Goal: Task Accomplishment & Management: Manage account settings

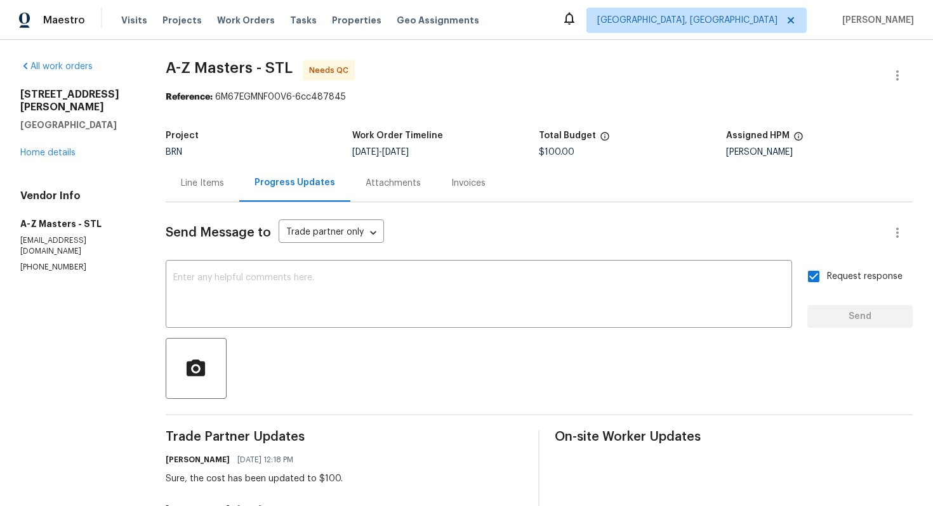
click at [205, 192] on div "Line Items" at bounding box center [203, 182] width 74 height 37
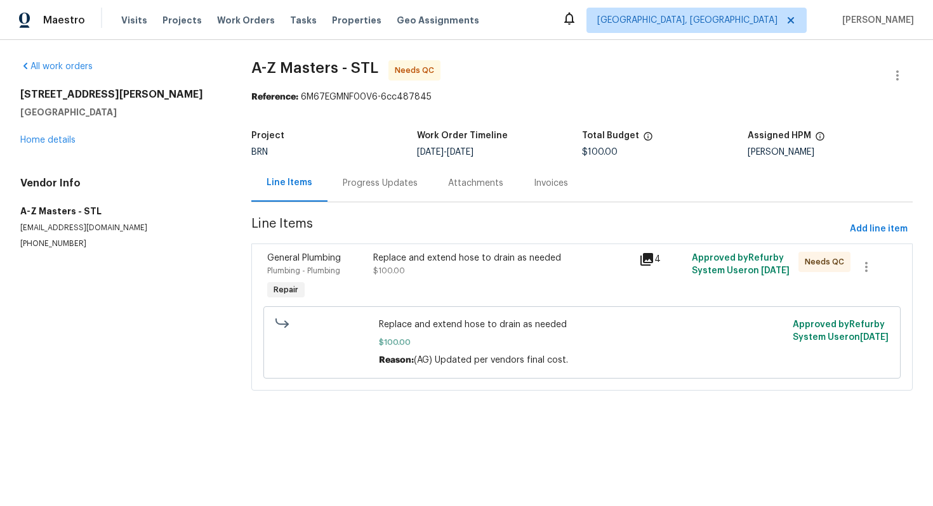
click at [364, 185] on div "Progress Updates" at bounding box center [380, 183] width 75 height 13
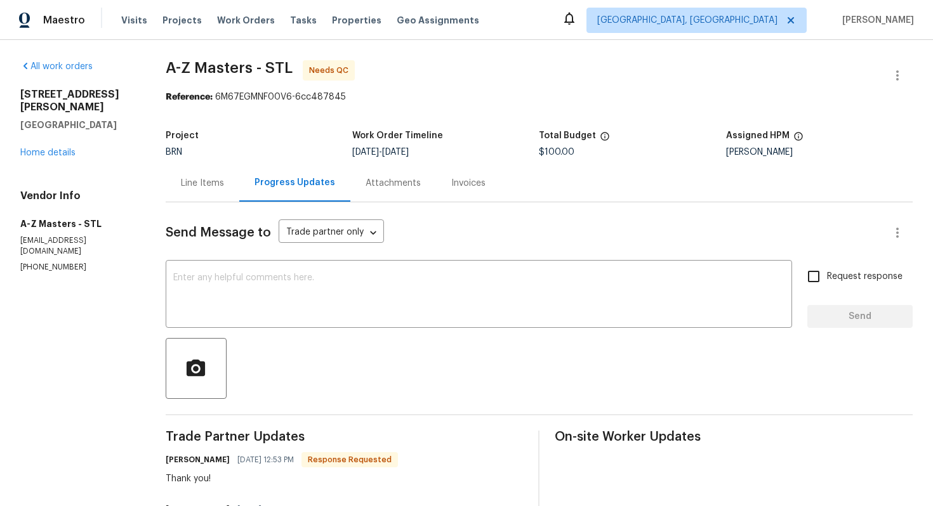
click at [213, 174] on div "Line Items" at bounding box center [203, 182] width 74 height 37
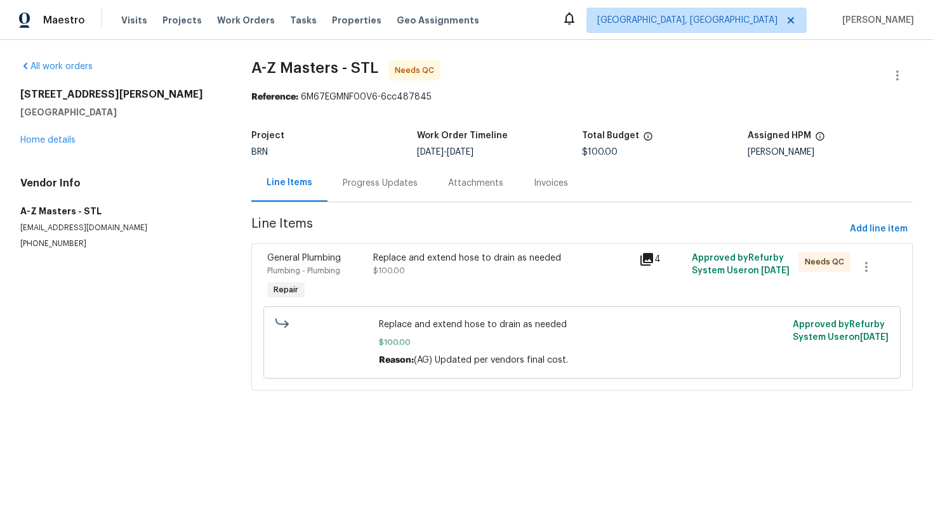
click at [343, 184] on div "Progress Updates" at bounding box center [380, 183] width 75 height 13
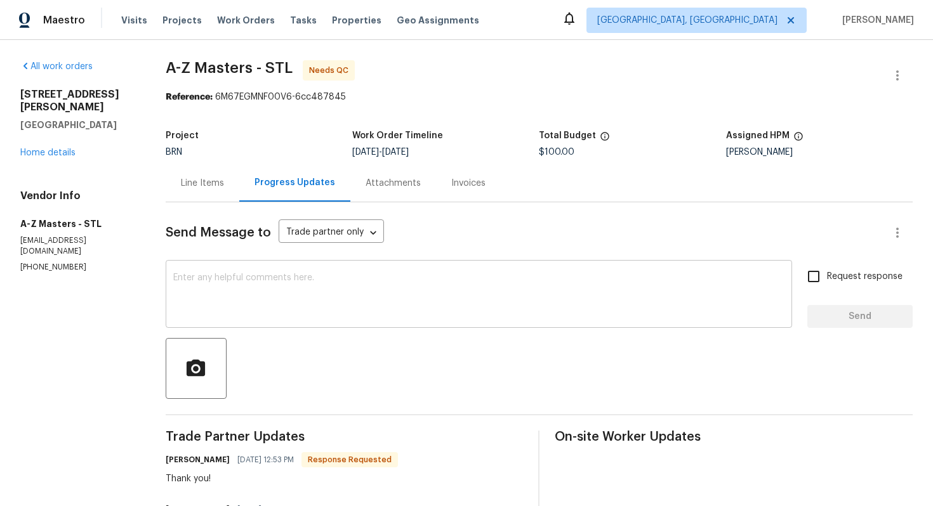
click at [292, 285] on textarea at bounding box center [478, 295] width 611 height 44
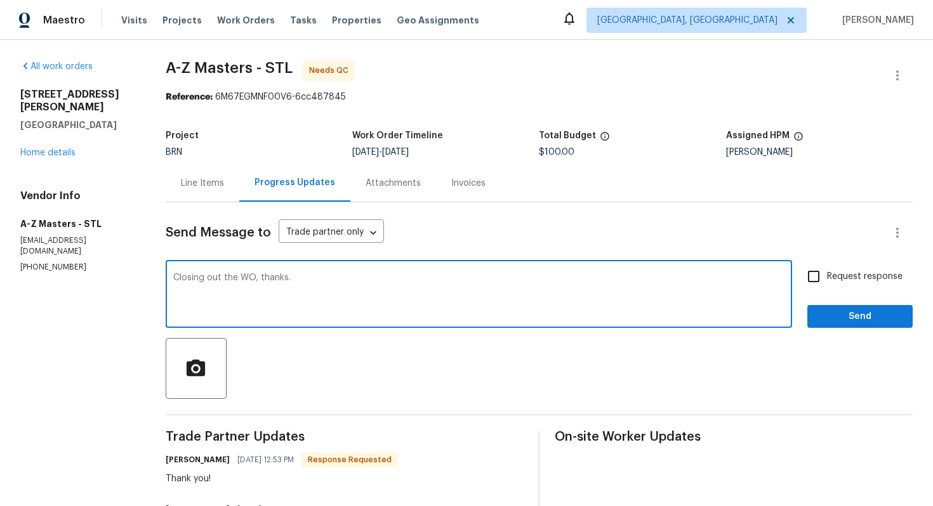
type textarea "Closing out the WO, thanks."
click at [820, 279] on input "Request response" at bounding box center [813, 276] width 27 height 27
checkbox input "true"
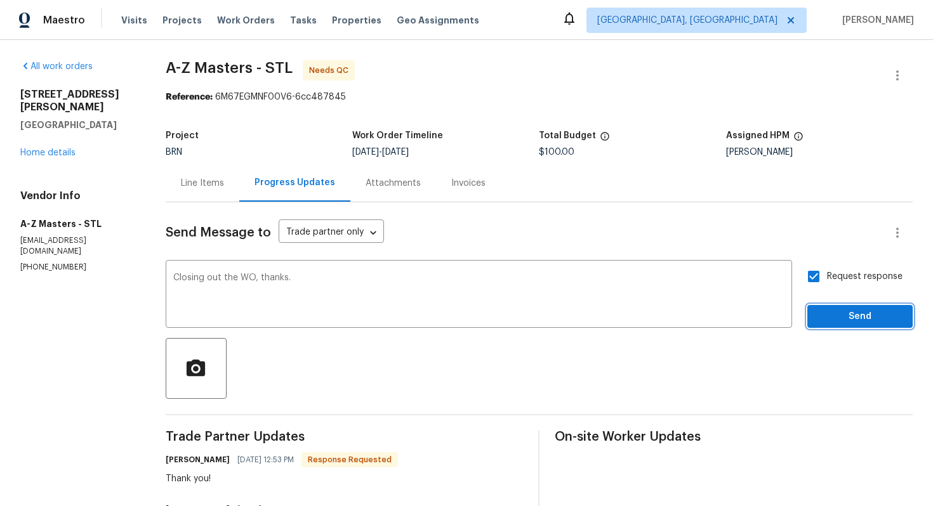
click at [835, 310] on span "Send" at bounding box center [859, 317] width 85 height 16
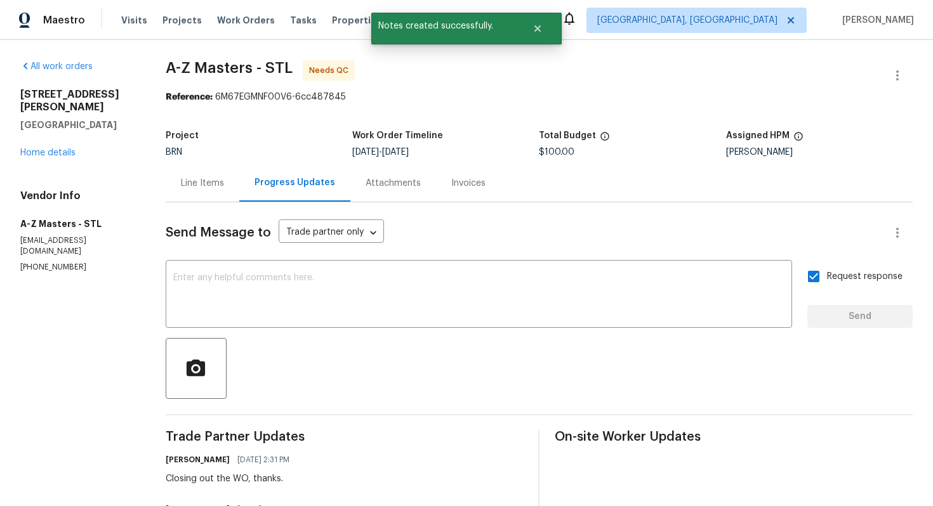
click at [222, 193] on div "Line Items" at bounding box center [203, 182] width 74 height 37
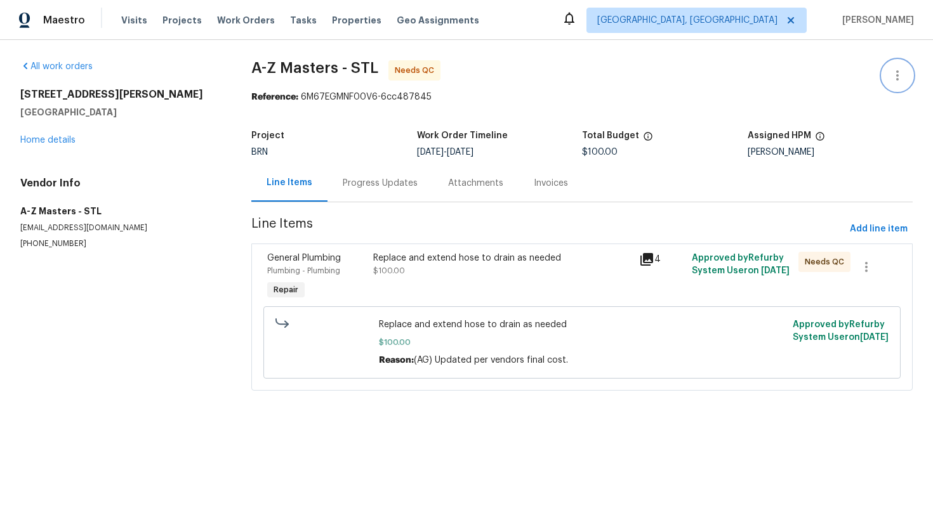
click at [901, 72] on icon "button" at bounding box center [896, 75] width 15 height 15
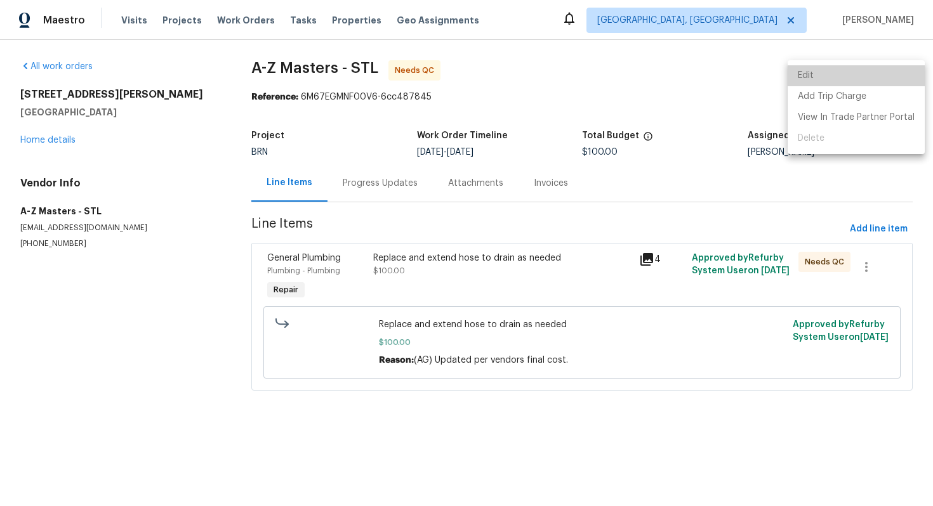
click at [875, 79] on li "Edit" at bounding box center [855, 75] width 137 height 21
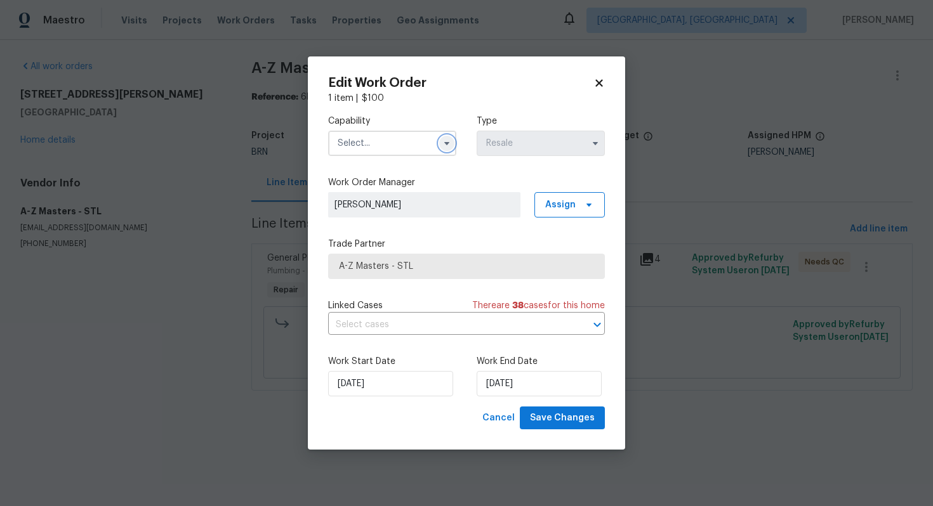
click at [443, 141] on icon "button" at bounding box center [447, 143] width 10 height 10
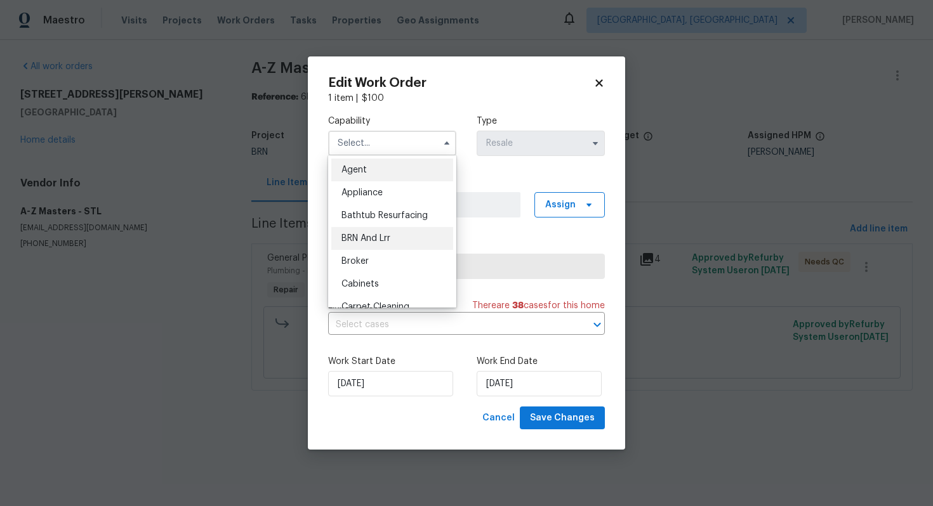
click at [384, 233] on div "BRN And Lrr" at bounding box center [392, 238] width 122 height 23
type input "BRN And Lrr"
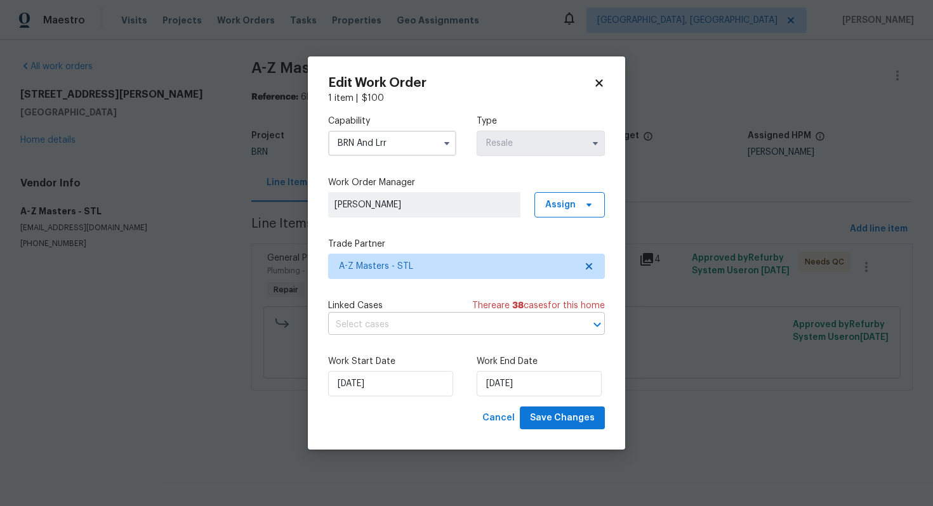
click at [439, 322] on input "text" at bounding box center [448, 325] width 241 height 20
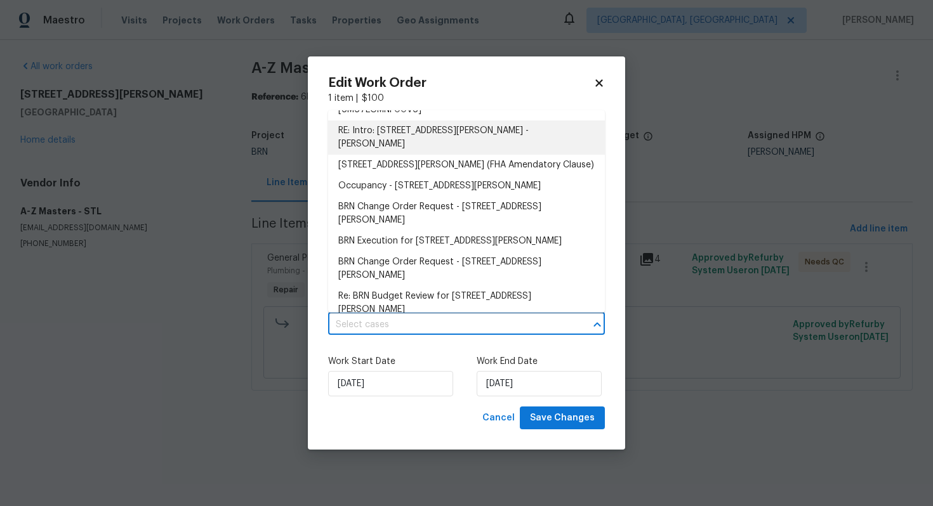
scroll to position [276, 0]
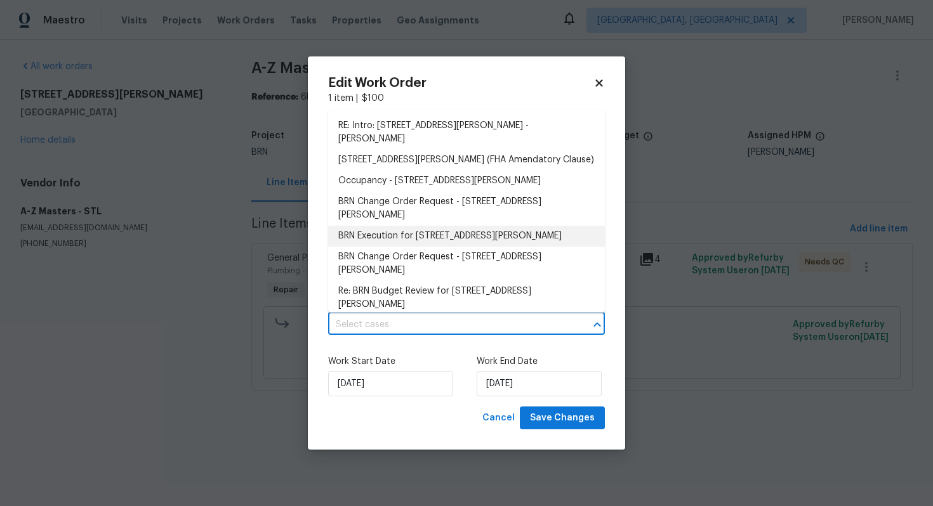
click at [447, 235] on li "BRN Execution for 1515 Bay Meadows Dr, Florissant, MO 63033" at bounding box center [466, 236] width 277 height 21
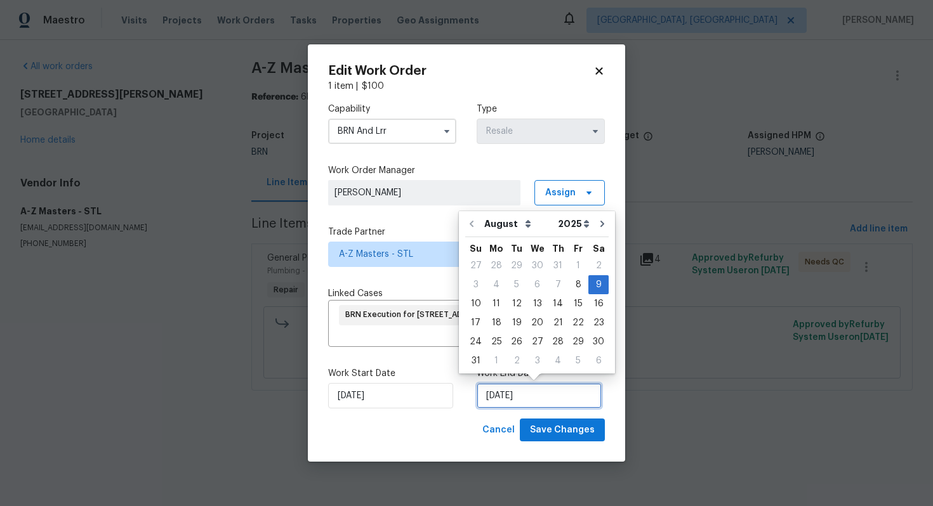
click at [490, 400] on input "8/9/2025" at bounding box center [538, 395] width 125 height 25
click at [490, 311] on div "11" at bounding box center [496, 304] width 20 height 18
type input "8/11/2025"
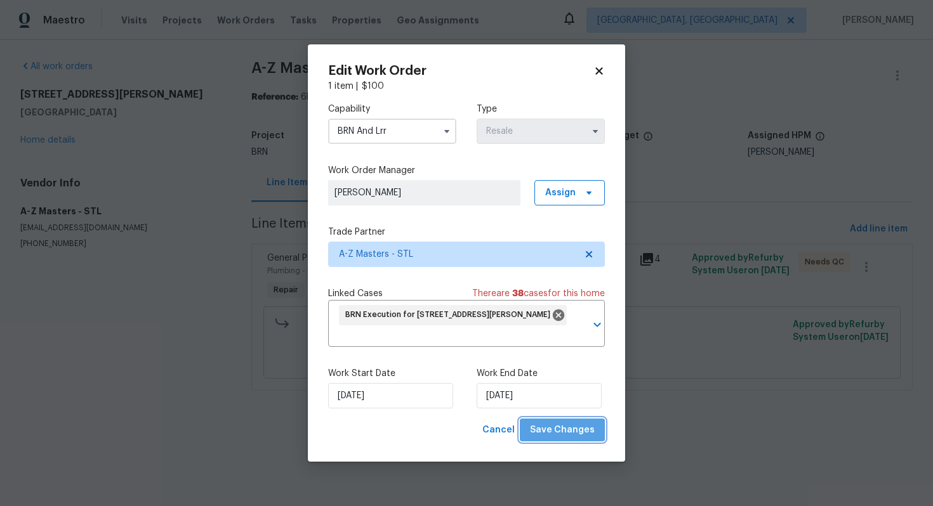
click at [575, 432] on span "Save Changes" at bounding box center [562, 431] width 65 height 16
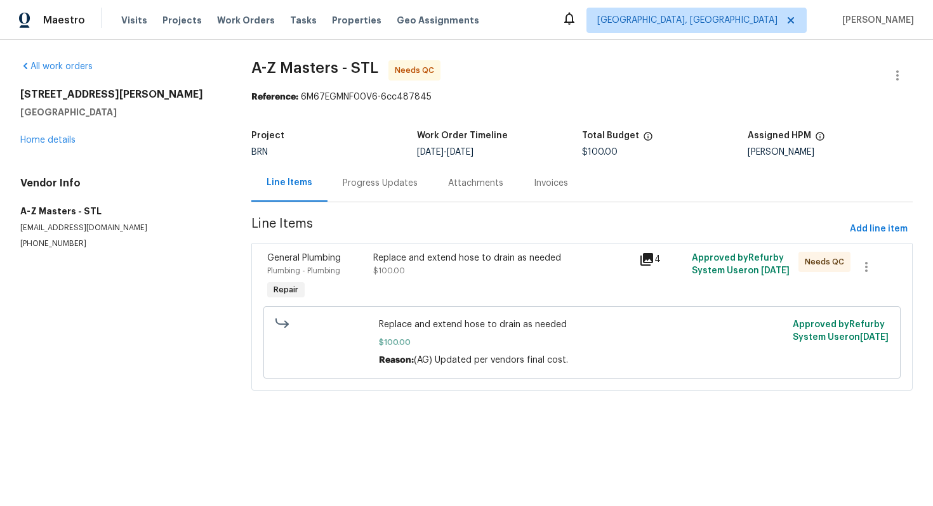
click at [386, 172] on div "Progress Updates" at bounding box center [379, 182] width 105 height 37
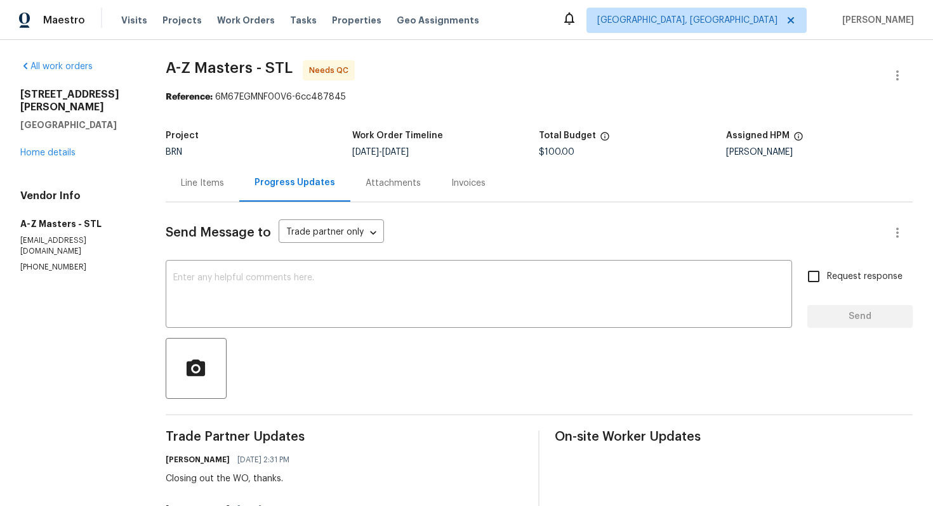
click at [218, 193] on div "Line Items" at bounding box center [203, 182] width 74 height 37
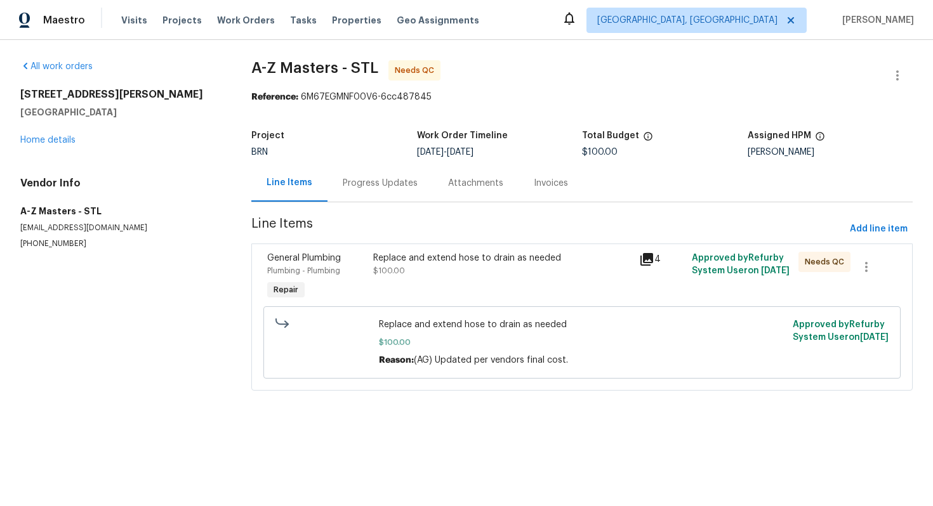
click at [501, 273] on div "Replace and extend hose to drain as needed $100.00" at bounding box center [502, 264] width 258 height 25
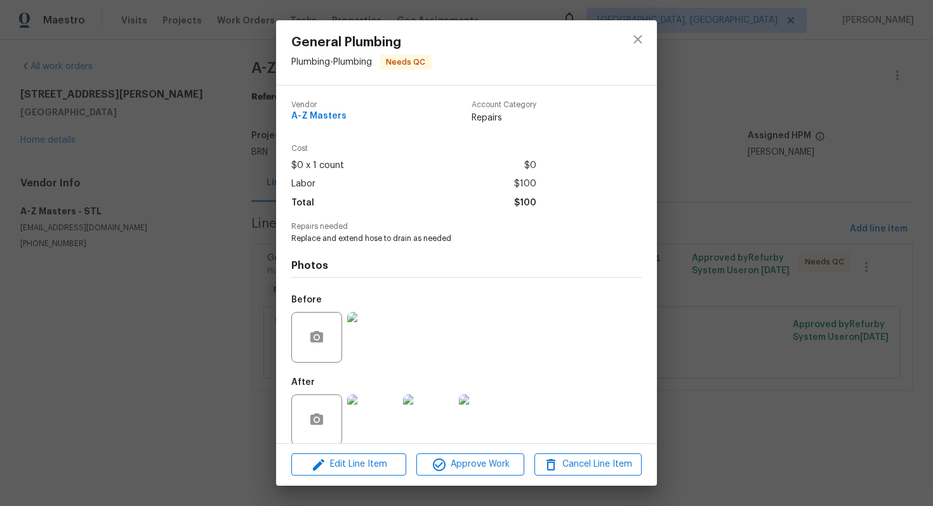
scroll to position [15, 0]
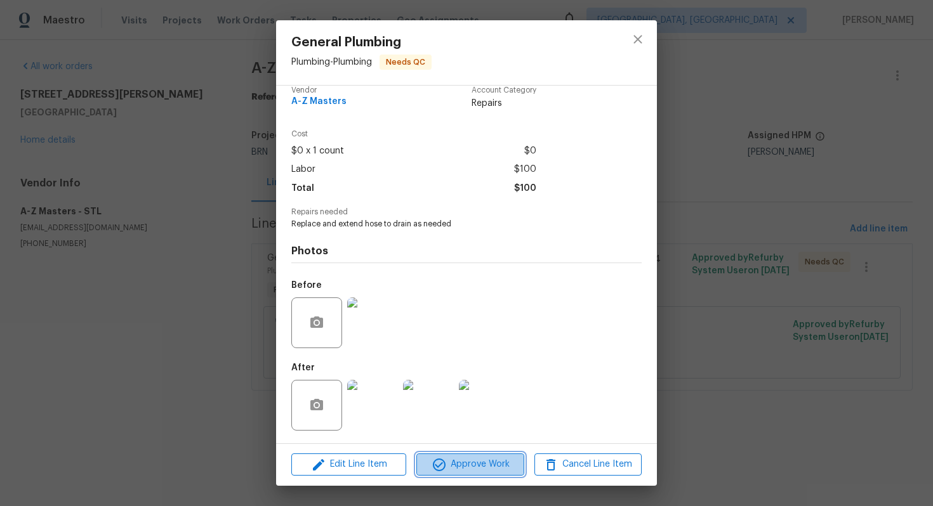
click at [481, 469] on span "Approve Work" at bounding box center [470, 465] width 100 height 16
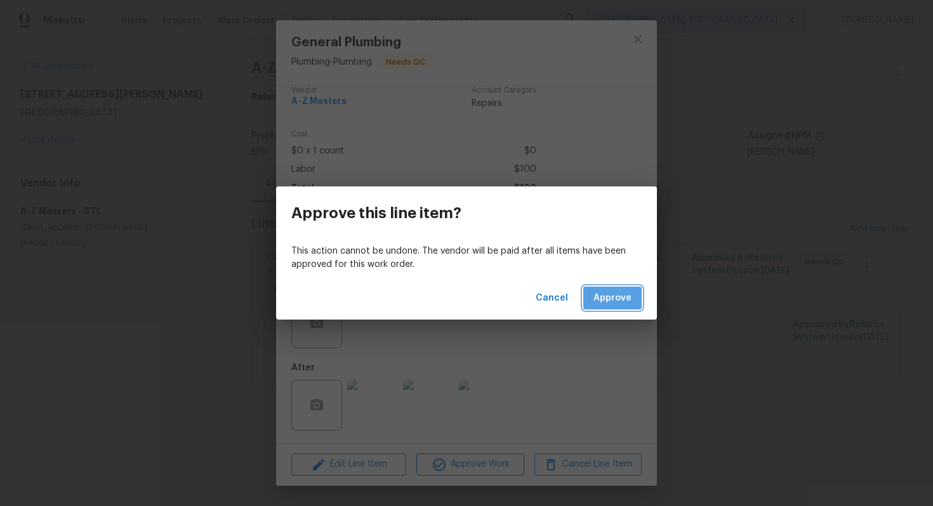
click at [633, 291] on button "Approve" at bounding box center [612, 298] width 58 height 23
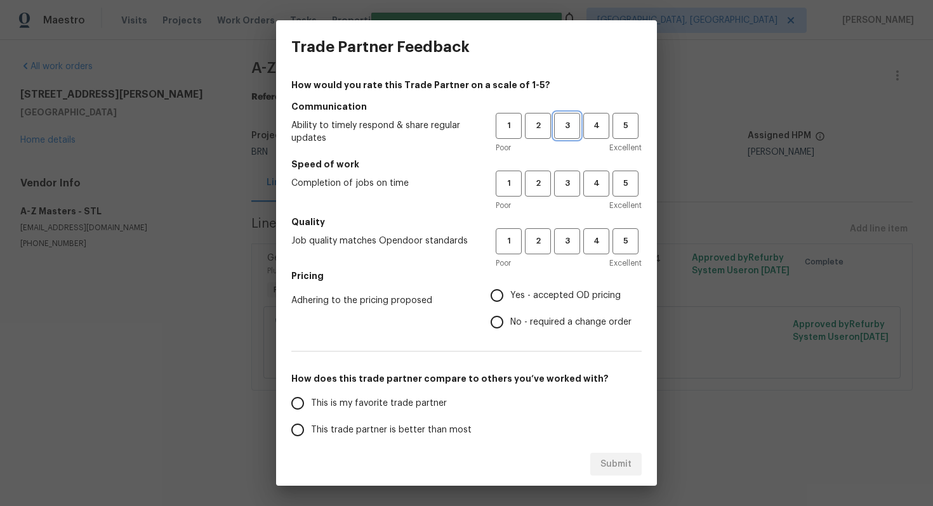
click at [573, 131] on span "3" at bounding box center [566, 126] width 23 height 15
click at [561, 195] on button "3" at bounding box center [567, 184] width 26 height 26
click at [564, 238] on span "3" at bounding box center [566, 241] width 23 height 15
click at [513, 297] on span "Yes - accepted OD pricing" at bounding box center [565, 295] width 110 height 13
click at [510, 297] on input "Yes - accepted OD pricing" at bounding box center [496, 295] width 27 height 27
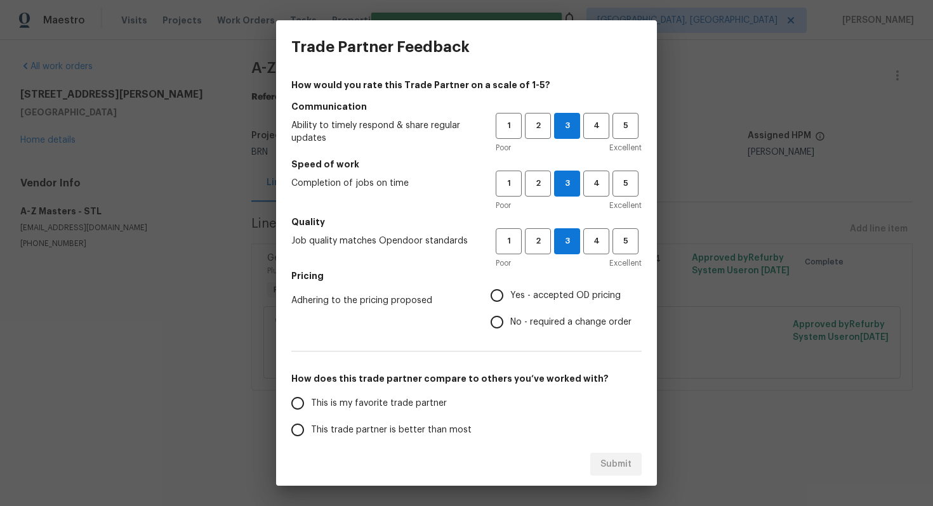
radio input "true"
click at [524, 324] on span "No - required a change order" at bounding box center [570, 322] width 121 height 13
click at [510, 324] on input "No - required a change order" at bounding box center [496, 322] width 27 height 27
radio input "true"
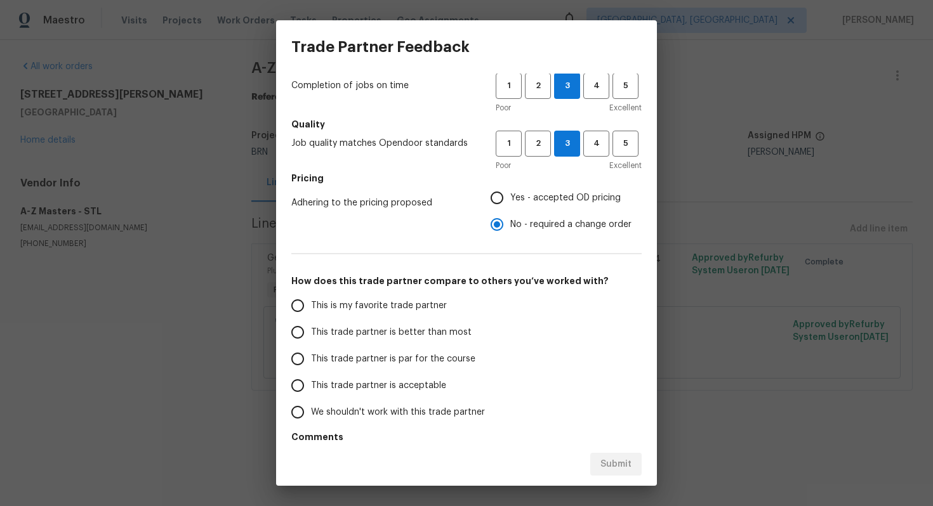
scroll to position [125, 0]
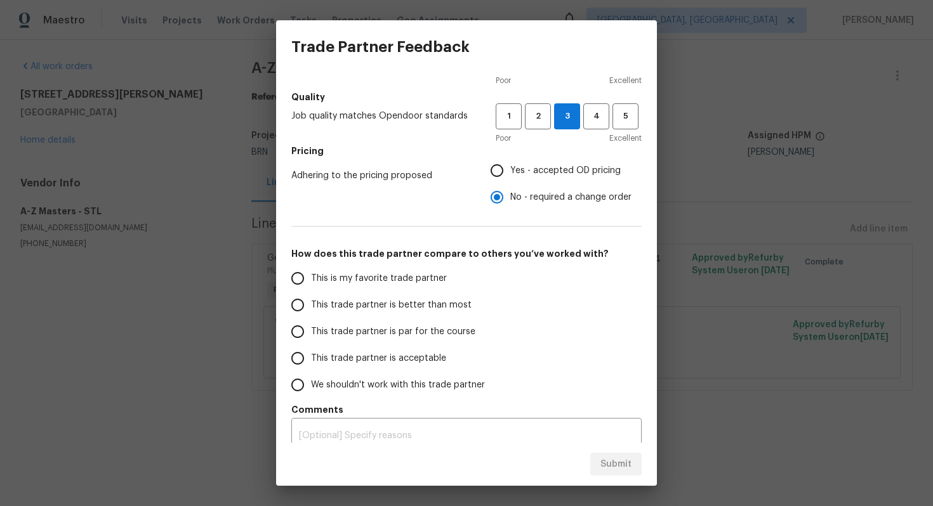
click at [414, 332] on span "This trade partner is par for the course" at bounding box center [393, 331] width 164 height 13
click at [311, 332] on input "This trade partner is par for the course" at bounding box center [297, 331] width 27 height 27
click at [614, 467] on span "Submit" at bounding box center [615, 465] width 31 height 16
radio input "true"
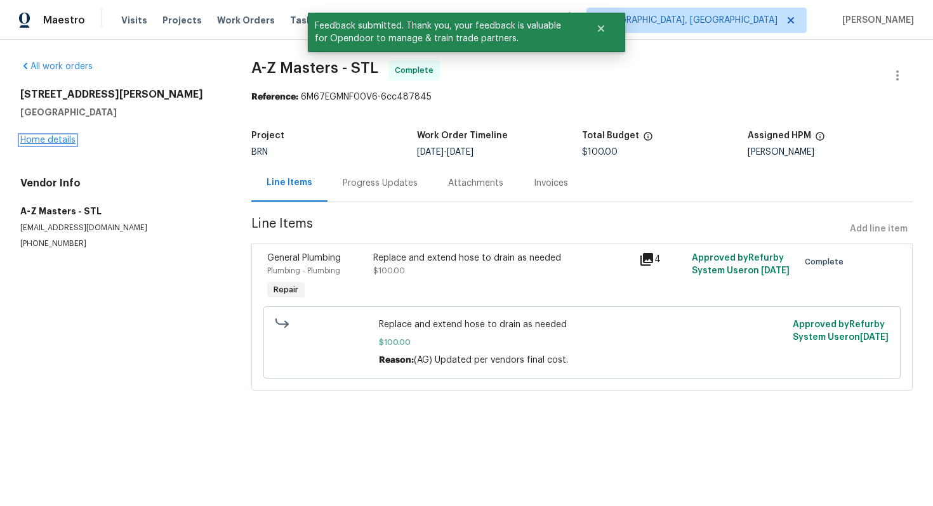
click at [60, 143] on link "Home details" at bounding box center [47, 140] width 55 height 9
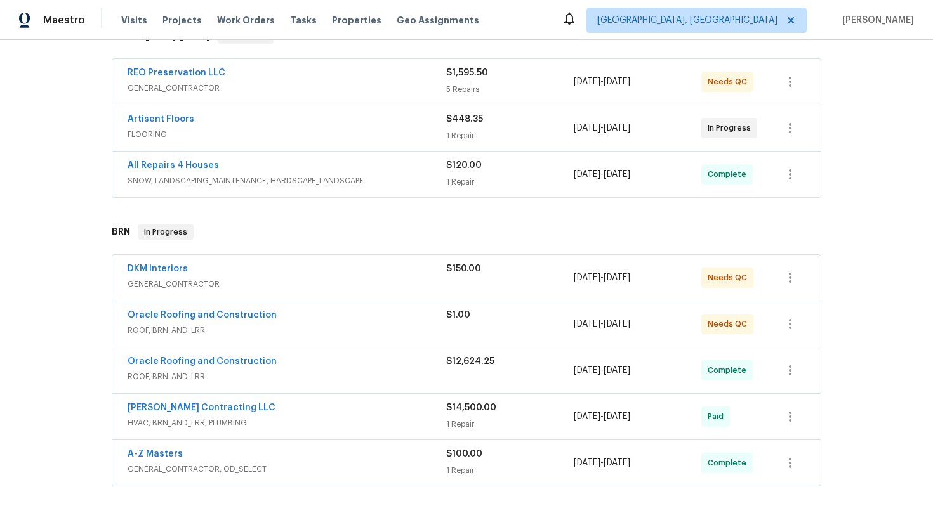
scroll to position [228, 0]
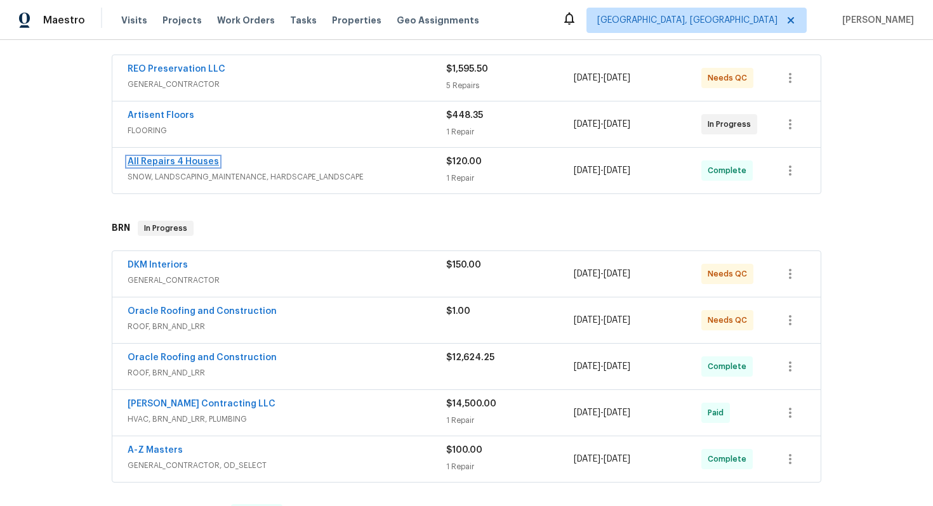
click at [195, 164] on link "All Repairs 4 Houses" at bounding box center [173, 161] width 91 height 9
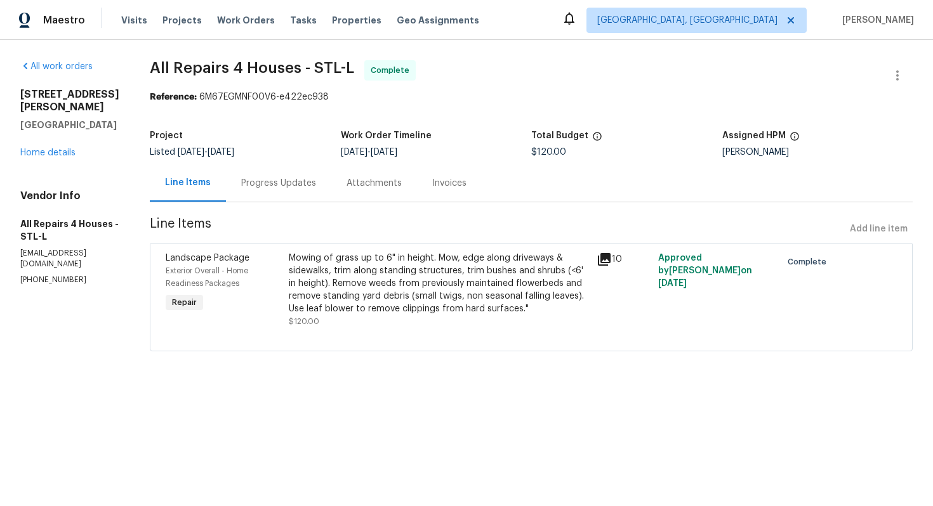
click at [309, 189] on div "Progress Updates" at bounding box center [278, 183] width 75 height 13
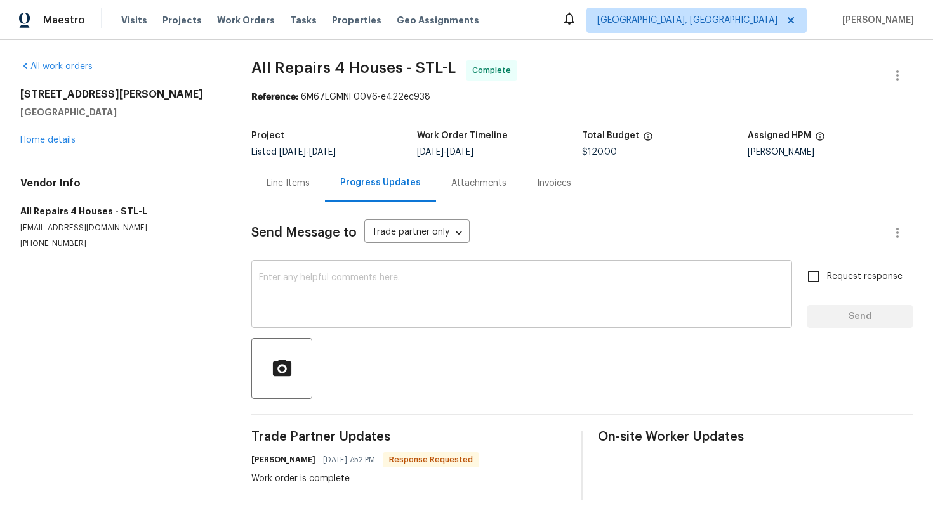
scroll to position [15, 0]
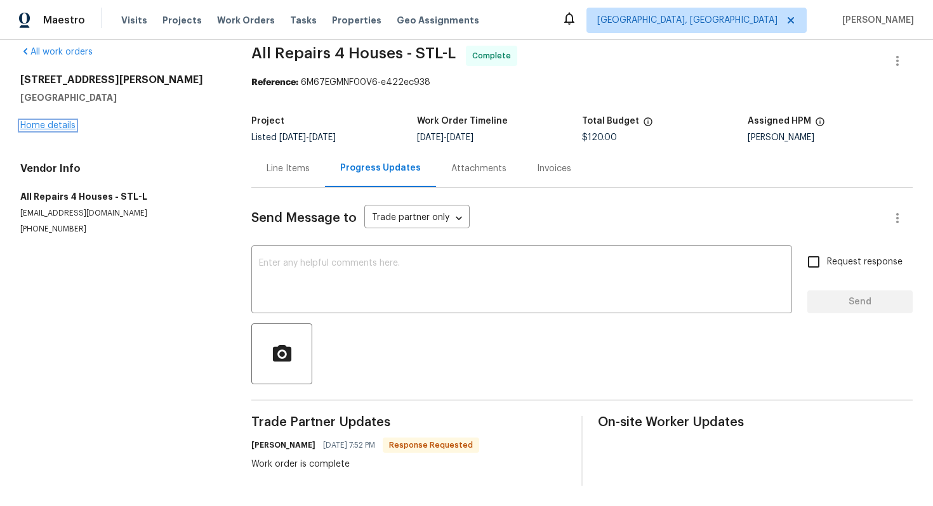
click at [53, 128] on link "Home details" at bounding box center [47, 125] width 55 height 9
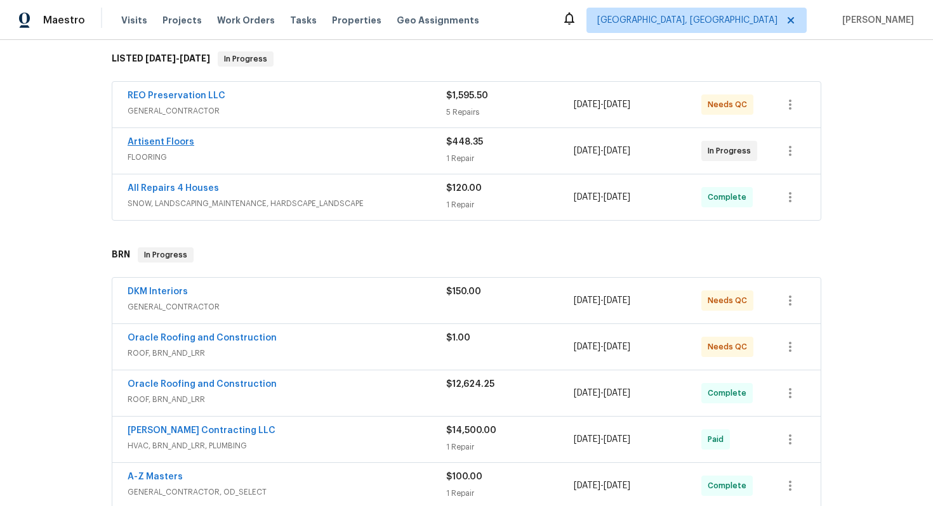
scroll to position [211, 0]
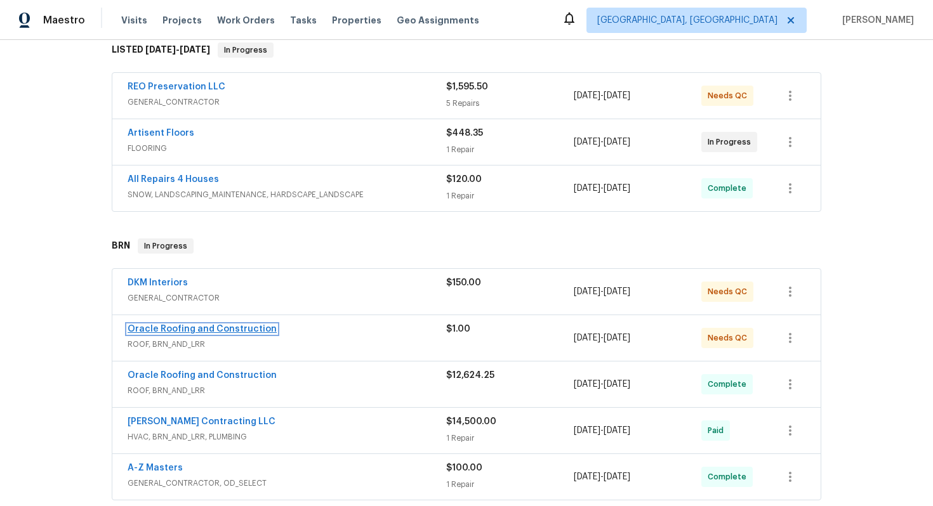
click at [164, 329] on link "Oracle Roofing and Construction" at bounding box center [202, 329] width 149 height 9
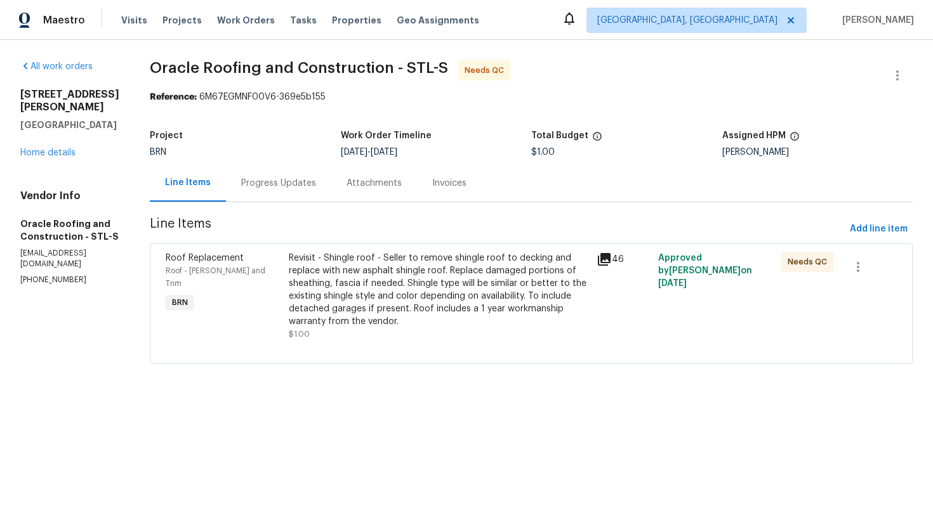
click at [306, 188] on div "Progress Updates" at bounding box center [278, 183] width 75 height 13
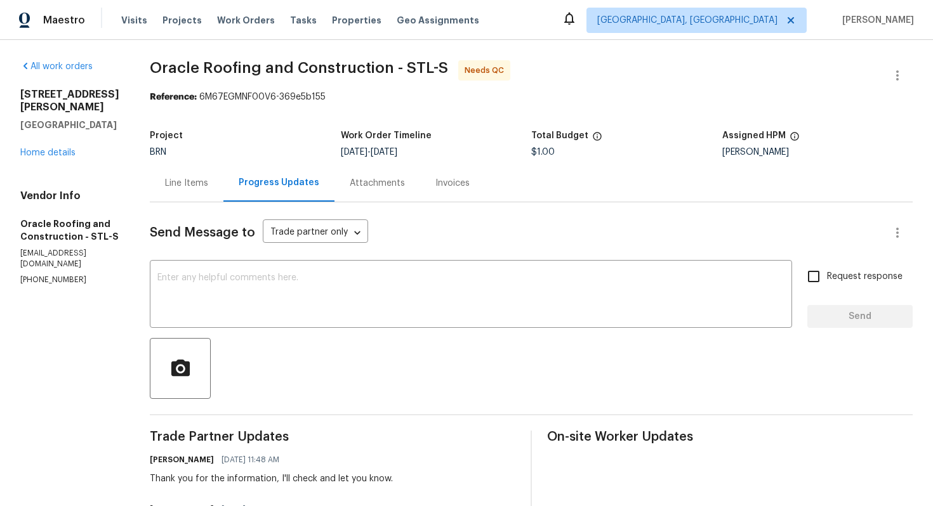
click at [172, 186] on div "Line Items" at bounding box center [186, 183] width 43 height 13
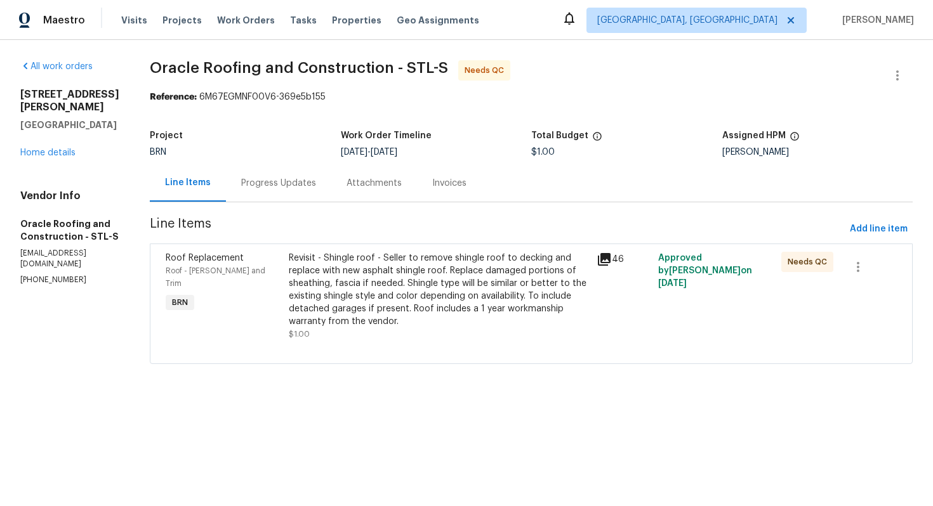
click at [294, 193] on div "Progress Updates" at bounding box center [278, 182] width 105 height 37
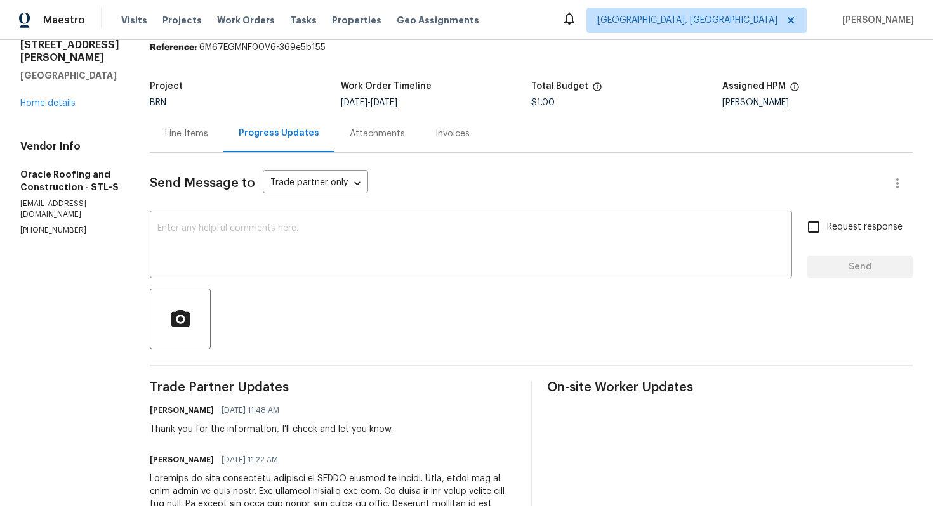
scroll to position [30, 0]
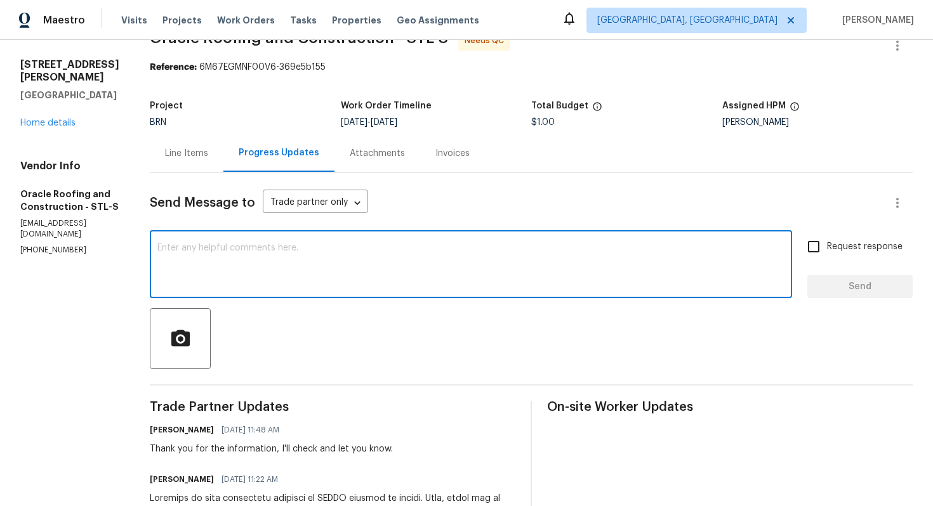
click at [287, 261] on textarea at bounding box center [470, 266] width 627 height 44
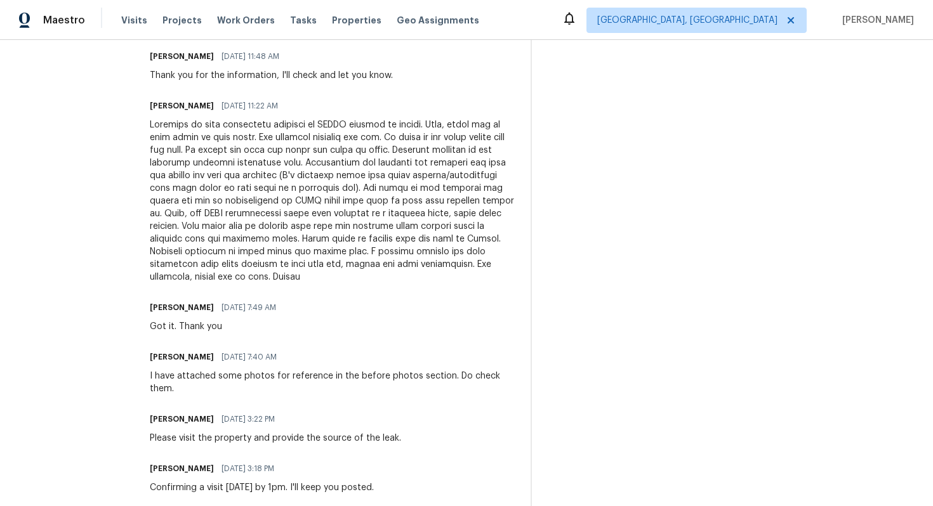
scroll to position [0, 0]
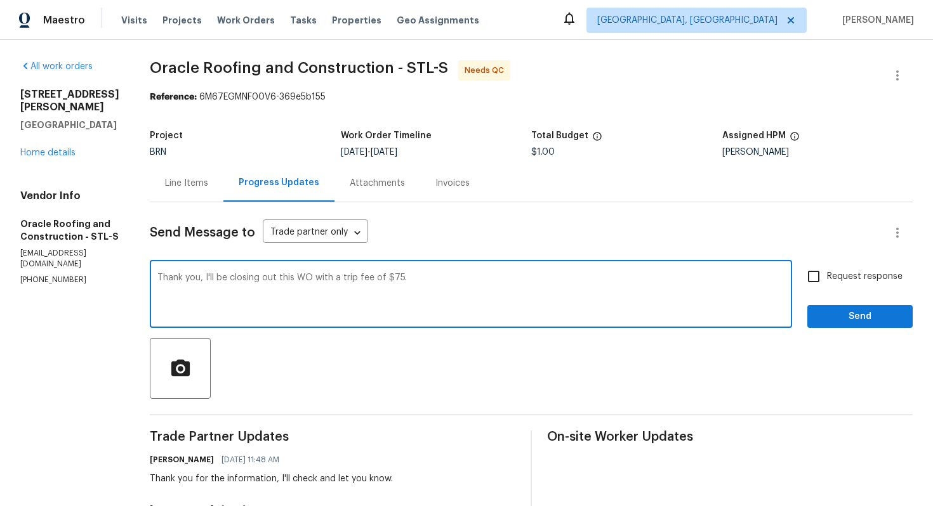
type textarea "Thank you, I'll be closing out this WO with a trip fee of $75."
click at [816, 281] on input "Request response" at bounding box center [813, 276] width 27 height 27
checkbox input "true"
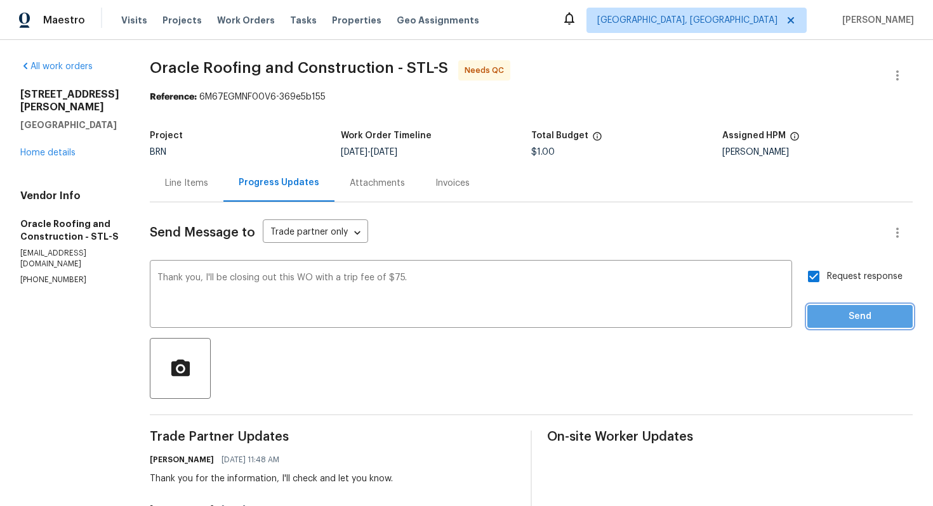
click at [831, 315] on span "Send" at bounding box center [859, 317] width 85 height 16
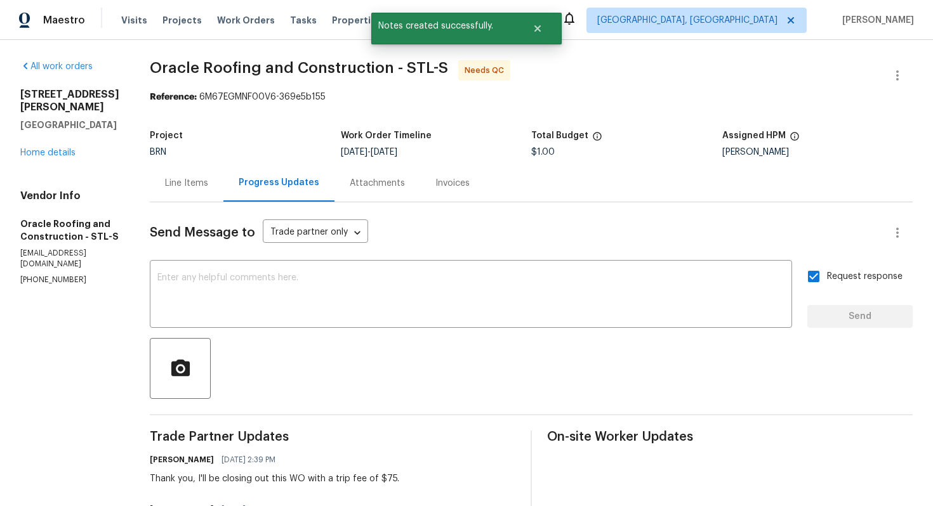
click at [193, 188] on div "Line Items" at bounding box center [186, 183] width 43 height 13
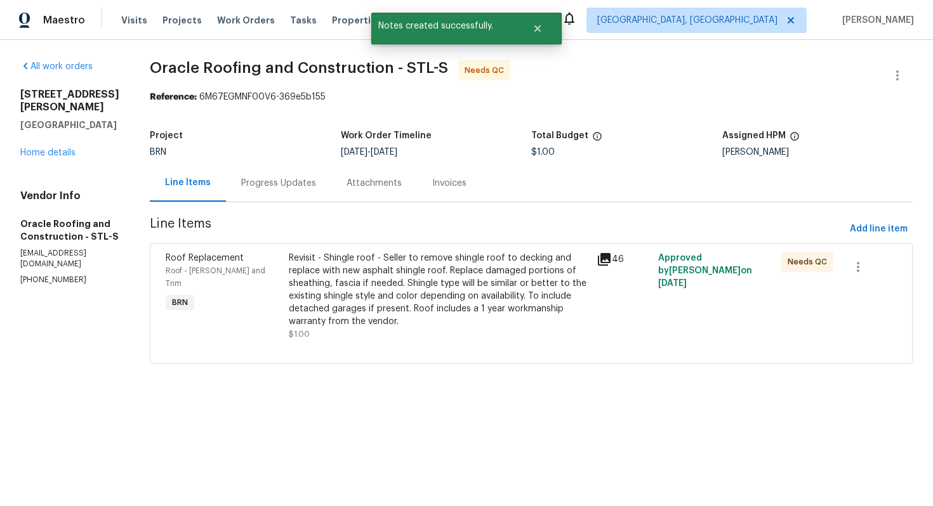
click at [390, 275] on div "Revisit - Shingle roof - Seller to remove shingle roof to decking and replace w…" at bounding box center [439, 290] width 300 height 76
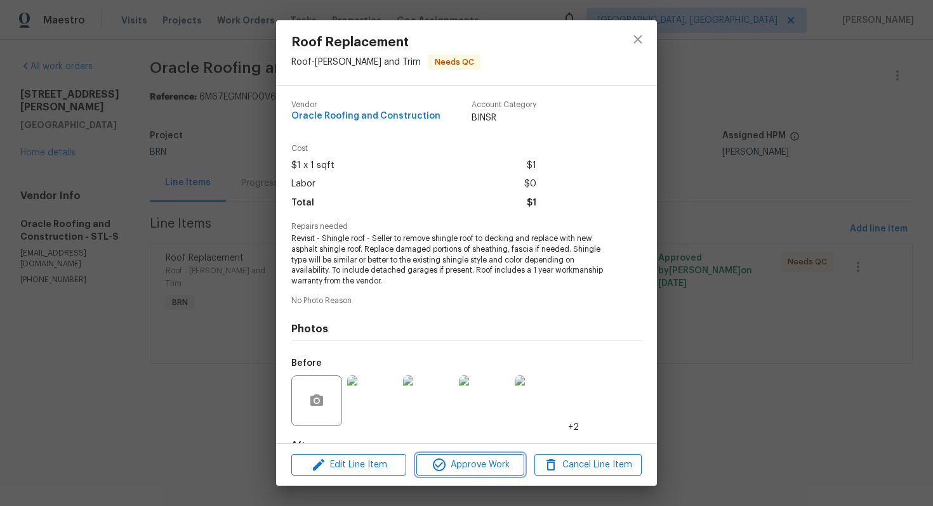
click at [463, 460] on span "Approve Work" at bounding box center [470, 465] width 100 height 16
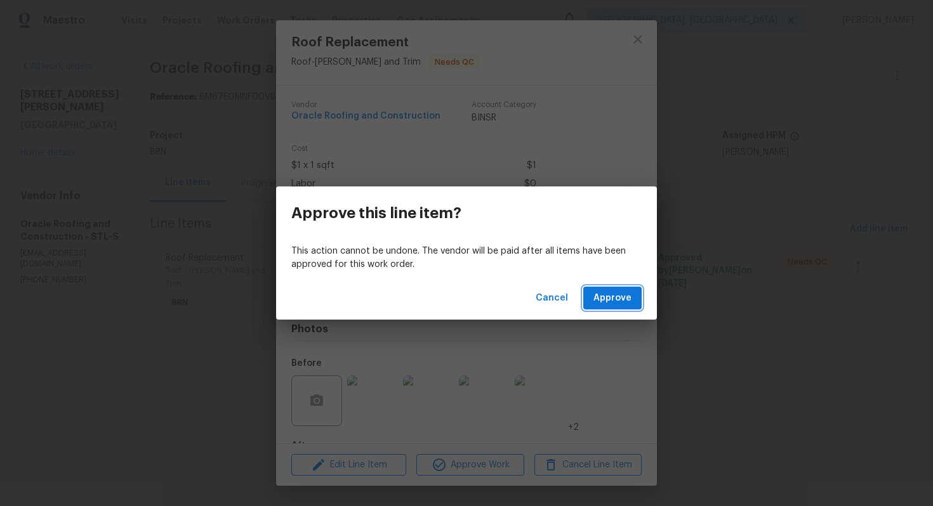
click at [609, 301] on span "Approve" at bounding box center [612, 299] width 38 height 16
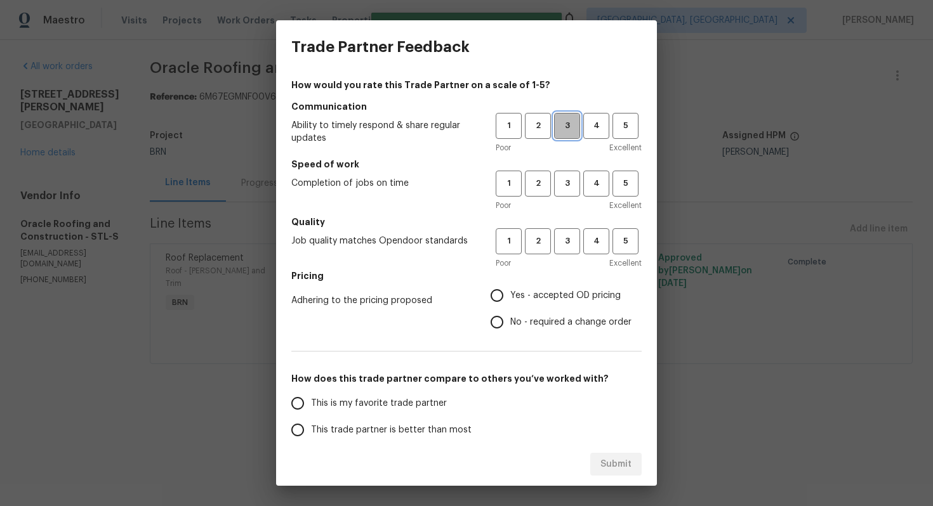
click at [570, 131] on span "3" at bounding box center [566, 126] width 23 height 15
click at [564, 180] on span "3" at bounding box center [566, 183] width 23 height 15
click at [558, 242] on span "3" at bounding box center [566, 241] width 23 height 15
click at [517, 294] on span "Yes - accepted OD pricing" at bounding box center [565, 295] width 110 height 13
click at [510, 294] on input "Yes - accepted OD pricing" at bounding box center [496, 295] width 27 height 27
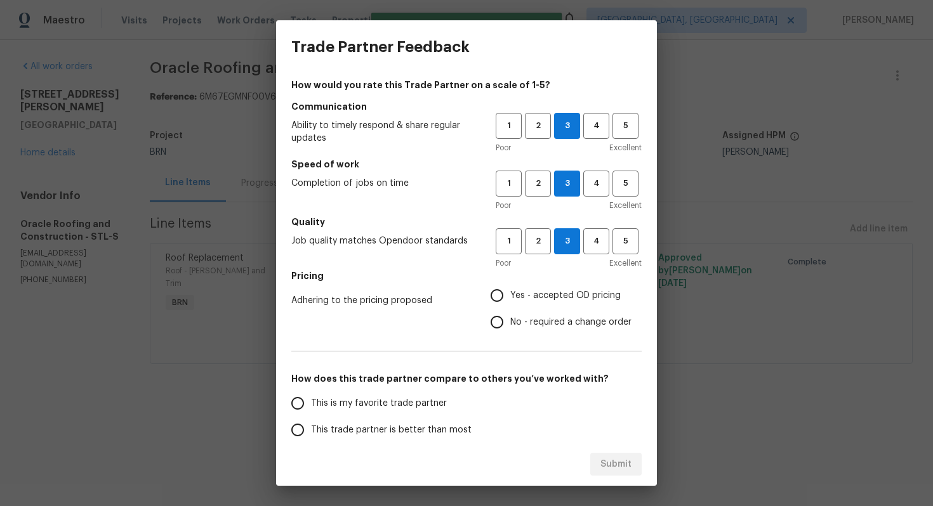
radio input "true"
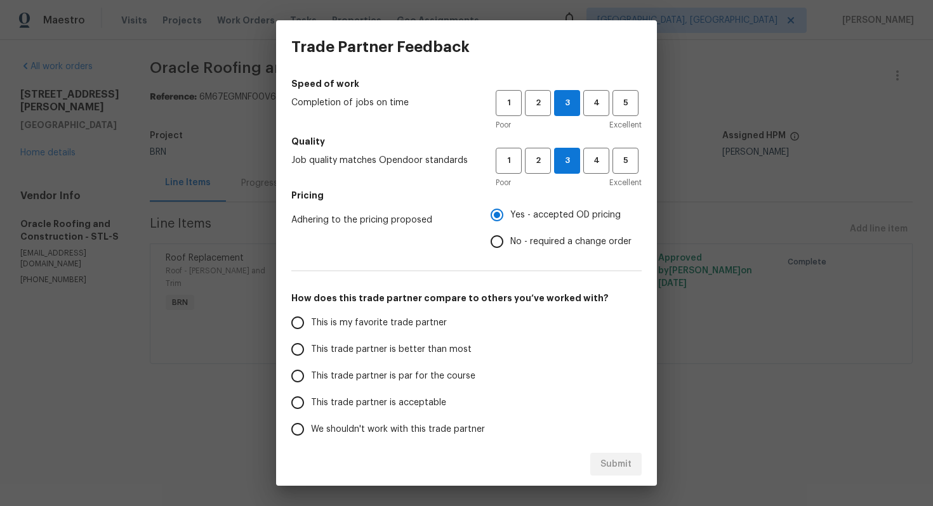
scroll to position [113, 0]
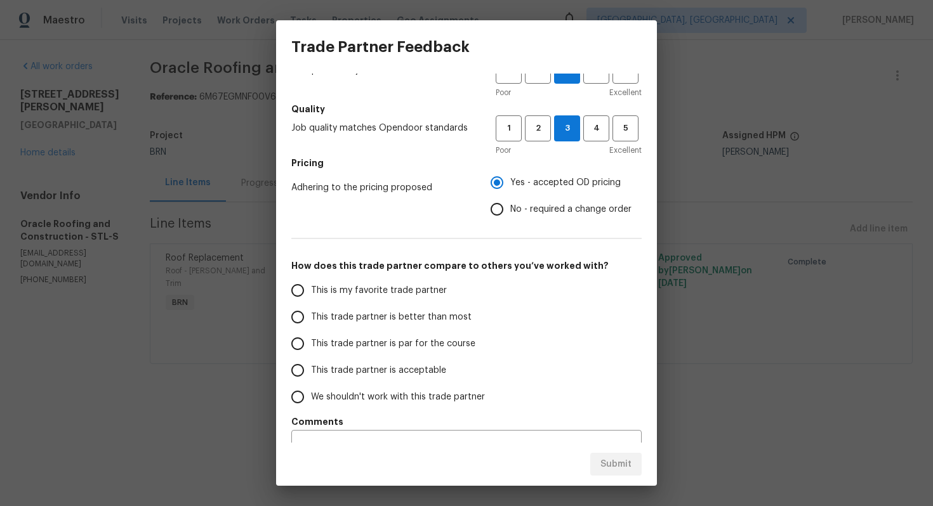
click at [369, 343] on span "This trade partner is par for the course" at bounding box center [393, 343] width 164 height 13
click at [311, 343] on input "This trade partner is par for the course" at bounding box center [297, 344] width 27 height 27
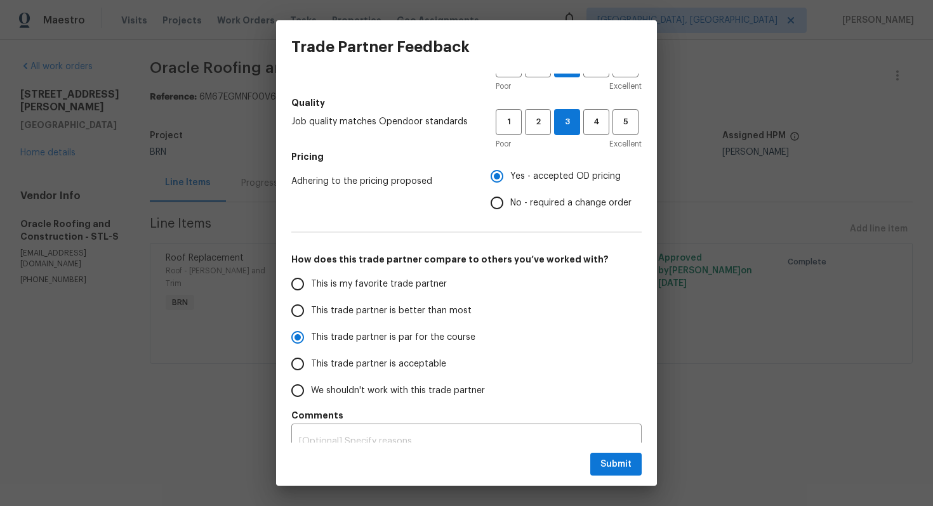
scroll to position [134, 0]
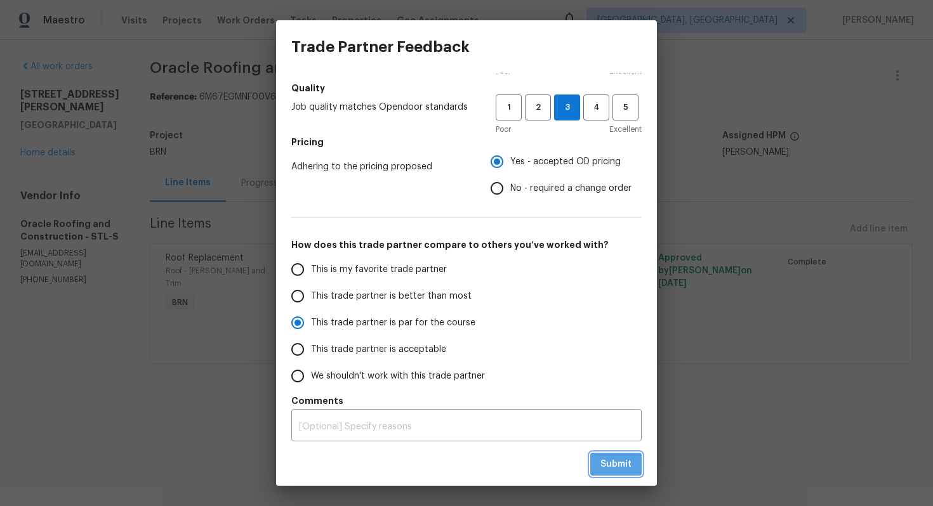
click at [623, 466] on span "Submit" at bounding box center [615, 465] width 31 height 16
radio input "true"
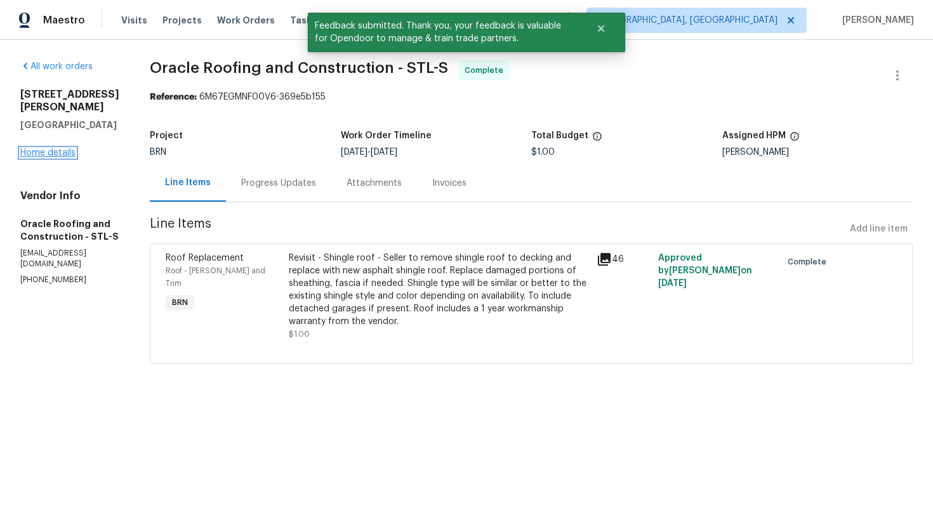
click at [67, 152] on link "Home details" at bounding box center [47, 152] width 55 height 9
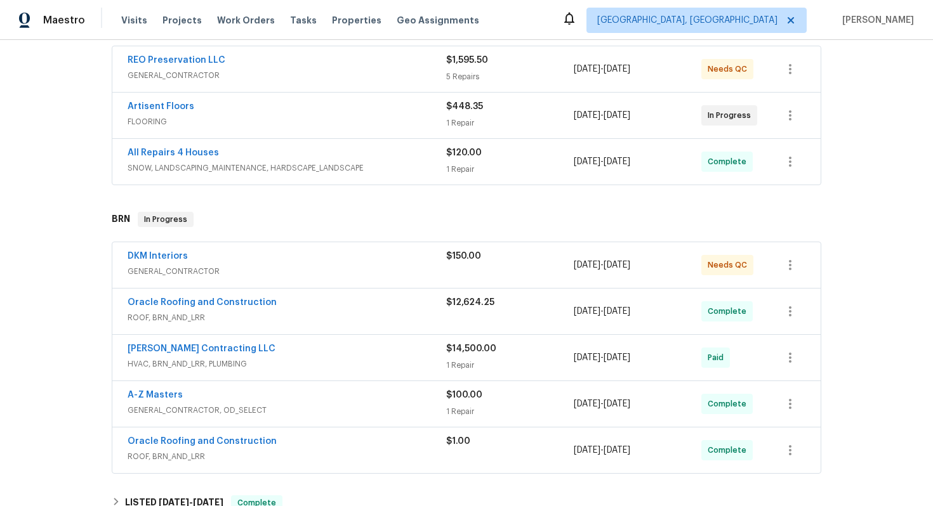
scroll to position [238, 0]
click at [161, 256] on link "DKM Interiors" at bounding box center [158, 255] width 60 height 9
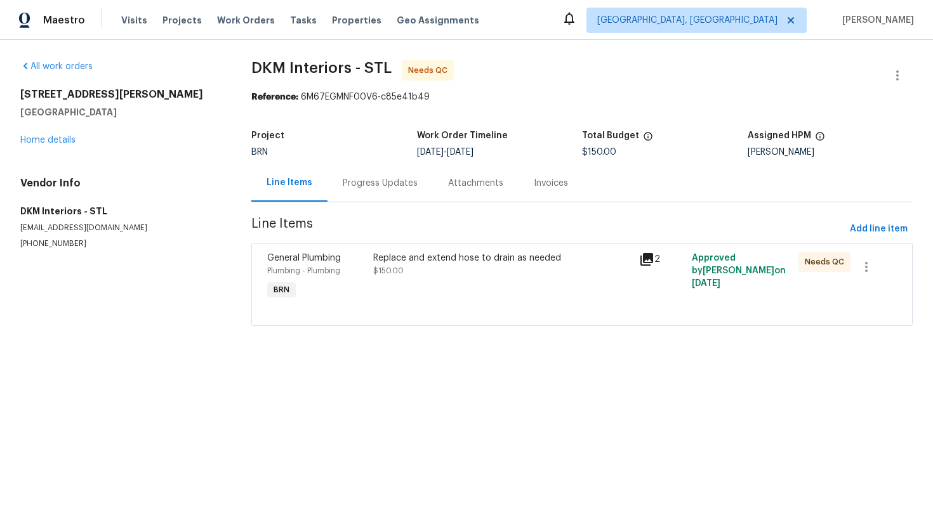
click at [363, 185] on div "Progress Updates" at bounding box center [380, 183] width 75 height 13
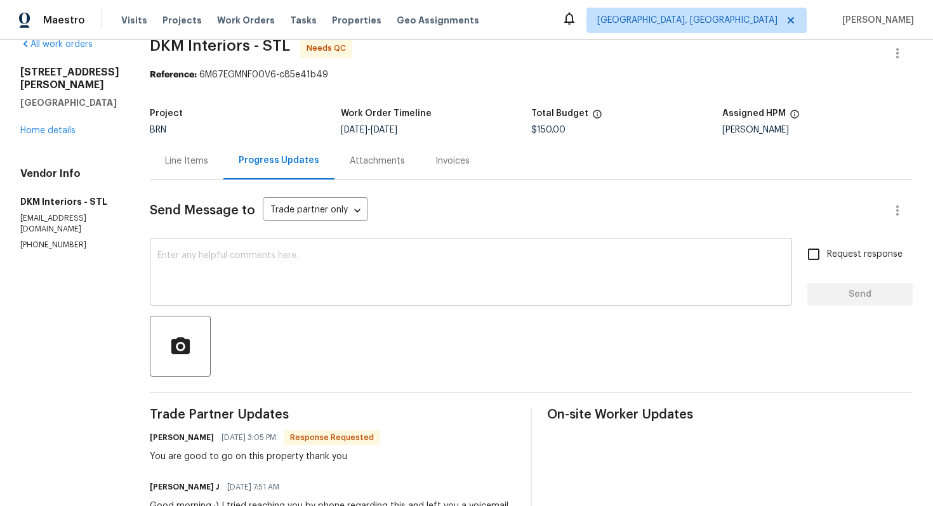
scroll to position [8, 0]
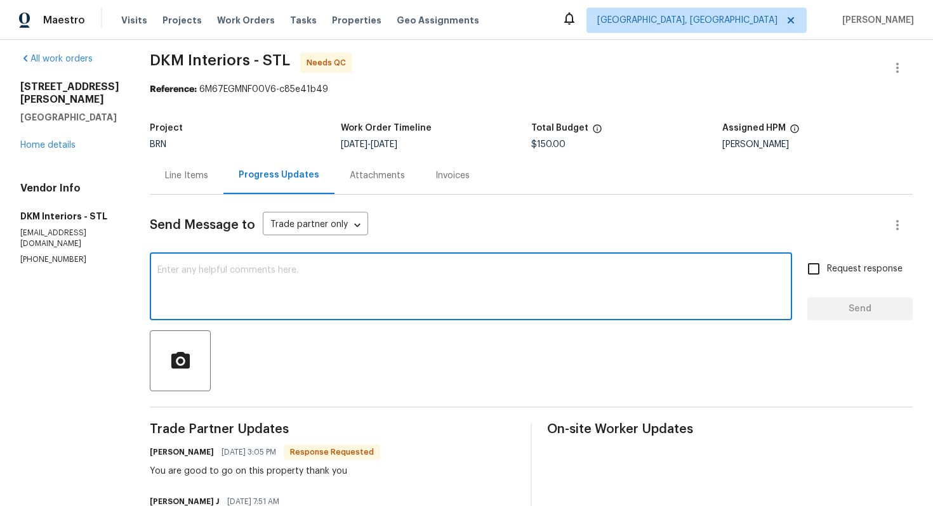
click at [334, 287] on textarea at bounding box center [470, 288] width 627 height 44
type textarea "Thank you, I'll be closing out this WO."
click at [838, 263] on span "Request response" at bounding box center [864, 269] width 75 height 13
click at [827, 263] on input "Request response" at bounding box center [813, 269] width 27 height 27
checkbox input "true"
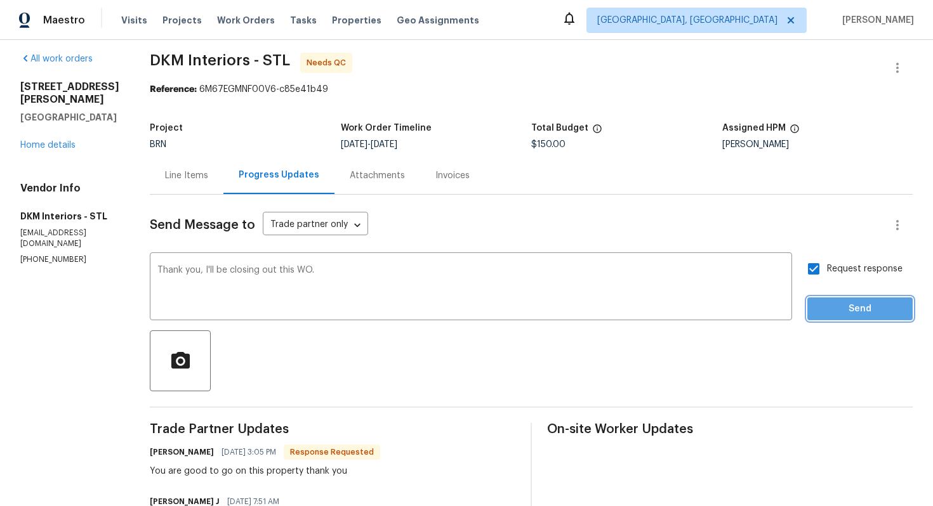
click at [844, 306] on span "Send" at bounding box center [859, 309] width 85 height 16
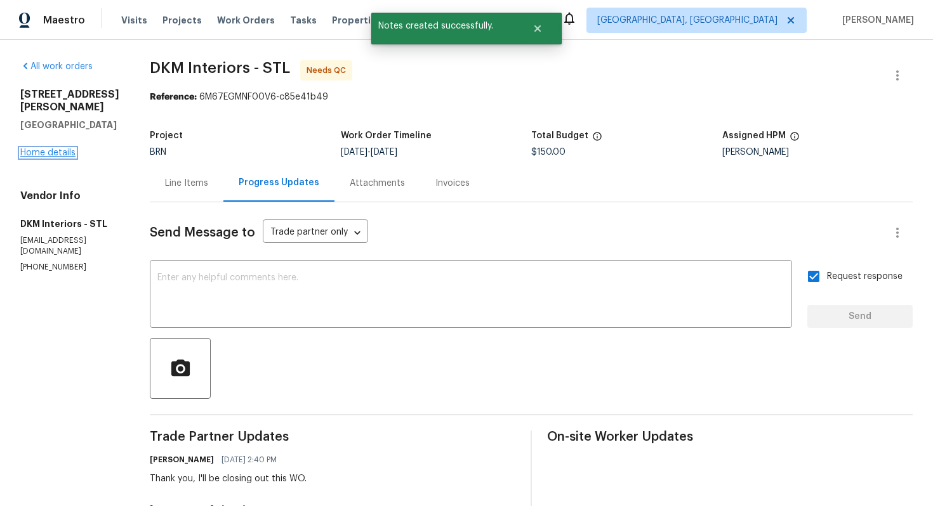
click at [68, 157] on link "Home details" at bounding box center [47, 152] width 55 height 9
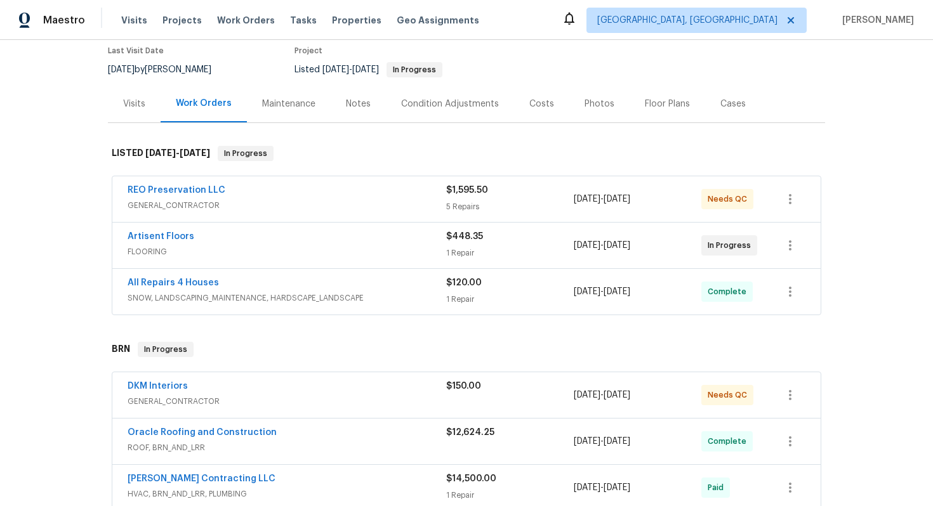
scroll to position [65, 0]
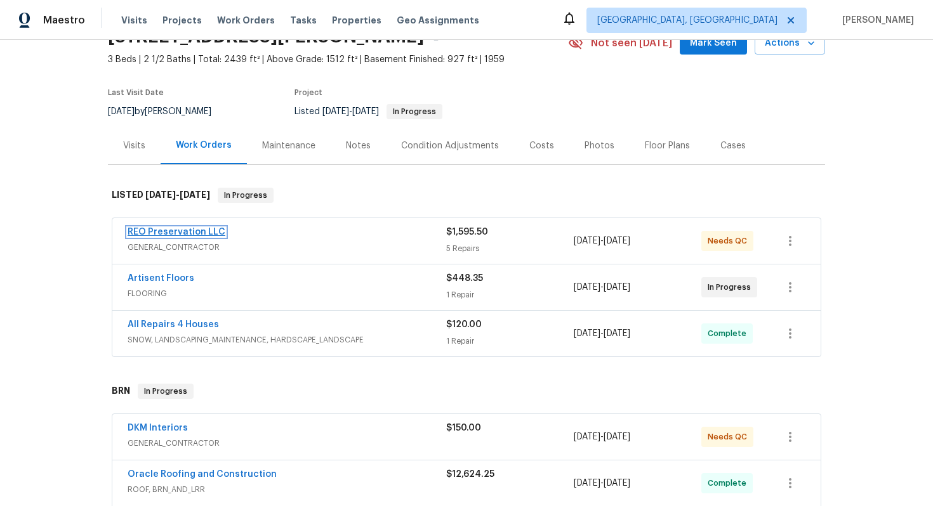
click at [174, 232] on link "REO Preservation LLC" at bounding box center [177, 232] width 98 height 9
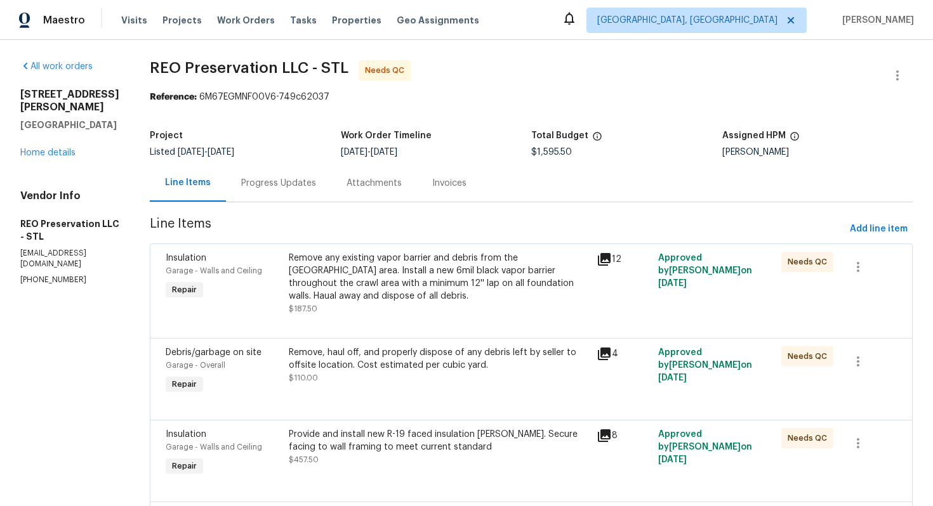
click at [241, 181] on div "Progress Updates" at bounding box center [278, 183] width 75 height 13
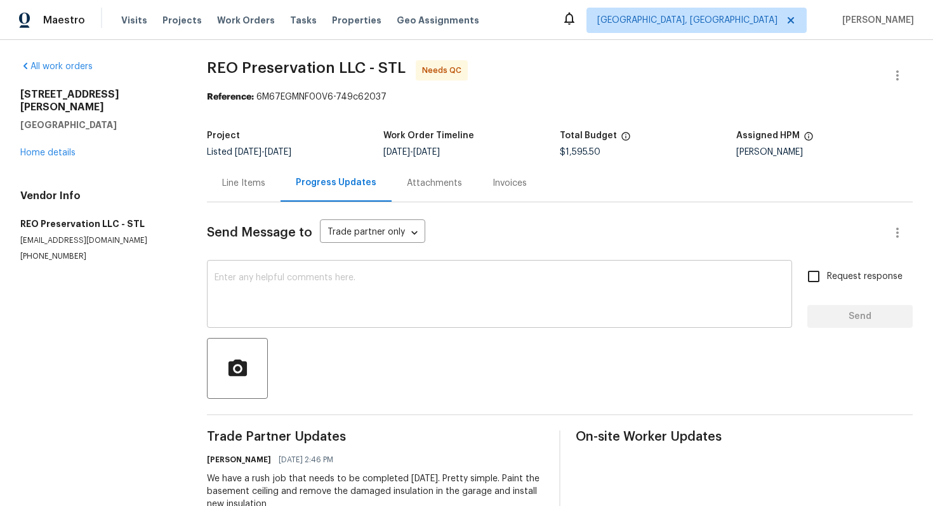
scroll to position [40, 0]
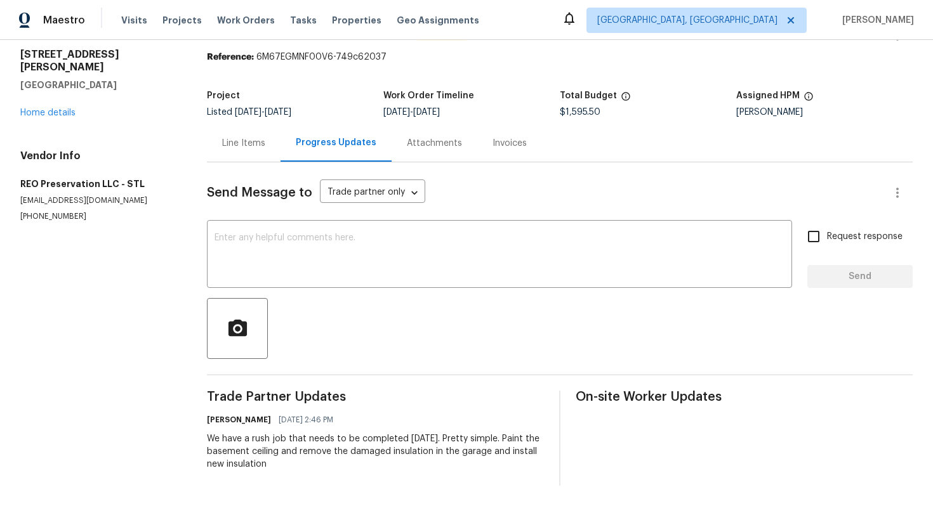
click at [253, 145] on div "Line Items" at bounding box center [243, 143] width 43 height 13
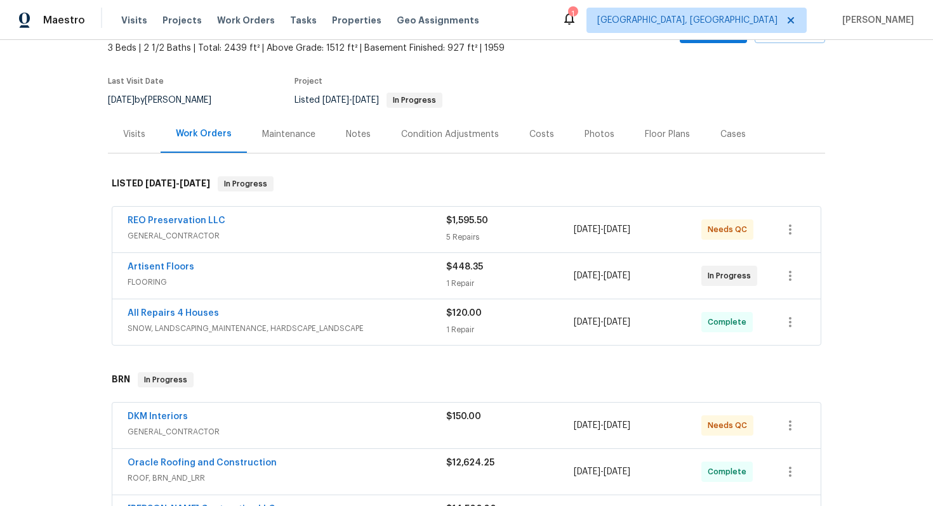
scroll to position [79, 0]
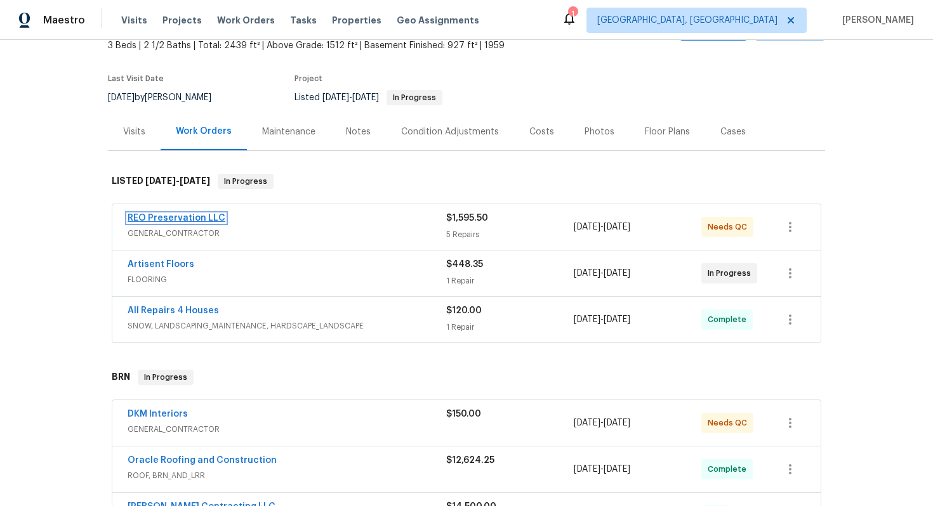
click at [199, 217] on link "REO Preservation LLC" at bounding box center [177, 218] width 98 height 9
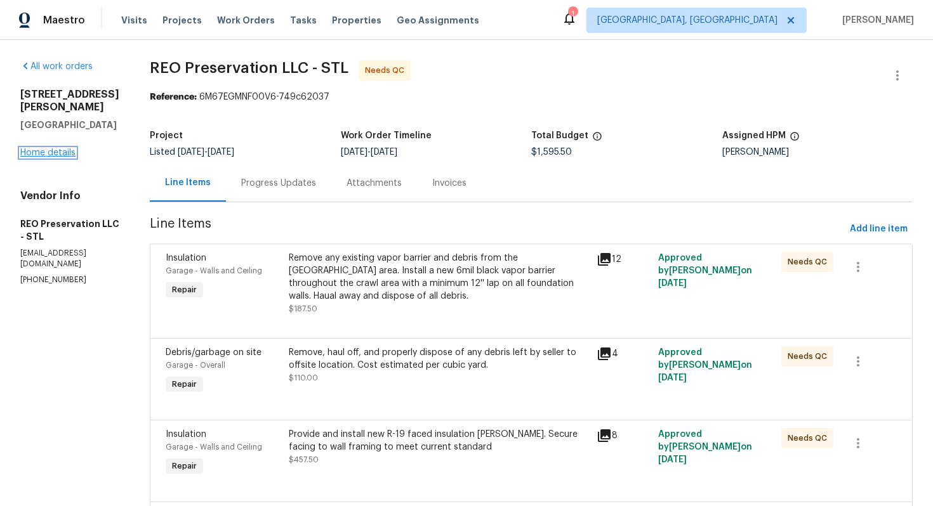
click at [48, 157] on link "Home details" at bounding box center [47, 152] width 55 height 9
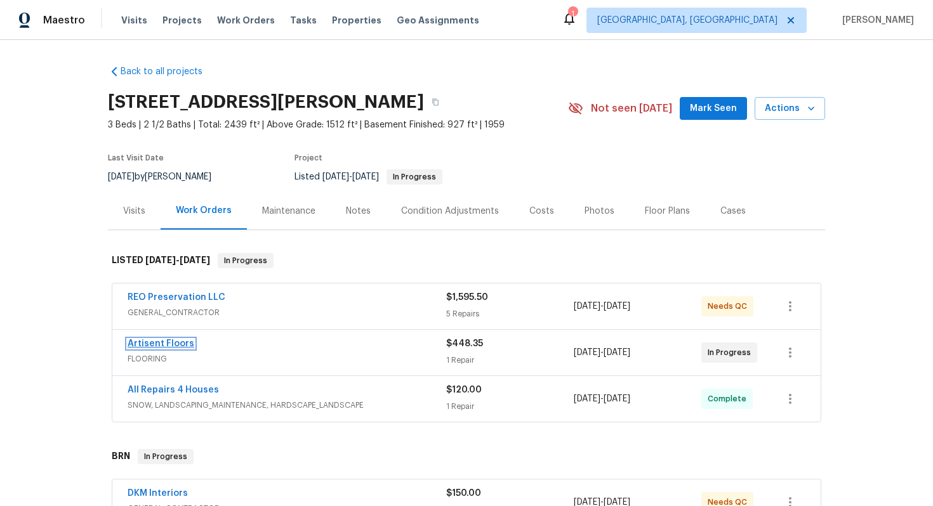
click at [150, 344] on link "Artisent Floors" at bounding box center [161, 343] width 67 height 9
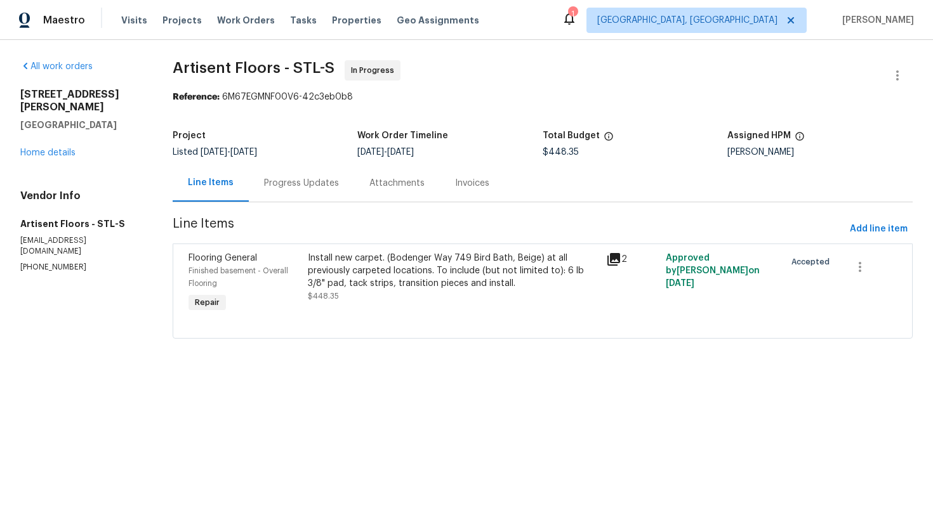
click at [413, 289] on div "Install new carpet. (Bodenger Way 749 Bird Bath, Beige) at all previously carpe…" at bounding box center [453, 271] width 291 height 38
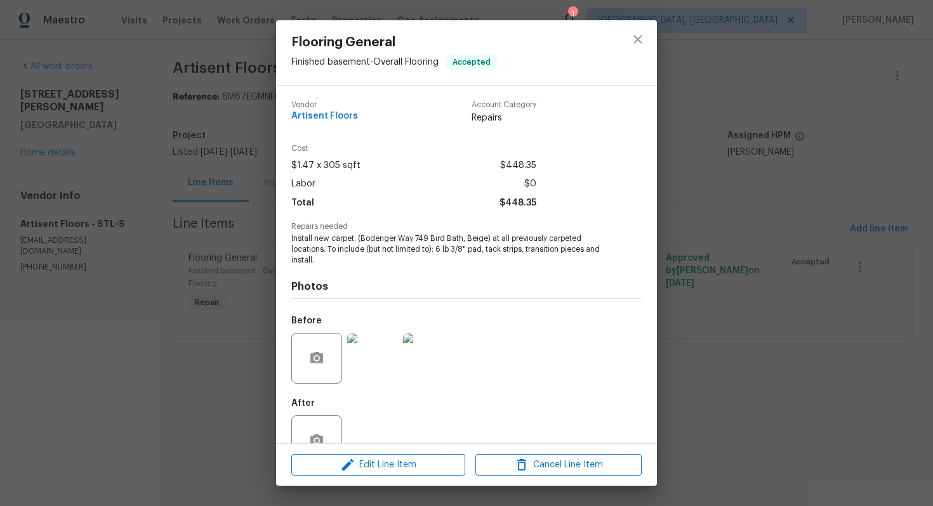
scroll to position [36, 0]
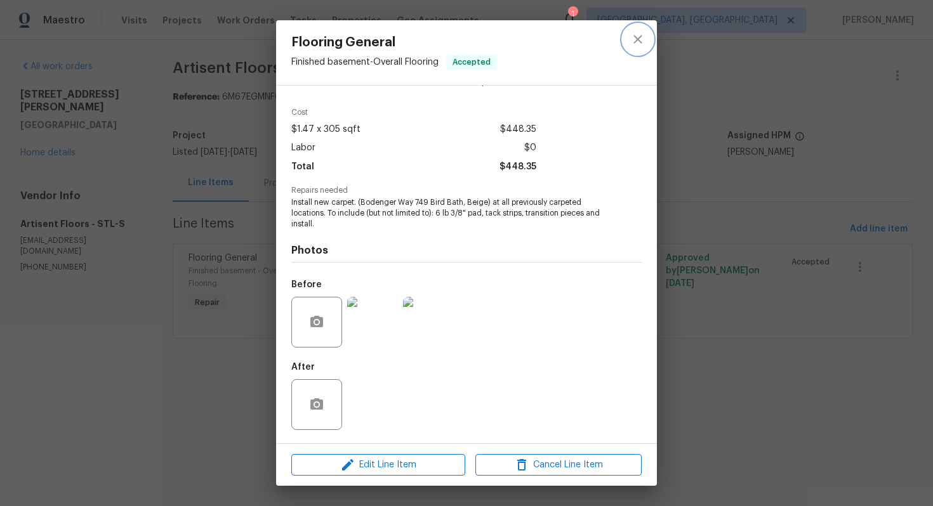
click at [638, 44] on icon "close" at bounding box center [637, 39] width 15 height 15
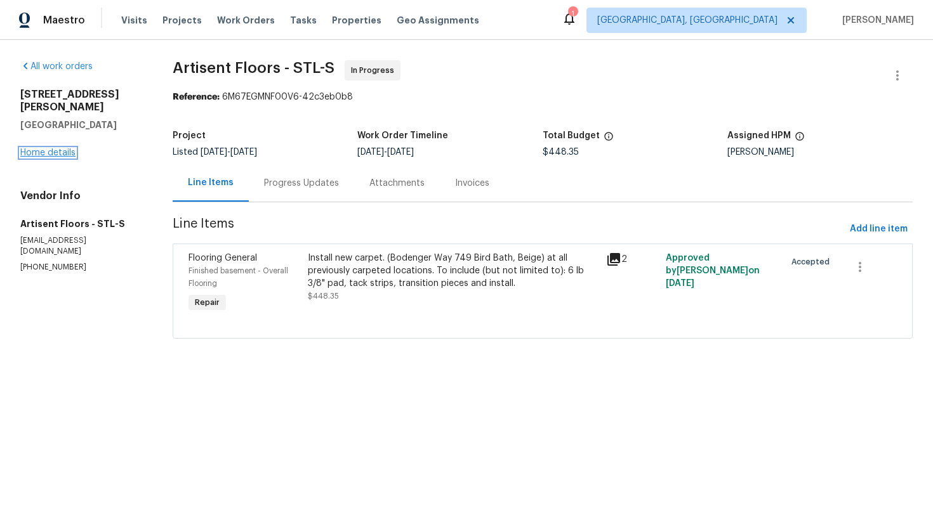
click at [56, 148] on link "Home details" at bounding box center [47, 152] width 55 height 9
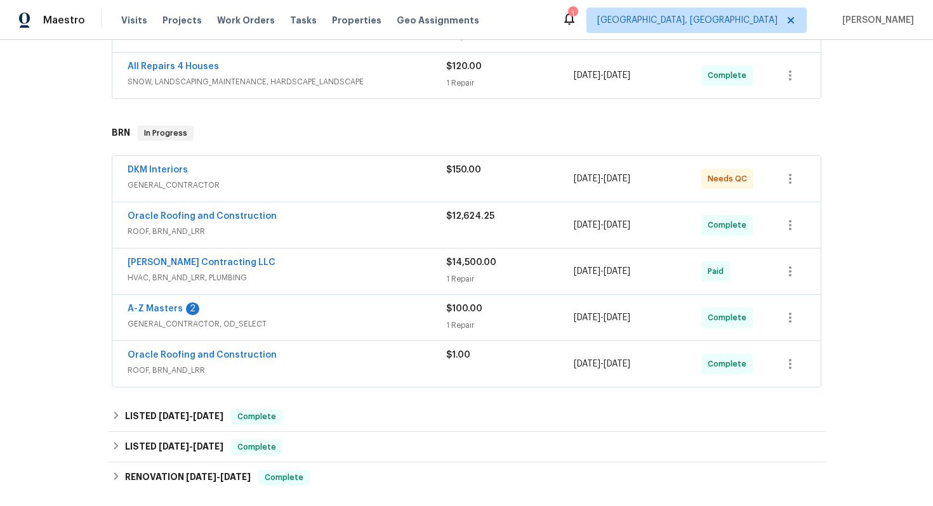
scroll to position [328, 0]
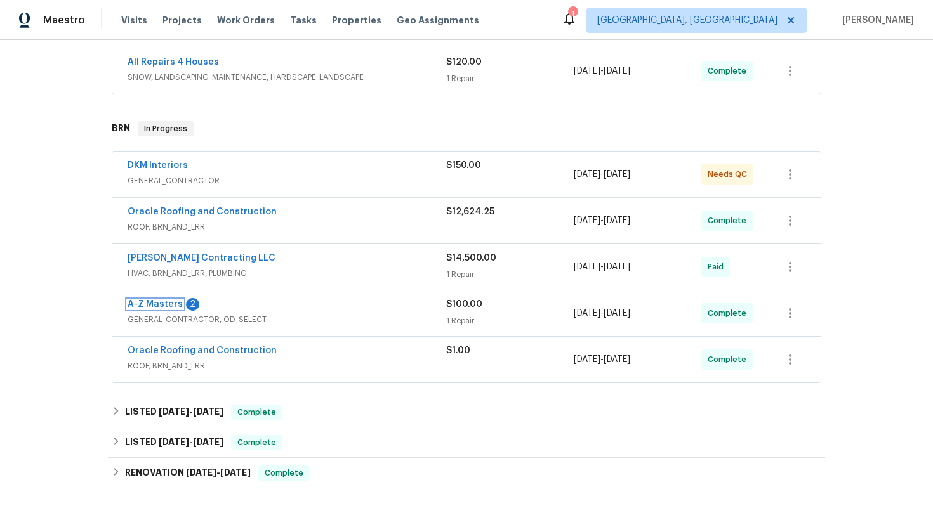
click at [162, 302] on link "A-Z Masters" at bounding box center [155, 304] width 55 height 9
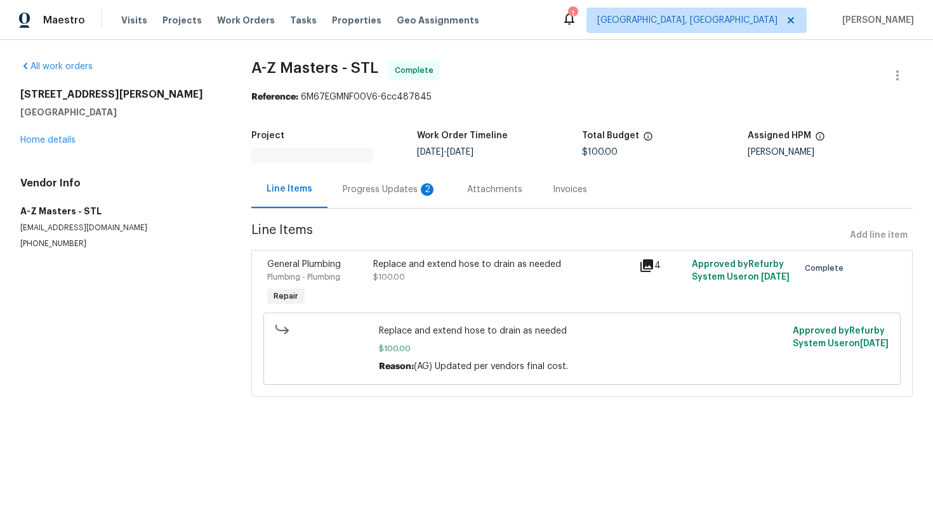
click at [369, 190] on div "Progress Updates 2" at bounding box center [390, 189] width 94 height 13
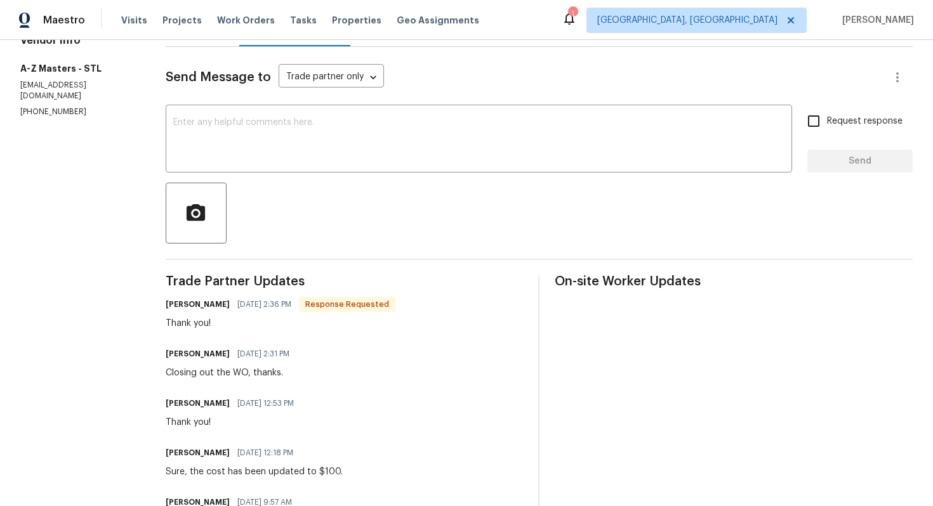
scroll to position [135, 0]
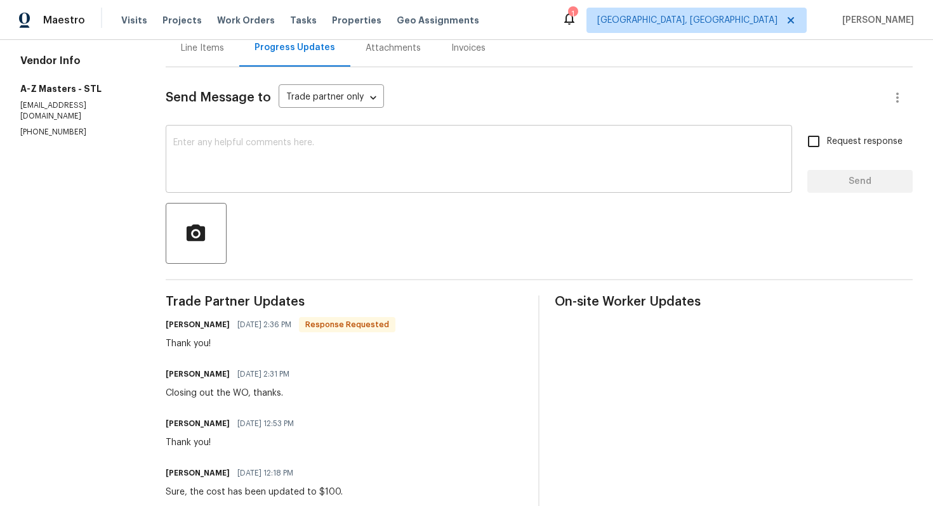
click at [383, 173] on textarea at bounding box center [478, 160] width 611 height 44
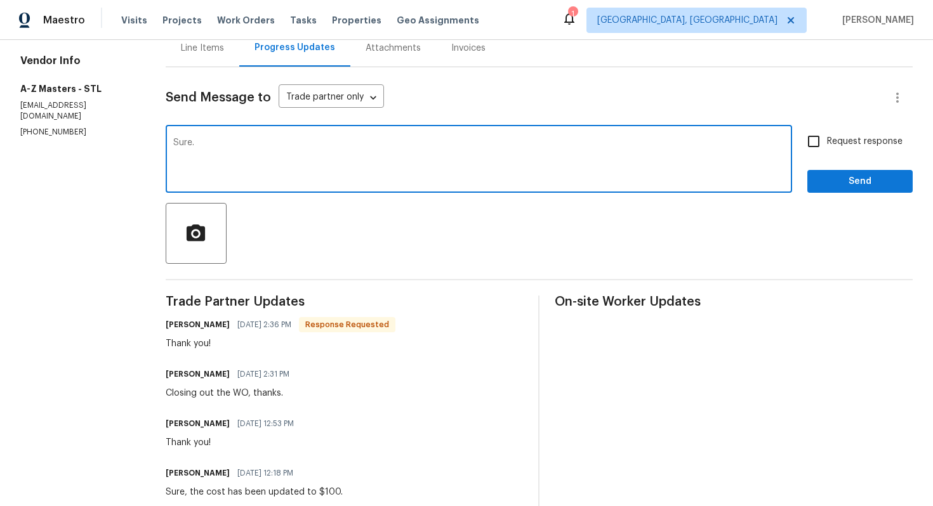
type textarea "Sure."
click at [842, 148] on span "Request response" at bounding box center [864, 141] width 75 height 13
click at [827, 148] on input "Request response" at bounding box center [813, 141] width 27 height 27
checkbox input "true"
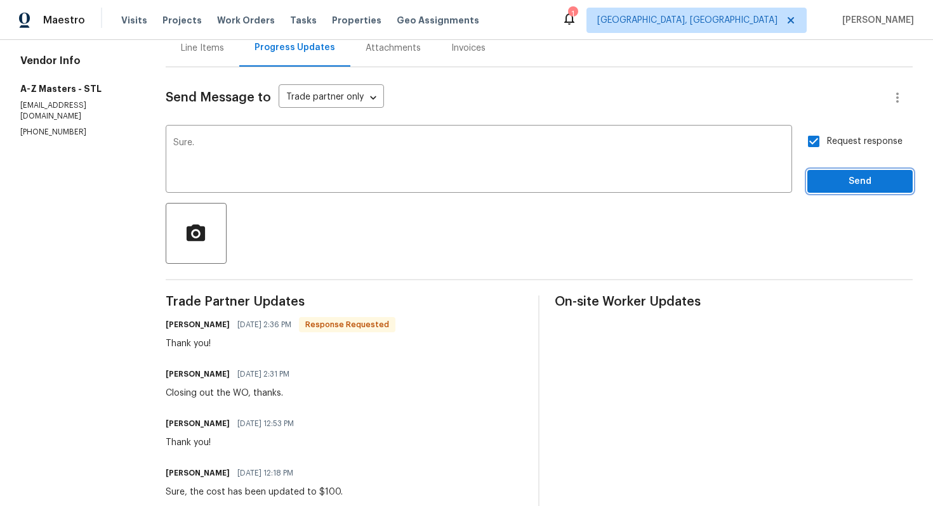
click at [848, 188] on span "Send" at bounding box center [859, 182] width 85 height 16
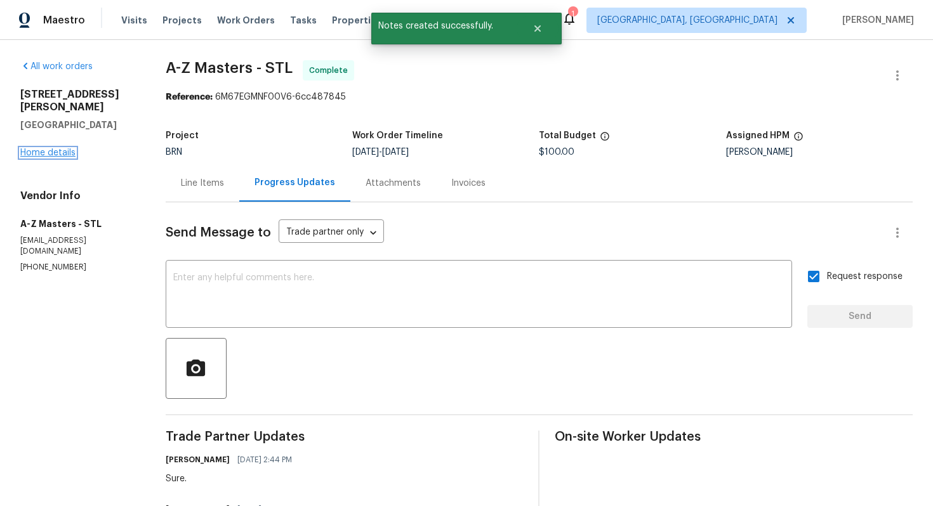
click at [72, 148] on link "Home details" at bounding box center [47, 152] width 55 height 9
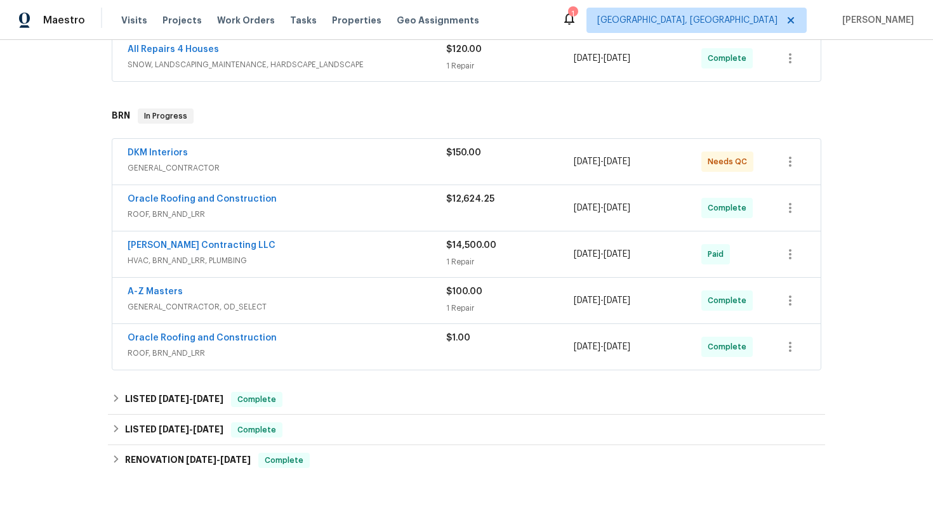
scroll to position [344, 0]
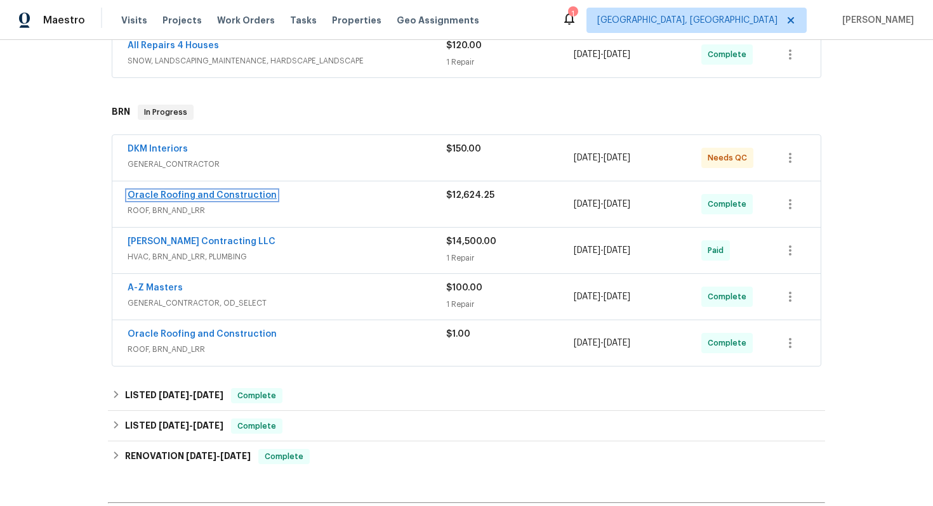
click at [216, 197] on link "Oracle Roofing and Construction" at bounding box center [202, 195] width 149 height 9
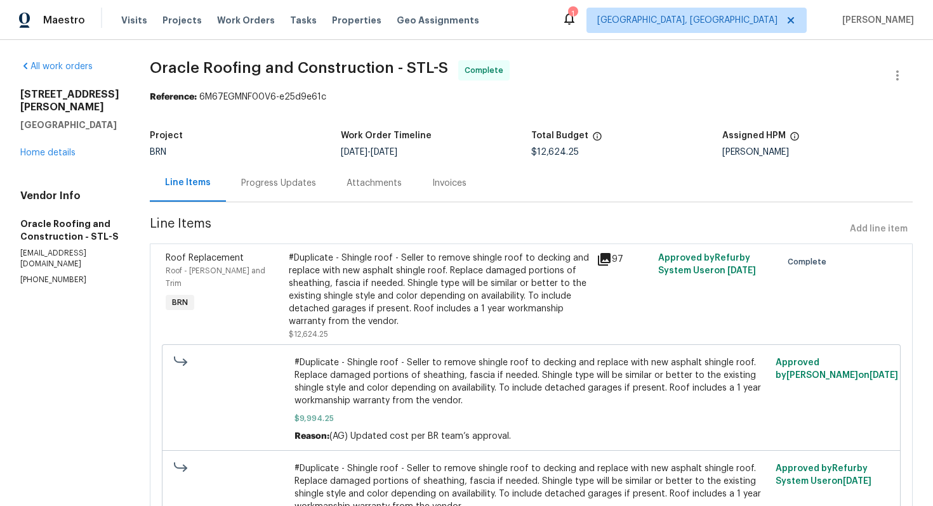
click at [411, 292] on div "#Duplicate - Shingle roof - Seller to remove shingle roof to decking and replac…" at bounding box center [439, 290] width 300 height 76
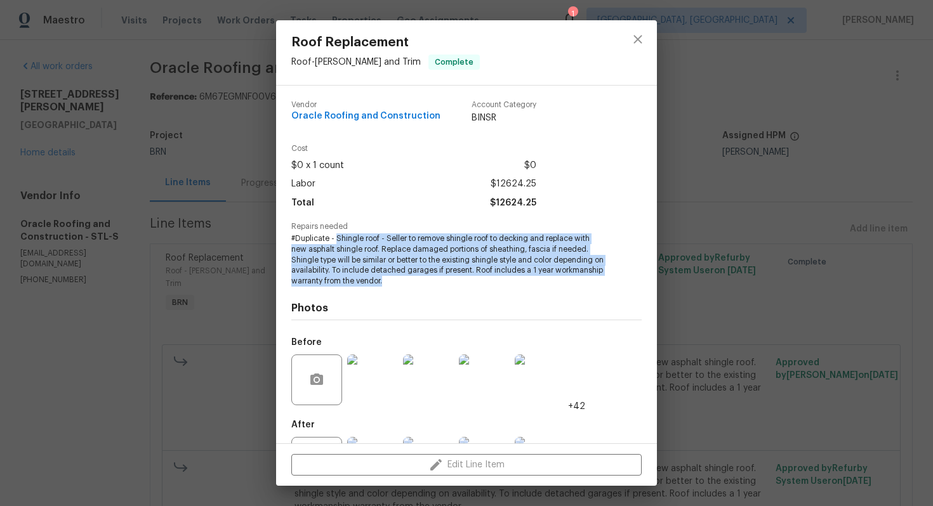
drag, startPoint x: 337, startPoint y: 239, endPoint x: 443, endPoint y: 278, distance: 112.8
click at [443, 278] on span "#Duplicate - Shingle roof - Seller to remove shingle roof to decking and replac…" at bounding box center [448, 259] width 315 height 53
copy span "Shingle roof - Seller to remove shingle roof to decking and replace with new as…"
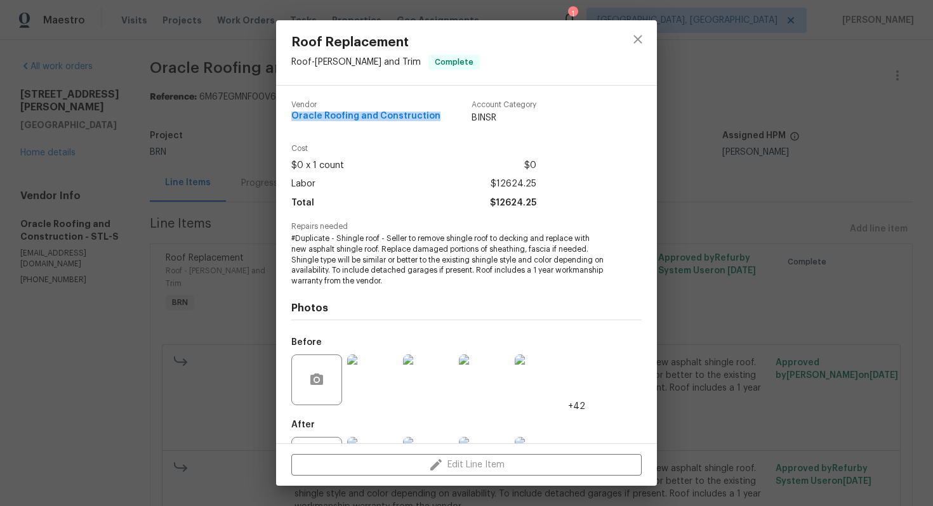
drag, startPoint x: 292, startPoint y: 118, endPoint x: 433, endPoint y: 116, distance: 141.5
click at [433, 116] on div "Vendor Oracle Roofing and Construction Account Category BINSR" at bounding box center [413, 112] width 245 height 23
copy span "Oracle Roofing and Construction"
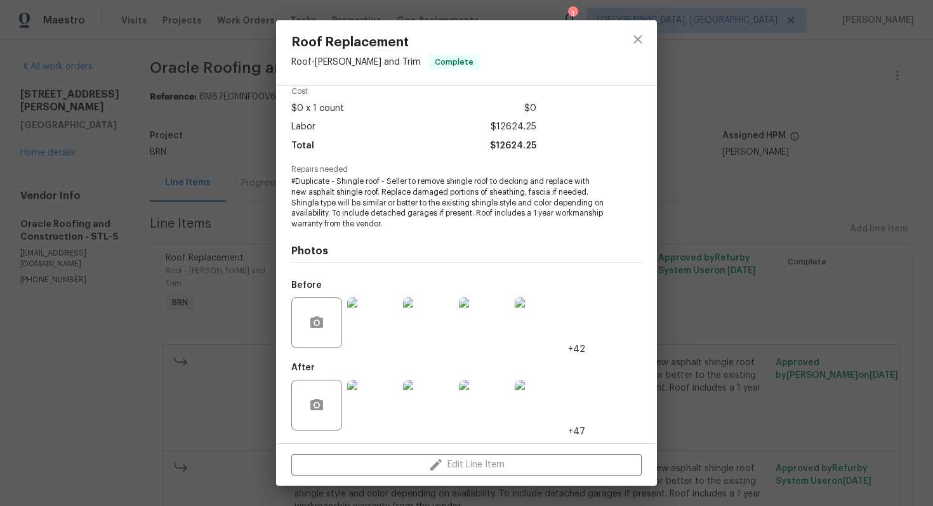
click at [384, 311] on img at bounding box center [372, 323] width 51 height 51
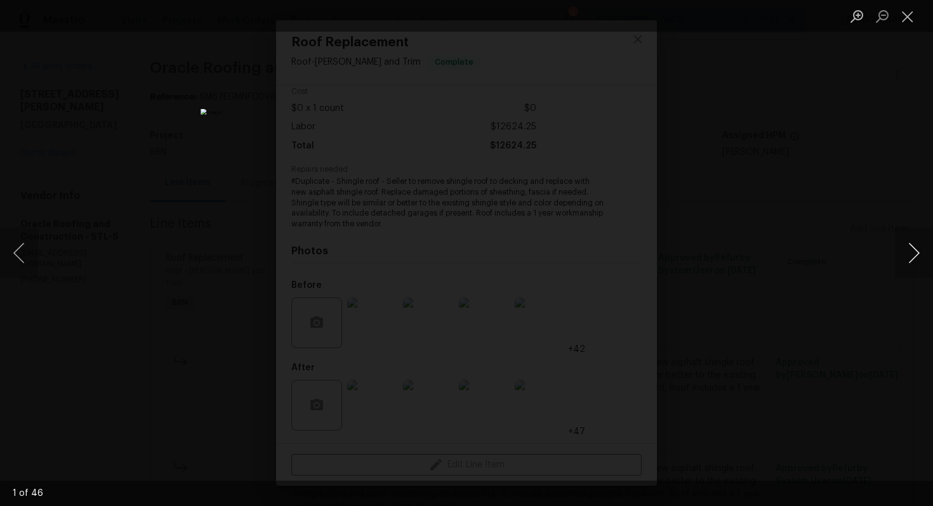
click at [915, 256] on button "Next image" at bounding box center [913, 253] width 38 height 51
click at [910, 249] on button "Next image" at bounding box center [913, 253] width 38 height 51
click at [917, 259] on button "Next image" at bounding box center [913, 253] width 38 height 51
click at [910, 262] on button "Next image" at bounding box center [913, 253] width 38 height 51
click at [914, 249] on button "Next image" at bounding box center [913, 253] width 38 height 51
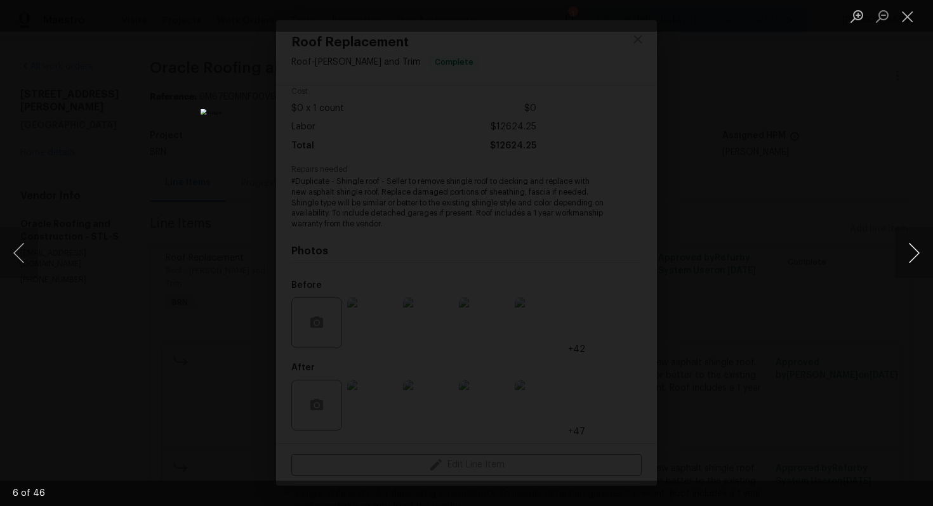
click at [903, 251] on button "Next image" at bounding box center [913, 253] width 38 height 51
click at [917, 259] on button "Next image" at bounding box center [913, 253] width 38 height 51
click at [910, 260] on button "Next image" at bounding box center [913, 253] width 38 height 51
click at [923, 247] on button "Next image" at bounding box center [913, 253] width 38 height 51
click at [905, 12] on button "Close lightbox" at bounding box center [906, 16] width 25 height 22
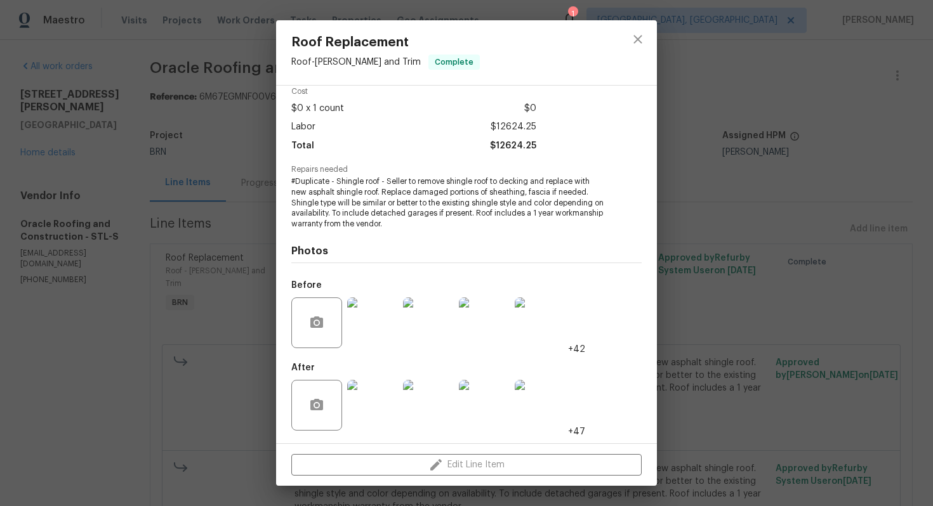
click at [373, 381] on img at bounding box center [372, 405] width 51 height 51
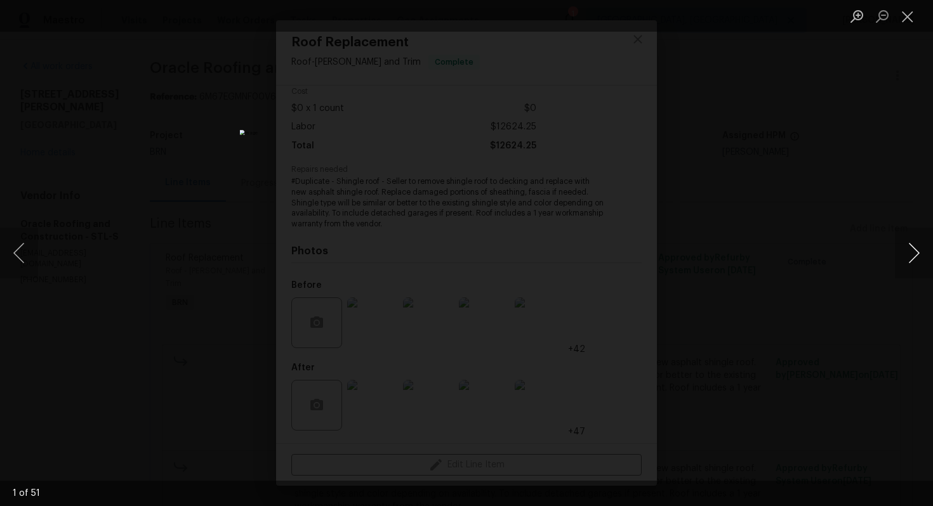
click at [922, 247] on button "Next image" at bounding box center [913, 253] width 38 height 51
click at [918, 256] on button "Next image" at bounding box center [913, 253] width 38 height 51
click at [919, 247] on button "Next image" at bounding box center [913, 253] width 38 height 51
click at [898, 249] on button "Next image" at bounding box center [913, 253] width 38 height 51
click at [921, 262] on button "Next image" at bounding box center [913, 253] width 38 height 51
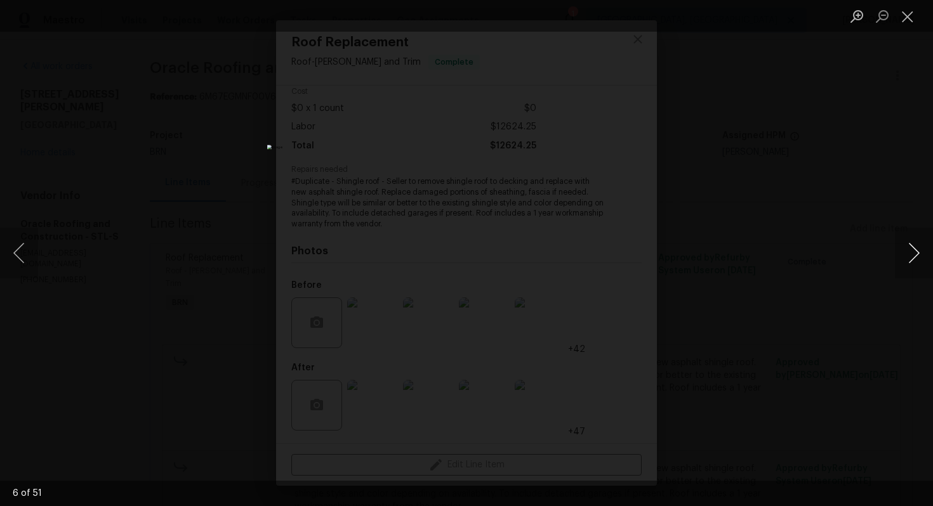
click at [911, 242] on button "Next image" at bounding box center [913, 253] width 38 height 51
click at [908, 240] on button "Next image" at bounding box center [913, 253] width 38 height 51
click at [917, 259] on button "Next image" at bounding box center [913, 253] width 38 height 51
click at [914, 251] on button "Next image" at bounding box center [913, 253] width 38 height 51
click at [911, 254] on button "Next image" at bounding box center [913, 253] width 38 height 51
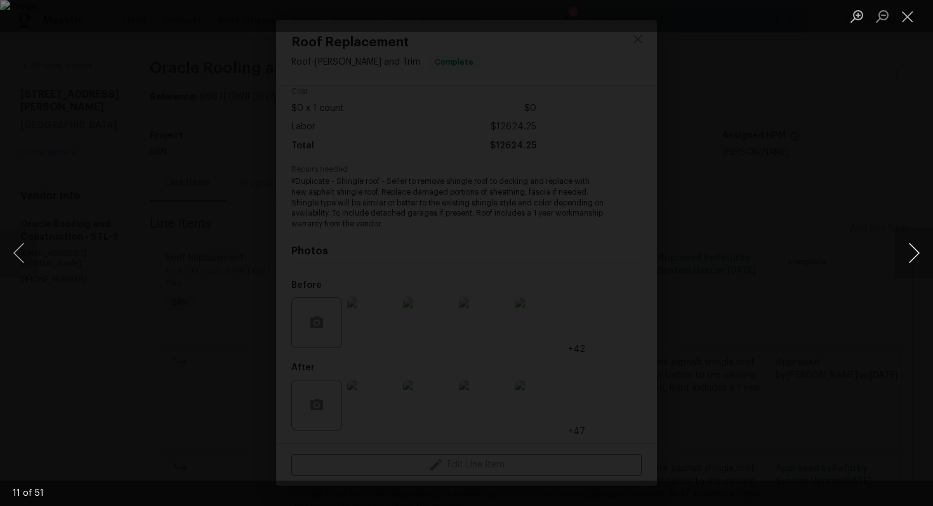
click at [917, 250] on button "Next image" at bounding box center [913, 253] width 38 height 51
click at [913, 253] on button "Next image" at bounding box center [913, 253] width 38 height 51
click at [907, 253] on button "Next image" at bounding box center [913, 253] width 38 height 51
click at [914, 246] on button "Next image" at bounding box center [913, 253] width 38 height 51
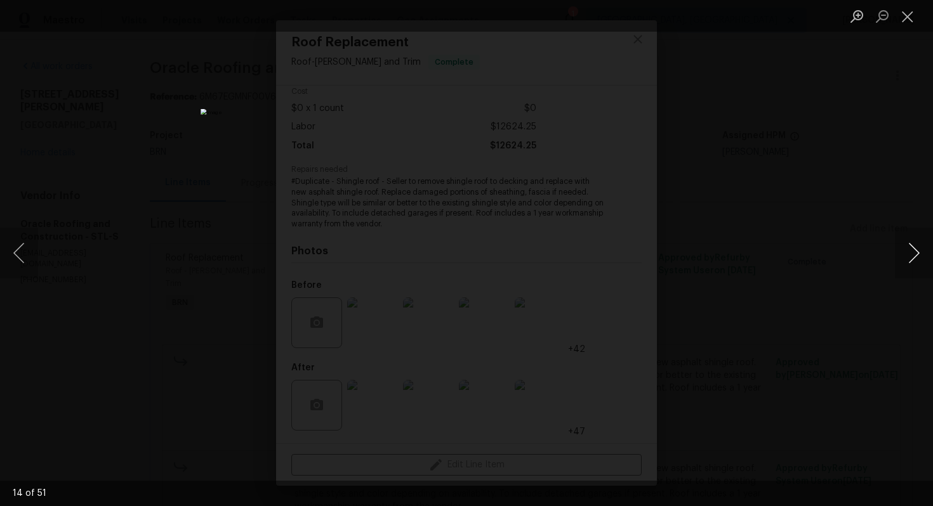
click at [918, 258] on button "Next image" at bounding box center [913, 253] width 38 height 51
click at [912, 262] on button "Next image" at bounding box center [913, 253] width 38 height 51
click at [906, 247] on button "Next image" at bounding box center [913, 253] width 38 height 51
click at [912, 247] on button "Next image" at bounding box center [913, 253] width 38 height 51
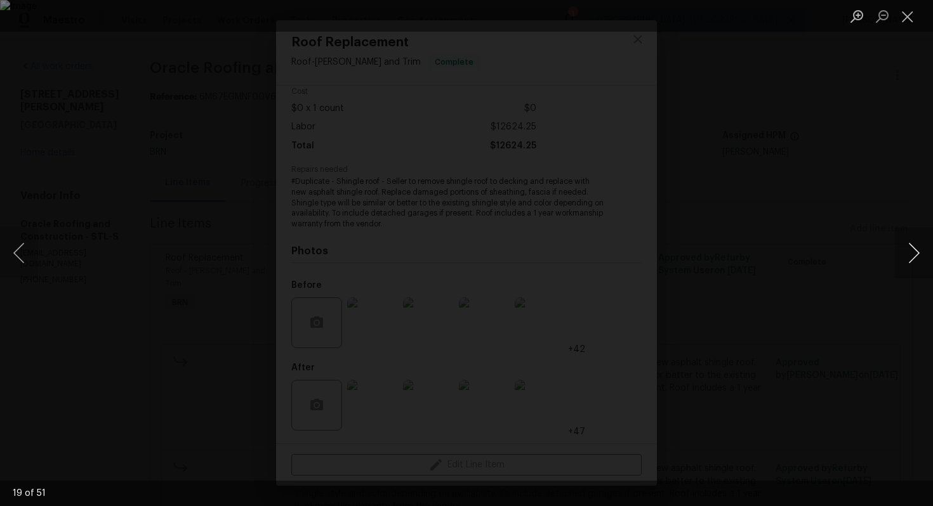
click at [912, 247] on button "Next image" at bounding box center [913, 253] width 38 height 51
click at [911, 261] on button "Next image" at bounding box center [913, 253] width 38 height 51
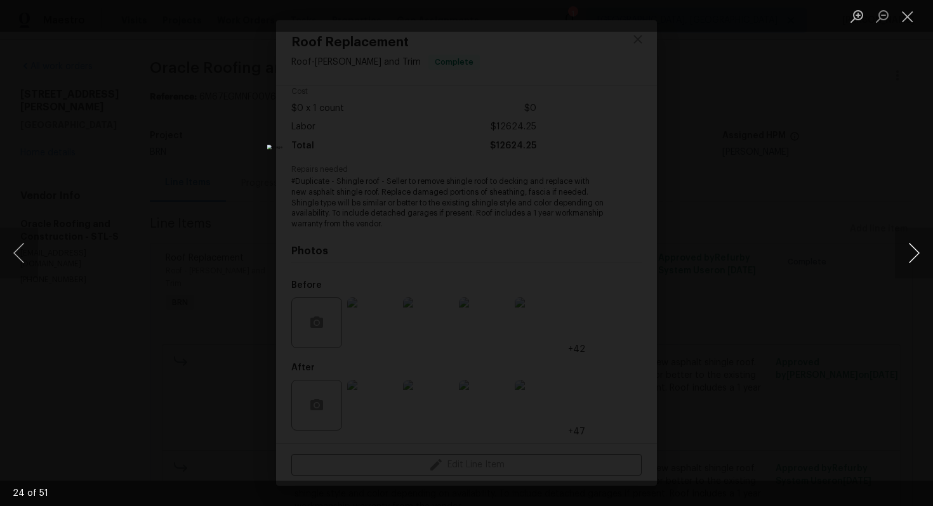
click at [911, 261] on button "Next image" at bounding box center [913, 253] width 38 height 51
click at [908, 254] on button "Next image" at bounding box center [913, 253] width 38 height 51
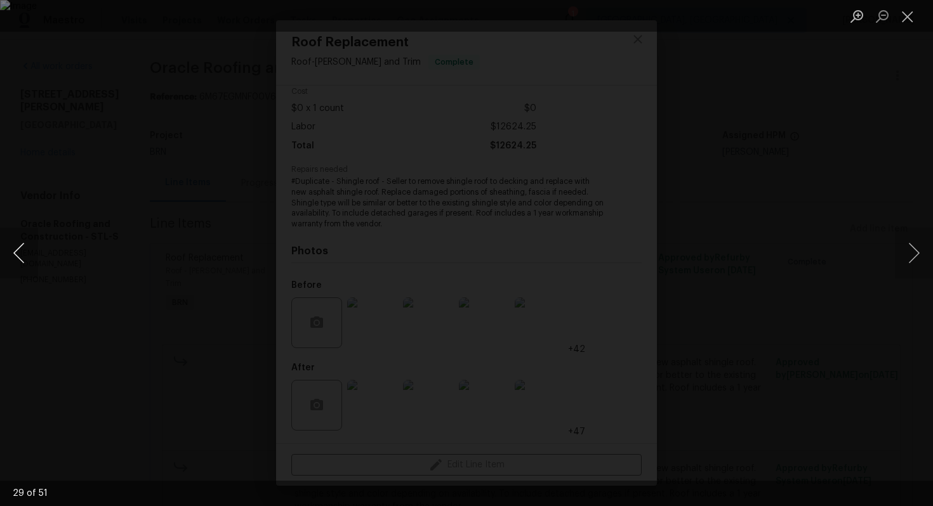
click at [15, 251] on button "Previous image" at bounding box center [19, 253] width 38 height 51
click at [909, 255] on button "Next image" at bounding box center [913, 253] width 38 height 51
click at [917, 262] on button "Next image" at bounding box center [913, 253] width 38 height 51
click at [919, 249] on button "Next image" at bounding box center [913, 253] width 38 height 51
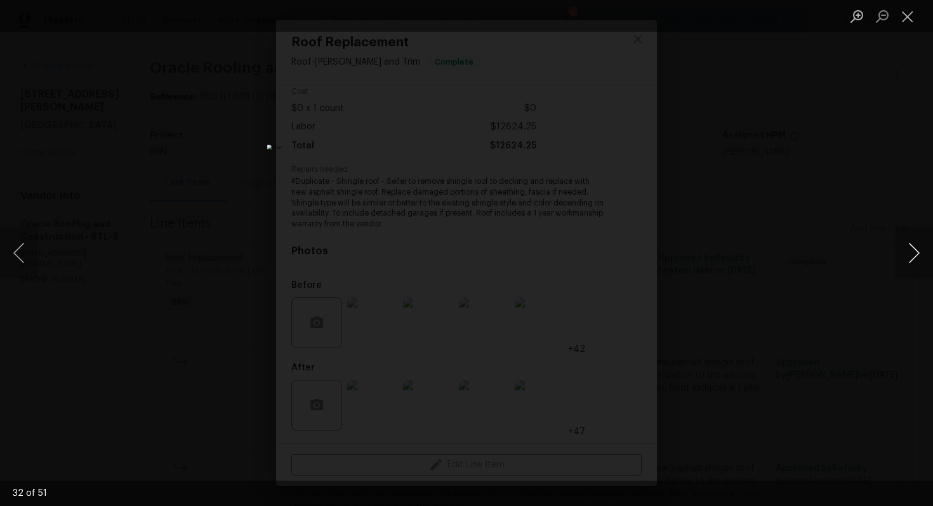
click at [919, 249] on button "Next image" at bounding box center [913, 253] width 38 height 51
click at [911, 20] on button "Close lightbox" at bounding box center [906, 16] width 25 height 22
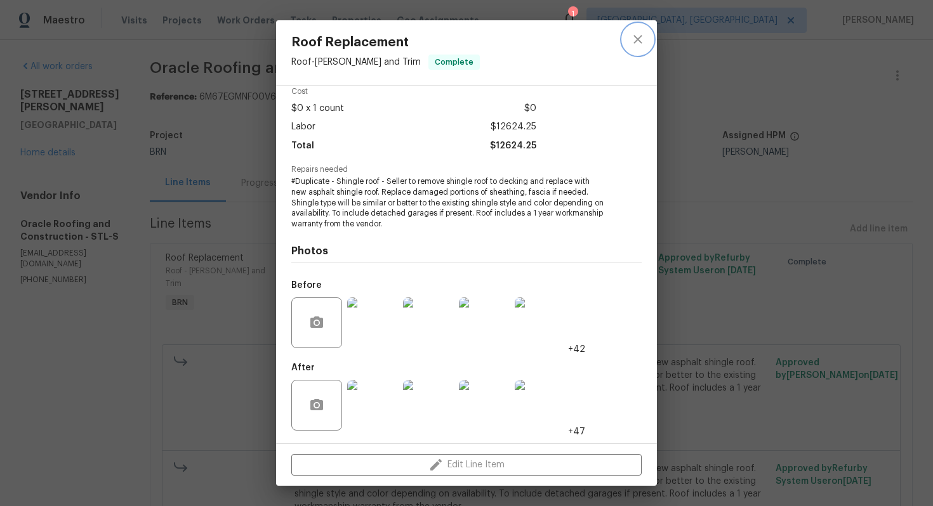
click at [640, 44] on icon "close" at bounding box center [637, 39] width 15 height 15
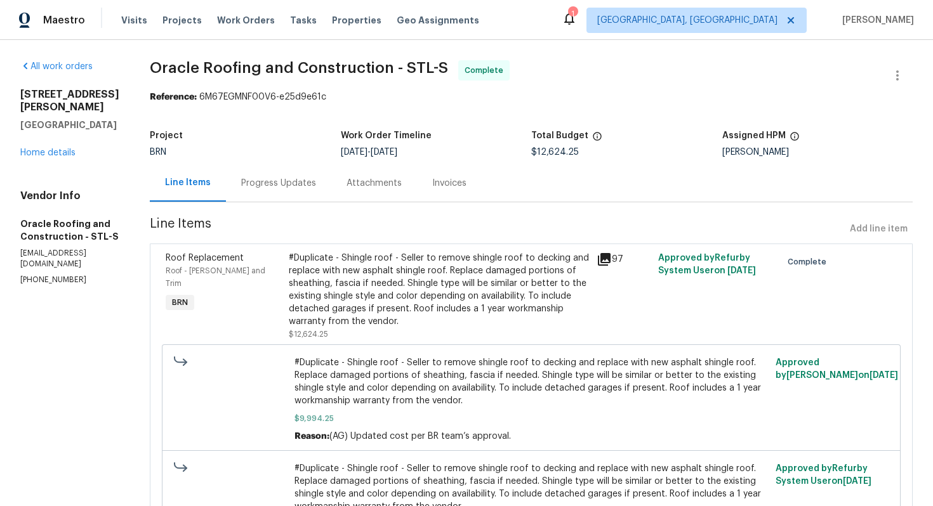
click at [455, 184] on div "Invoices" at bounding box center [449, 183] width 34 height 13
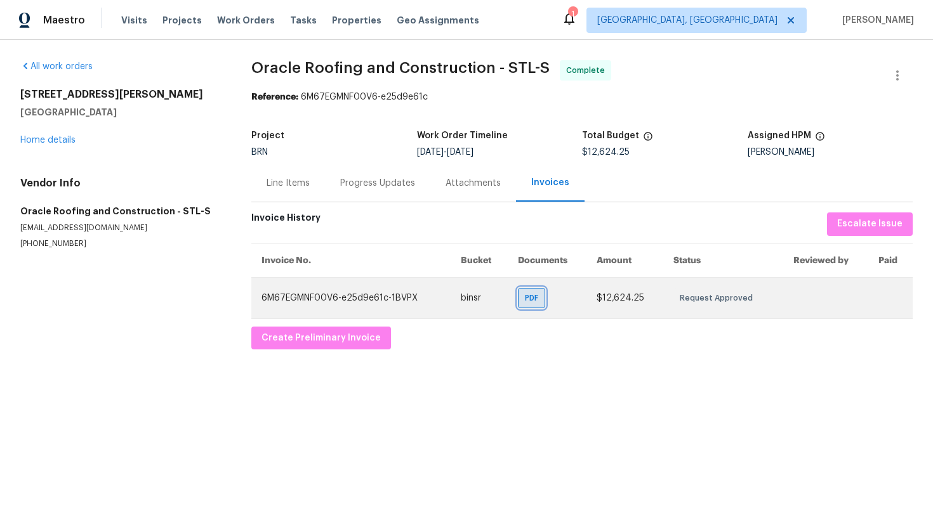
click at [532, 299] on span "PDF" at bounding box center [534, 298] width 18 height 13
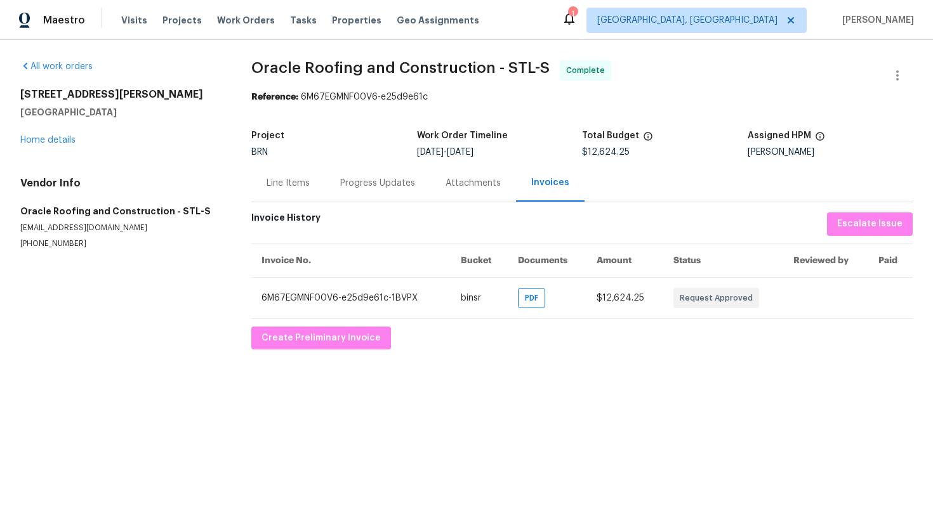
click at [304, 175] on div "Line Items" at bounding box center [288, 182] width 74 height 37
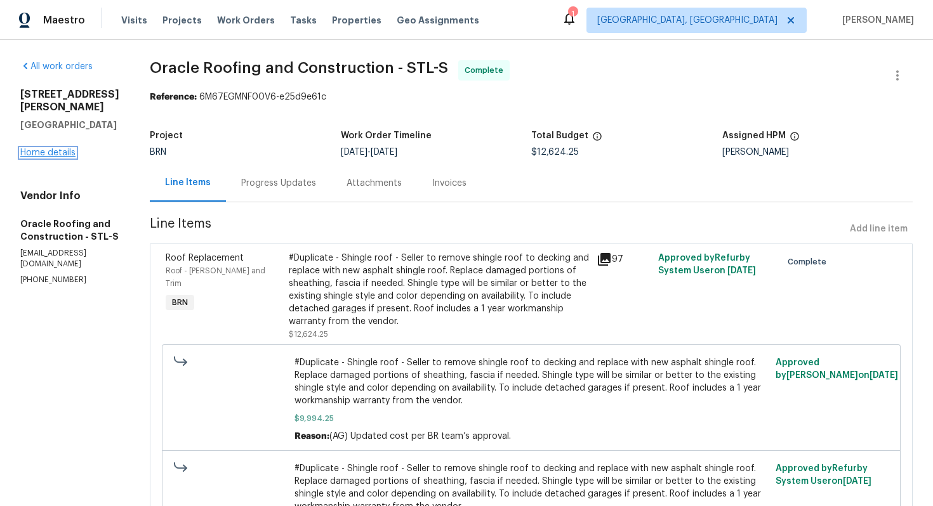
click at [51, 154] on link "Home details" at bounding box center [47, 152] width 55 height 9
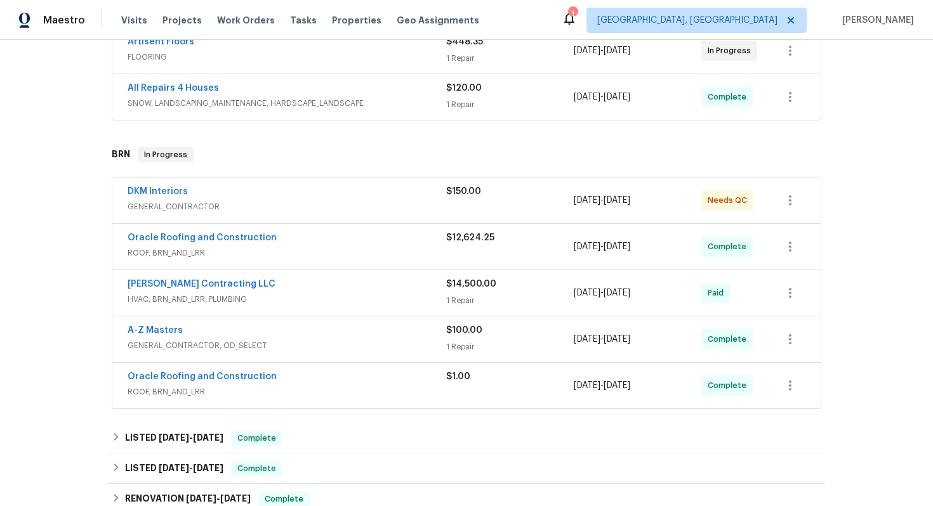
scroll to position [307, 0]
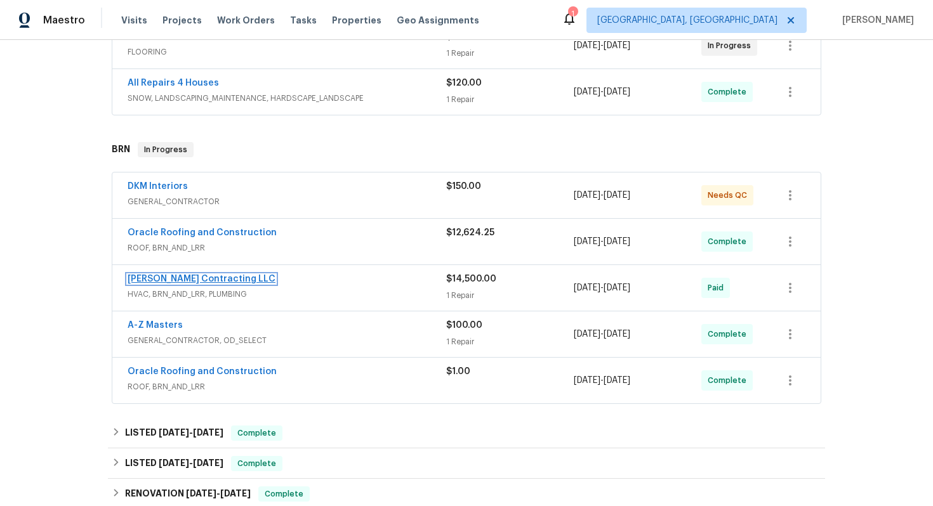
click at [173, 280] on link "Loftin Contracting LLC" at bounding box center [202, 279] width 148 height 9
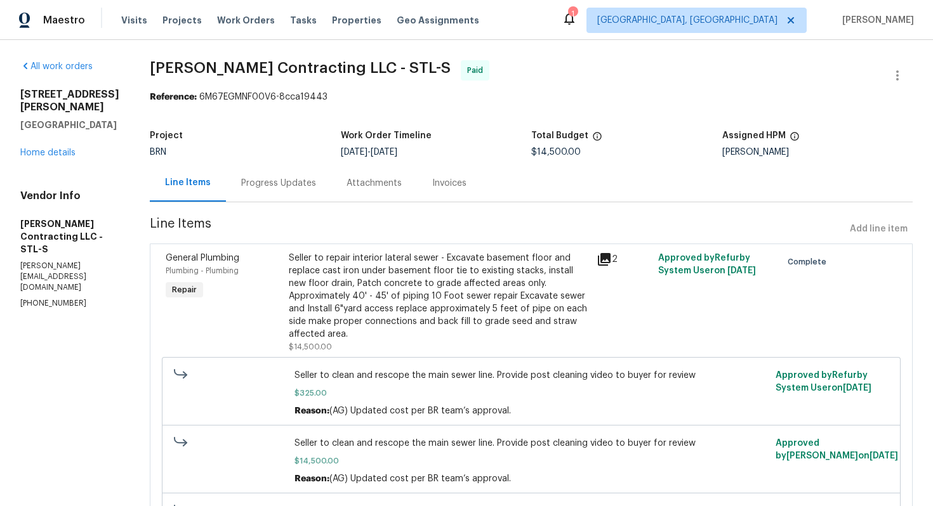
click at [414, 275] on div "Seller to repair interior lateral sewer - Excavate basement floor and replace c…" at bounding box center [439, 296] width 300 height 89
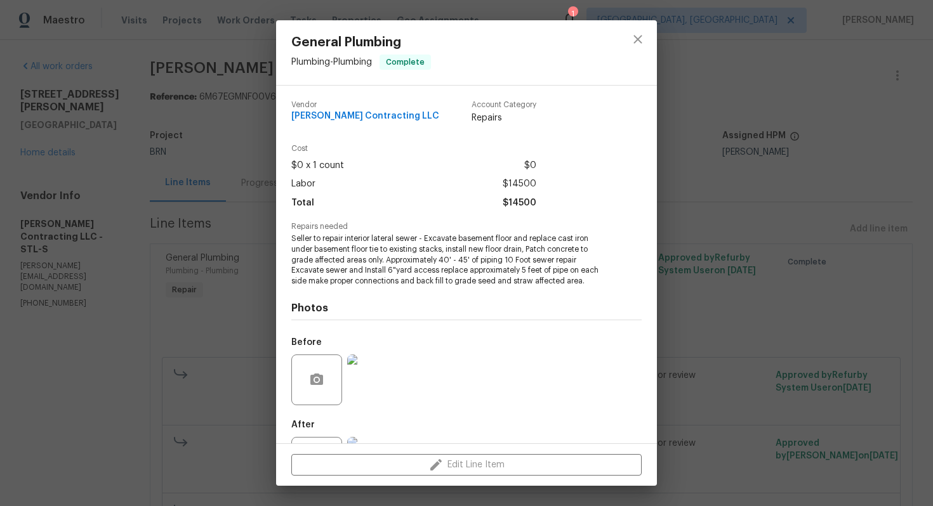
scroll to position [57, 0]
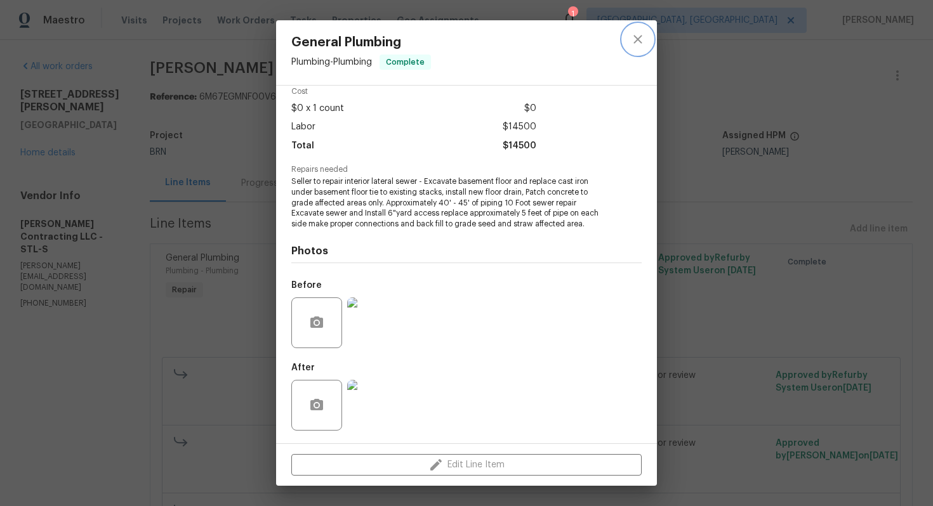
click at [635, 53] on button "close" at bounding box center [637, 39] width 30 height 30
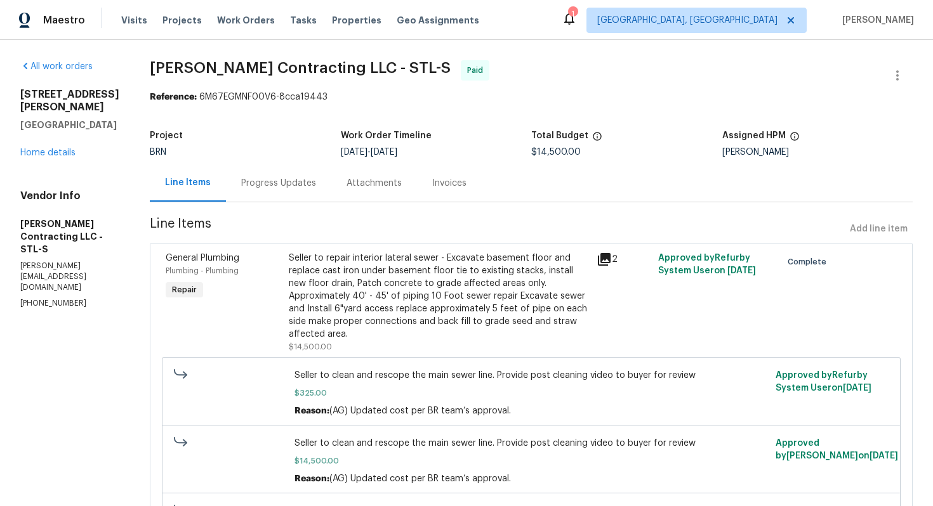
click at [256, 197] on div "Progress Updates" at bounding box center [278, 182] width 105 height 37
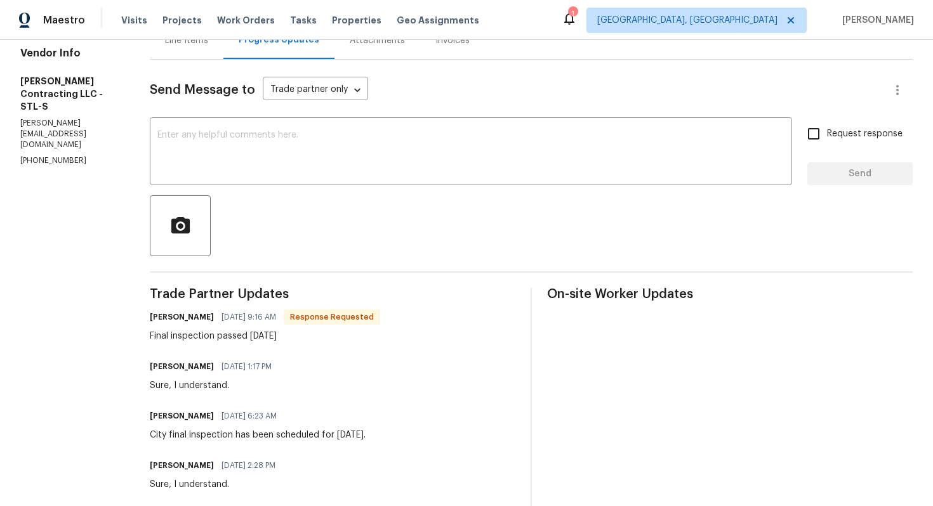
scroll to position [118, 0]
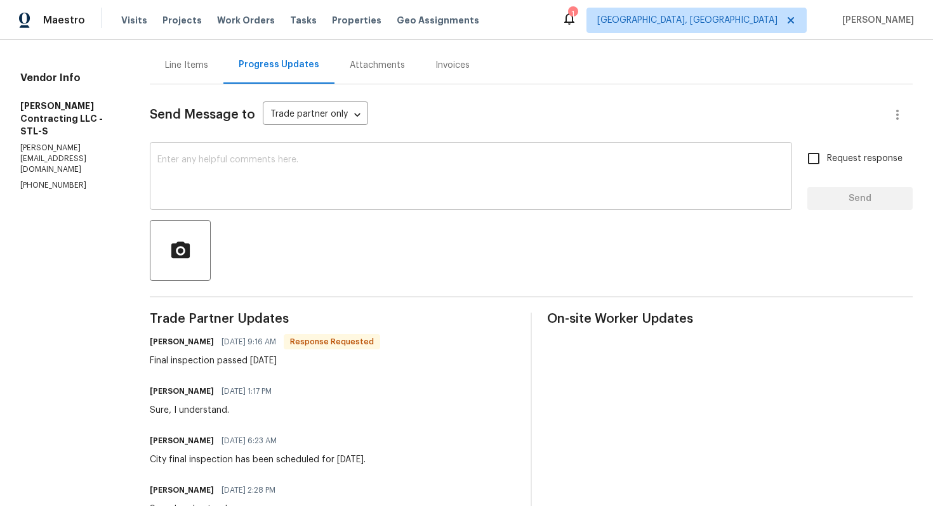
click at [257, 192] on textarea at bounding box center [470, 177] width 627 height 44
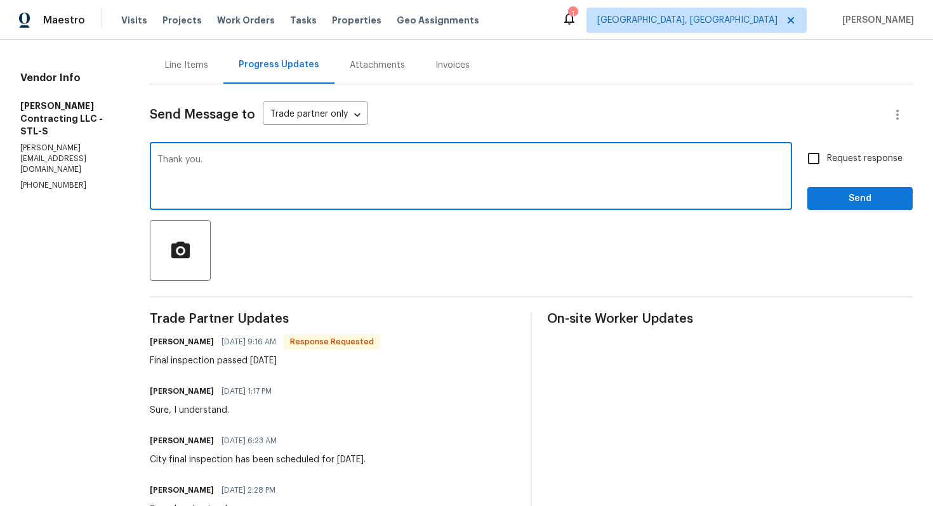
type textarea "Thank you."
click at [837, 152] on span "Request response" at bounding box center [864, 158] width 75 height 13
click at [827, 152] on input "Request response" at bounding box center [813, 158] width 27 height 27
checkbox input "true"
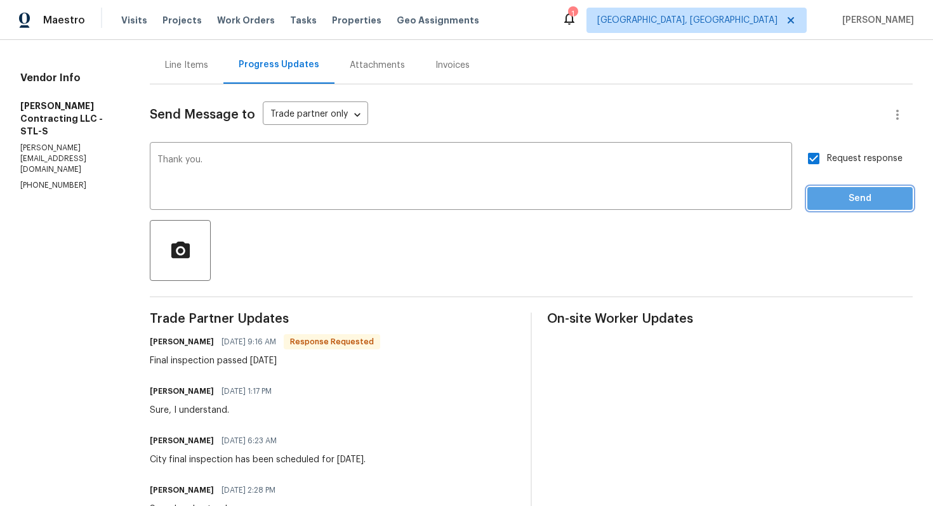
click at [836, 192] on span "Send" at bounding box center [859, 199] width 85 height 16
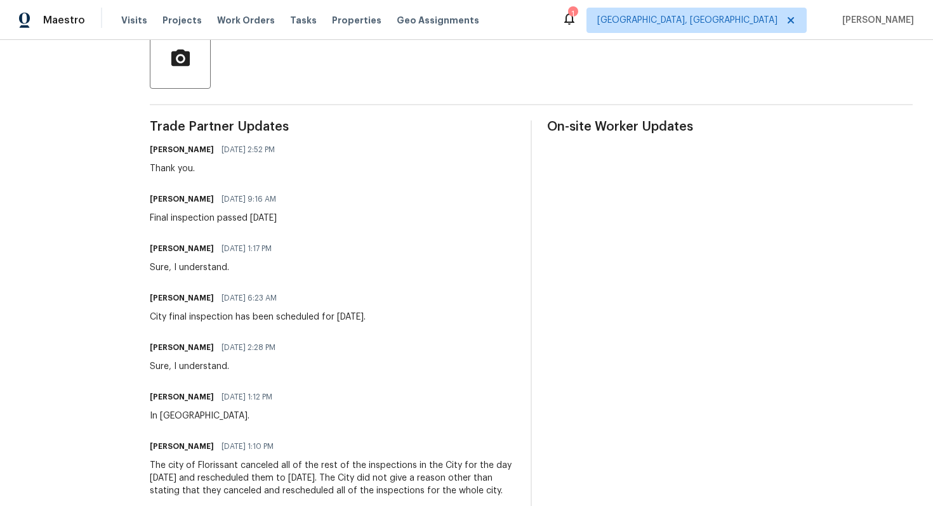
scroll to position [0, 0]
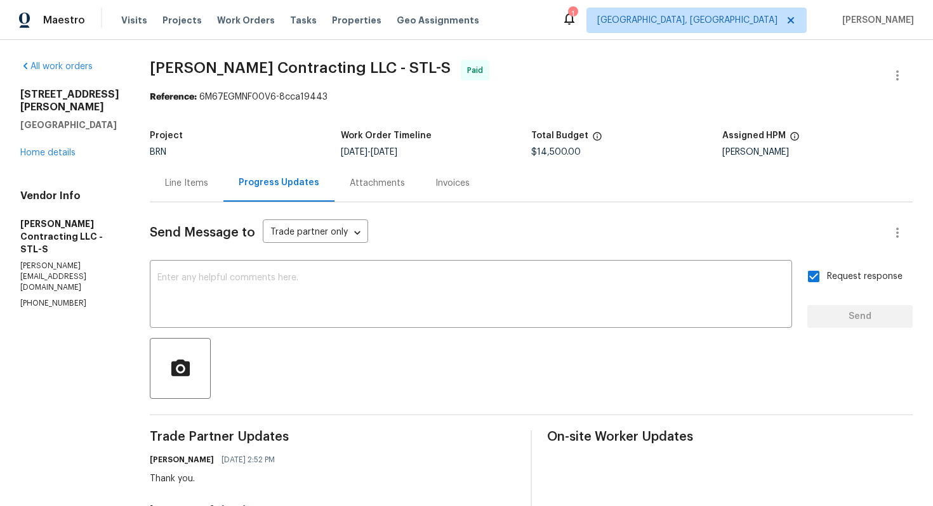
click at [194, 193] on div "Line Items" at bounding box center [187, 182] width 74 height 37
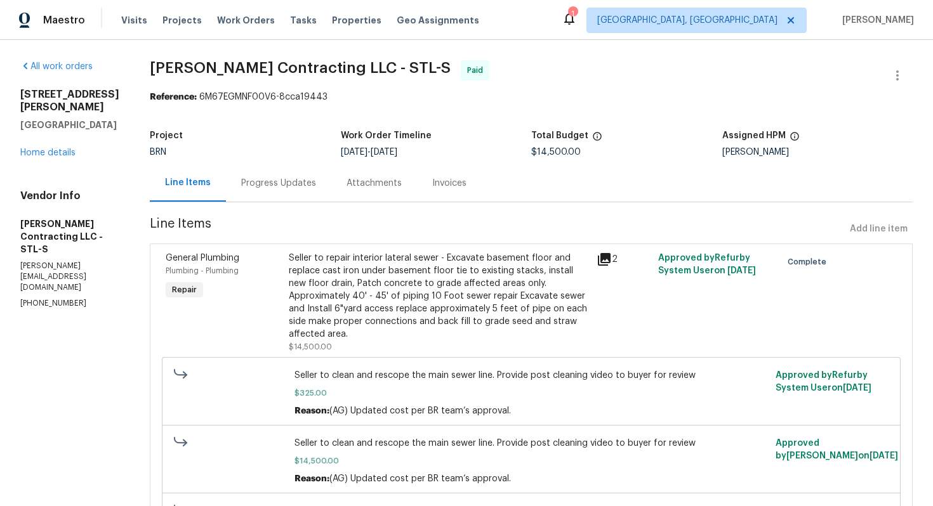
click at [398, 294] on div "Seller to repair interior lateral sewer - Excavate basement floor and replace c…" at bounding box center [439, 296] width 300 height 89
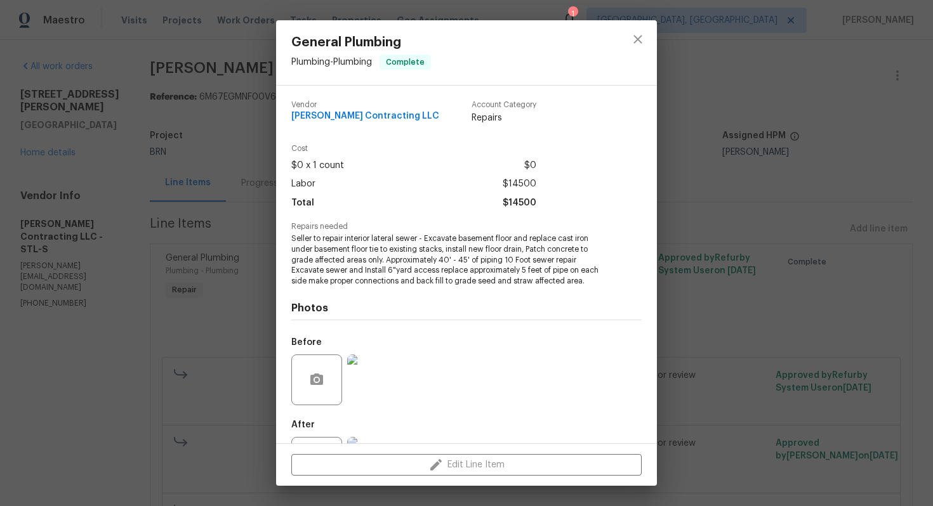
click at [344, 251] on span "Seller to repair interior lateral sewer - Excavate basement floor and replace c…" at bounding box center [448, 259] width 315 height 53
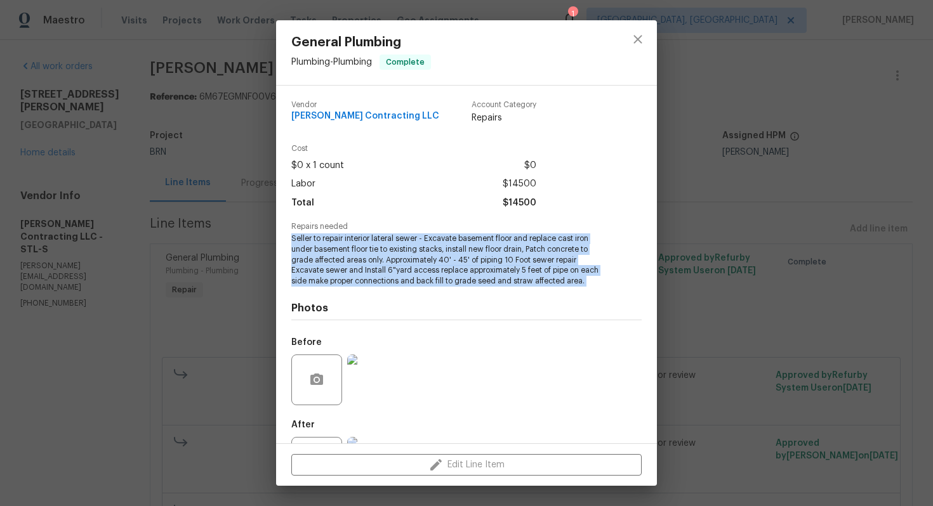
click at [344, 251] on span "Seller to repair interior lateral sewer - Excavate basement floor and replace c…" at bounding box center [448, 259] width 315 height 53
copy span "Seller to repair interior lateral sewer - Excavate basement floor and replace c…"
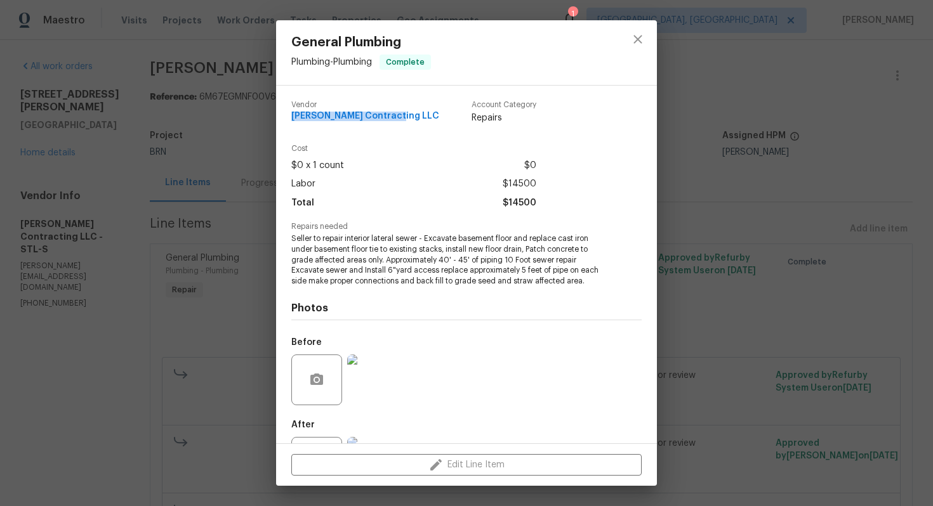
drag, startPoint x: 289, startPoint y: 118, endPoint x: 393, endPoint y: 114, distance: 104.7
click at [395, 114] on div "Vendor Loftin Contracting LLC Account Category Repairs Cost $0 x 1 count $0 Lab…" at bounding box center [466, 265] width 381 height 358
copy span "Loftin Contracting LLC"
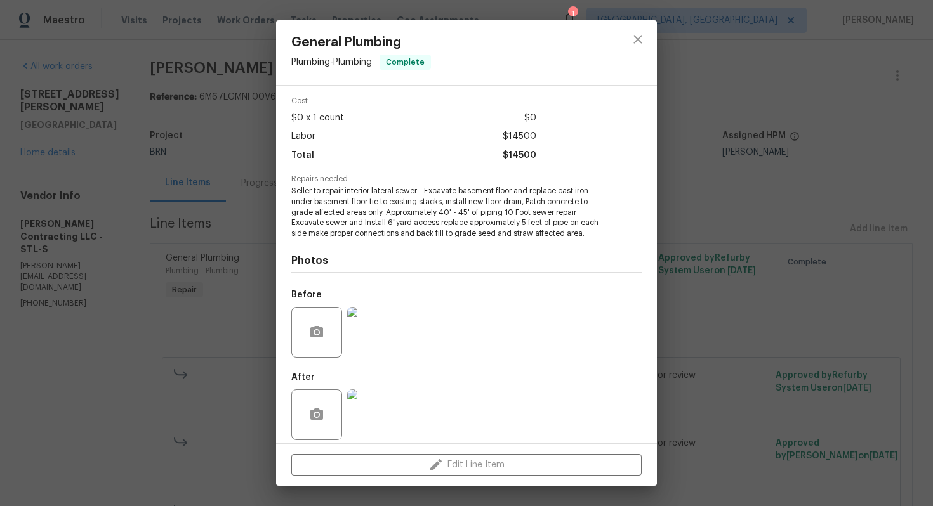
scroll to position [57, 0]
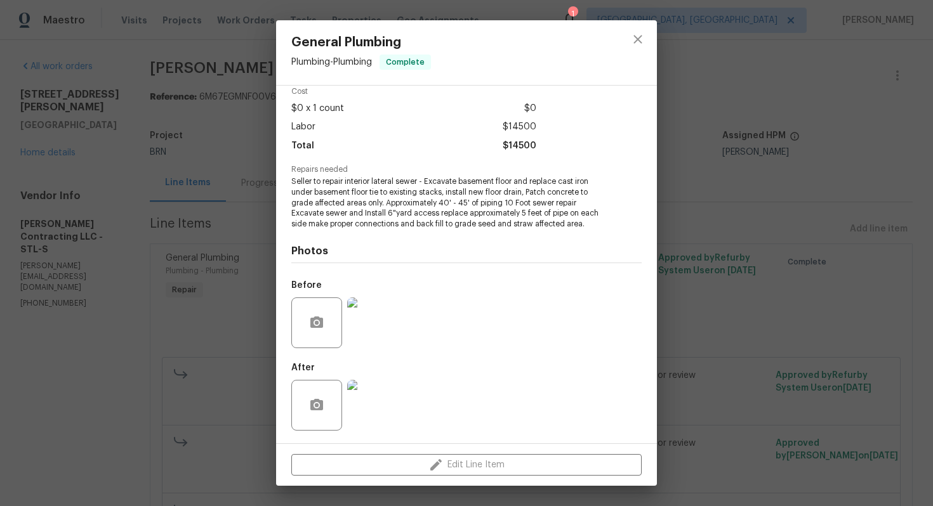
click at [380, 324] on img at bounding box center [372, 323] width 51 height 51
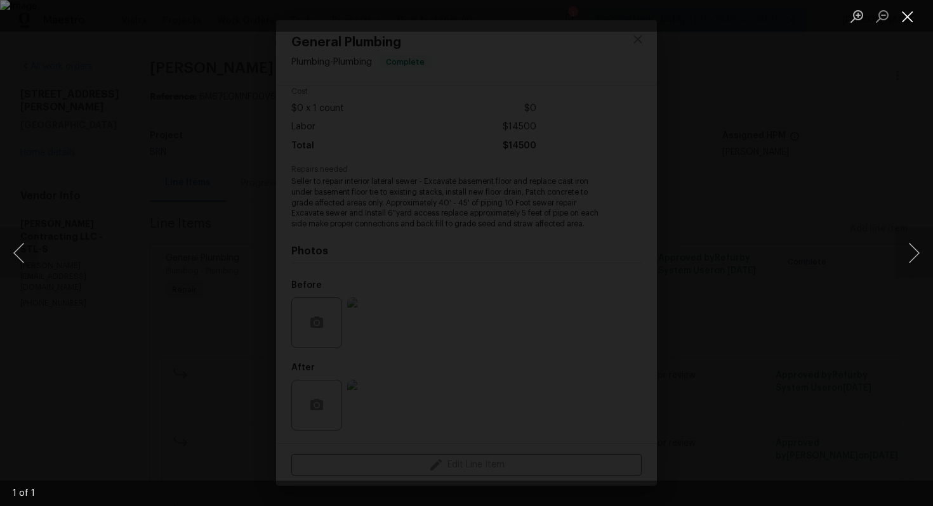
click at [910, 10] on button "Close lightbox" at bounding box center [906, 16] width 25 height 22
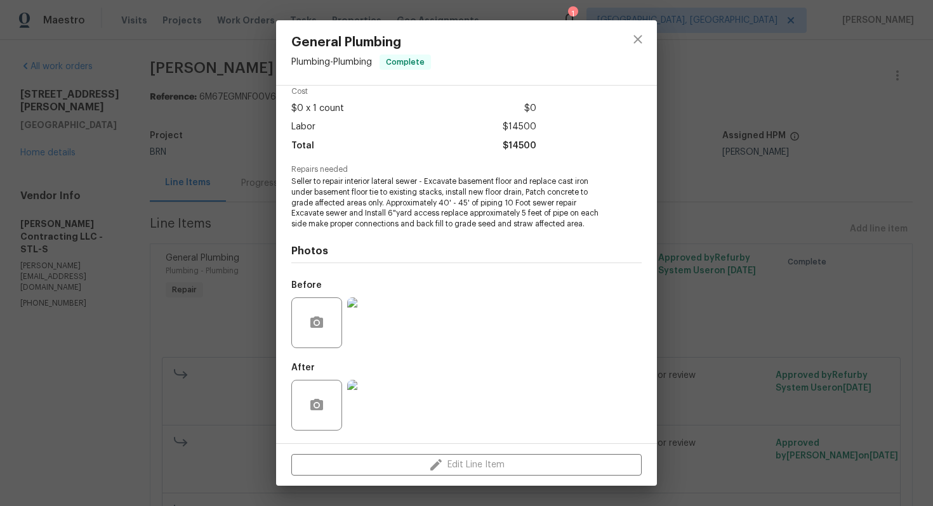
click at [372, 409] on img at bounding box center [372, 405] width 51 height 51
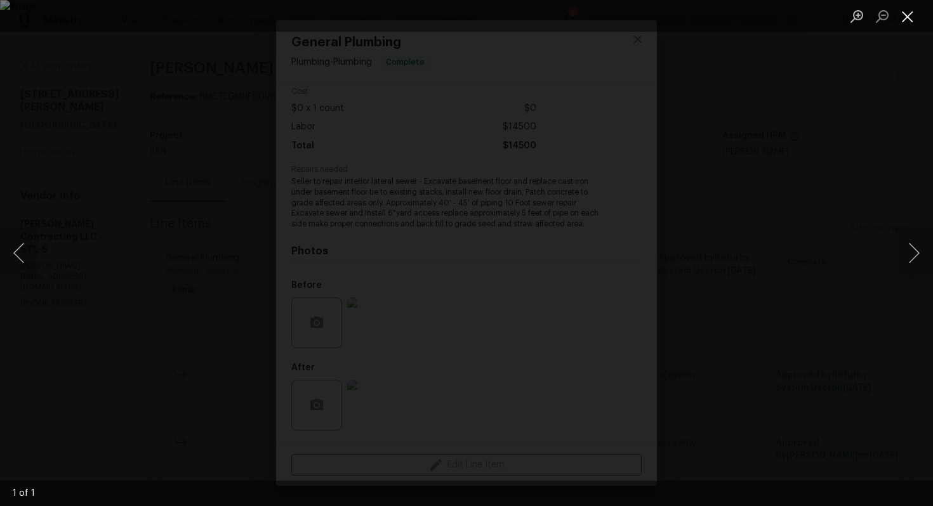
click at [907, 16] on button "Close lightbox" at bounding box center [906, 16] width 25 height 22
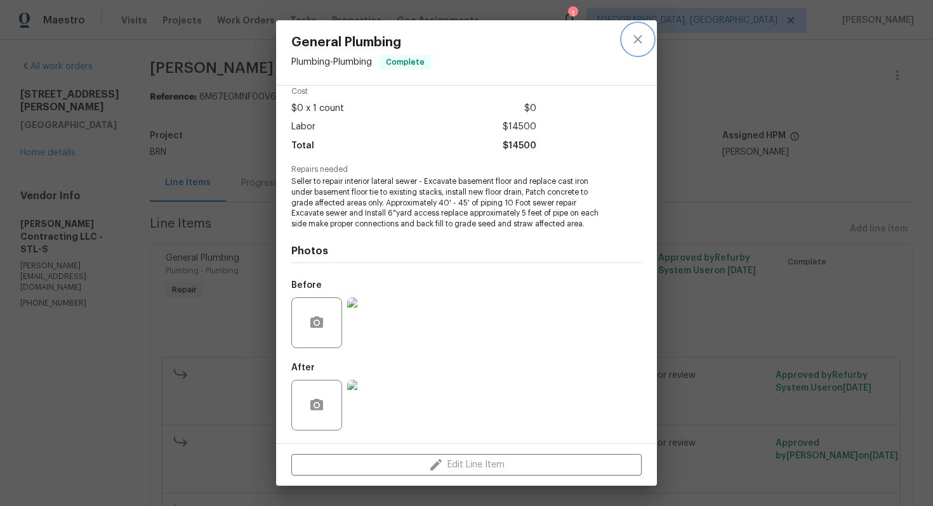
click at [639, 37] on icon "close" at bounding box center [637, 39] width 8 height 8
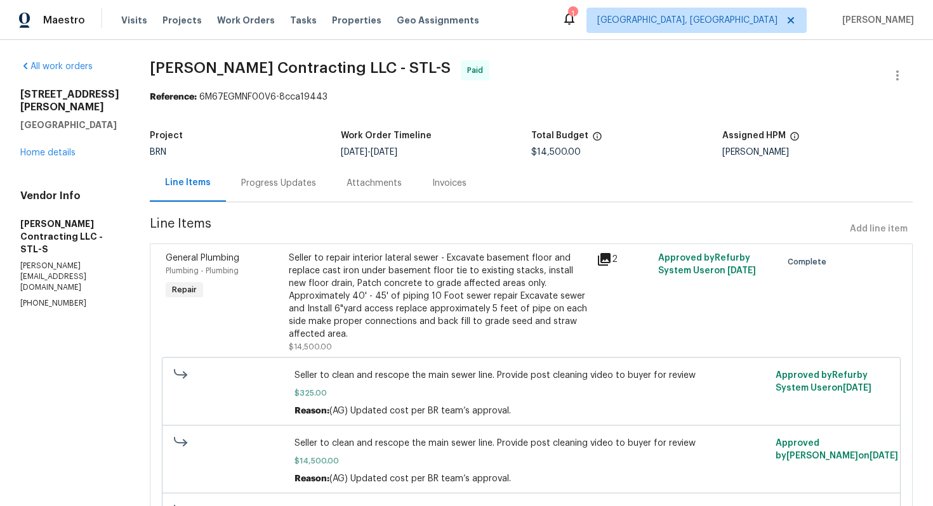
click at [438, 185] on div "Invoices" at bounding box center [449, 183] width 34 height 13
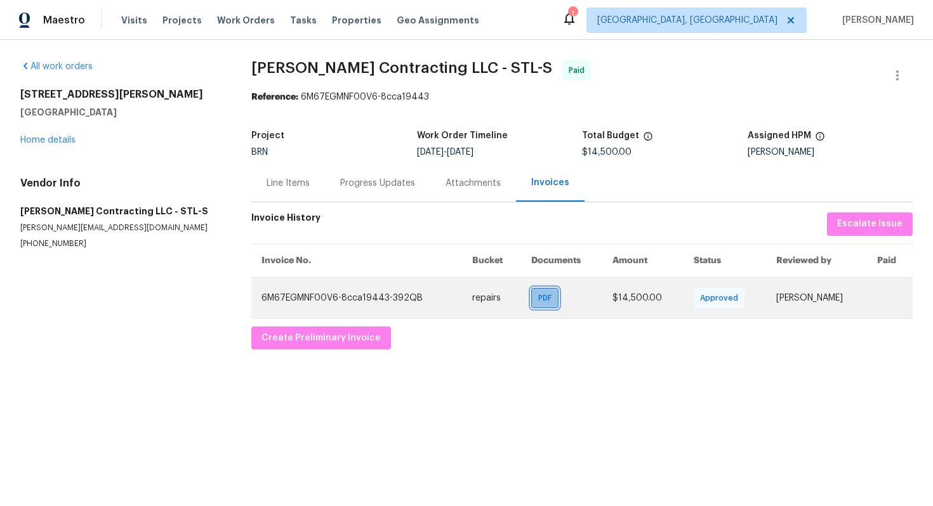
click at [538, 297] on span "PDF" at bounding box center [547, 298] width 18 height 13
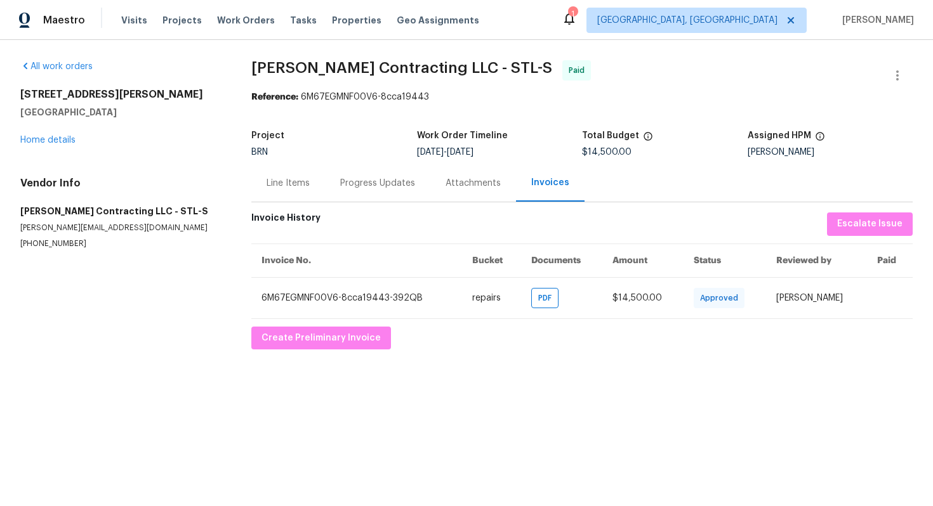
click at [287, 175] on div "Line Items" at bounding box center [288, 182] width 74 height 37
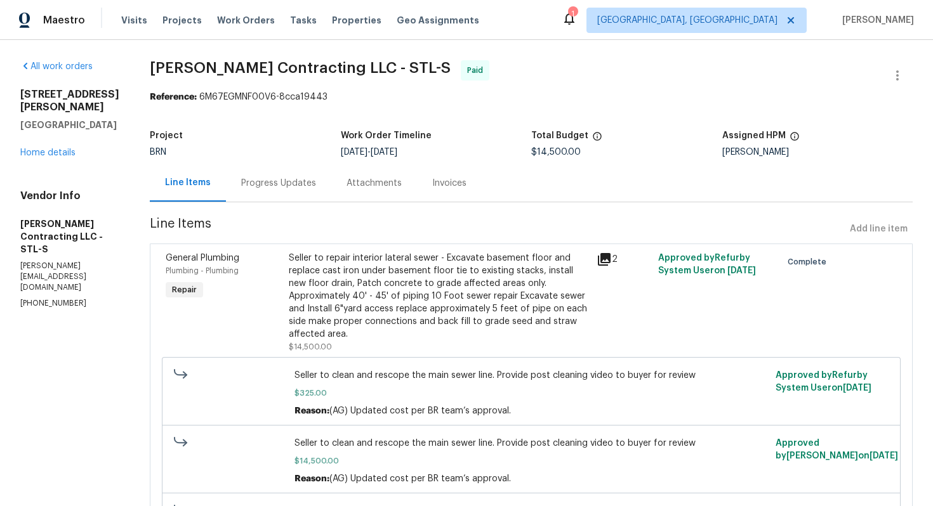
click at [28, 147] on div "1515 Bay Meadows Dr Florissant, MO 63033 Home details" at bounding box center [69, 123] width 99 height 71
click at [31, 152] on link "Home details" at bounding box center [47, 152] width 55 height 9
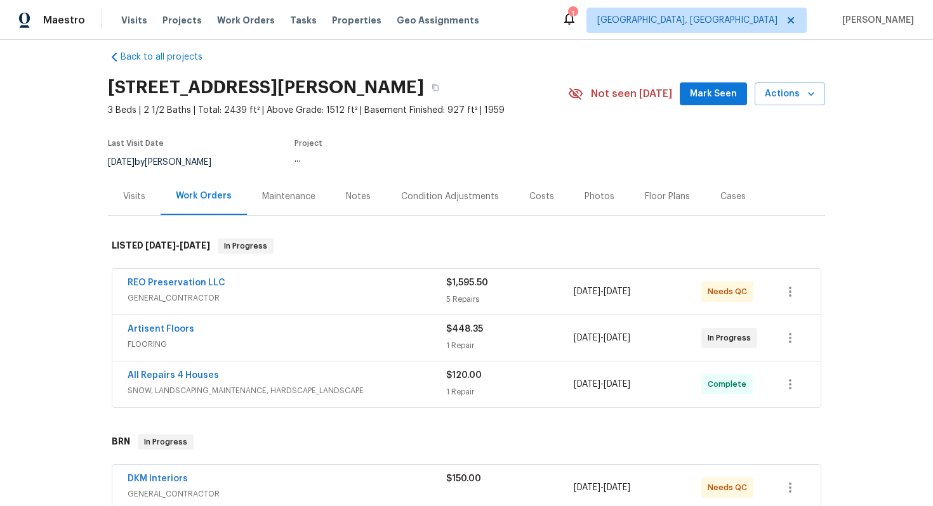
scroll to position [75, 0]
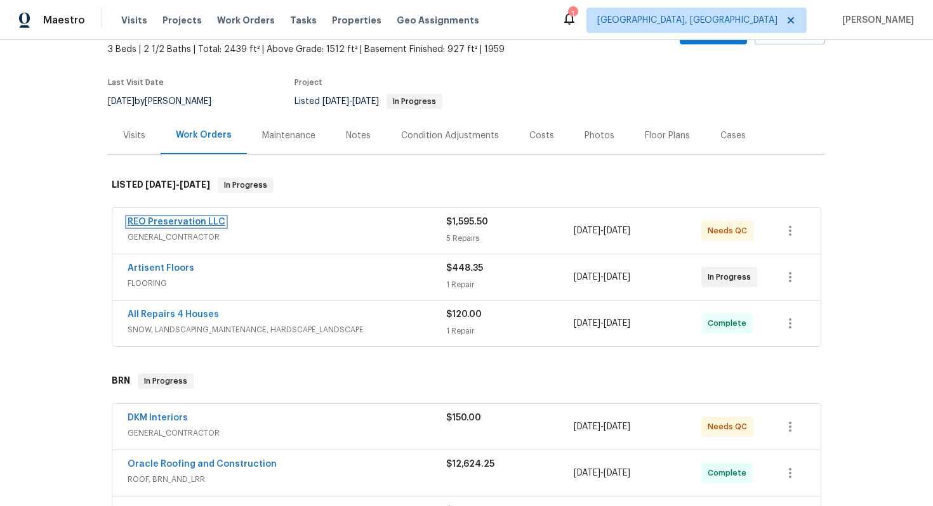
click at [188, 221] on link "REO Preservation LLC" at bounding box center [177, 222] width 98 height 9
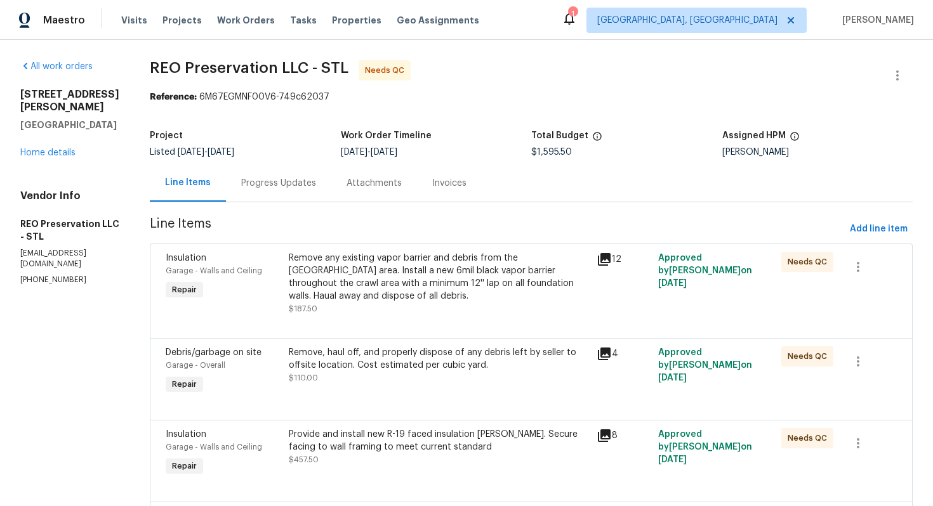
click at [322, 266] on div "Remove any existing vapor barrier and debris from the crawl area. Install a new…" at bounding box center [439, 277] width 300 height 51
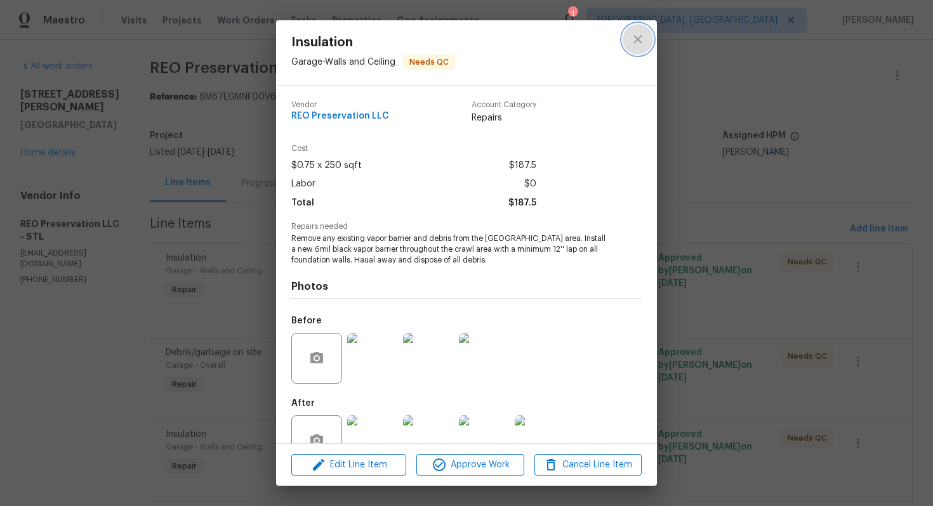
click at [648, 33] on button "close" at bounding box center [637, 39] width 30 height 30
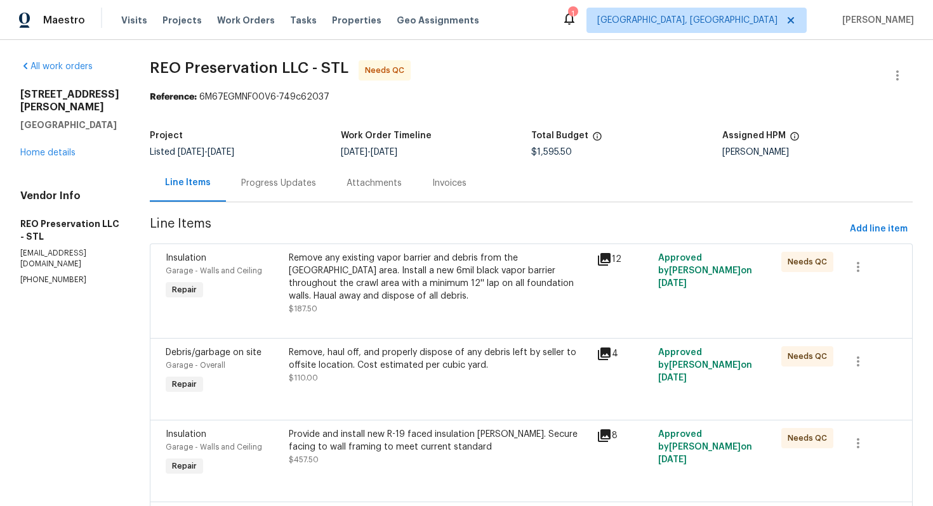
click at [409, 264] on div "Remove any existing vapor barrier and debris from the crawl area. Install a new…" at bounding box center [439, 277] width 300 height 51
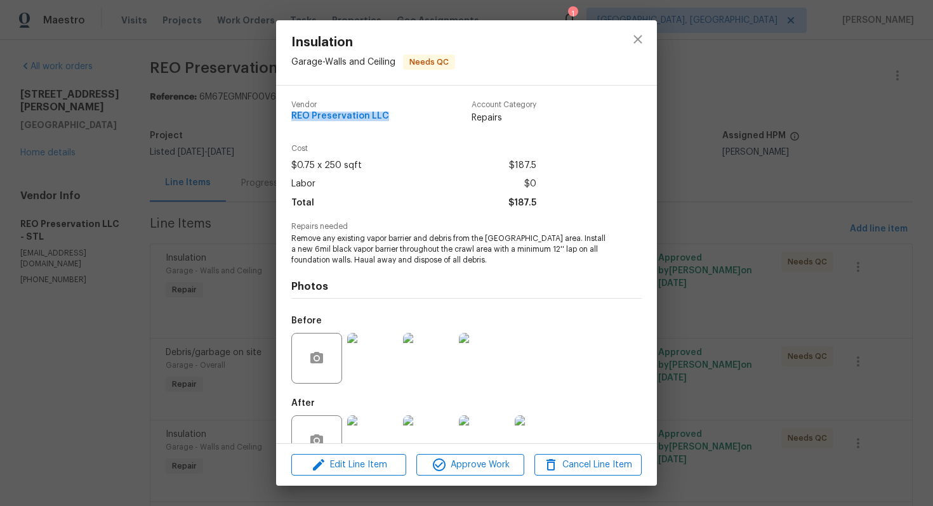
drag, startPoint x: 291, startPoint y: 119, endPoint x: 401, endPoint y: 119, distance: 110.4
click at [401, 119] on div "Vendor REO Preservation LLC Account Category Repairs Cost $0.75 x 250 sqft $187…" at bounding box center [466, 265] width 381 height 358
copy span "REO Preservation LLC"
click at [355, 246] on span "Remove any existing vapor barrier and debris from the crawl area. Install a new…" at bounding box center [448, 249] width 315 height 32
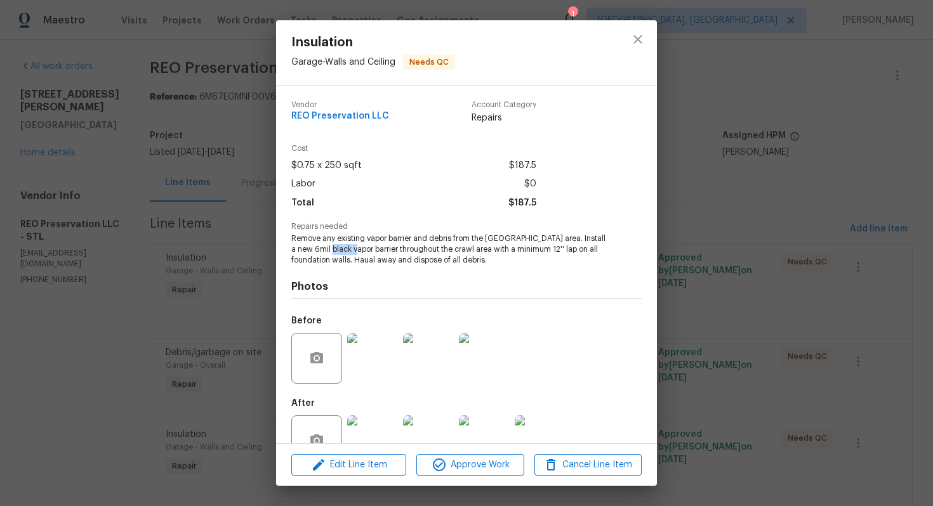
click at [355, 246] on span "Remove any existing vapor barrier and debris from the crawl area. Install a new…" at bounding box center [448, 249] width 315 height 32
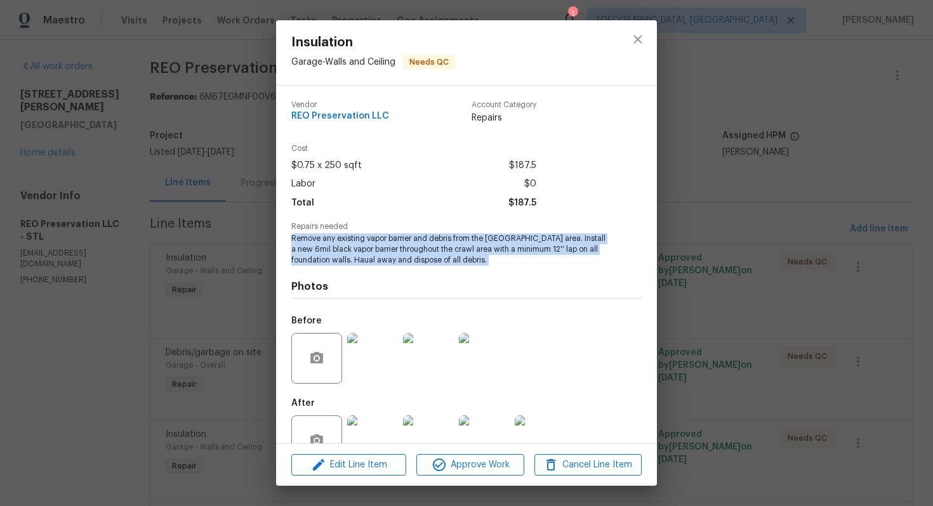
copy span "Remove any existing vapor barrier and debris from the crawl area. Install a new…"
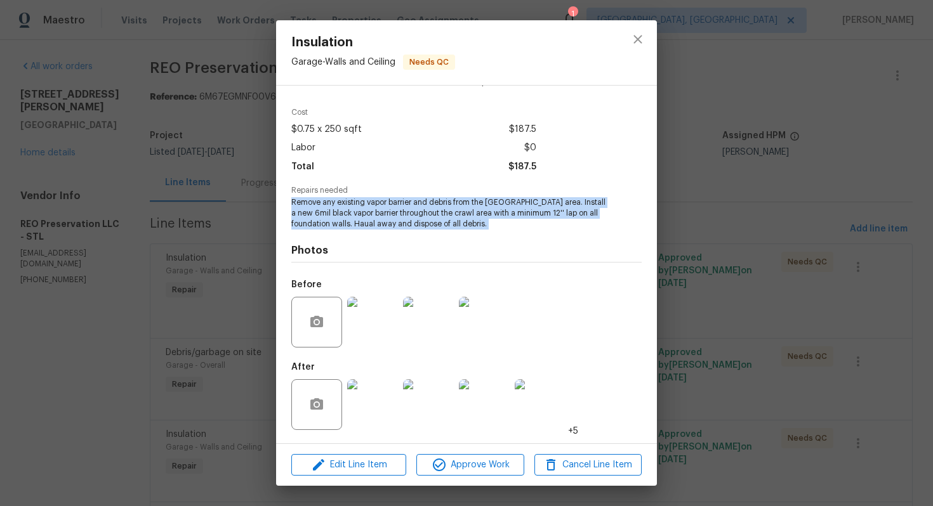
click at [485, 306] on img at bounding box center [484, 322] width 51 height 51
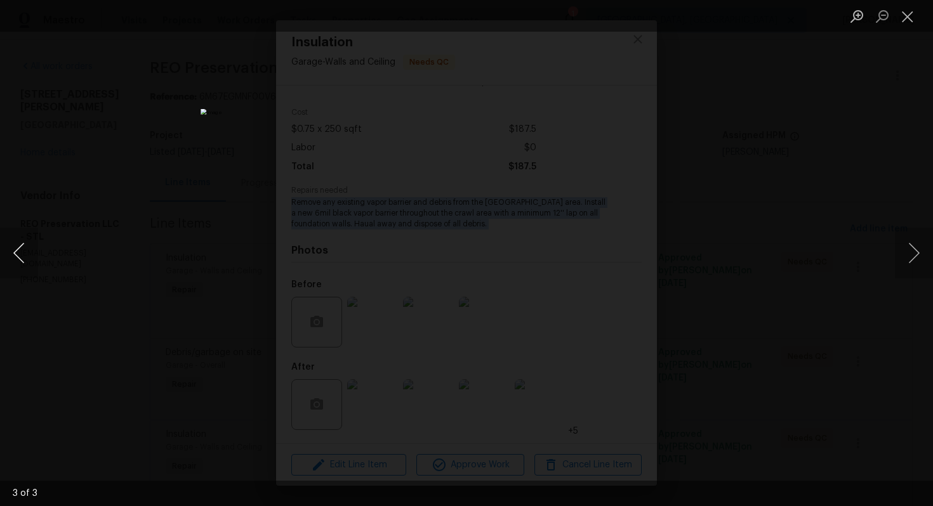
click at [27, 241] on button "Previous image" at bounding box center [19, 253] width 38 height 51
click at [25, 249] on button "Previous image" at bounding box center [19, 253] width 38 height 51
click at [901, 15] on button "Close lightbox" at bounding box center [906, 16] width 25 height 22
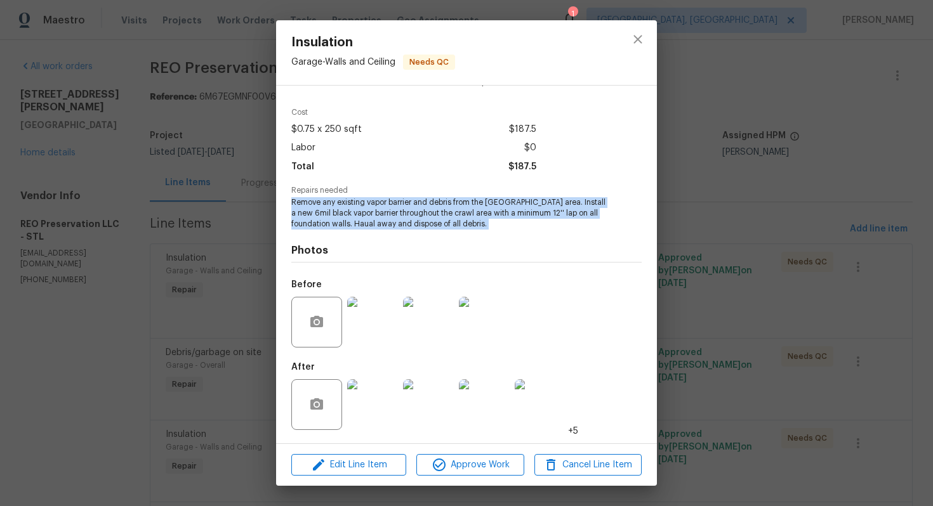
click at [374, 390] on img at bounding box center [372, 404] width 51 height 51
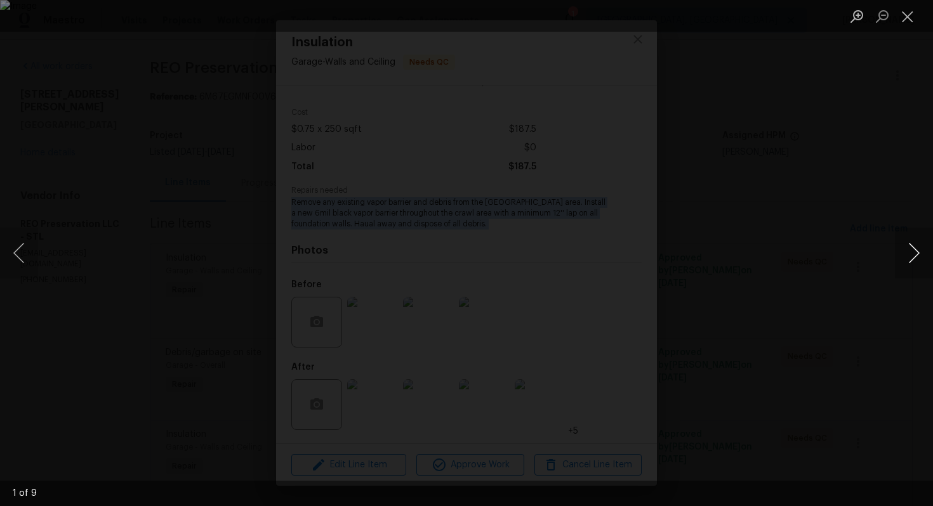
click at [926, 255] on button "Next image" at bounding box center [913, 253] width 38 height 51
click at [915, 260] on button "Next image" at bounding box center [913, 253] width 38 height 51
click at [902, 249] on button "Next image" at bounding box center [913, 253] width 38 height 51
click at [919, 256] on button "Next image" at bounding box center [913, 253] width 38 height 51
click at [913, 263] on button "Next image" at bounding box center [913, 253] width 38 height 51
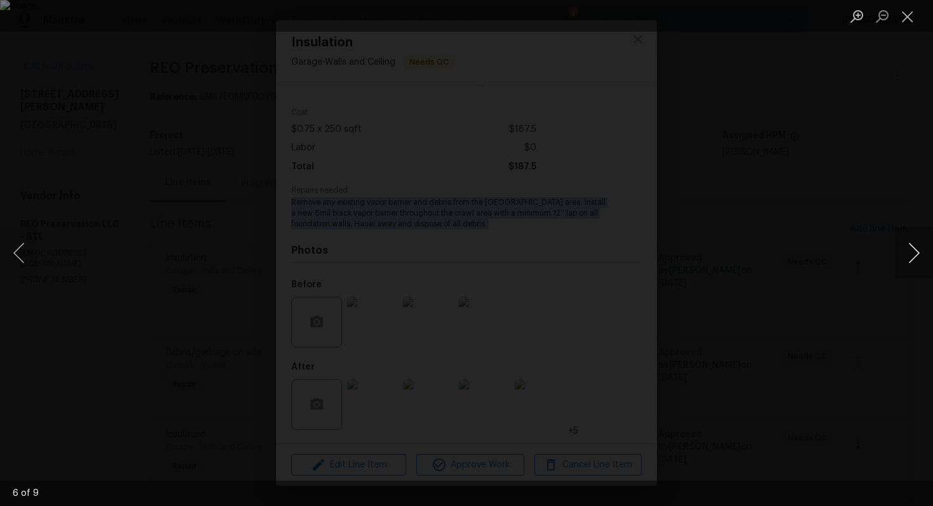
click at [917, 244] on button "Next image" at bounding box center [913, 253] width 38 height 51
click at [917, 251] on button "Next image" at bounding box center [913, 253] width 38 height 51
click at [909, 252] on button "Next image" at bounding box center [913, 253] width 38 height 51
click at [905, 13] on button "Close lightbox" at bounding box center [906, 16] width 25 height 22
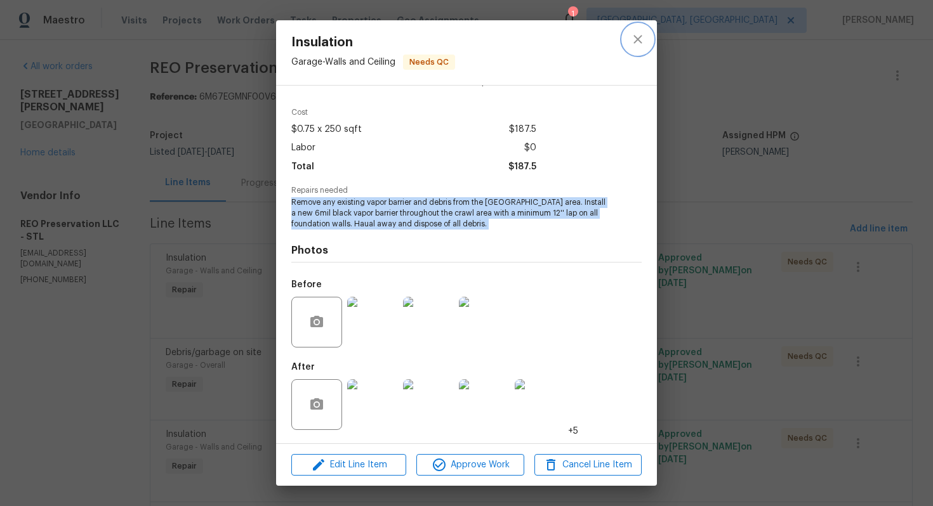
click at [637, 48] on button "close" at bounding box center [637, 39] width 30 height 30
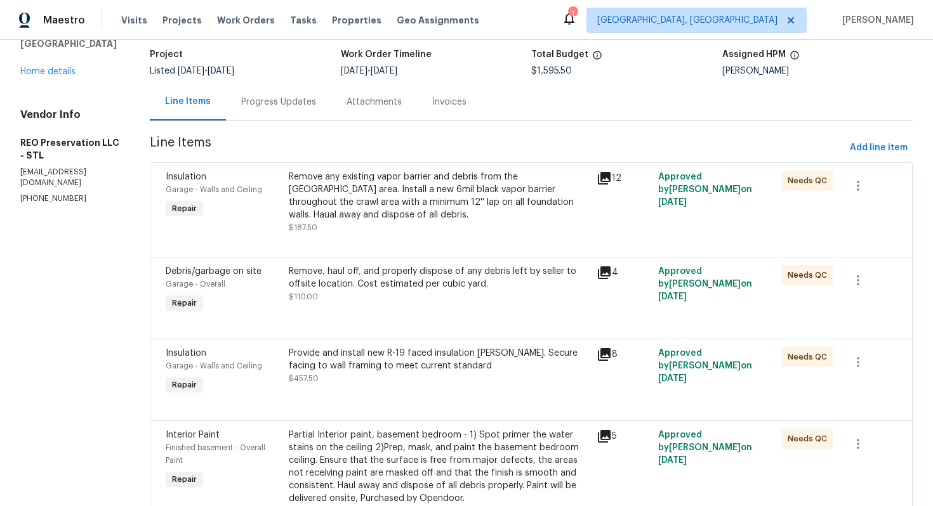
scroll to position [131, 0]
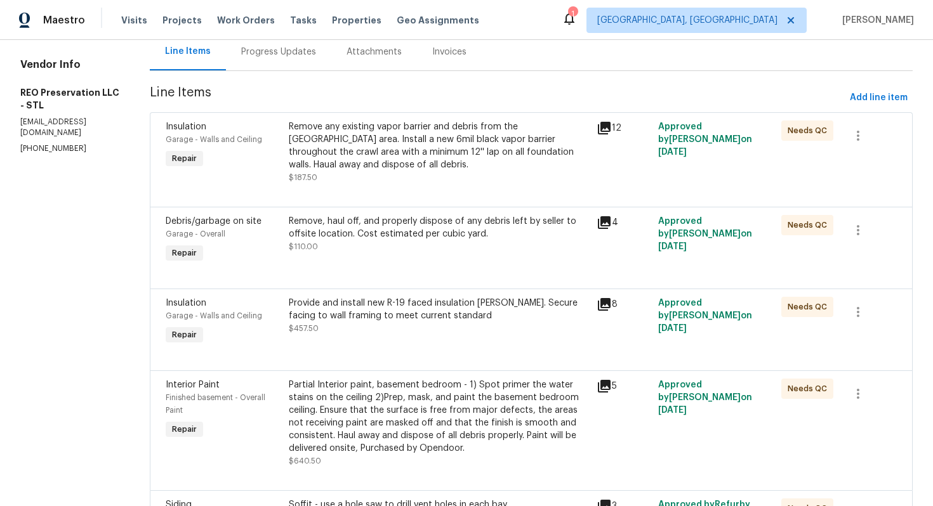
click at [451, 228] on div "Remove, haul off, and properly dispose of any debris left by seller to offsite …" at bounding box center [439, 227] width 300 height 25
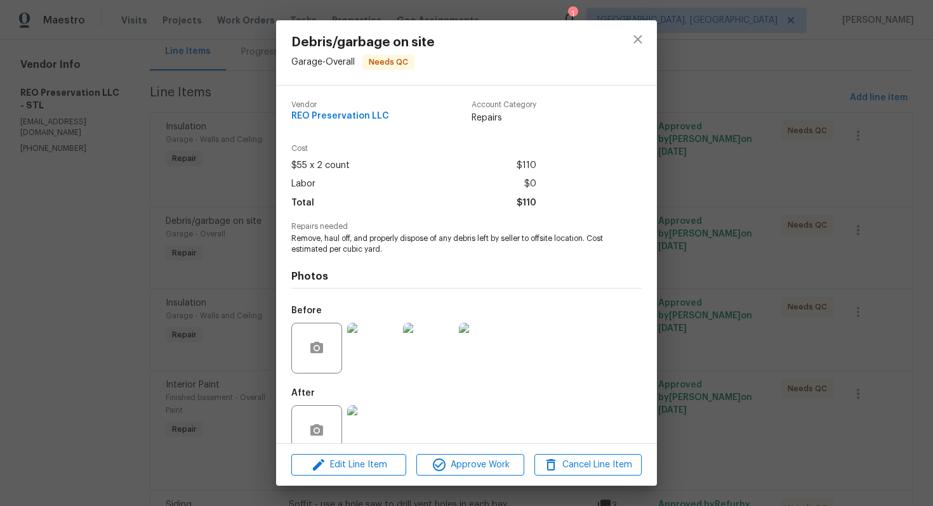
click at [361, 243] on span "Remove, haul off, and properly dispose of any debris left by seller to offsite …" at bounding box center [448, 244] width 315 height 22
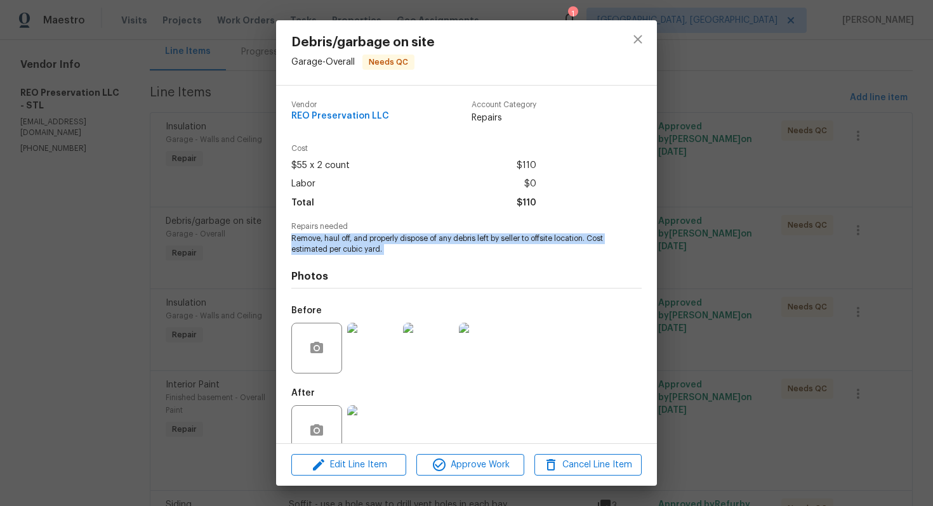
click at [361, 243] on span "Remove, haul off, and properly dispose of any debris left by seller to offsite …" at bounding box center [448, 244] width 315 height 22
copy span "Remove, haul off, and properly dispose of any debris left by seller to offsite …"
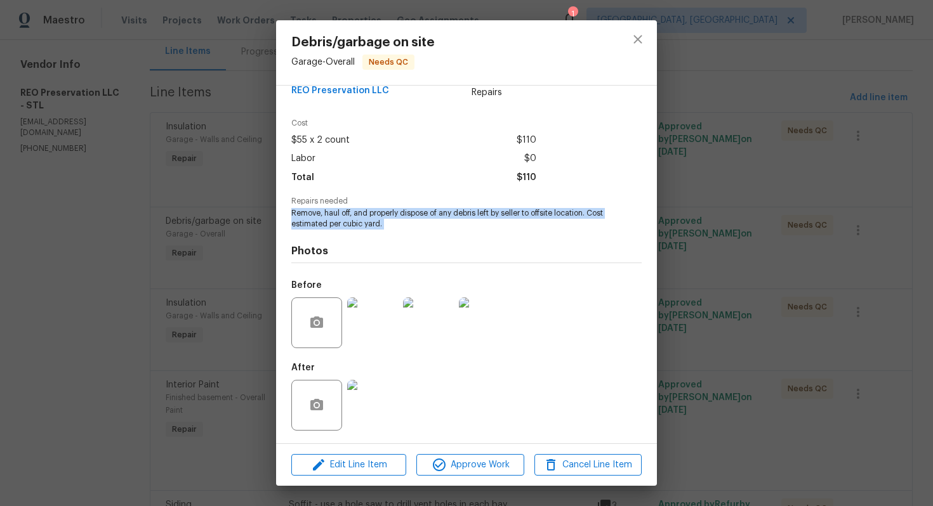
click at [495, 329] on img at bounding box center [484, 323] width 51 height 51
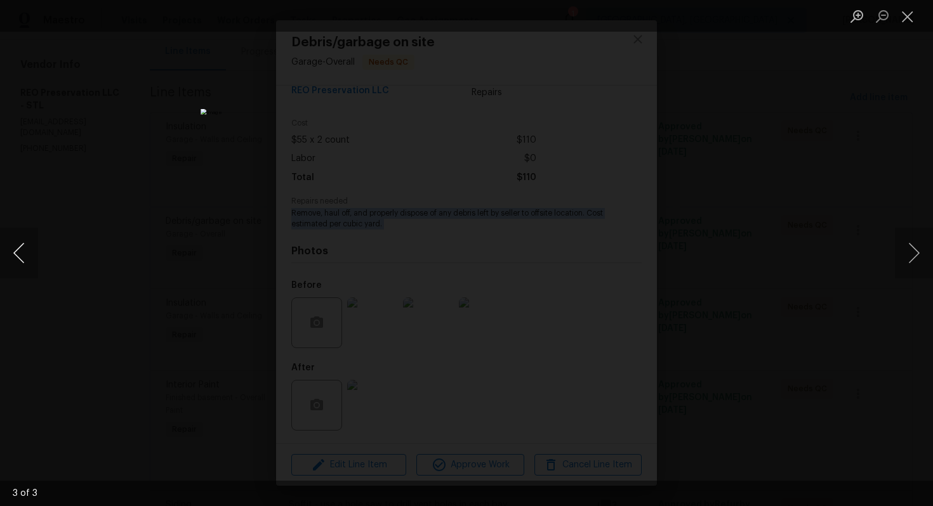
click at [18, 257] on button "Previous image" at bounding box center [19, 253] width 38 height 51
click at [16, 249] on button "Previous image" at bounding box center [19, 253] width 38 height 51
click at [904, 15] on button "Close lightbox" at bounding box center [906, 16] width 25 height 22
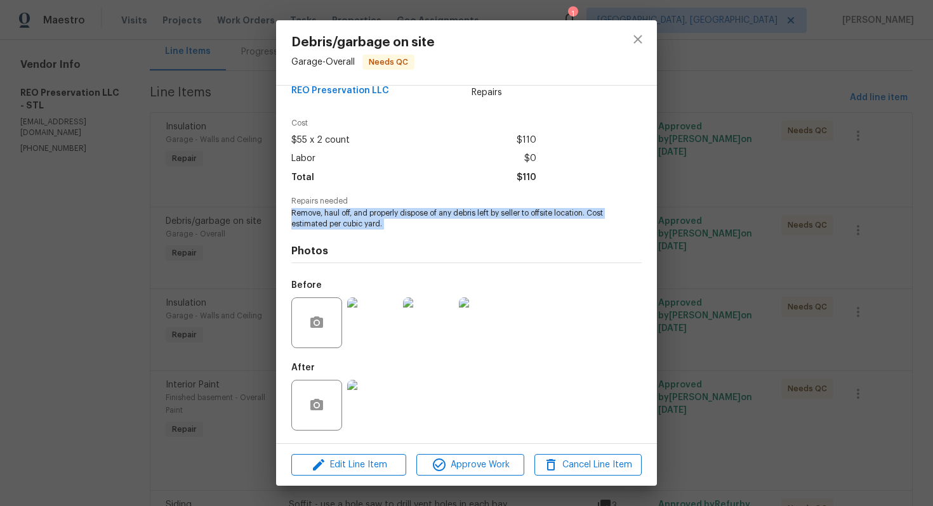
click at [375, 390] on img at bounding box center [372, 405] width 51 height 51
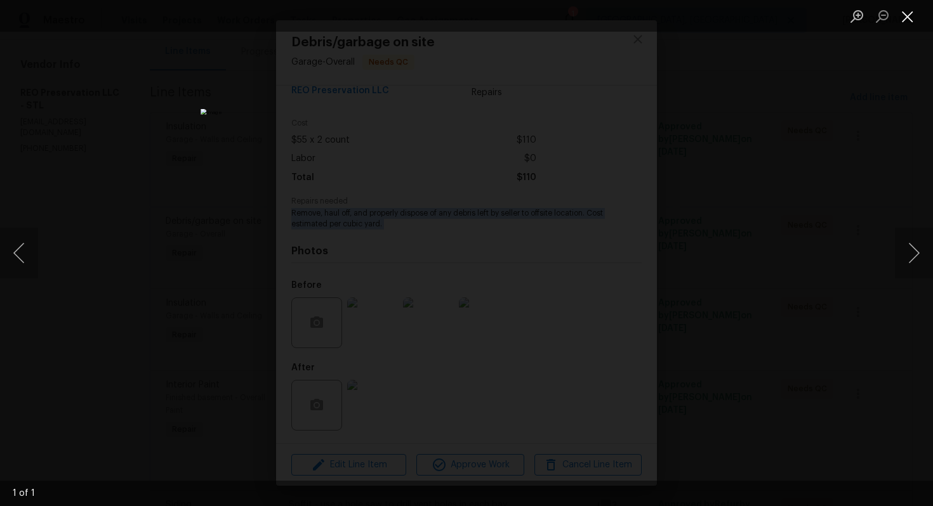
click at [907, 17] on button "Close lightbox" at bounding box center [906, 16] width 25 height 22
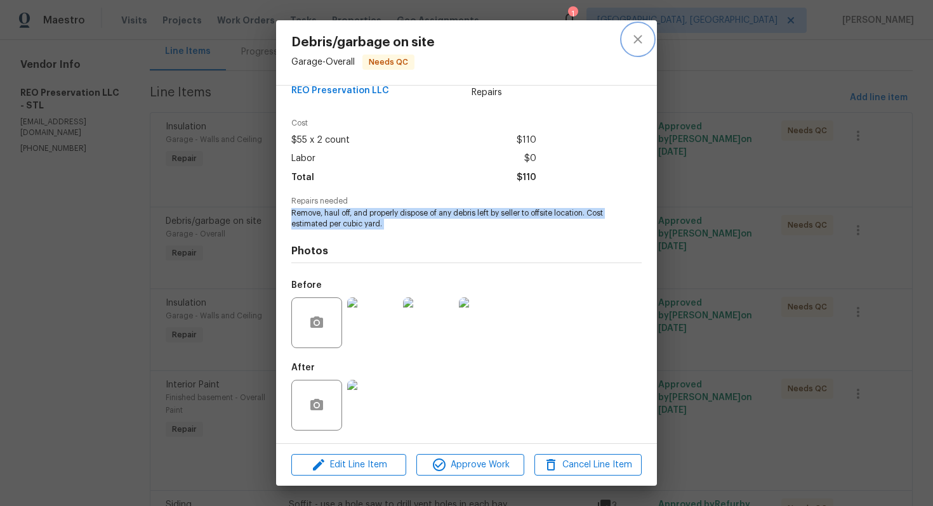
click at [644, 34] on icon "close" at bounding box center [637, 39] width 15 height 15
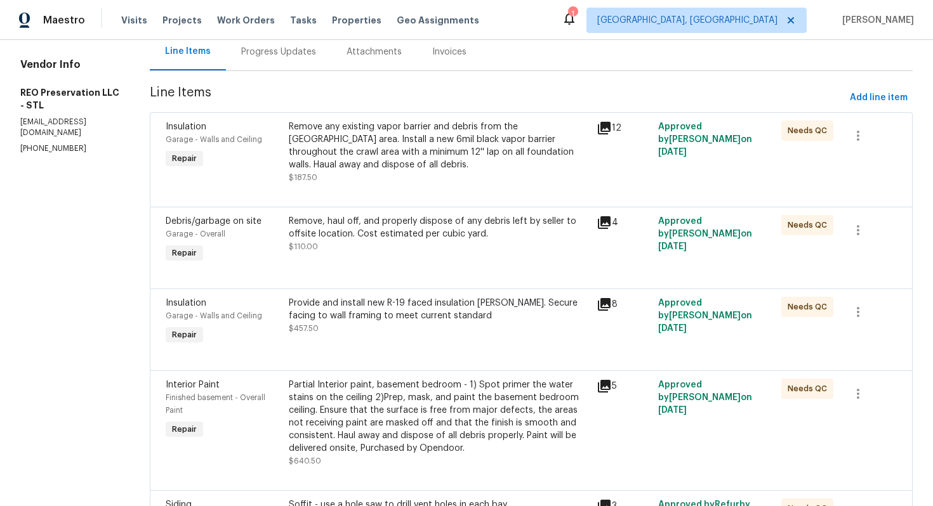
scroll to position [222, 0]
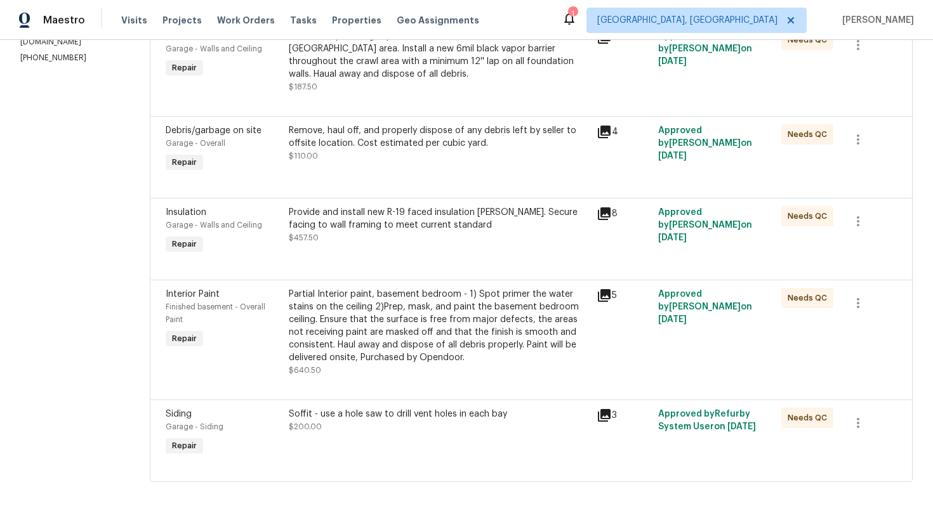
click at [407, 228] on div "Provide and install new R-19 faced insulation batts. Secure facing to wall fram…" at bounding box center [439, 225] width 300 height 38
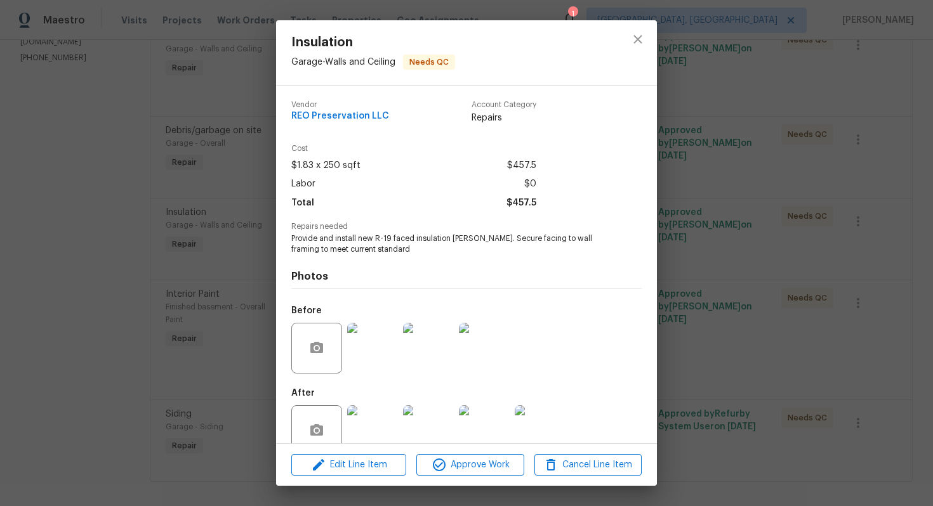
click at [349, 242] on span "Provide and install new R-19 faced insulation batts. Secure facing to wall fram…" at bounding box center [448, 244] width 315 height 22
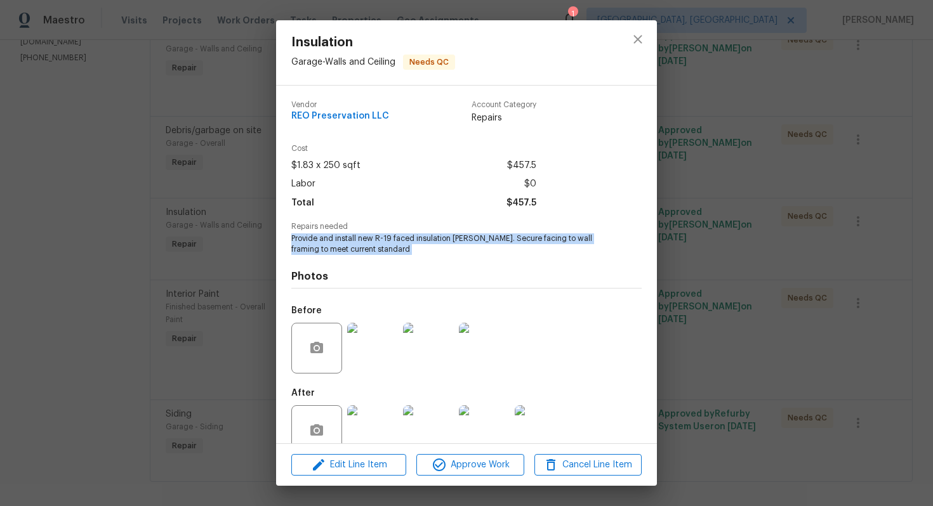
copy span "Provide and install new R-19 faced insulation batts. Secure facing to wall fram…"
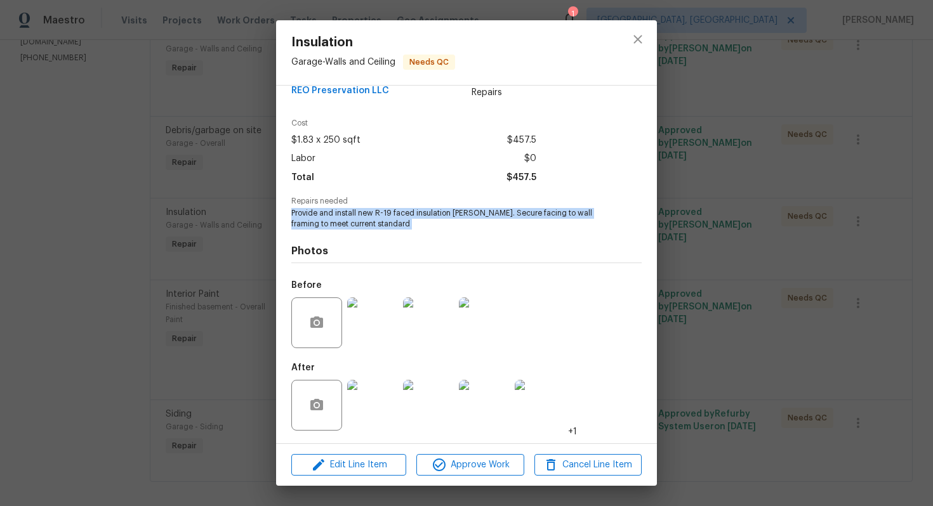
click at [485, 324] on img at bounding box center [484, 323] width 51 height 51
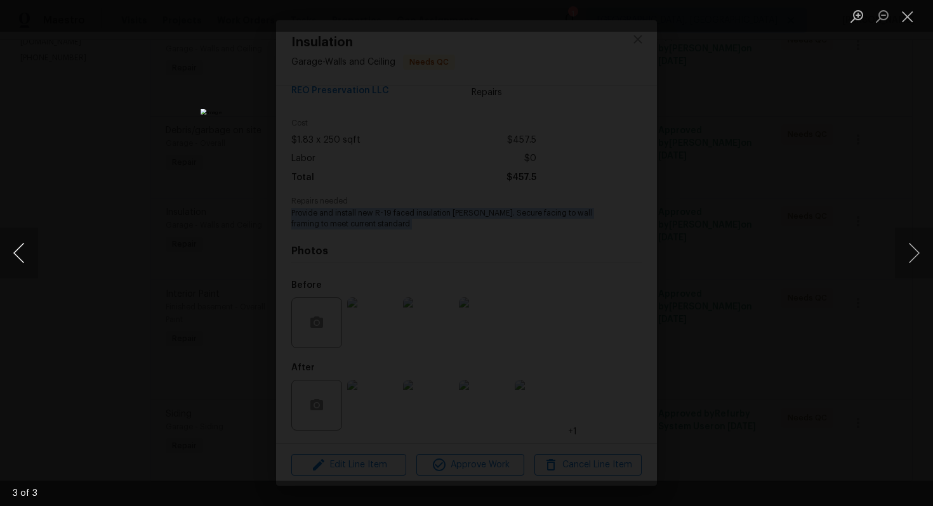
click at [22, 240] on button "Previous image" at bounding box center [19, 253] width 38 height 51
click at [20, 240] on button "Previous image" at bounding box center [19, 253] width 38 height 51
click at [910, 10] on button "Close lightbox" at bounding box center [906, 16] width 25 height 22
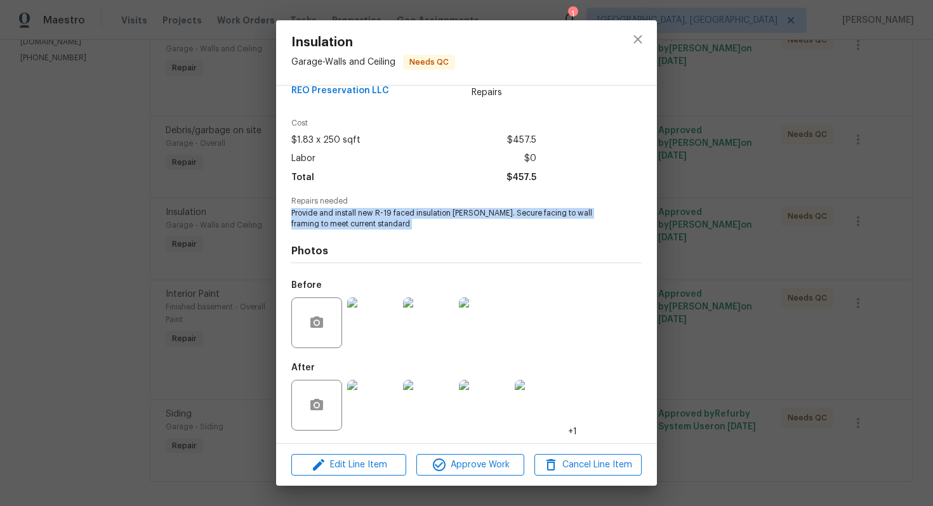
click at [386, 381] on img at bounding box center [372, 405] width 51 height 51
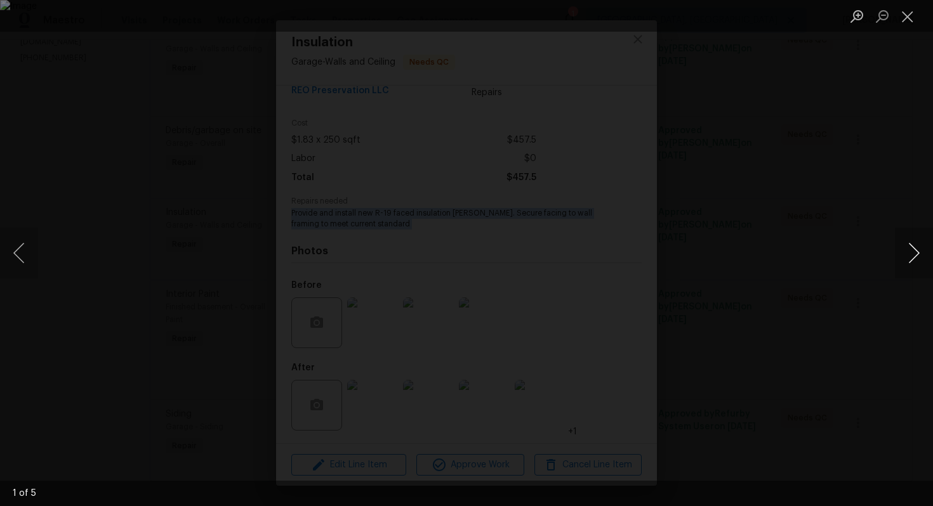
click at [915, 249] on button "Next image" at bounding box center [913, 253] width 38 height 51
click at [919, 249] on button "Next image" at bounding box center [913, 253] width 38 height 51
click at [907, 258] on button "Next image" at bounding box center [913, 253] width 38 height 51
click at [920, 258] on button "Next image" at bounding box center [913, 253] width 38 height 51
click at [912, 9] on button "Close lightbox" at bounding box center [906, 16] width 25 height 22
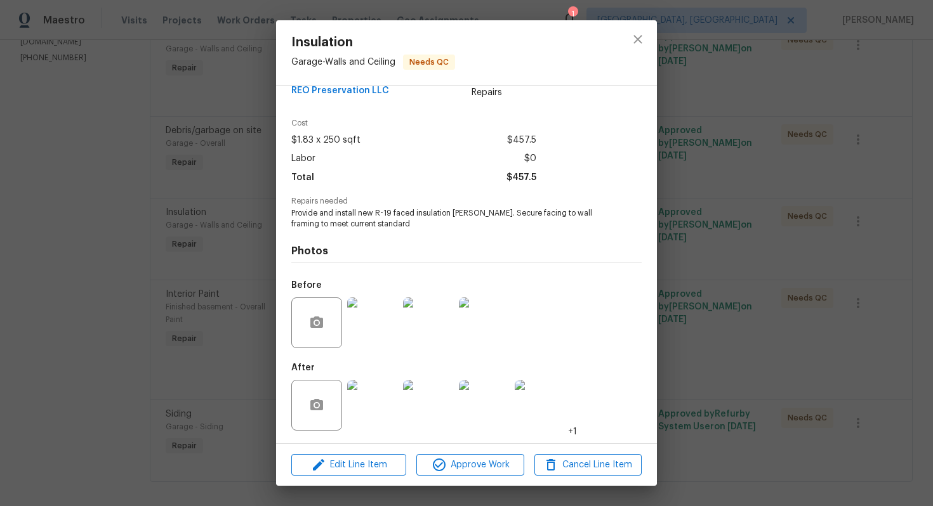
click at [699, 143] on div "Insulation Garage - Walls and Ceiling Needs QC Vendor REO Preservation LLC Acco…" at bounding box center [466, 253] width 933 height 506
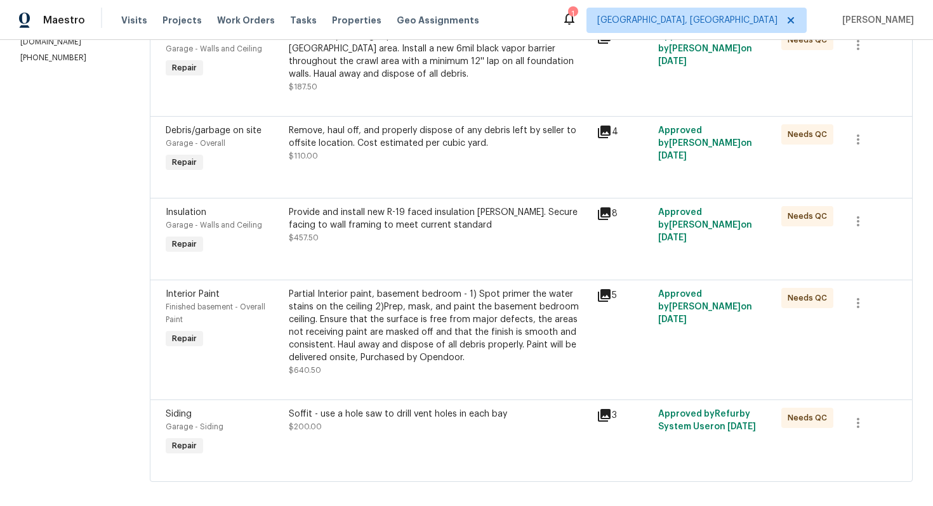
click at [396, 317] on div "Partial Interior paint, basement bedroom - 1) Spot primer the water stains on t…" at bounding box center [439, 326] width 300 height 76
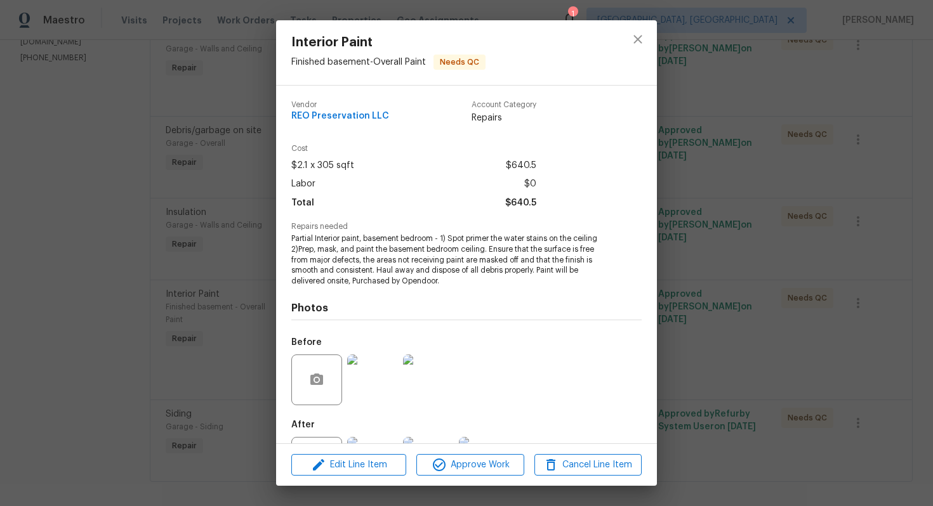
click at [372, 242] on span "Partial Interior paint, basement bedroom - 1) Spot primer the water stains on t…" at bounding box center [448, 259] width 315 height 53
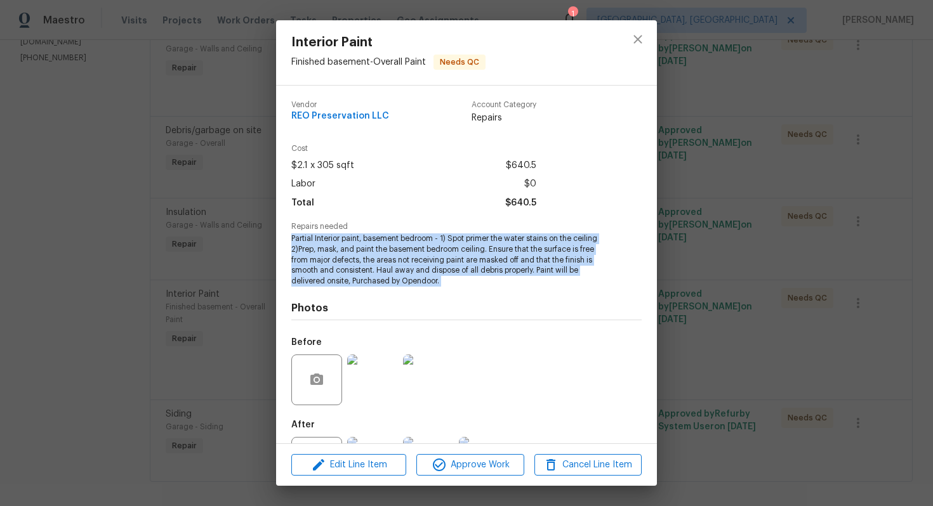
click at [372, 242] on span "Partial Interior paint, basement bedroom - 1) Spot primer the water stains on t…" at bounding box center [448, 259] width 315 height 53
copy span "Partial Interior paint, basement bedroom - 1) Spot primer the water stains on t…"
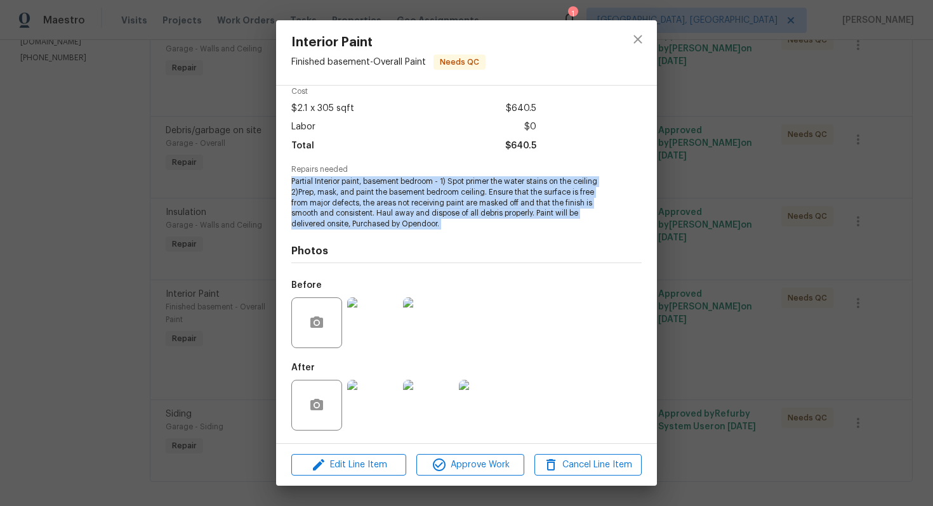
click at [427, 329] on img at bounding box center [428, 323] width 51 height 51
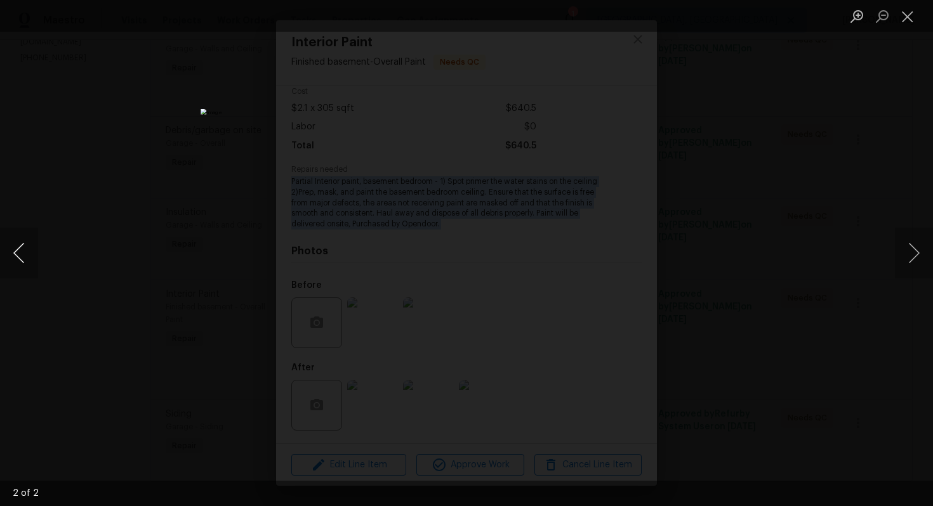
click at [8, 239] on button "Previous image" at bounding box center [19, 253] width 38 height 51
click at [912, 20] on button "Close lightbox" at bounding box center [906, 16] width 25 height 22
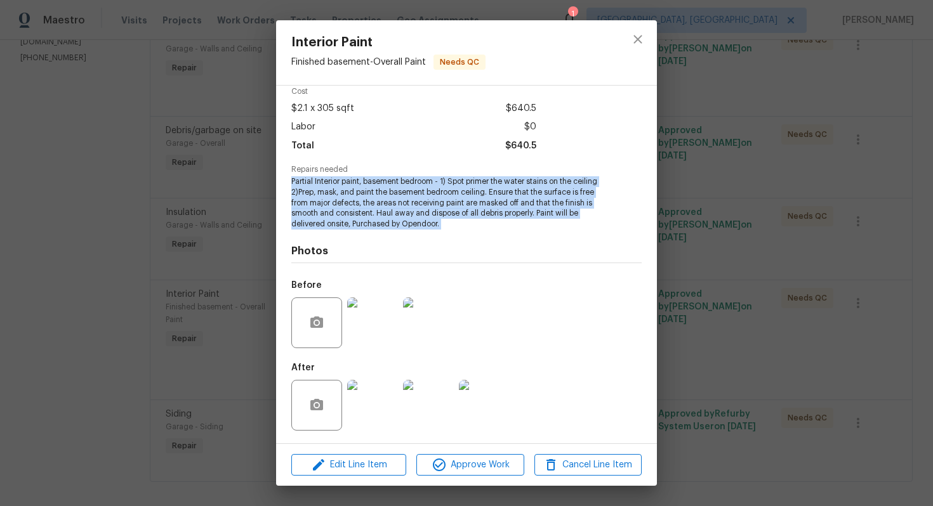
click at [483, 407] on img at bounding box center [484, 405] width 51 height 51
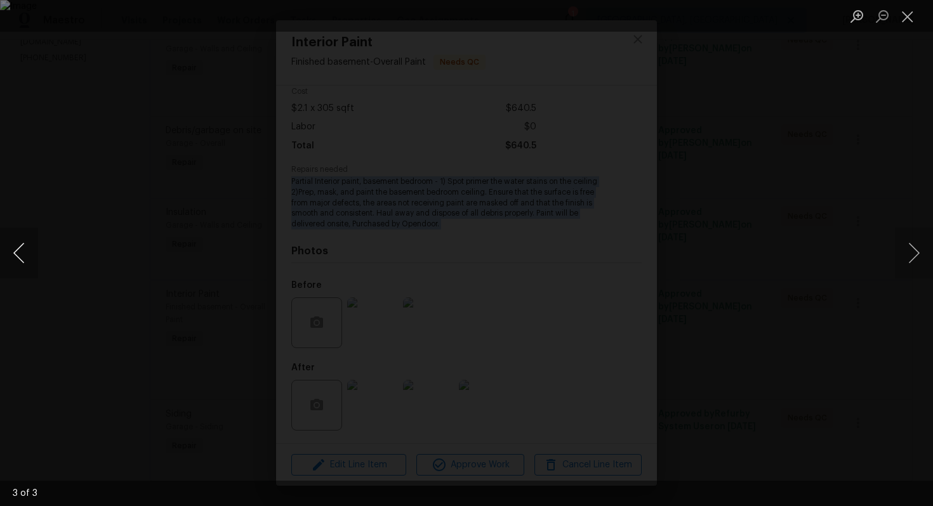
click at [25, 256] on button "Previous image" at bounding box center [19, 253] width 38 height 51
click at [13, 244] on button "Previous image" at bounding box center [19, 253] width 38 height 51
click at [900, 17] on button "Close lightbox" at bounding box center [906, 16] width 25 height 22
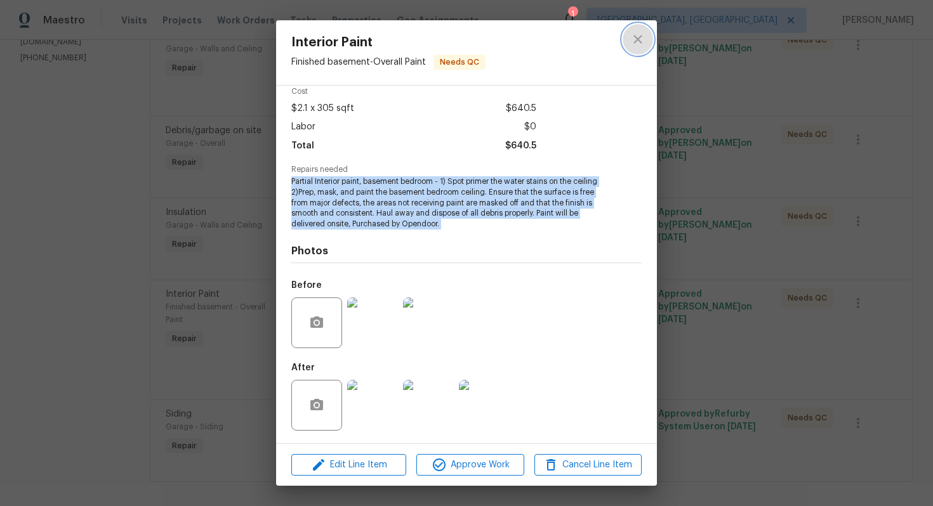
click at [644, 36] on icon "close" at bounding box center [637, 39] width 15 height 15
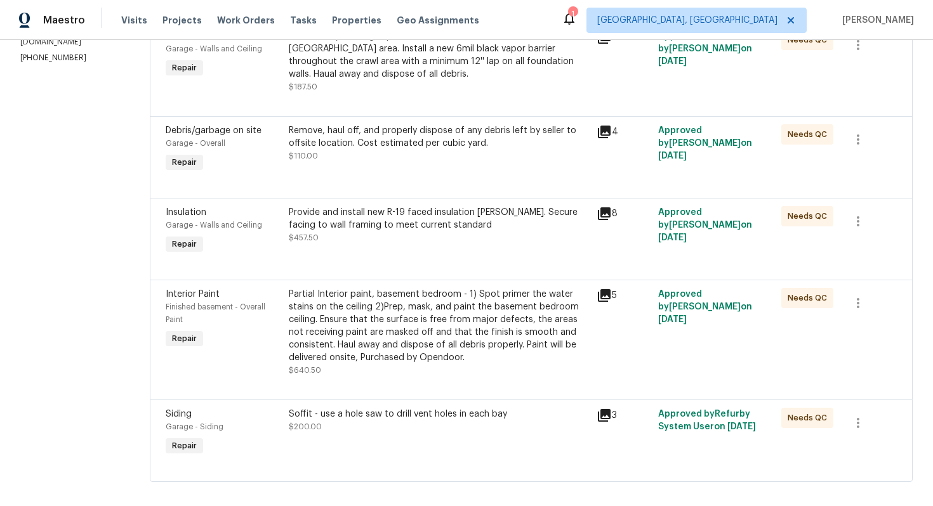
click at [385, 435] on div "Soffit - use a hole saw to drill vent holes in each bay $200.00" at bounding box center [439, 433] width 308 height 58
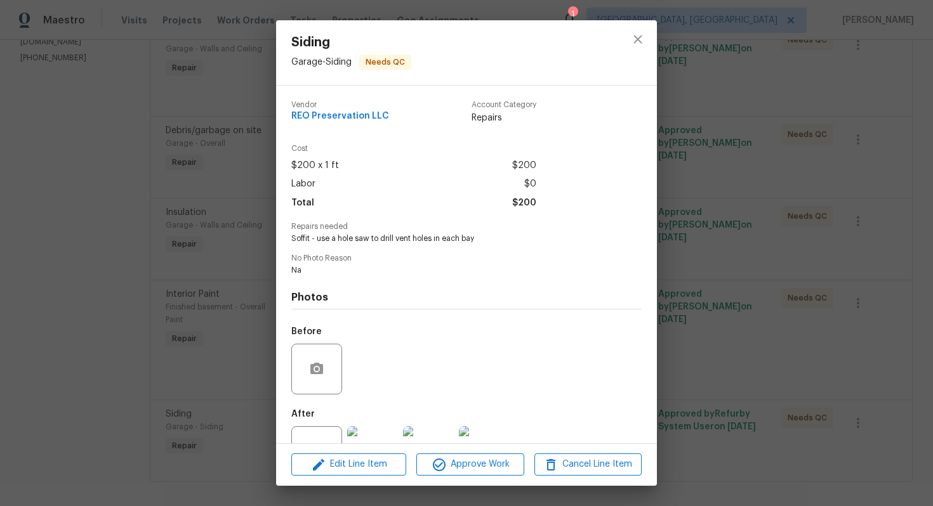
click at [370, 235] on span "Soffit - use a hole saw to drill vent holes in each bay" at bounding box center [448, 238] width 315 height 11
copy span "Soffit - use a hole saw to drill vent holes in each bay"
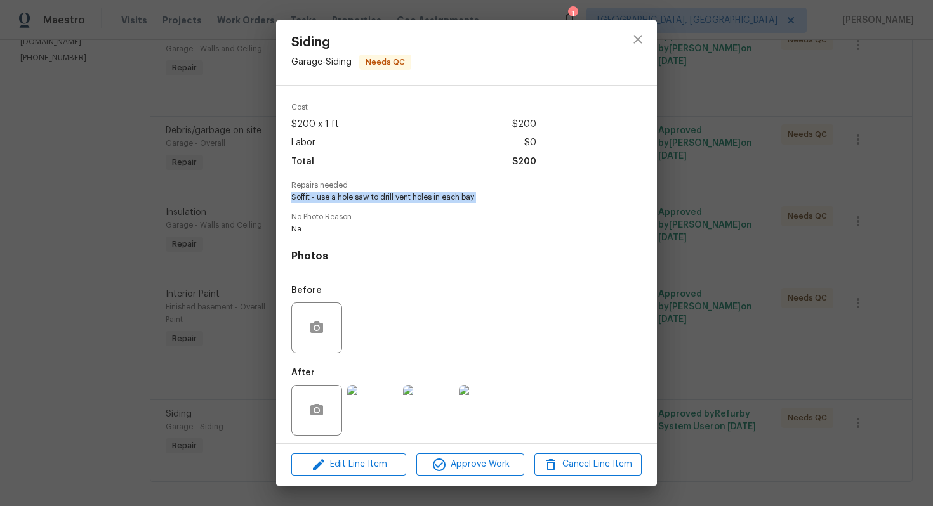
scroll to position [46, 0]
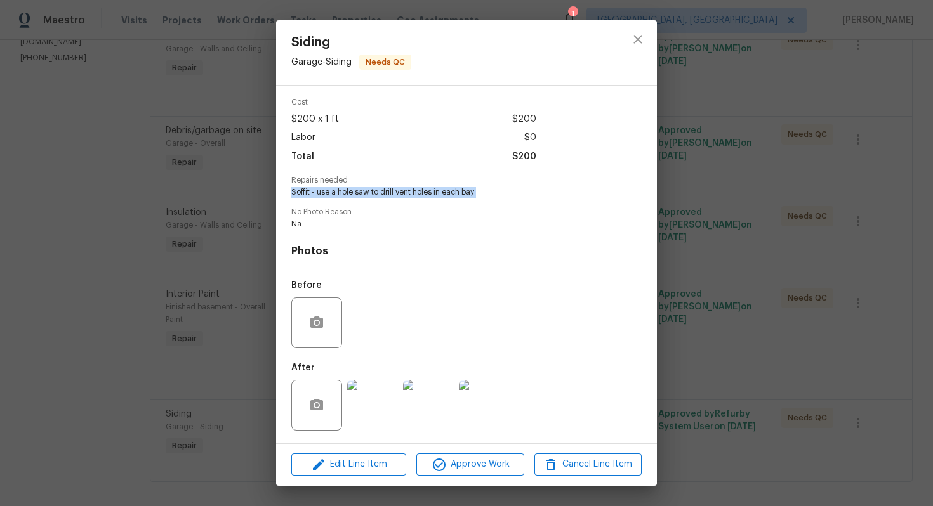
click at [492, 408] on img at bounding box center [484, 405] width 51 height 51
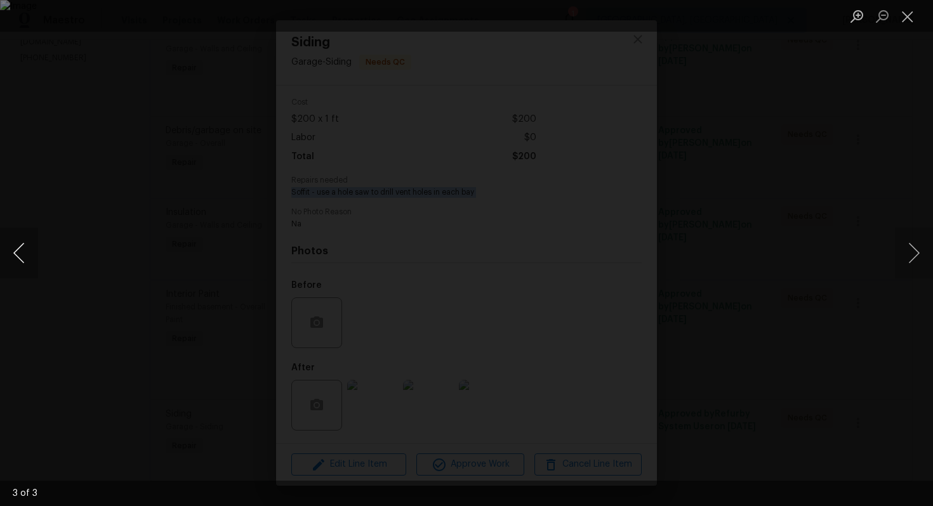
click at [18, 263] on button "Previous image" at bounding box center [19, 253] width 38 height 51
click at [29, 240] on button "Previous image" at bounding box center [19, 253] width 38 height 51
click at [901, 15] on button "Close lightbox" at bounding box center [906, 16] width 25 height 22
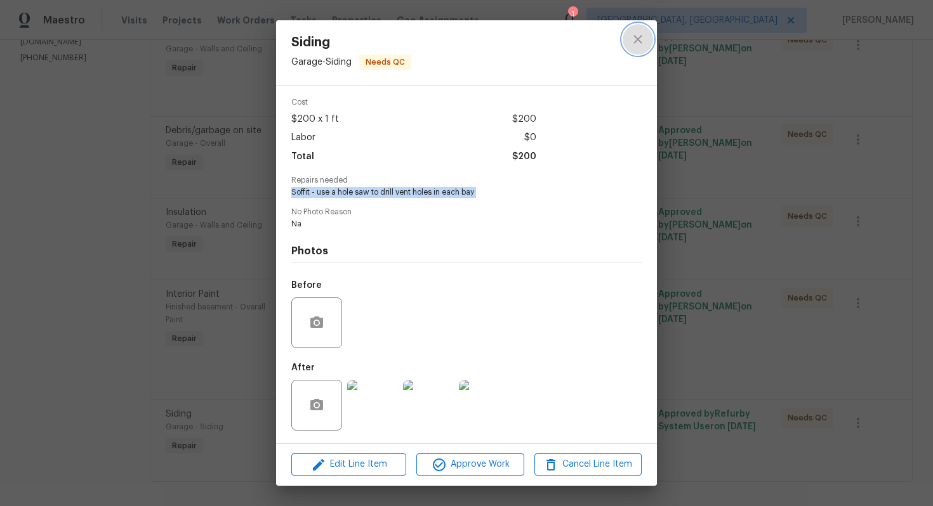
click at [630, 49] on button "close" at bounding box center [637, 39] width 30 height 30
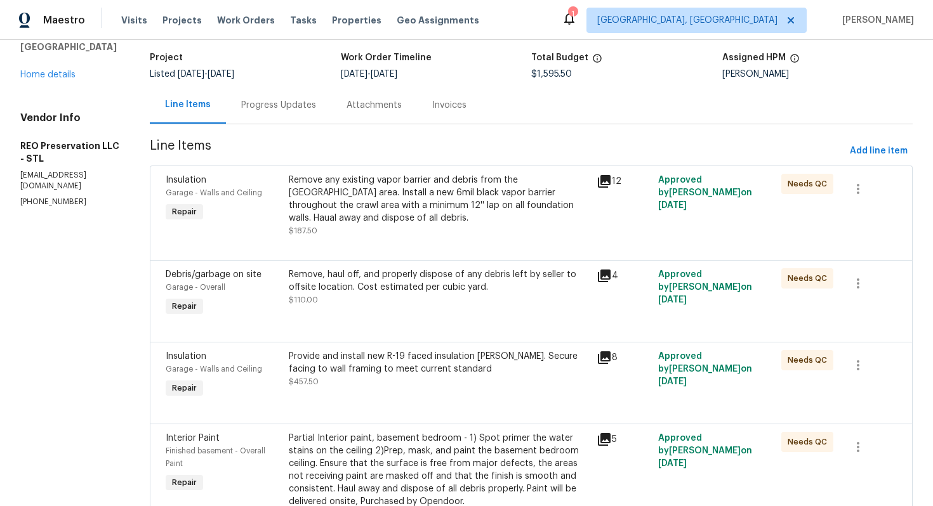
scroll to position [0, 0]
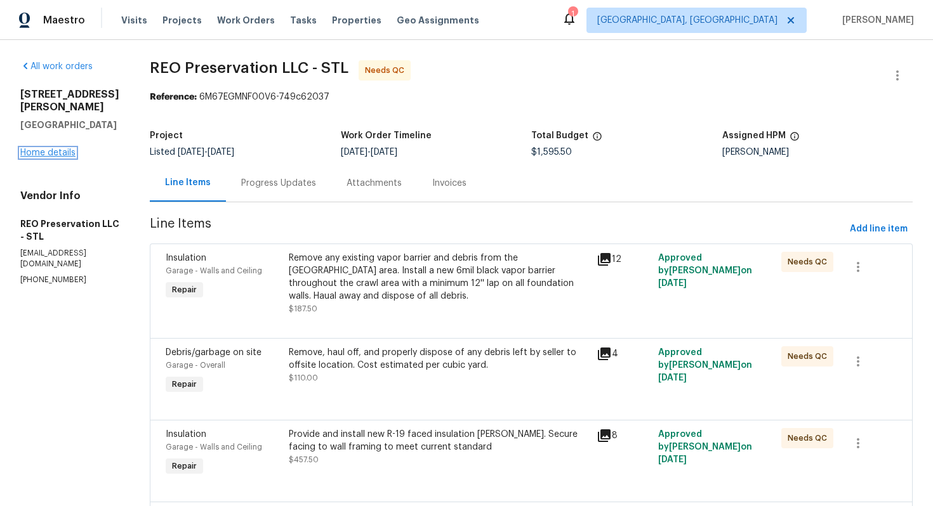
click at [45, 157] on link "Home details" at bounding box center [47, 152] width 55 height 9
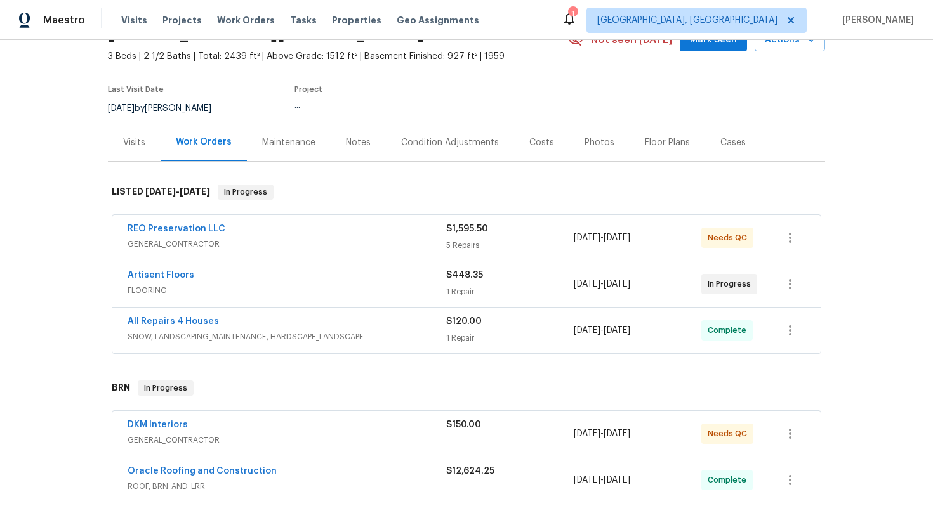
scroll to position [148, 0]
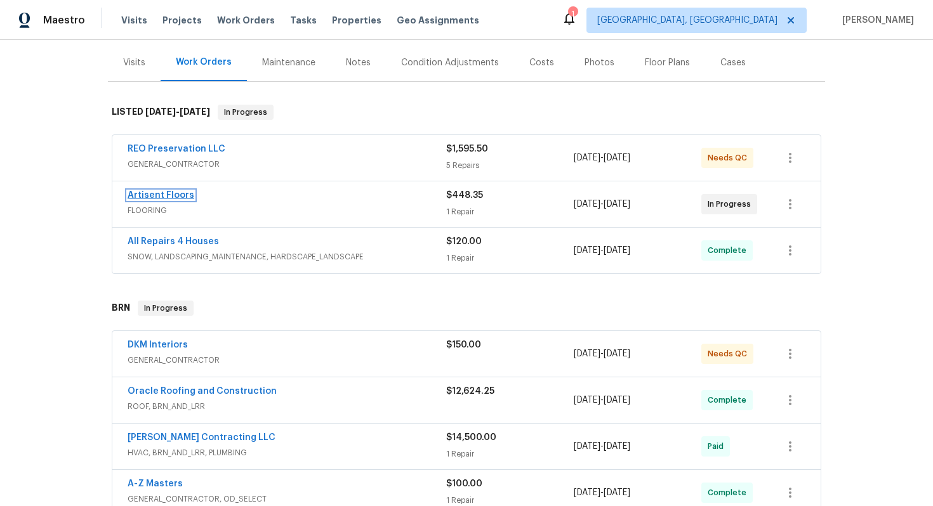
click at [180, 195] on link "Artisent Floors" at bounding box center [161, 195] width 67 height 9
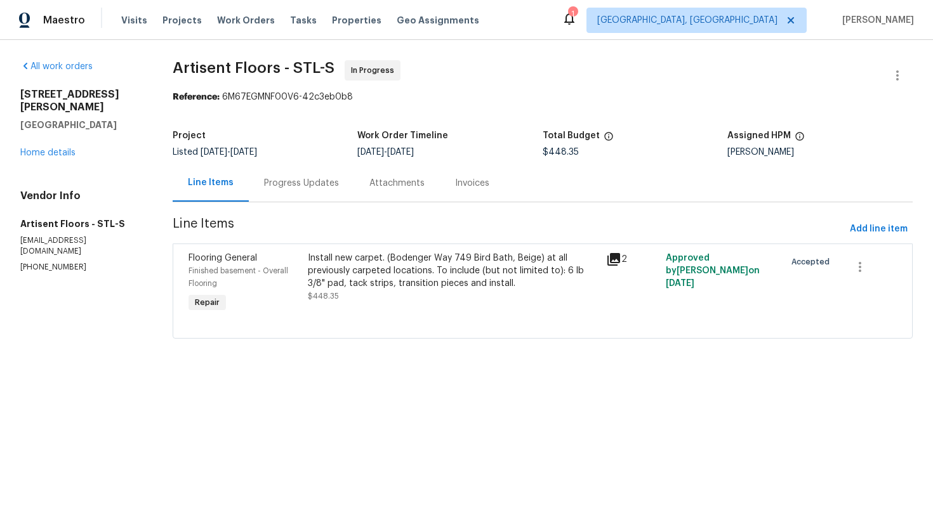
click at [396, 283] on div "Install new carpet. (Bodenger Way 749 Bird Bath, Beige) at all previously carpe…" at bounding box center [453, 271] width 291 height 38
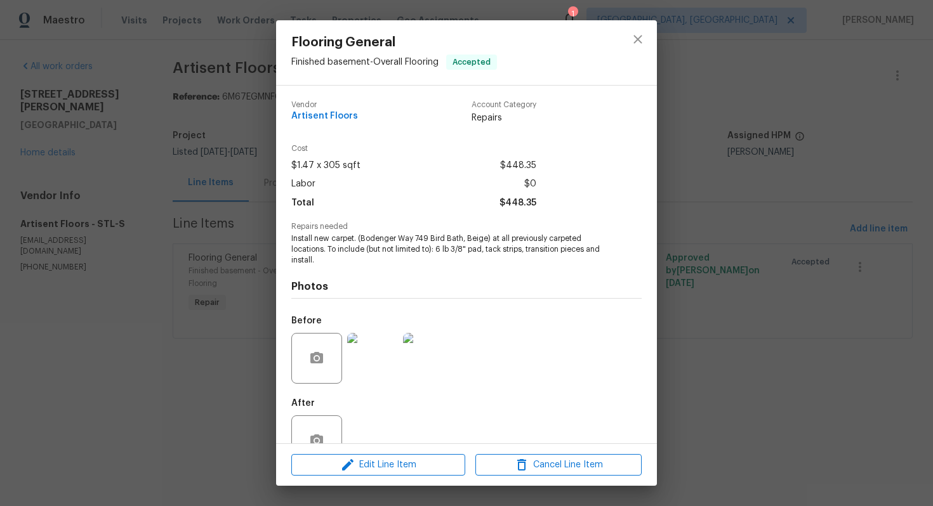
click at [365, 236] on span "Install new carpet. (Bodenger Way 749 Bird Bath, Beige) at all previously carpe…" at bounding box center [448, 249] width 315 height 32
drag, startPoint x: 291, startPoint y: 117, endPoint x: 370, endPoint y: 119, distance: 78.7
click at [370, 119] on div "Vendor Artisent Floors Account Category Repairs" at bounding box center [413, 112] width 245 height 23
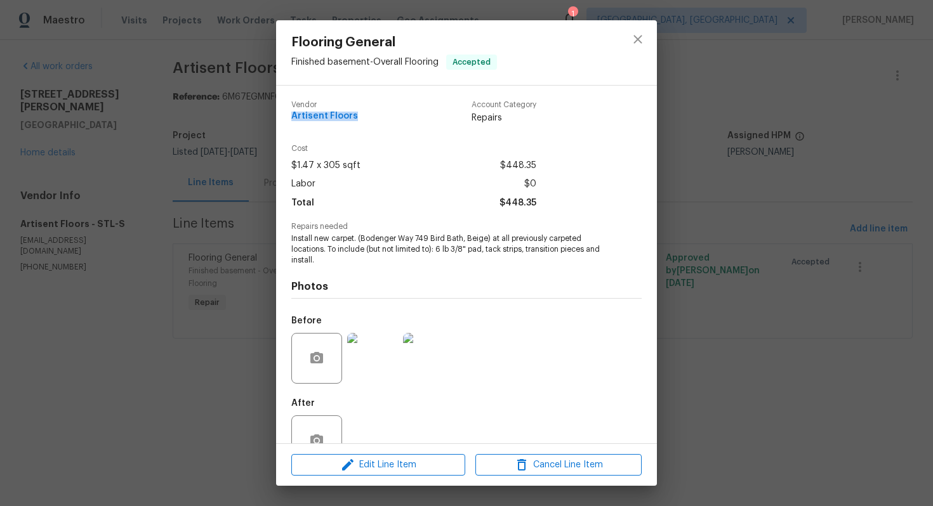
scroll to position [36, 0]
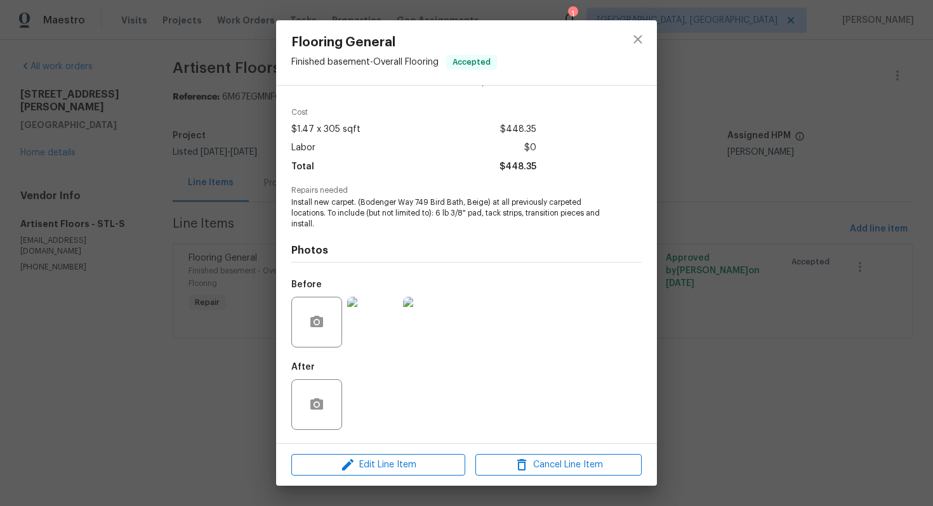
click at [436, 340] on img at bounding box center [428, 322] width 51 height 51
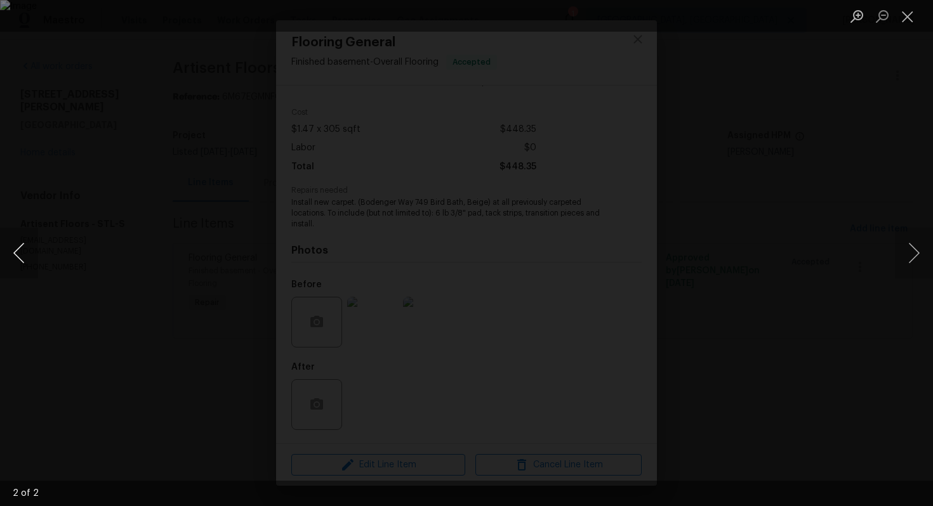
click at [15, 258] on button "Previous image" at bounding box center [19, 253] width 38 height 51
click at [902, 20] on button "Close lightbox" at bounding box center [906, 16] width 25 height 22
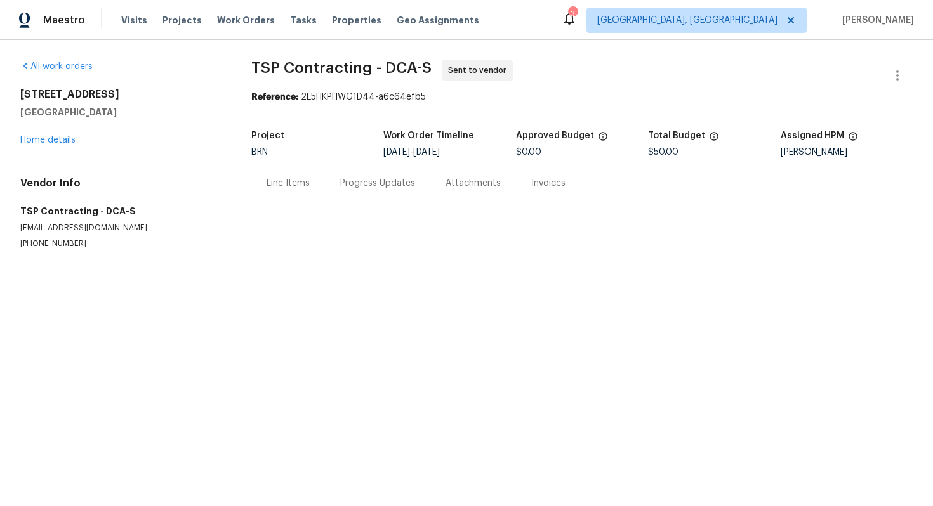
click at [347, 183] on div "Progress Updates" at bounding box center [377, 183] width 75 height 13
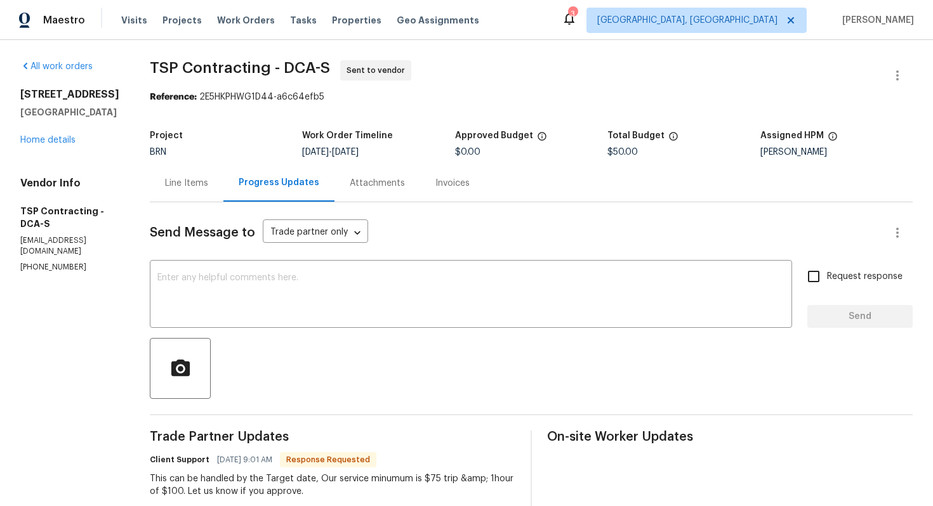
click at [165, 182] on div "Line Items" at bounding box center [186, 183] width 43 height 13
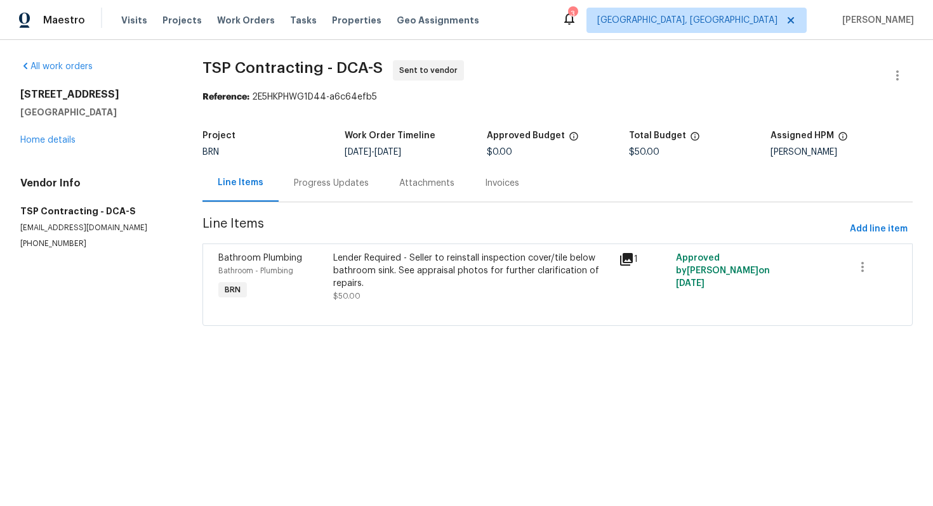
click at [436, 279] on div "Lender Required - Seller to reinstall inspection cover/tile below bathroom sink…" at bounding box center [472, 271] width 278 height 38
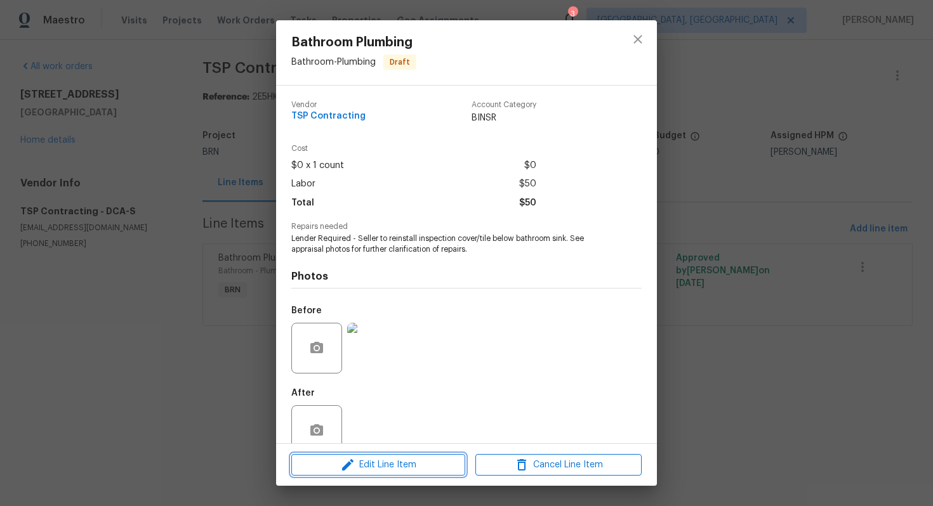
click at [368, 471] on span "Edit Line Item" at bounding box center [378, 465] width 166 height 16
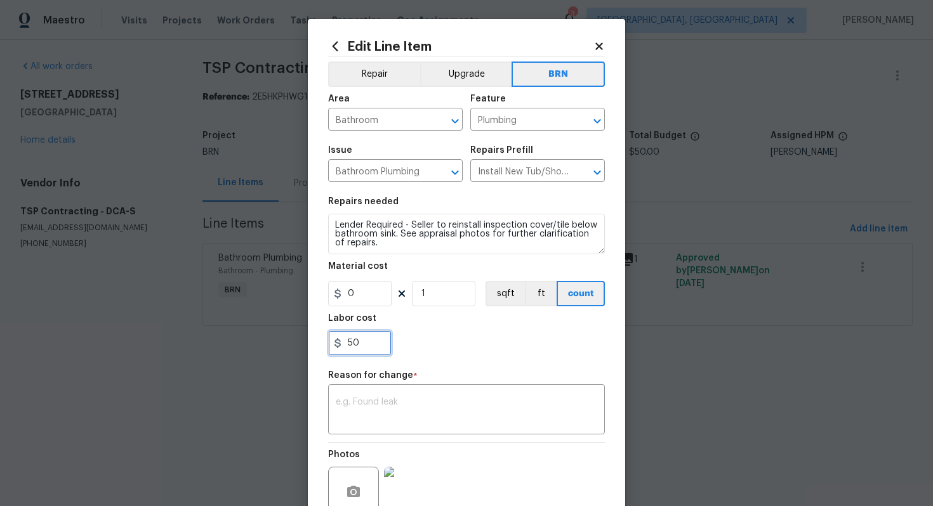
click at [351, 345] on input "50" at bounding box center [359, 343] width 63 height 25
click at [347, 345] on input "50" at bounding box center [359, 343] width 63 height 25
click at [373, 341] on input "750" at bounding box center [359, 343] width 63 height 25
type input "75"
click at [366, 403] on textarea at bounding box center [466, 411] width 261 height 27
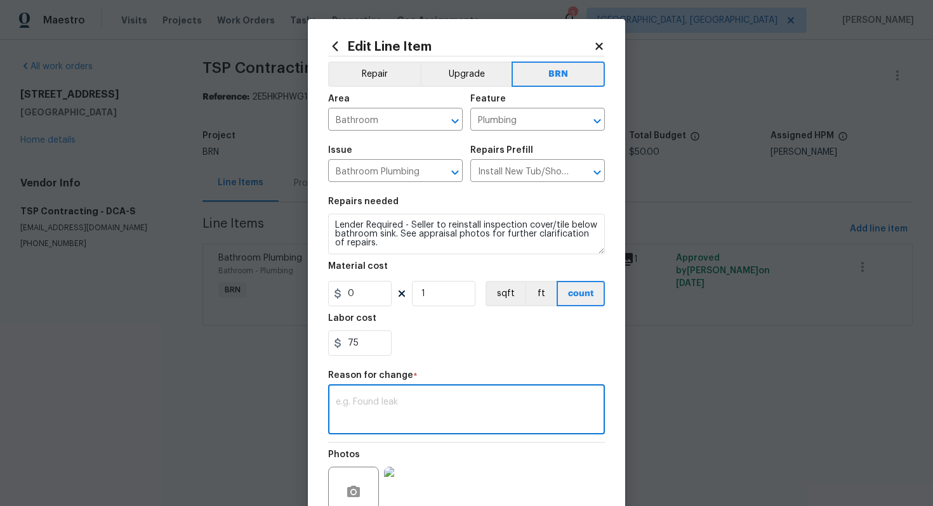
click at [492, 411] on textarea at bounding box center [466, 411] width 261 height 27
paste textarea "(AG) Updated per vendors final cost."
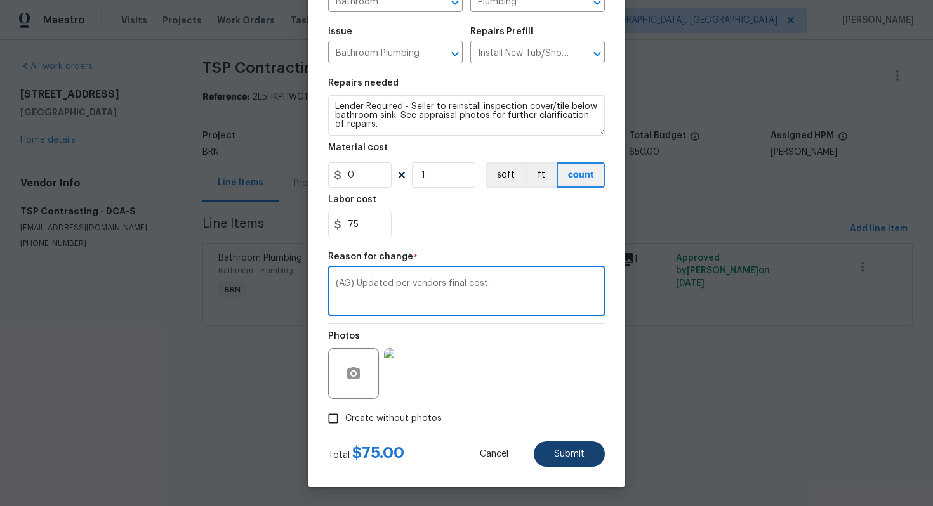
type textarea "(AG) Updated per vendors final cost."
click at [566, 457] on span "Submit" at bounding box center [569, 455] width 30 height 10
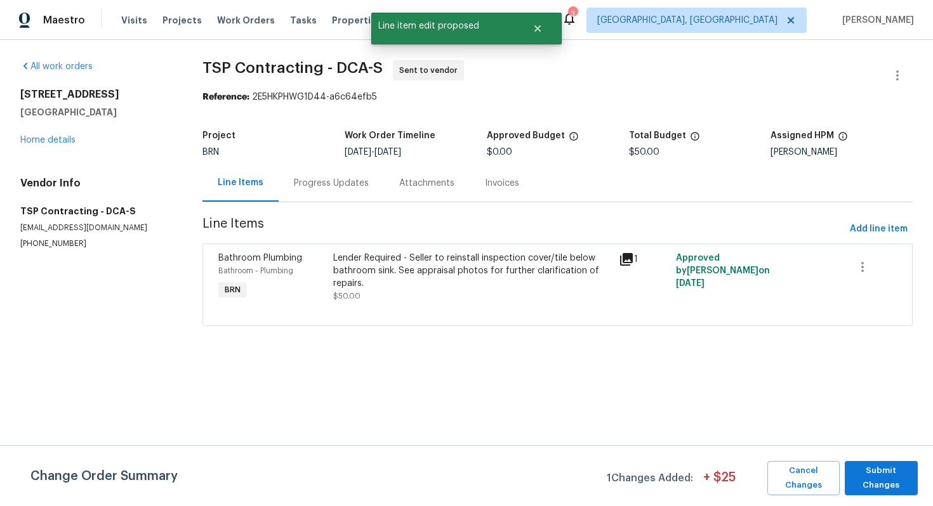
scroll to position [0, 0]
click at [874, 464] on span "Submit Changes" at bounding box center [881, 478] width 60 height 29
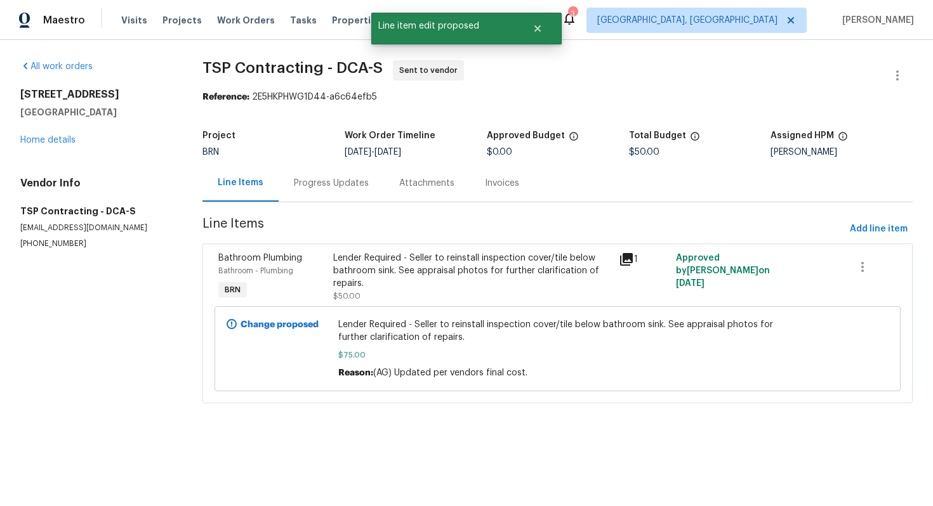
click at [330, 187] on div "Progress Updates" at bounding box center [331, 183] width 75 height 13
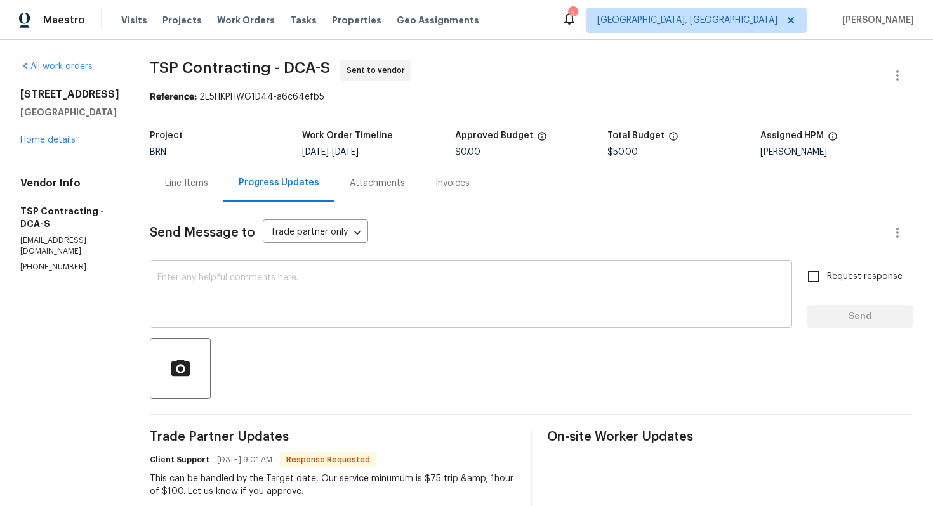
click at [316, 298] on textarea at bounding box center [470, 295] width 627 height 44
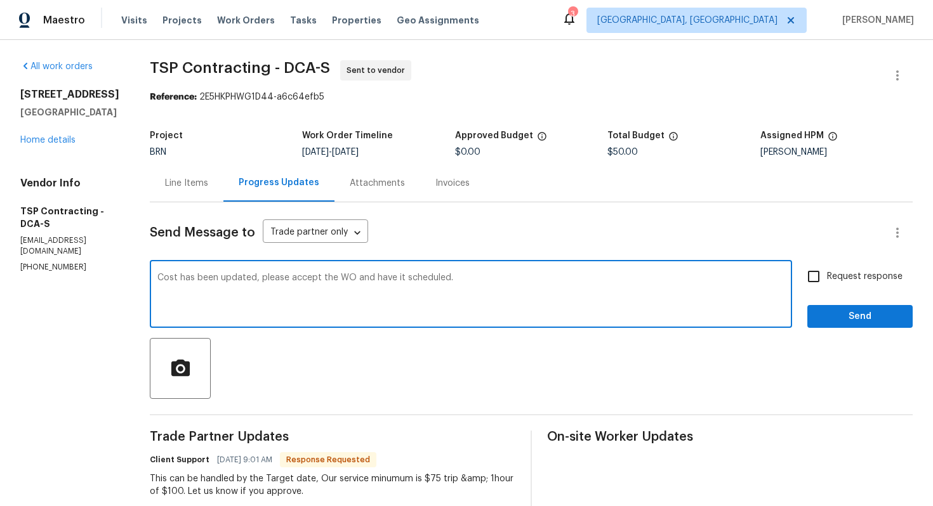
type textarea "Cost has been updated, please accept the WO and have it scheduled."
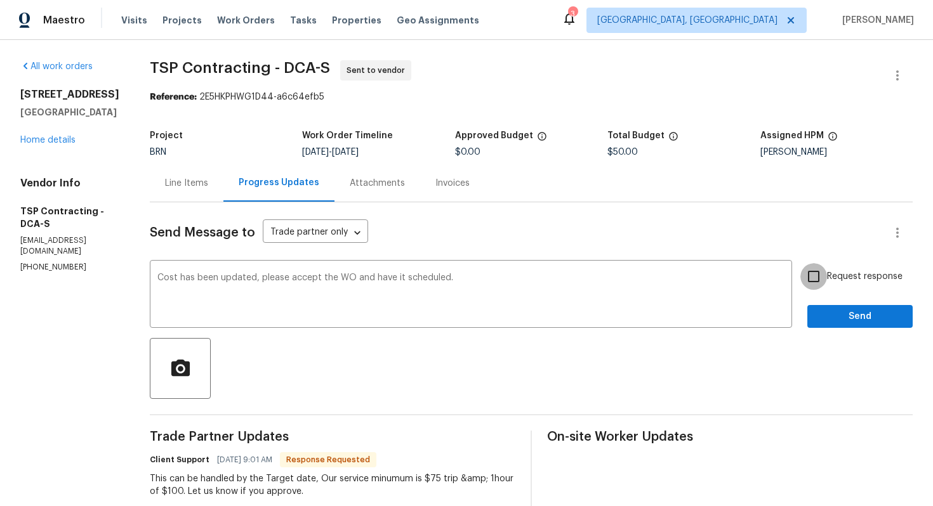
click at [808, 284] on input "Request response" at bounding box center [813, 276] width 27 height 27
checkbox input "true"
click at [838, 320] on span "Send" at bounding box center [859, 317] width 85 height 16
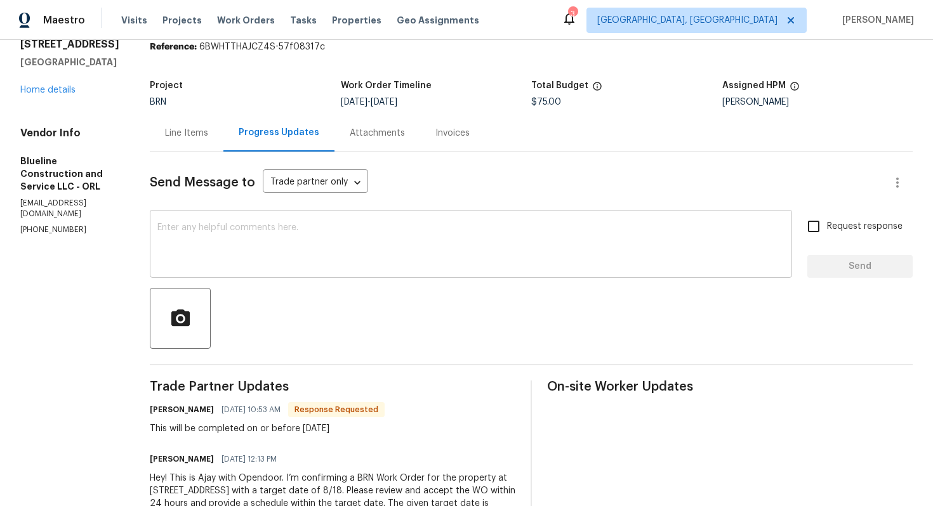
scroll to position [23, 0]
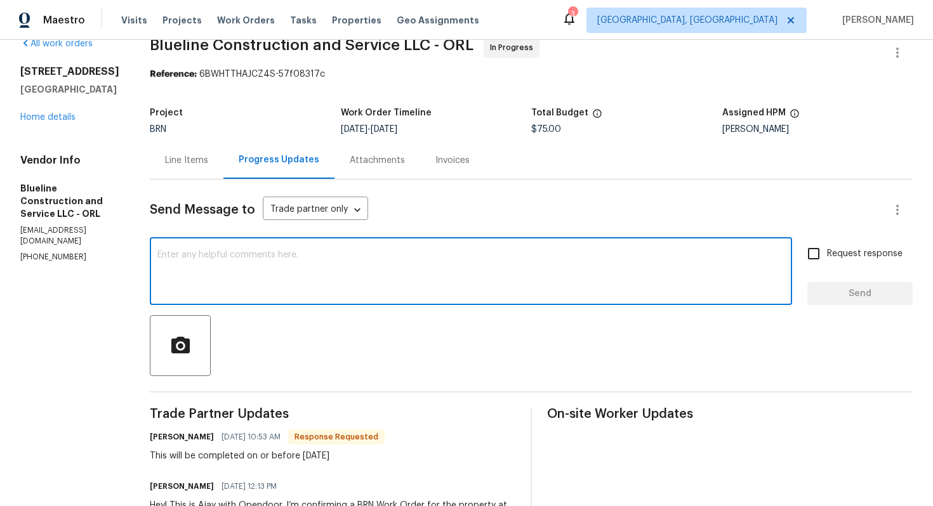
click at [480, 268] on textarea at bounding box center [470, 273] width 627 height 44
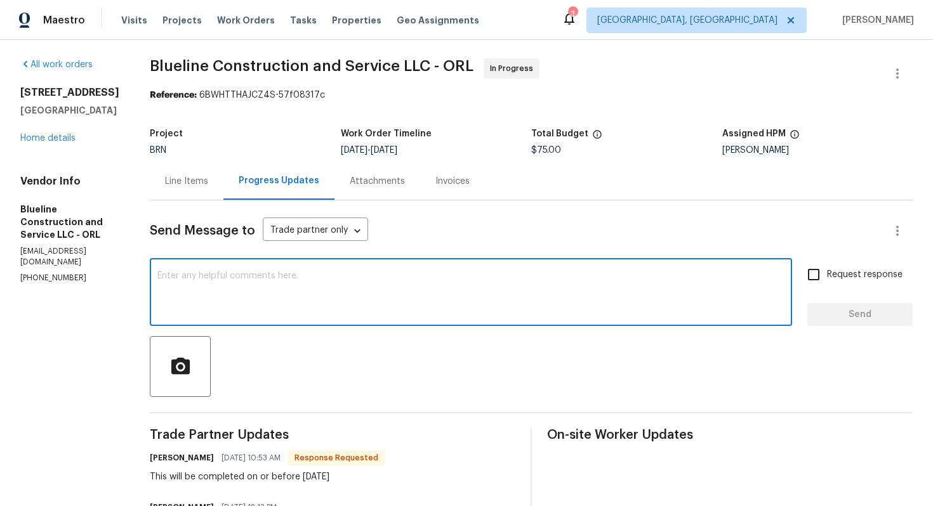
scroll to position [0, 0]
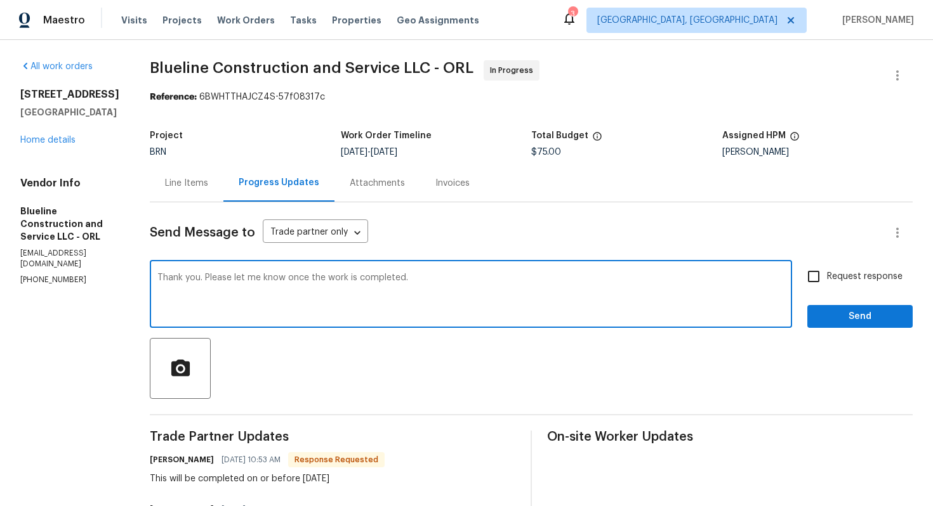
type textarea "Thank you. Please let me know once the work is completed."
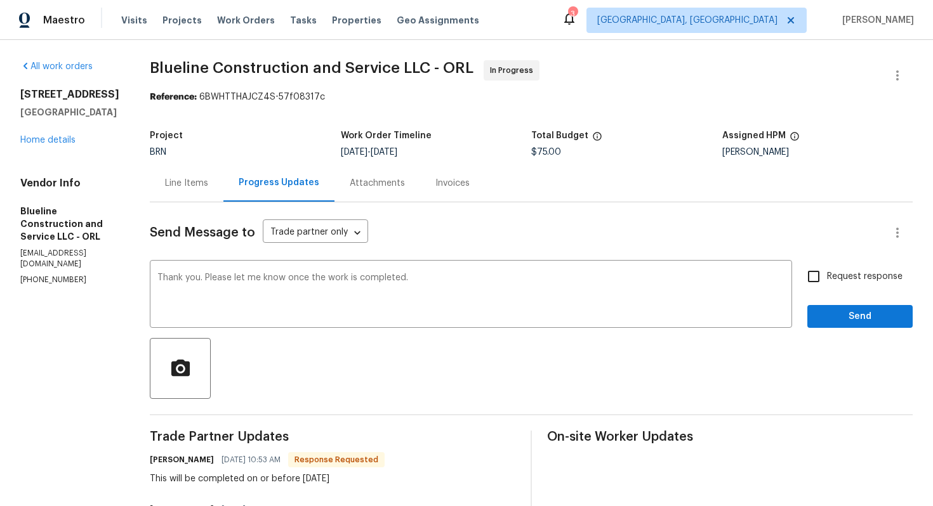
click at [859, 279] on span "Request response" at bounding box center [864, 276] width 75 height 13
click at [827, 279] on input "Request response" at bounding box center [813, 276] width 27 height 27
checkbox input "true"
click at [860, 320] on span "Send" at bounding box center [859, 317] width 85 height 16
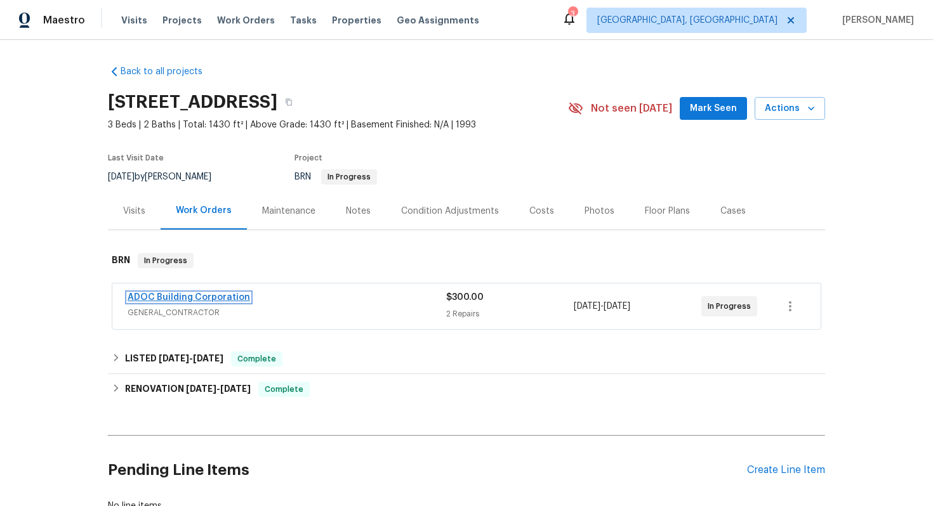
click at [173, 299] on link "ADOC Building Corporation" at bounding box center [189, 297] width 122 height 9
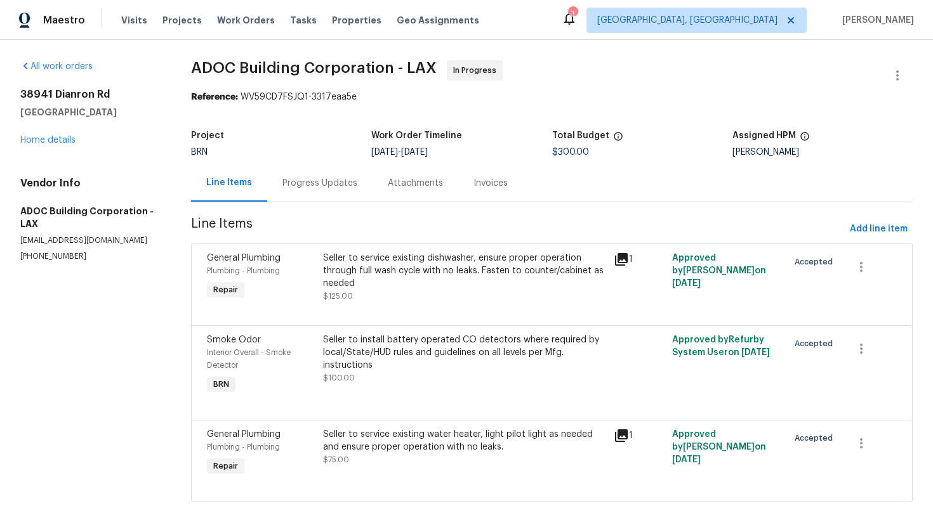
click at [342, 273] on div "Seller to service existing dishwasher, ensure proper operation through full was…" at bounding box center [464, 271] width 283 height 38
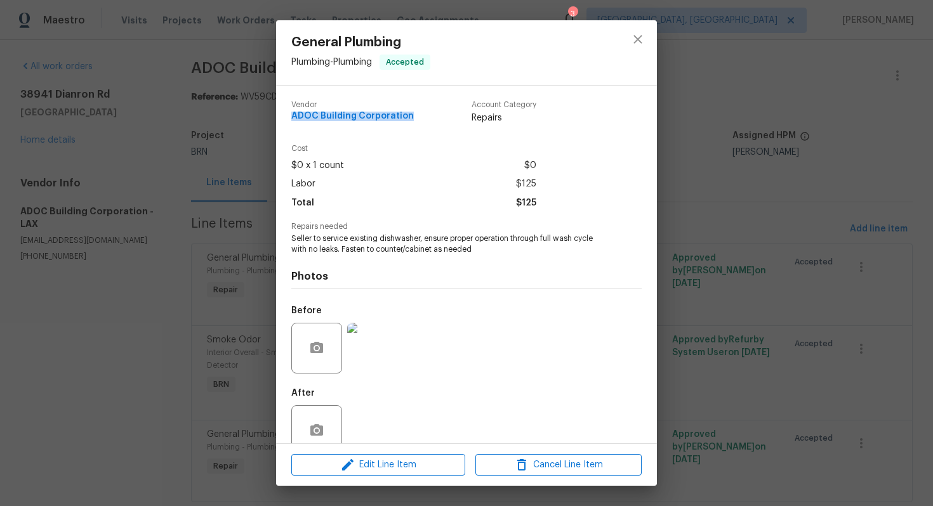
drag, startPoint x: 287, startPoint y: 116, endPoint x: 427, endPoint y: 121, distance: 139.7
click at [427, 121] on div "Vendor ADOC Building Corporation Account Category Repairs Cost $0 x 1 count $0 …" at bounding box center [466, 265] width 381 height 358
copy span "ADOC Building Corporation"
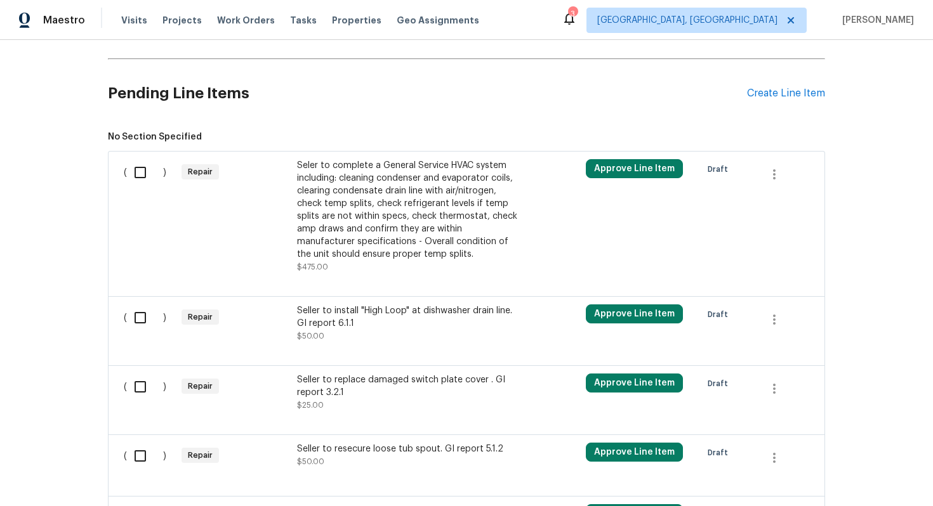
scroll to position [565, 0]
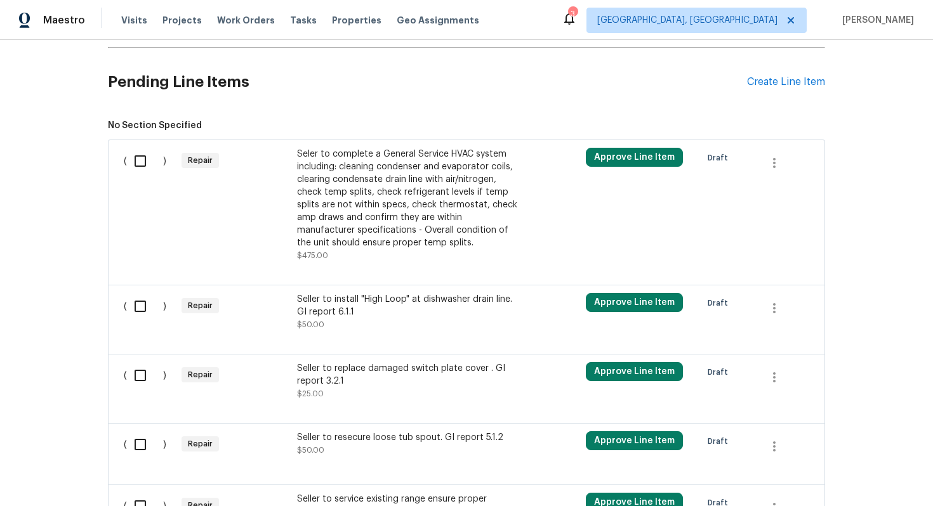
click at [413, 226] on div "Seler to complete a General Service HVAC system including: cleaning condenser a…" at bounding box center [408, 199] width 223 height 102
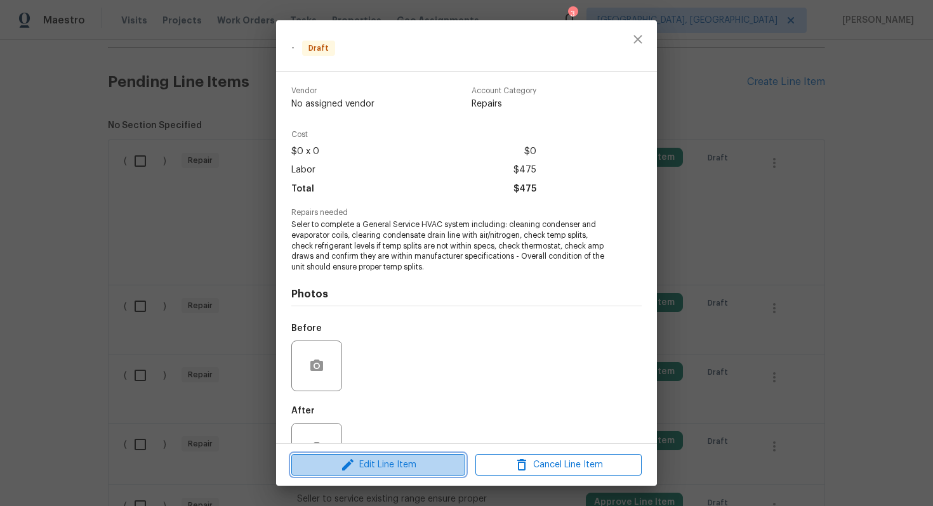
click at [401, 464] on span "Edit Line Item" at bounding box center [378, 465] width 166 height 16
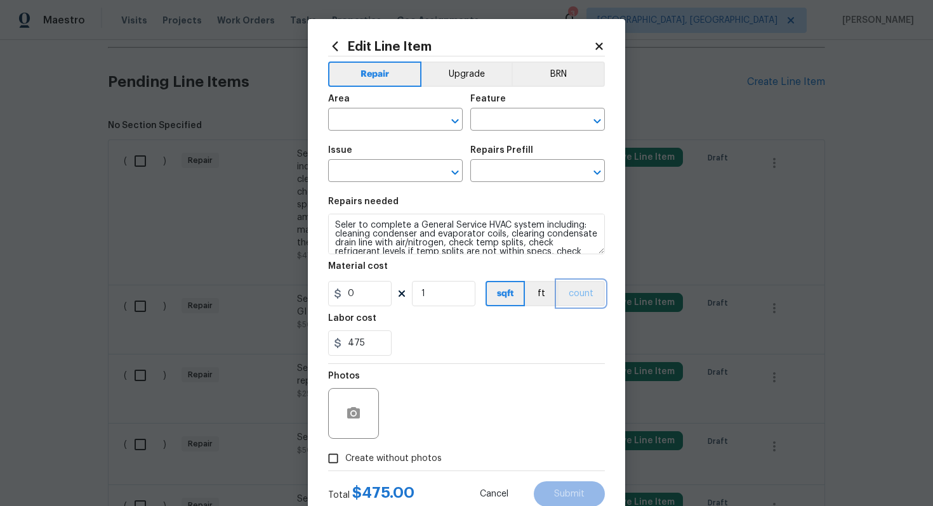
click at [583, 292] on button "count" at bounding box center [581, 293] width 48 height 25
click at [553, 82] on button "BRN" at bounding box center [557, 74] width 93 height 25
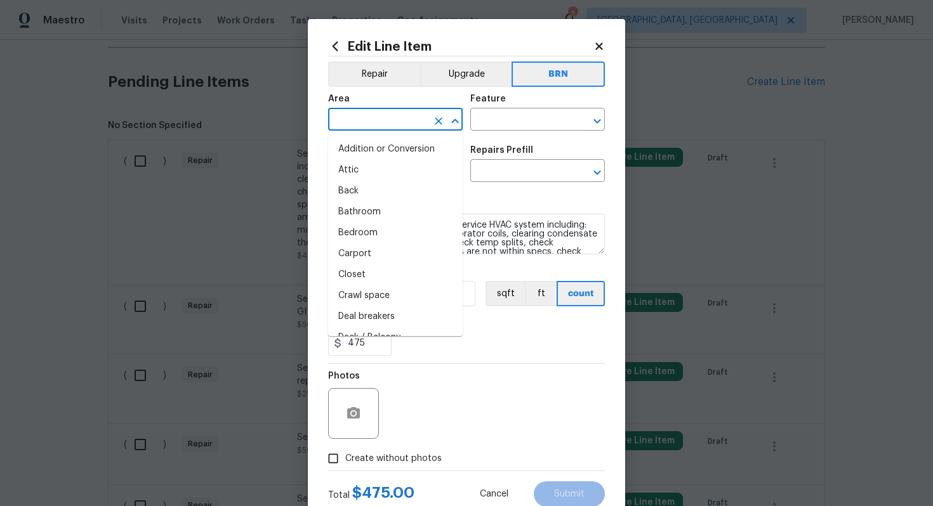
click at [390, 121] on input "text" at bounding box center [377, 121] width 99 height 20
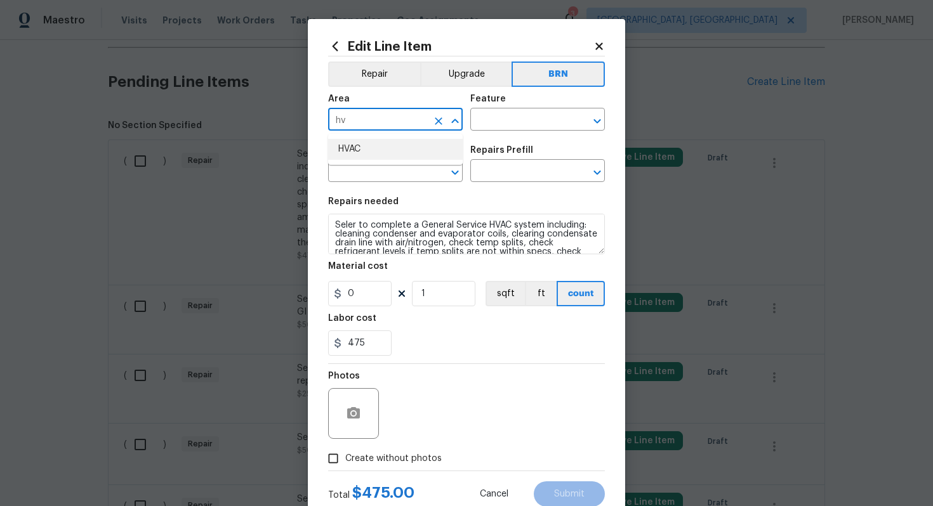
click at [393, 155] on li "HVAC" at bounding box center [395, 149] width 134 height 21
type input "HVAC"
click at [485, 122] on input "text" at bounding box center [519, 121] width 99 height 20
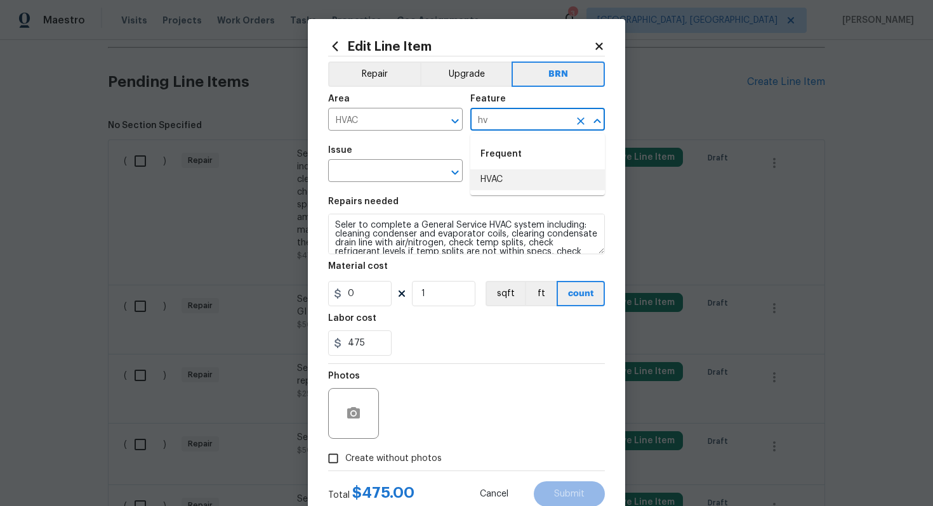
click at [526, 179] on li "HVAC" at bounding box center [537, 179] width 134 height 21
type input "HVAC"
click at [395, 161] on div "Issue" at bounding box center [395, 154] width 134 height 16
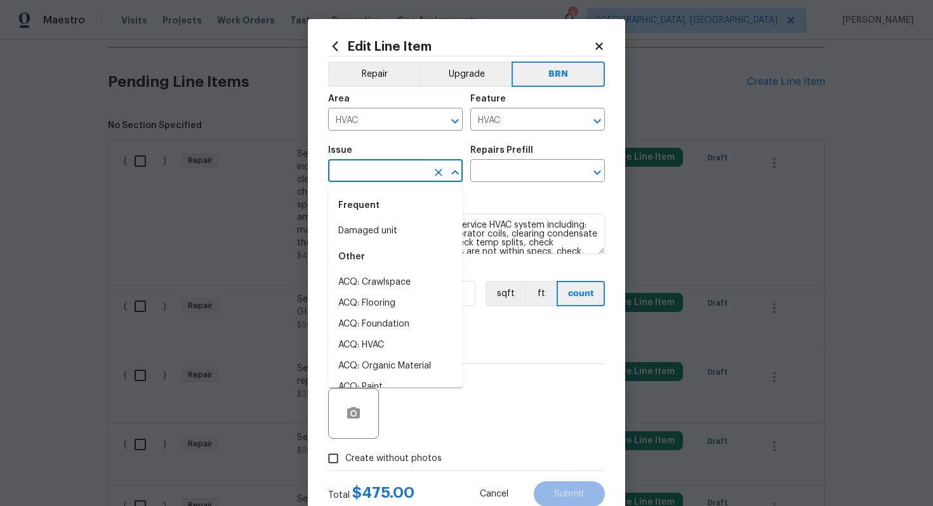
click at [392, 166] on input "text" at bounding box center [377, 172] width 99 height 20
click at [377, 229] on li "Damaged unit" at bounding box center [395, 231] width 134 height 21
type input "Damaged unit"
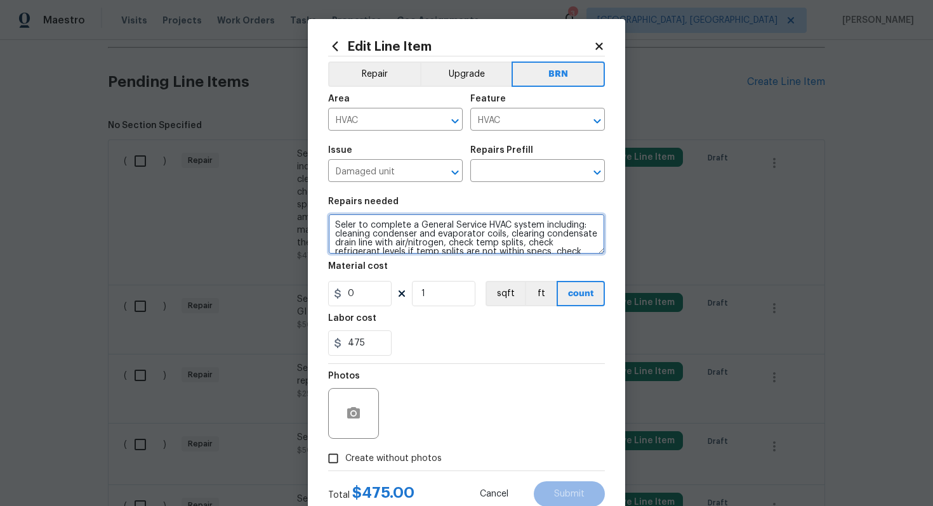
scroll to position [36, 0]
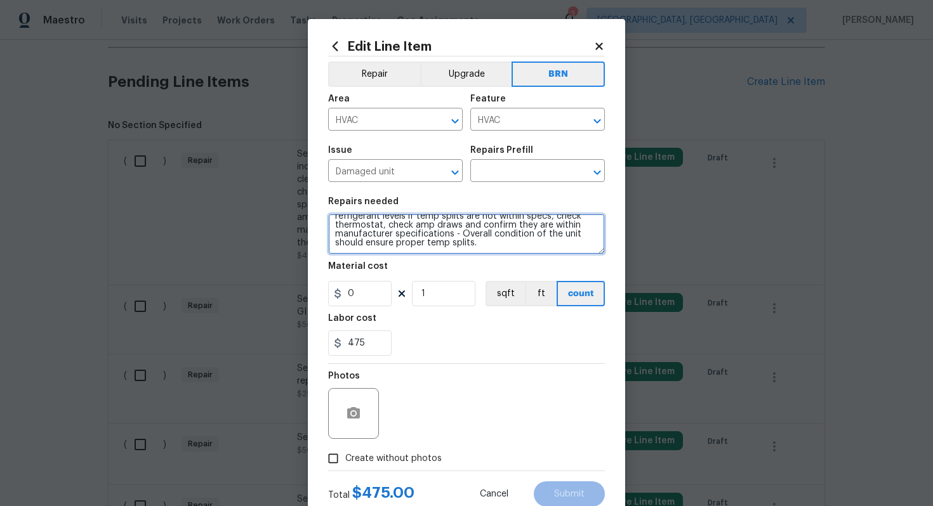
drag, startPoint x: 332, startPoint y: 221, endPoint x: 411, endPoint y: 280, distance: 98.8
click at [411, 280] on section "Repairs needed Seler to complete a General Service HVAC system including: clean…" at bounding box center [466, 277] width 277 height 174
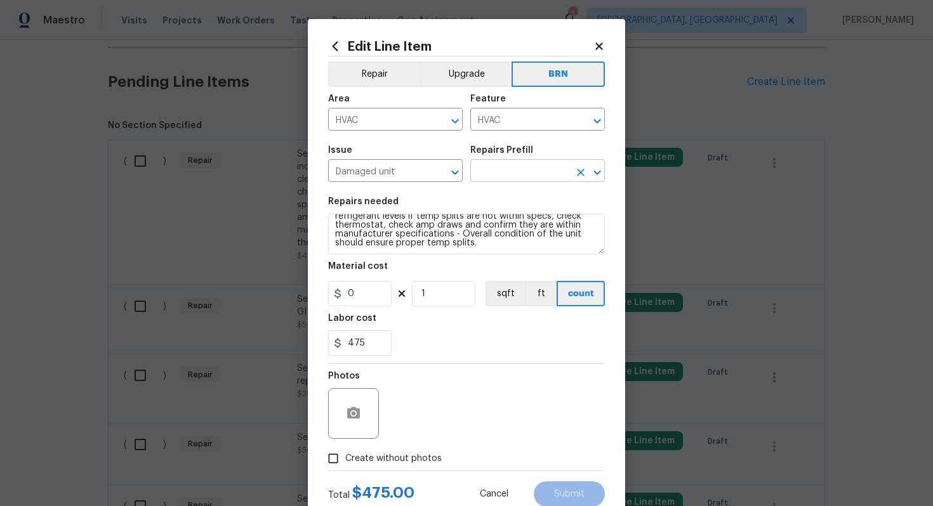
click at [514, 172] on input "text" at bounding box center [519, 172] width 99 height 20
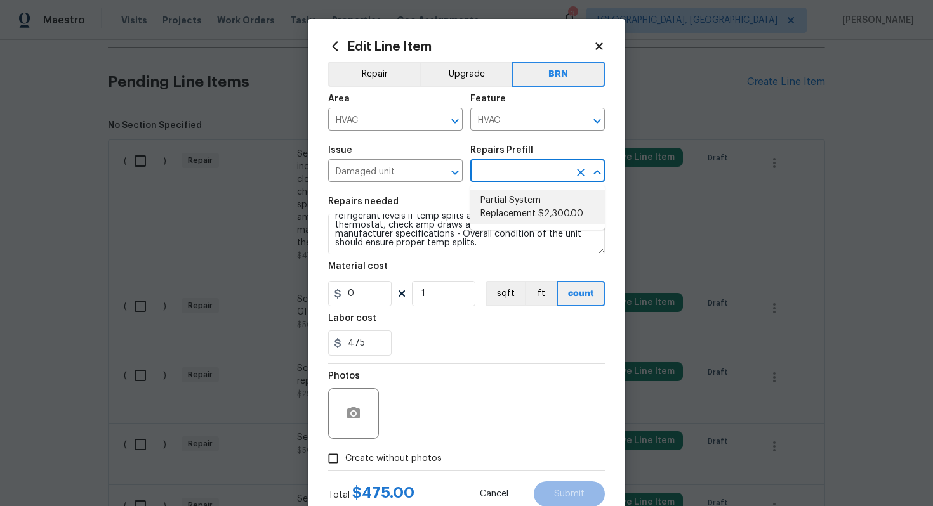
click at [515, 212] on li "Partial System Replacement $2,300.00" at bounding box center [537, 207] width 134 height 34
type input "Partial System Replacement $2,300.00"
type textarea "Acquisition Scope: Non-Functional HVAC. Partial System Replacement"
type input "2300"
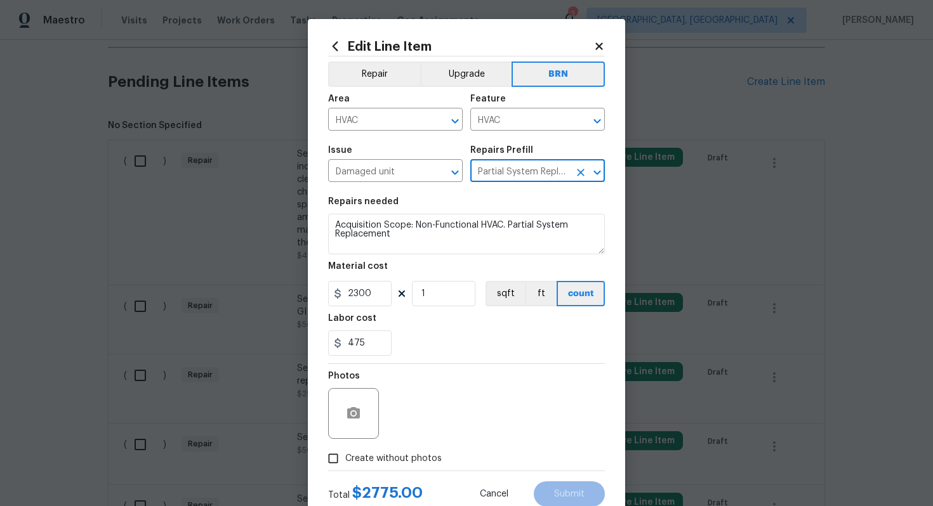
scroll to position [0, 0]
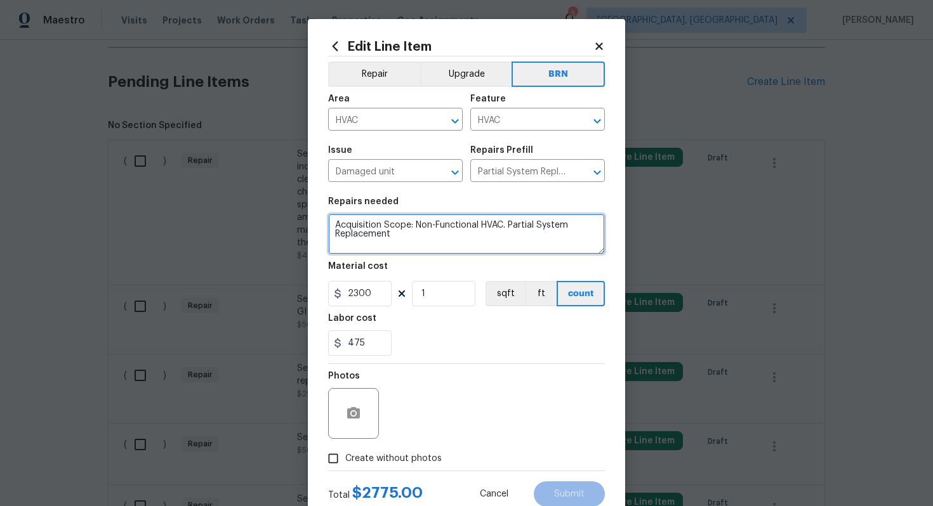
drag, startPoint x: 332, startPoint y: 225, endPoint x: 435, endPoint y: 250, distance: 105.9
click at [435, 251] on textarea "Acquisition Scope: Non-Functional HVAC. Partial System Replacement" at bounding box center [466, 234] width 277 height 41
paste textarea "Seler to complete a General Service HVAC system including: cleaning condenser a…"
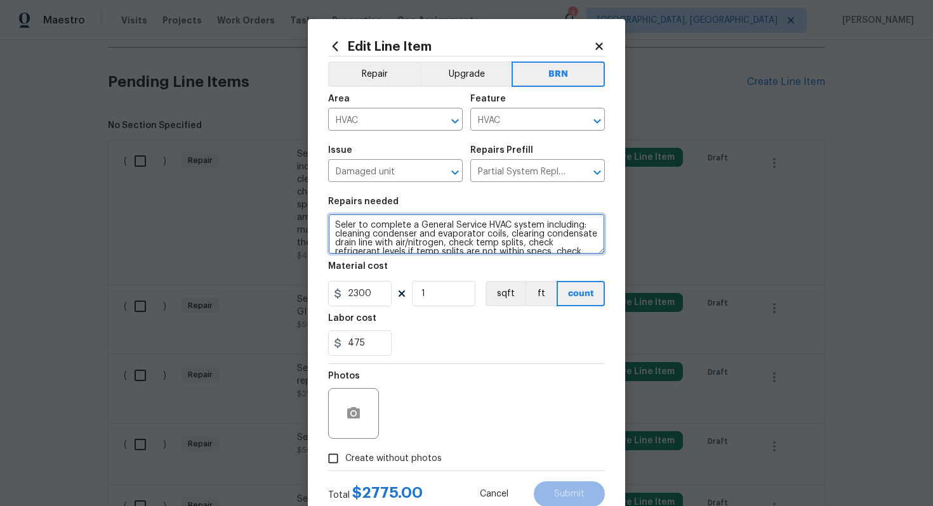
scroll to position [29, 0]
type textarea "Seler to complete a General Service HVAC system including: cleaning condenser a…"
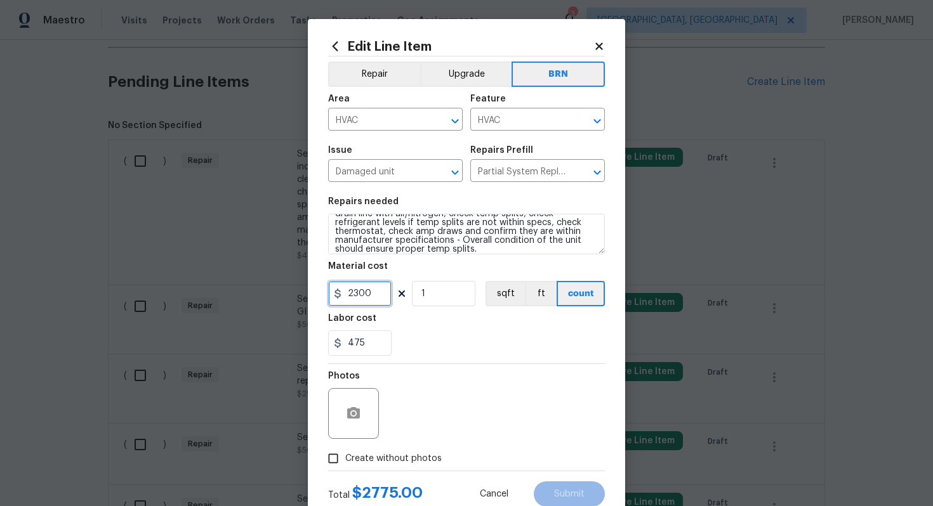
click at [358, 296] on input "2300" at bounding box center [359, 293] width 63 height 25
type input "0"
click at [457, 354] on div "475" at bounding box center [466, 343] width 277 height 25
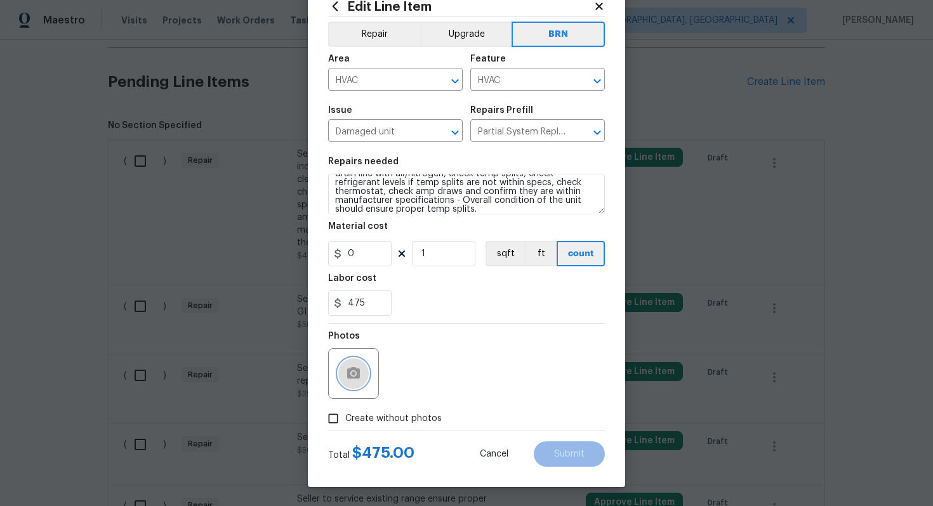
click at [358, 364] on button "button" at bounding box center [353, 373] width 30 height 30
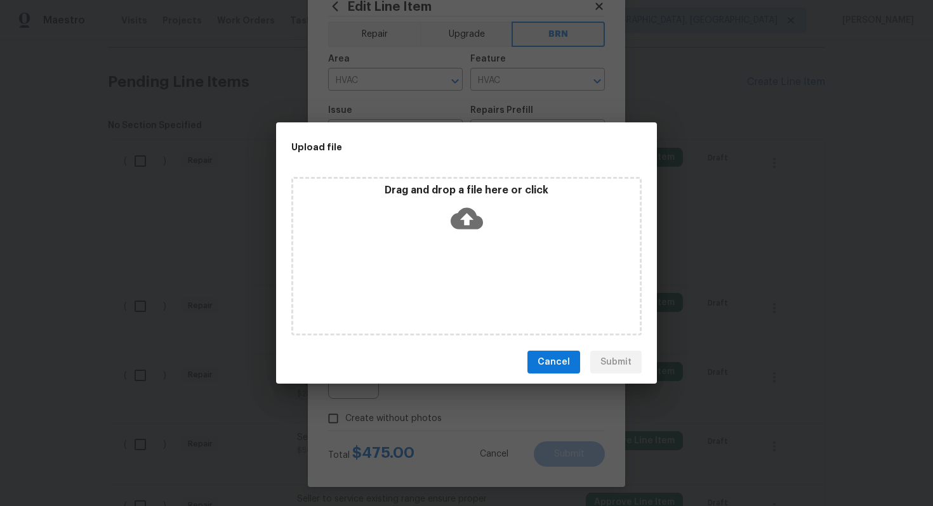
click at [453, 224] on icon at bounding box center [466, 219] width 32 height 22
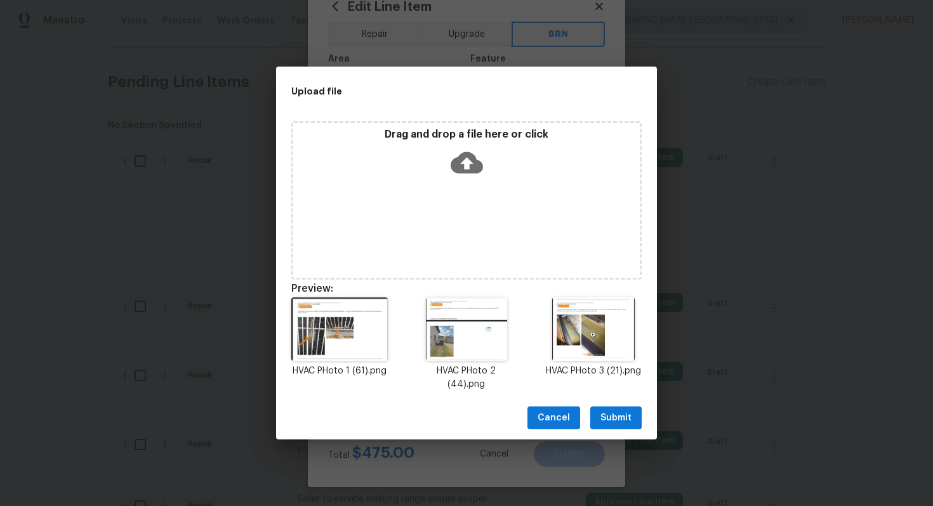
click at [630, 410] on span "Submit" at bounding box center [615, 418] width 31 height 16
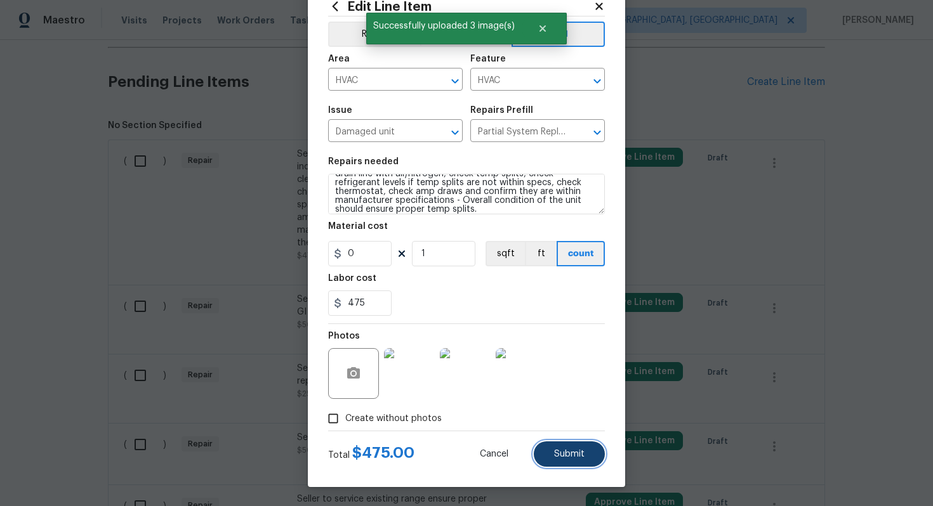
click at [569, 457] on span "Submit" at bounding box center [569, 455] width 30 height 10
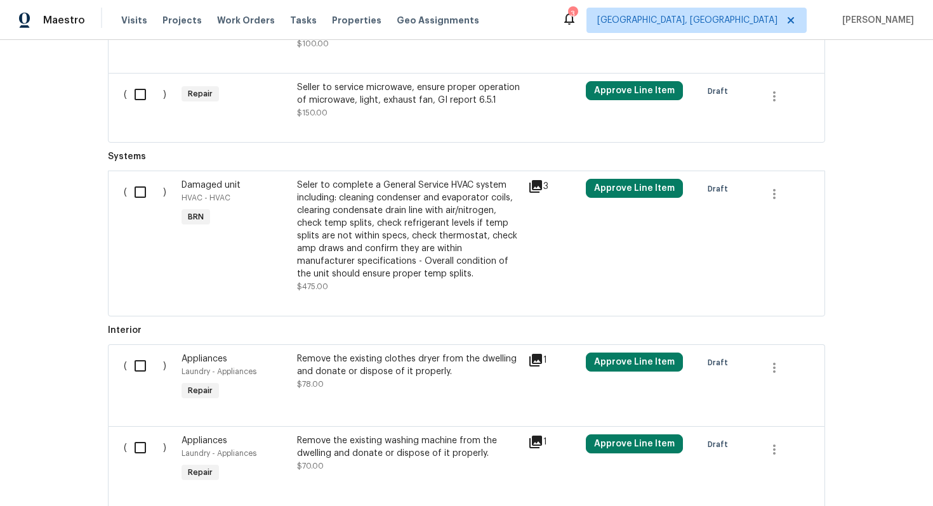
scroll to position [969, 0]
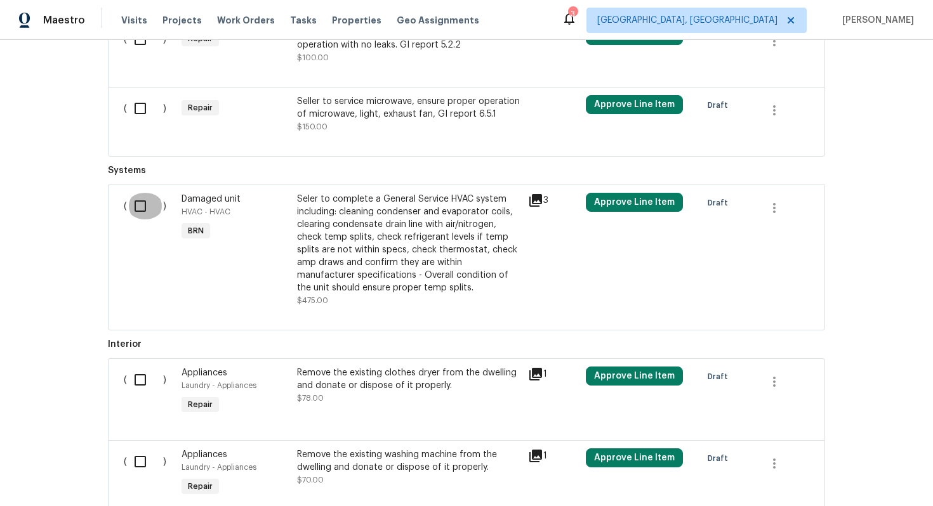
click at [145, 210] on input "checkbox" at bounding box center [145, 206] width 36 height 27
checkbox input "true"
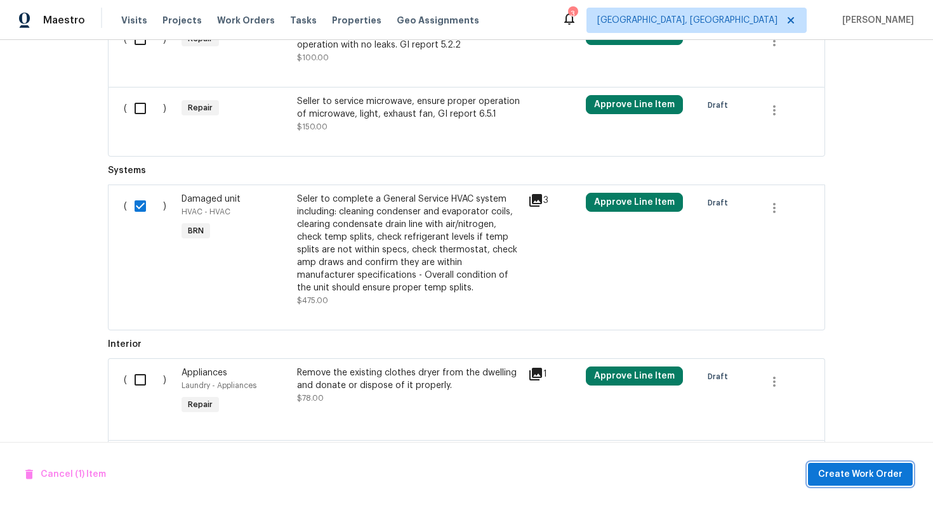
click at [894, 471] on span "Create Work Order" at bounding box center [860, 475] width 84 height 16
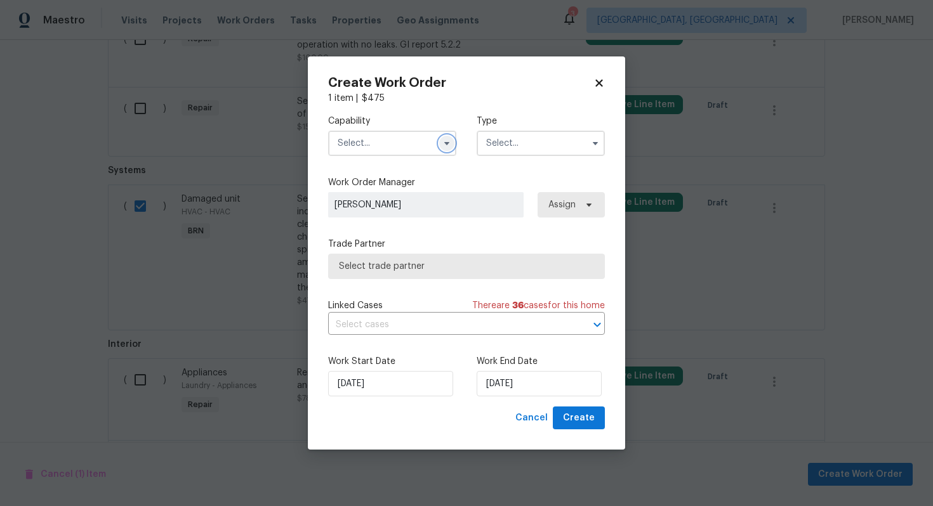
click at [446, 147] on icon "button" at bounding box center [447, 143] width 10 height 10
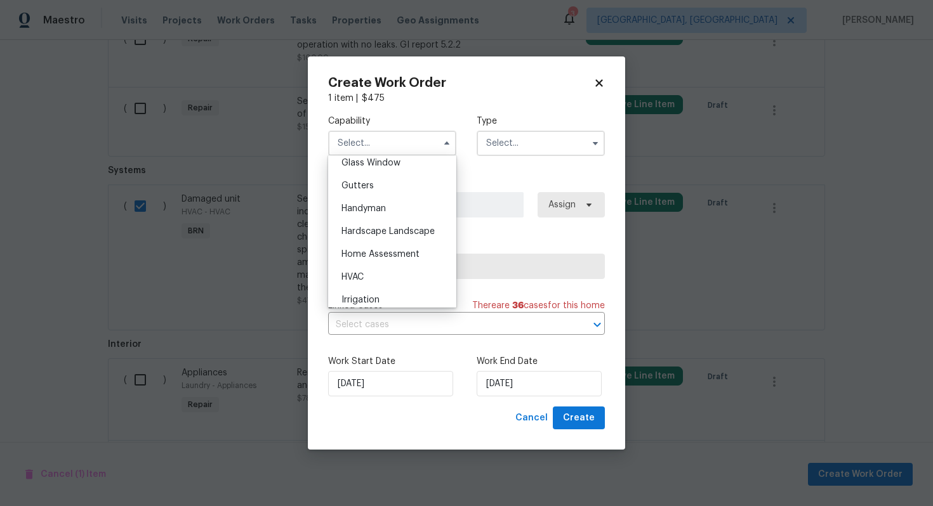
scroll to position [657, 0]
click at [391, 274] on div "HVAC" at bounding box center [392, 279] width 122 height 23
type input "HVAC"
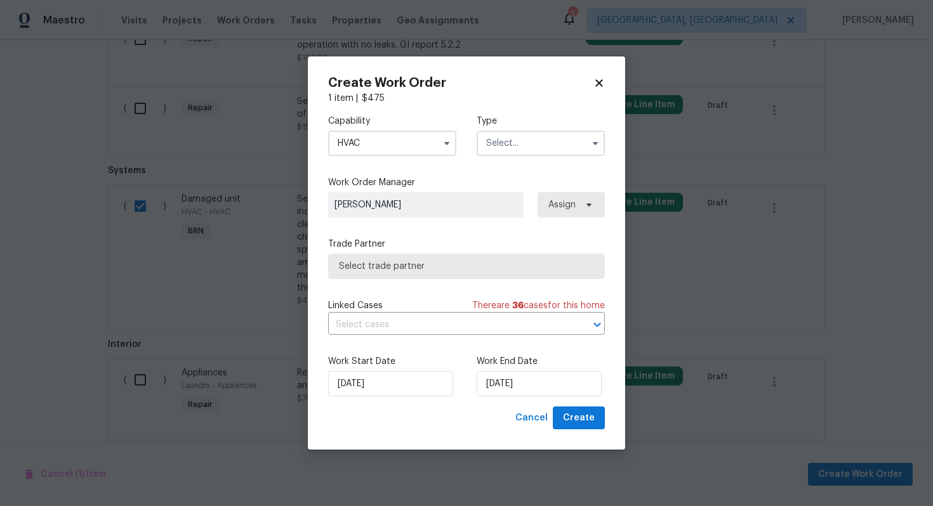
click at [520, 144] on input "text" at bounding box center [540, 143] width 128 height 25
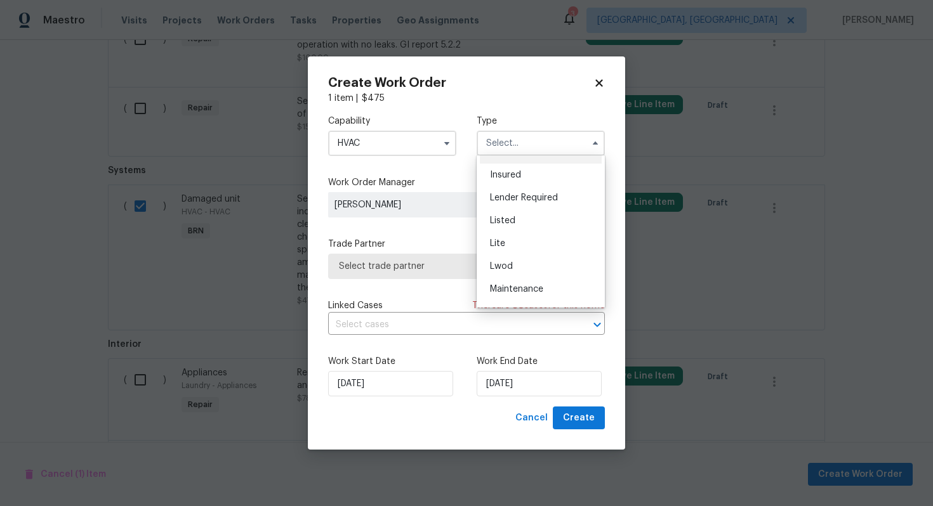
scroll to position [288, 0]
click at [523, 221] on div "Resale" at bounding box center [541, 224] width 122 height 23
type input "Resale"
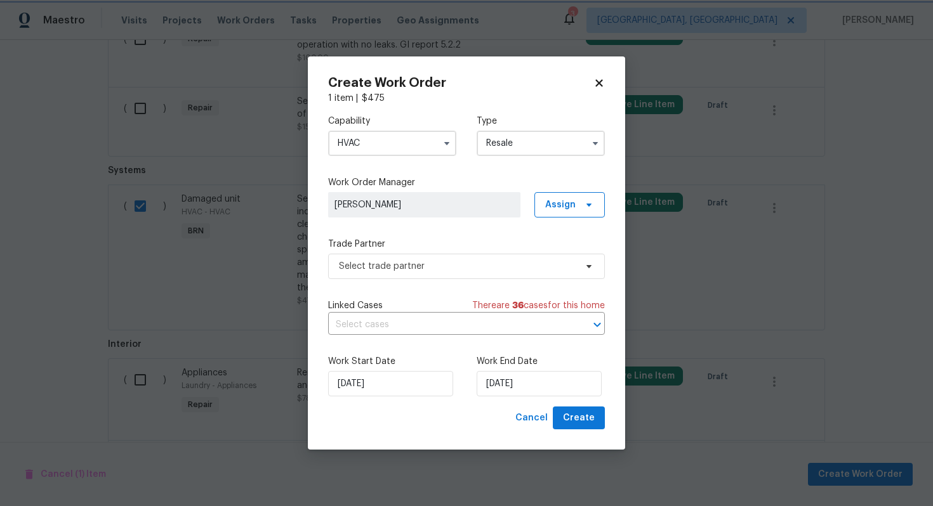
scroll to position [0, 0]
click at [408, 324] on input "text" at bounding box center [448, 325] width 241 height 20
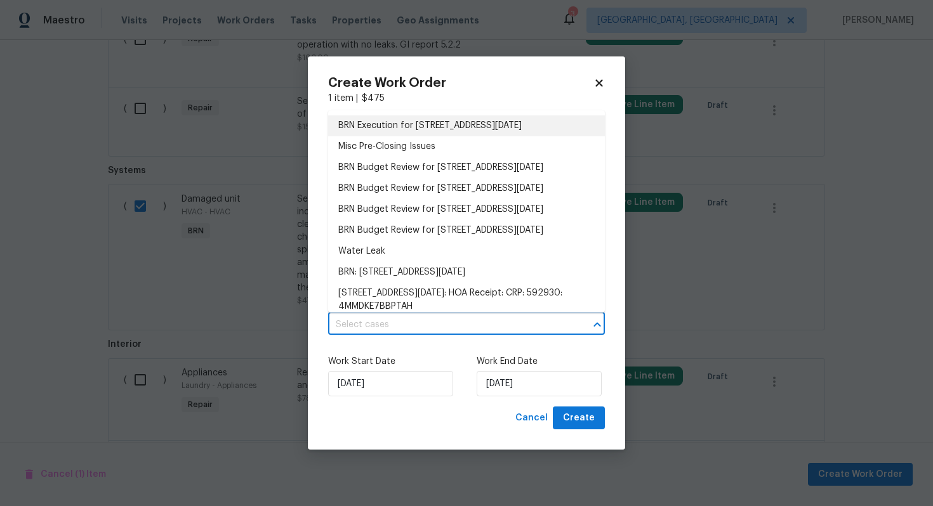
click at [462, 132] on li "BRN Execution for [STREET_ADDRESS][DATE]" at bounding box center [466, 125] width 277 height 21
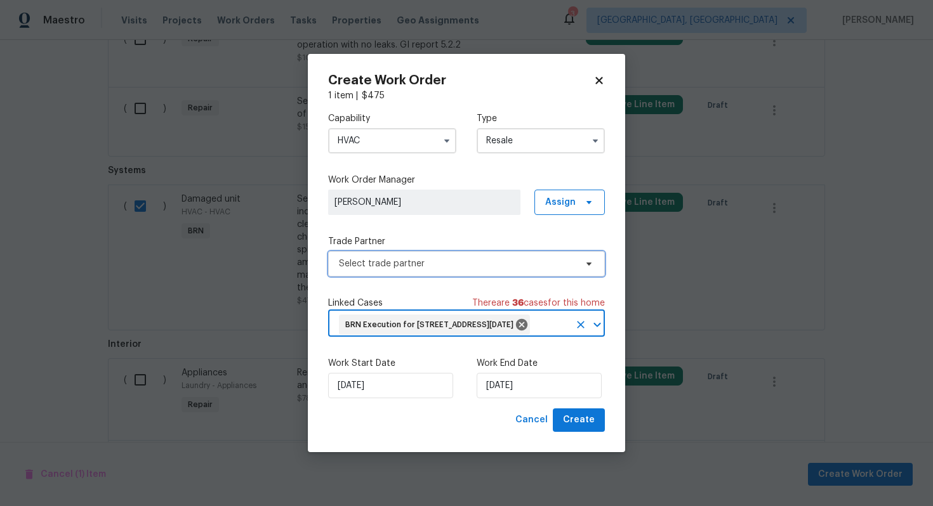
click at [416, 258] on span "Select trade partner" at bounding box center [457, 264] width 237 height 13
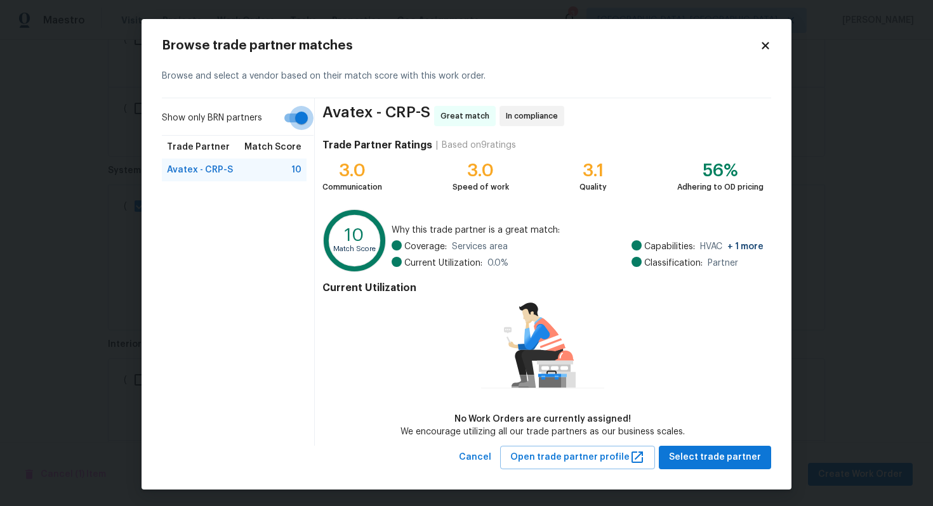
click at [305, 111] on input "Show only BRN partners" at bounding box center [301, 118] width 72 height 24
checkbox input "false"
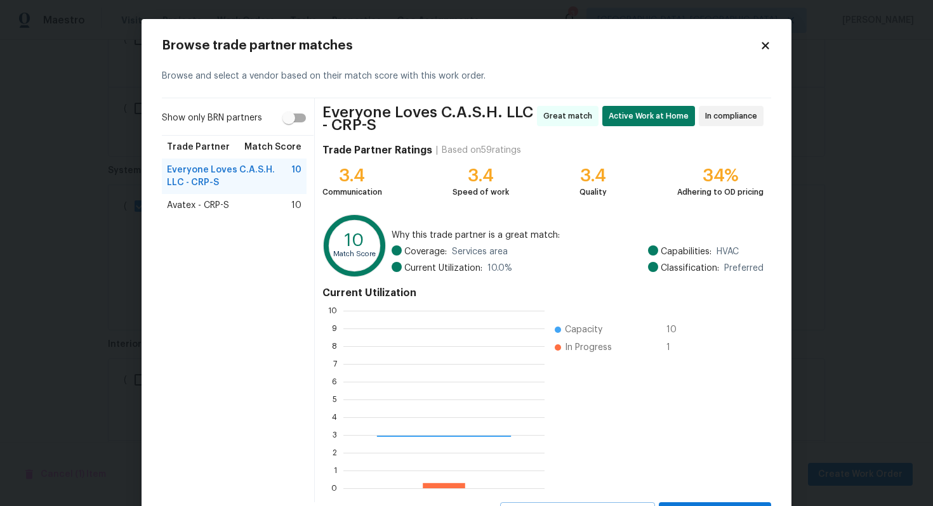
scroll to position [178, 201]
click at [216, 206] on span "Avatex - CRP-S" at bounding box center [198, 205] width 62 height 13
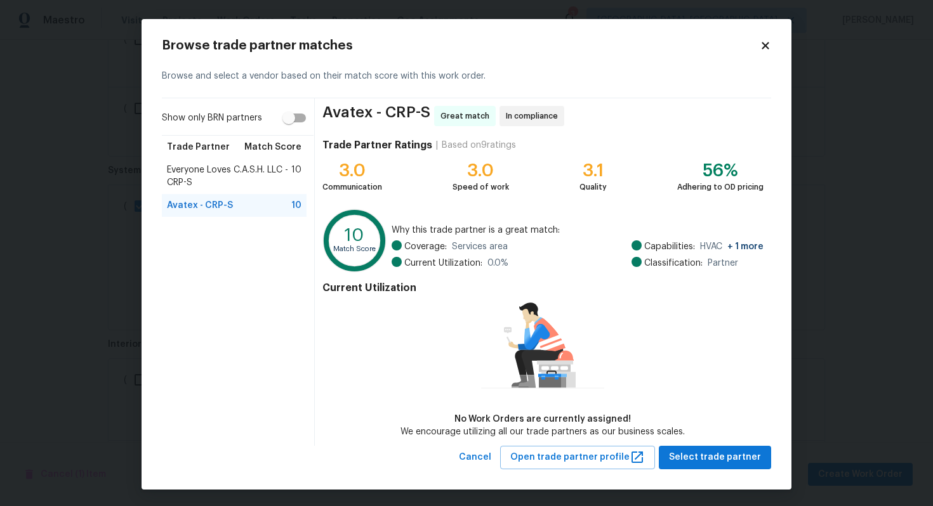
click at [220, 173] on span "Everyone Loves C.A.S.H. LLC - CRP-S" at bounding box center [229, 176] width 124 height 25
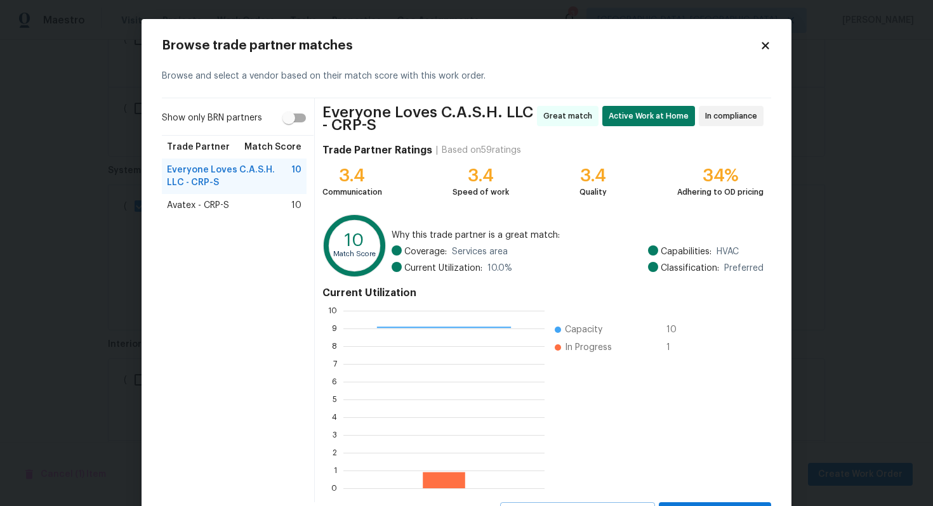
scroll to position [58, 0]
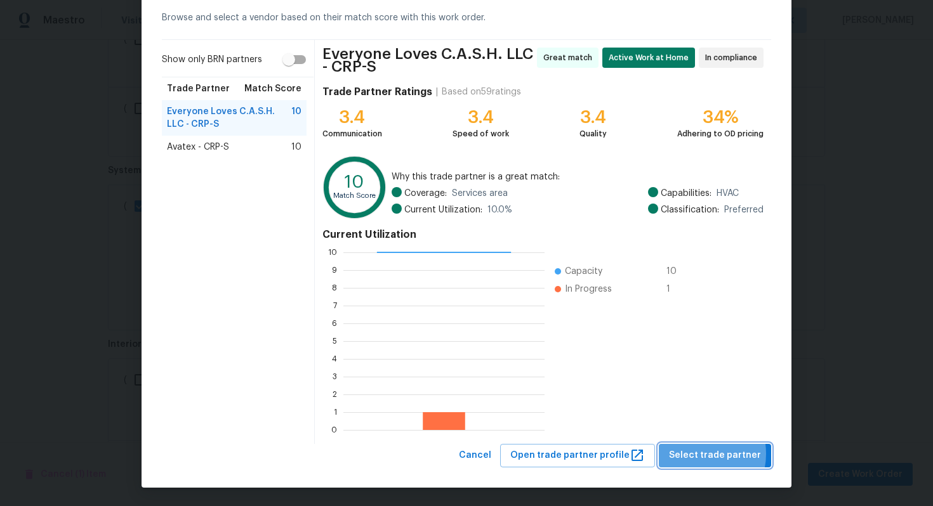
click at [703, 454] on span "Select trade partner" at bounding box center [715, 456] width 92 height 16
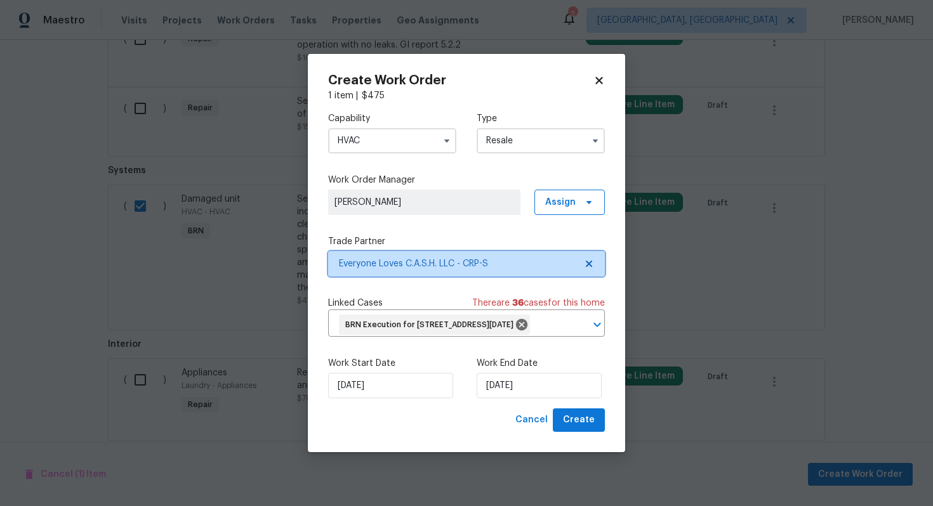
scroll to position [0, 0]
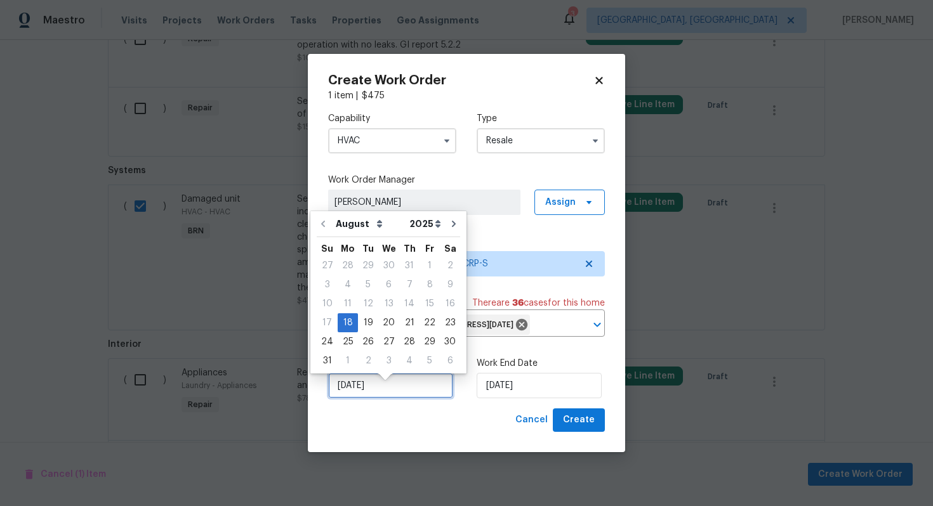
click at [358, 390] on input "[DATE]" at bounding box center [390, 385] width 125 height 25
click at [368, 327] on div "19" at bounding box center [368, 323] width 20 height 18
type input "[DATE]"
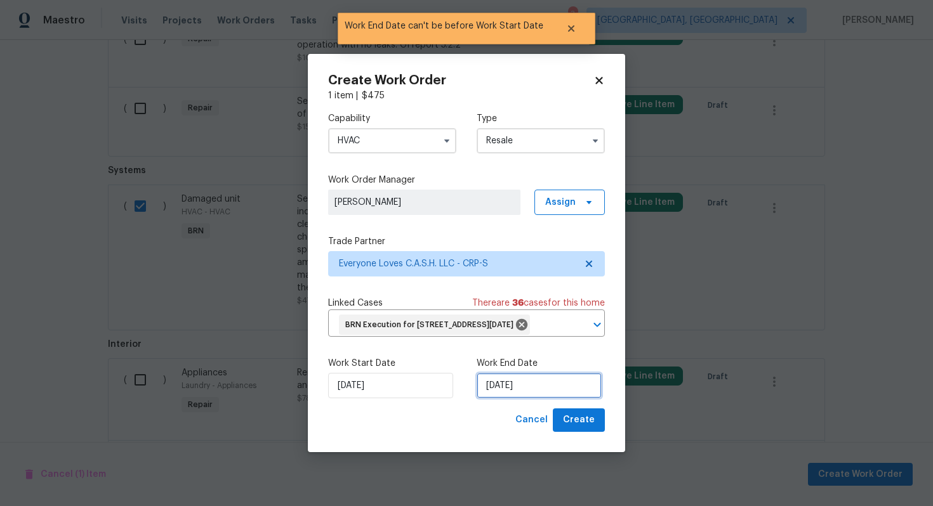
click at [496, 394] on input "[DATE]" at bounding box center [538, 385] width 125 height 25
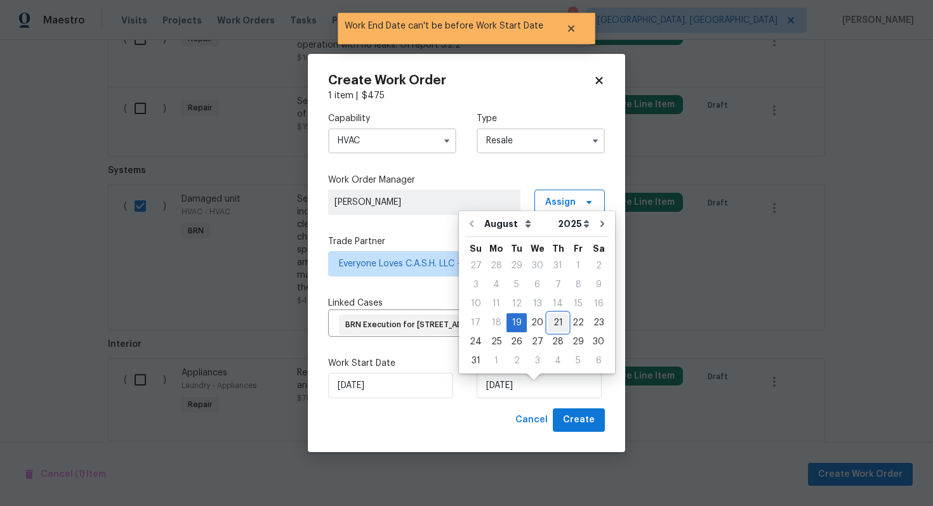
click at [554, 320] on div "21" at bounding box center [557, 323] width 20 height 18
type input "[DATE]"
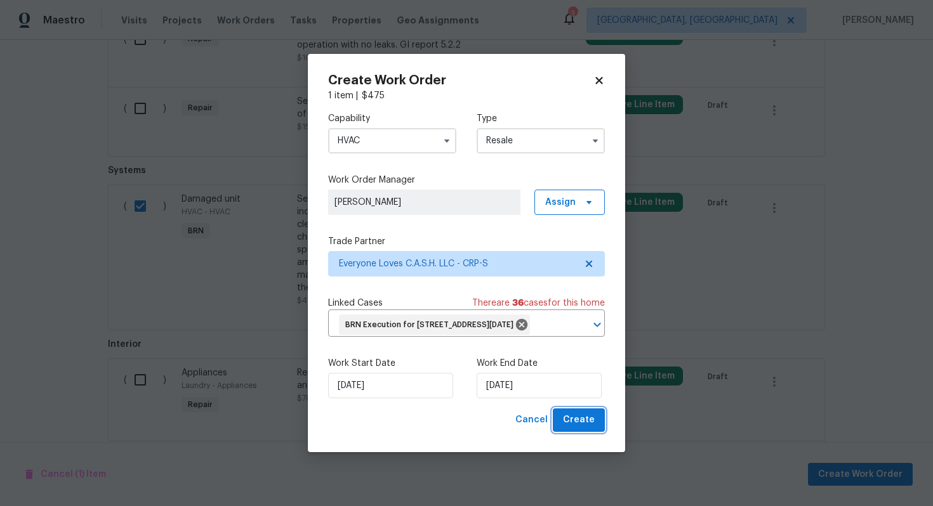
click at [584, 426] on span "Create" at bounding box center [579, 420] width 32 height 16
checkbox input "false"
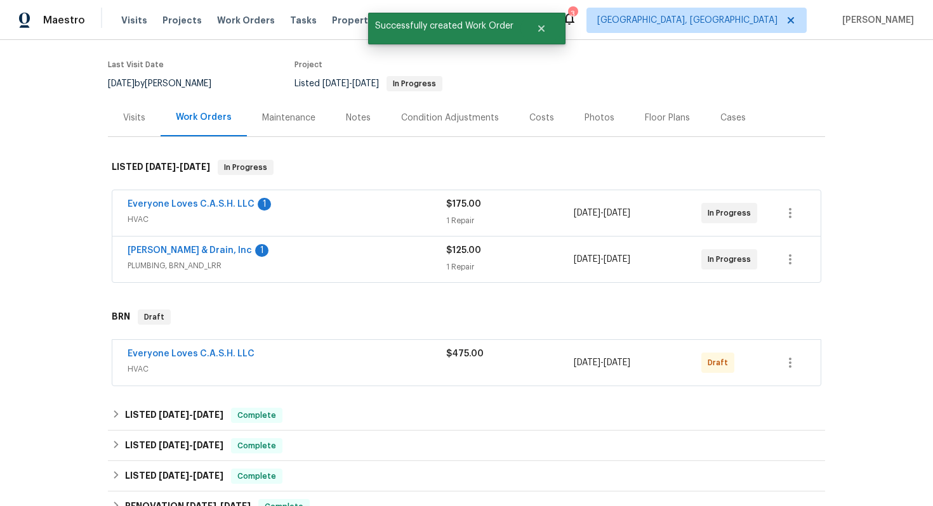
scroll to position [182, 0]
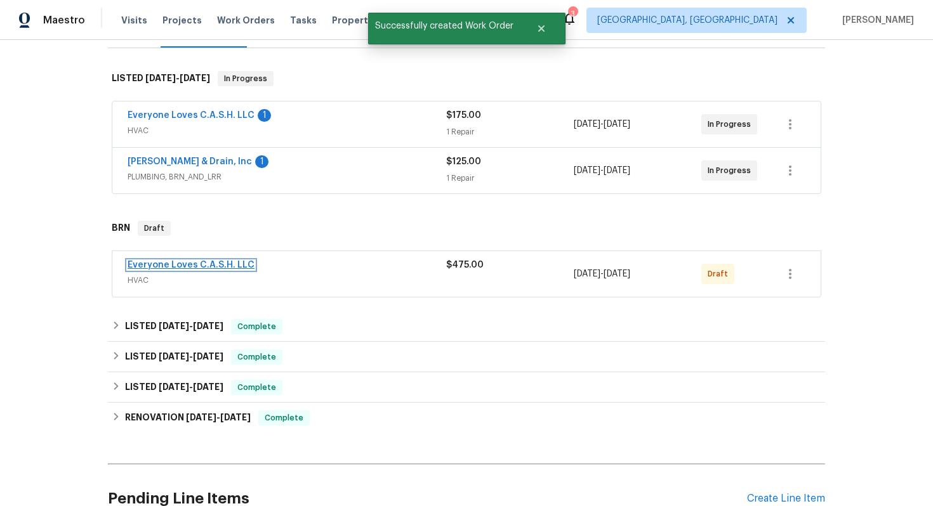
click at [204, 262] on link "Everyone Loves C.A.S.H. LLC" at bounding box center [191, 265] width 127 height 9
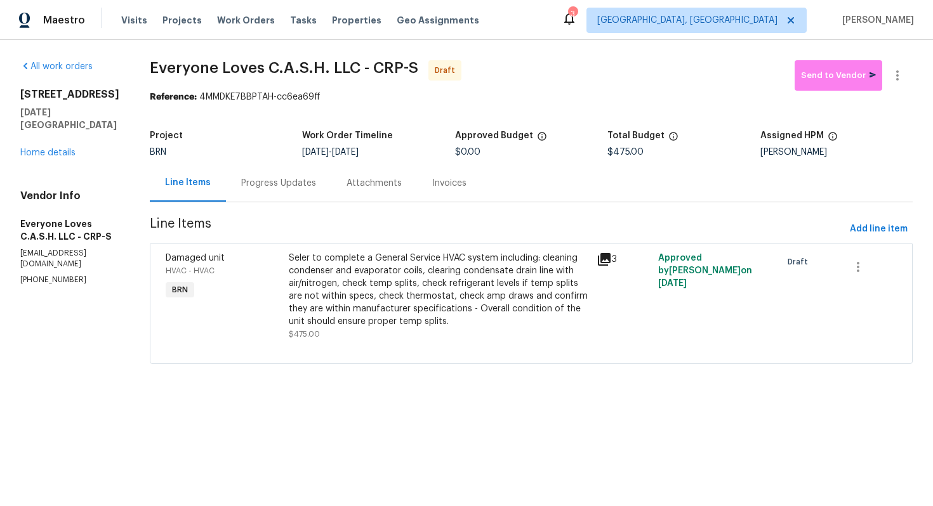
click at [306, 194] on div "Progress Updates" at bounding box center [278, 182] width 105 height 37
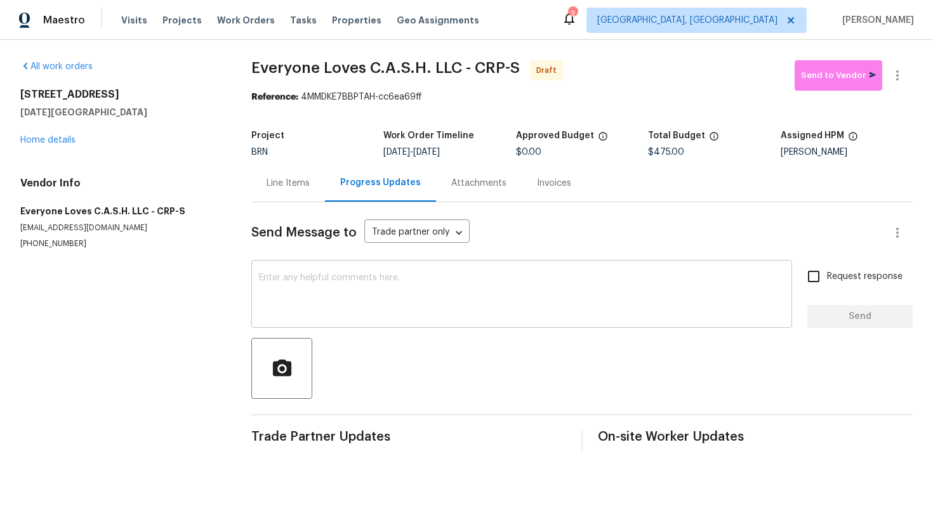
click at [405, 282] on textarea at bounding box center [521, 295] width 525 height 44
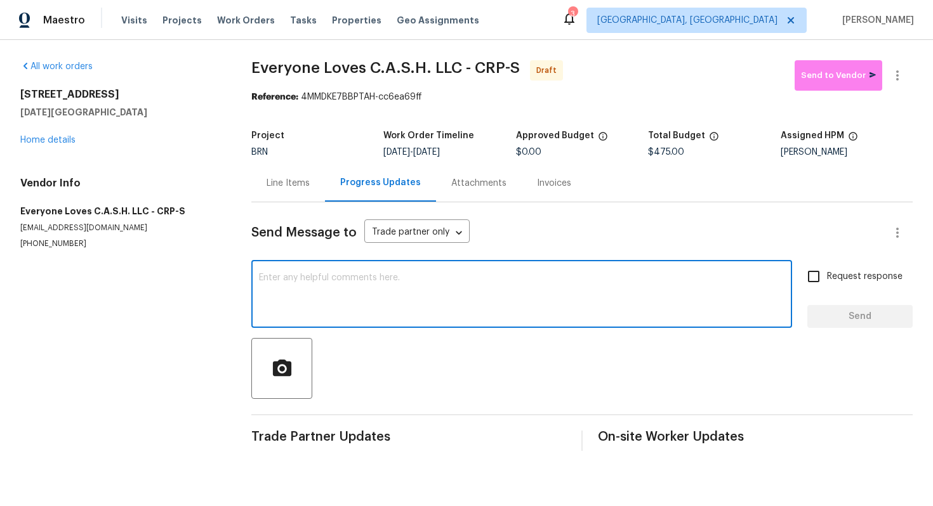
paste textarea "Hey! This is Ajay with Opendoor. I’m confirming a BRN Work Order for the proper…"
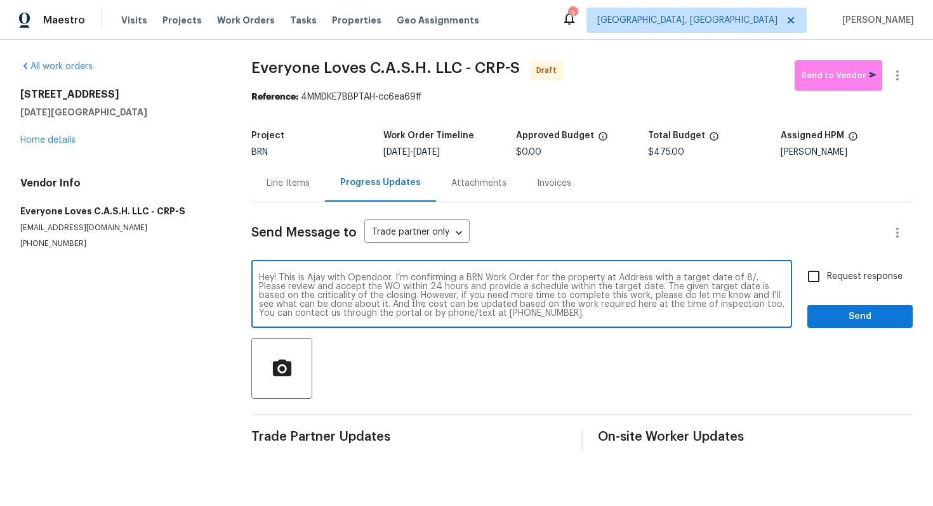
click at [629, 275] on textarea "Hey! This is Ajay with Opendoor. I’m confirming a BRN Work Order for the proper…" at bounding box center [521, 295] width 525 height 44
paste textarea "[STREET_ADDRESS][DATE]"
click at [353, 288] on textarea "Hey! This is Ajay with Opendoor. I’m confirming a BRN Work Order for the proper…" at bounding box center [521, 295] width 525 height 44
type textarea "Hey! This is Ajay with Opendoor. I’m confirming a BRN Work Order for the proper…"
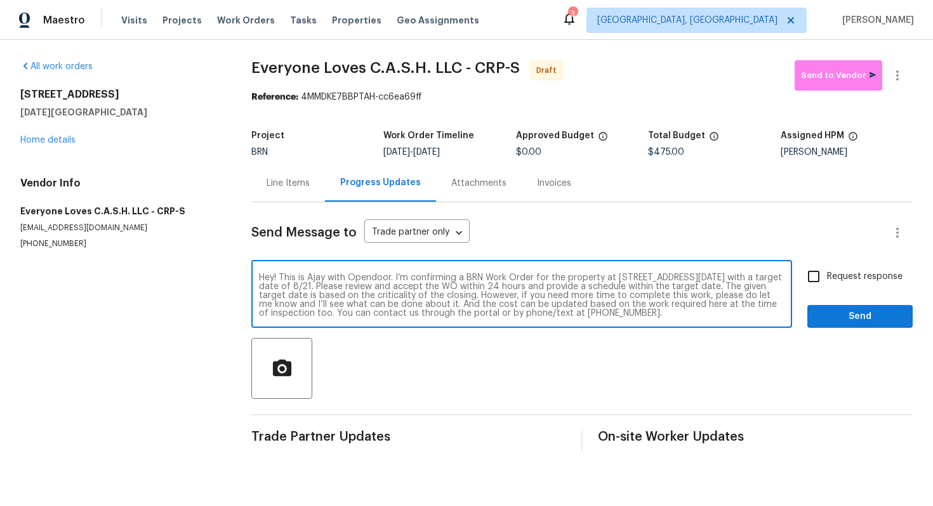
click at [841, 273] on span "Request response" at bounding box center [864, 276] width 75 height 13
click at [827, 273] on input "Request response" at bounding box center [813, 276] width 27 height 27
checkbox input "true"
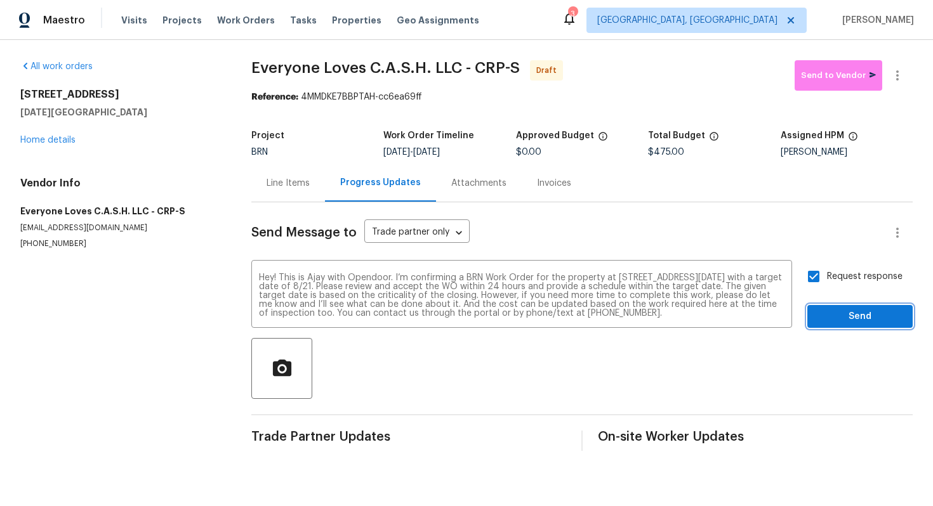
click at [823, 325] on button "Send" at bounding box center [859, 316] width 105 height 23
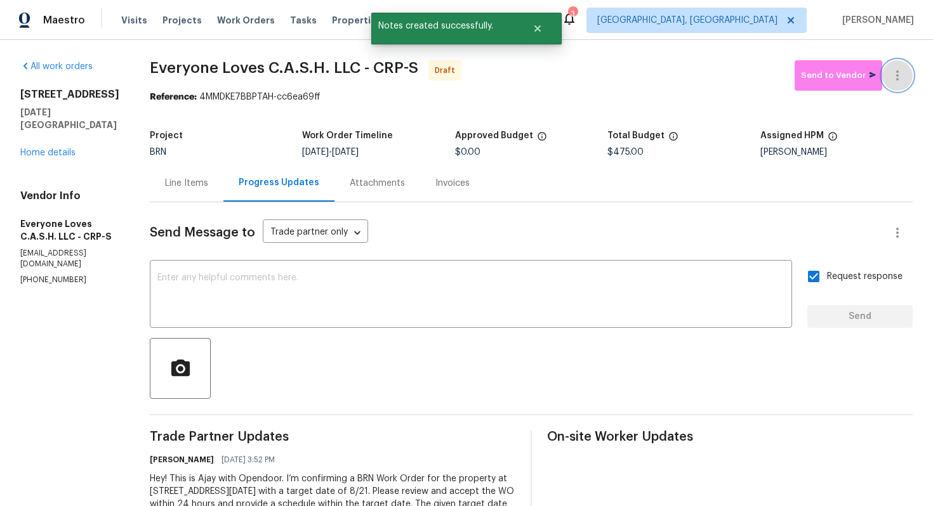
click at [903, 82] on icon "button" at bounding box center [896, 75] width 15 height 15
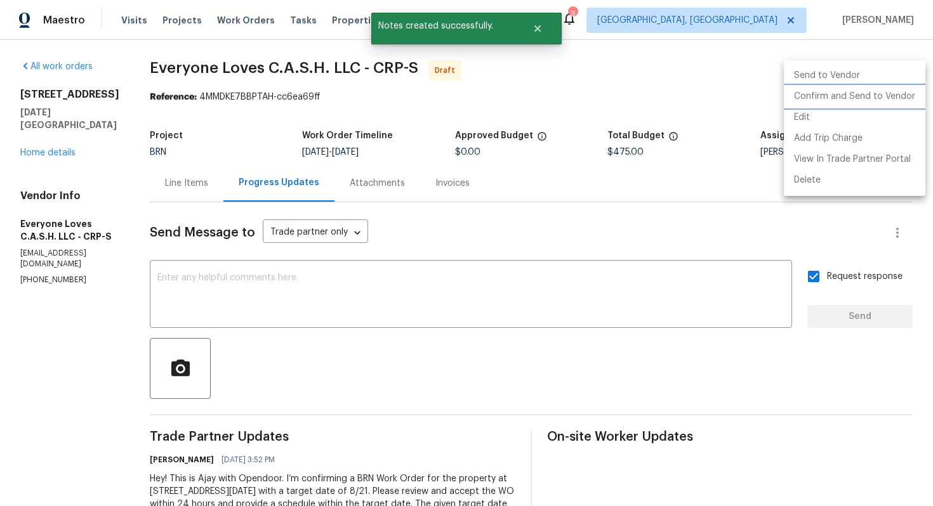
click at [889, 98] on li "Confirm and Send to Vendor" at bounding box center [853, 96] width 141 height 21
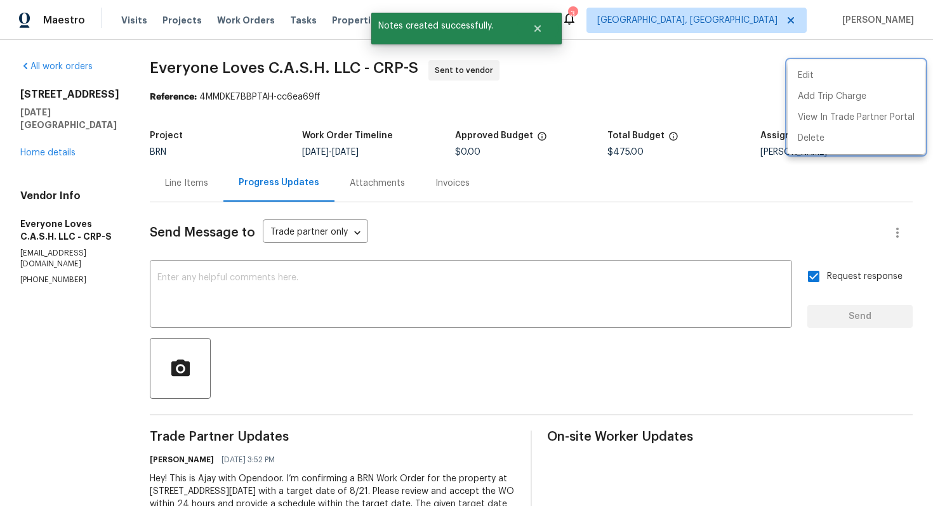
click at [657, 209] on div at bounding box center [466, 253] width 933 height 506
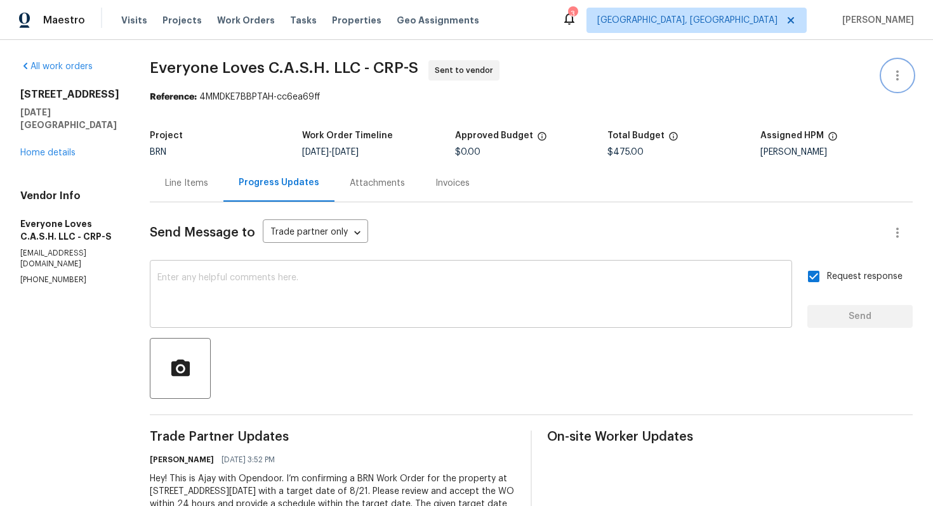
scroll to position [55, 0]
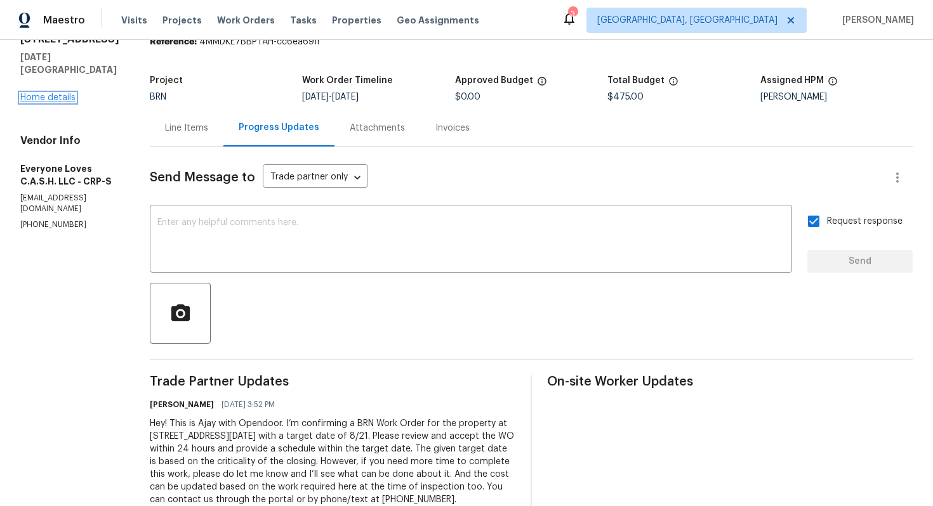
click at [67, 93] on link "Home details" at bounding box center [47, 97] width 55 height 9
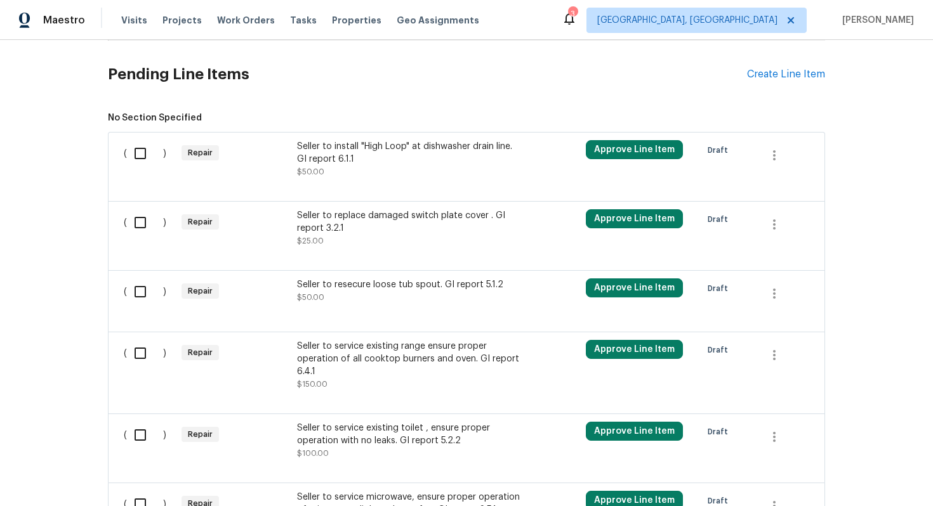
scroll to position [606, 0]
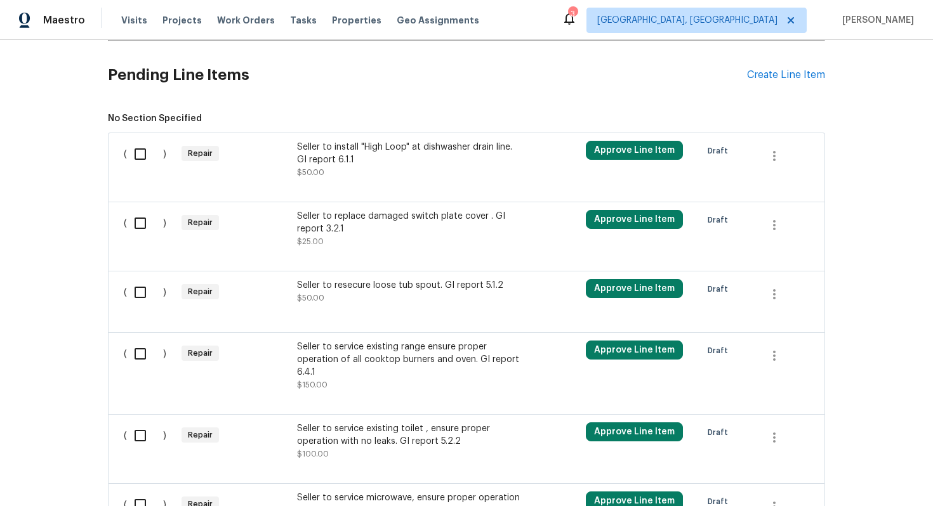
click at [467, 155] on div "Seller to install "High Loop" at dishwasher drain line. GI report 6.1.1" at bounding box center [408, 153] width 223 height 25
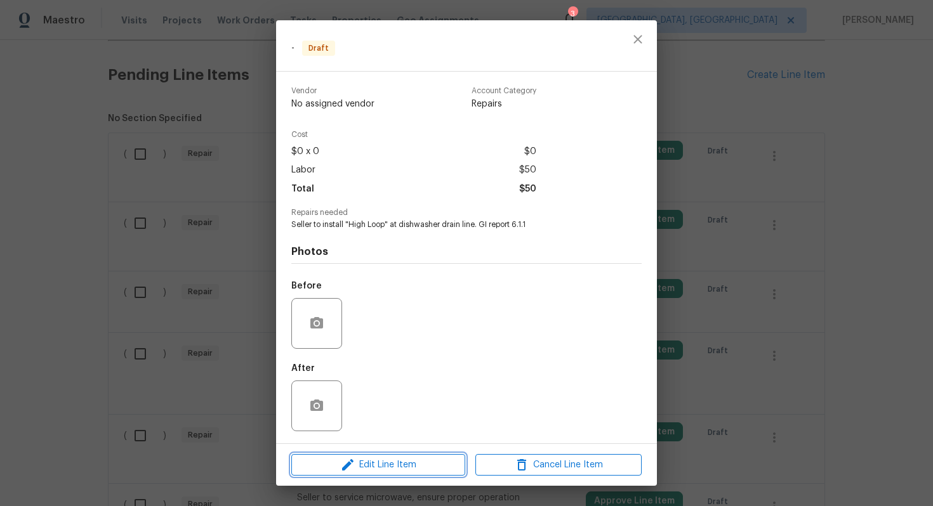
click at [391, 458] on span "Edit Line Item" at bounding box center [378, 465] width 166 height 16
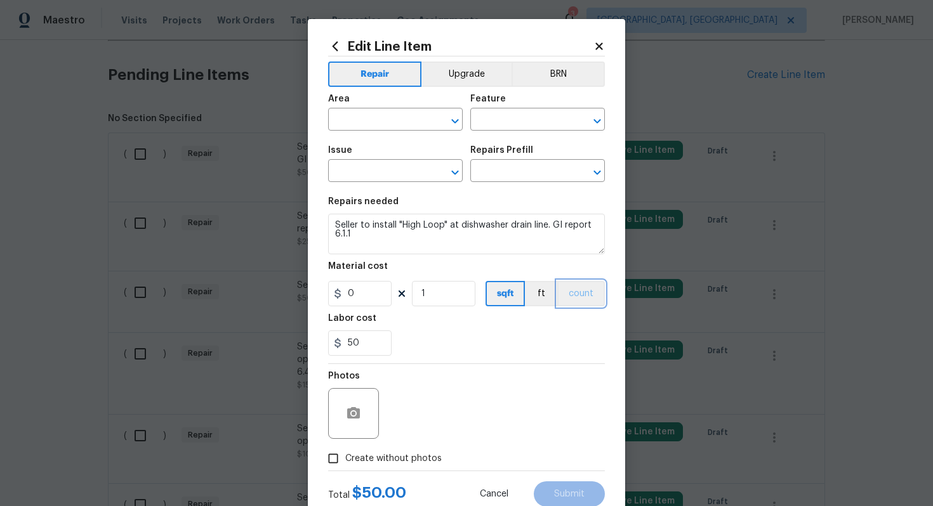
click at [582, 298] on button "count" at bounding box center [581, 293] width 48 height 25
click at [563, 81] on button "BRN" at bounding box center [557, 74] width 93 height 25
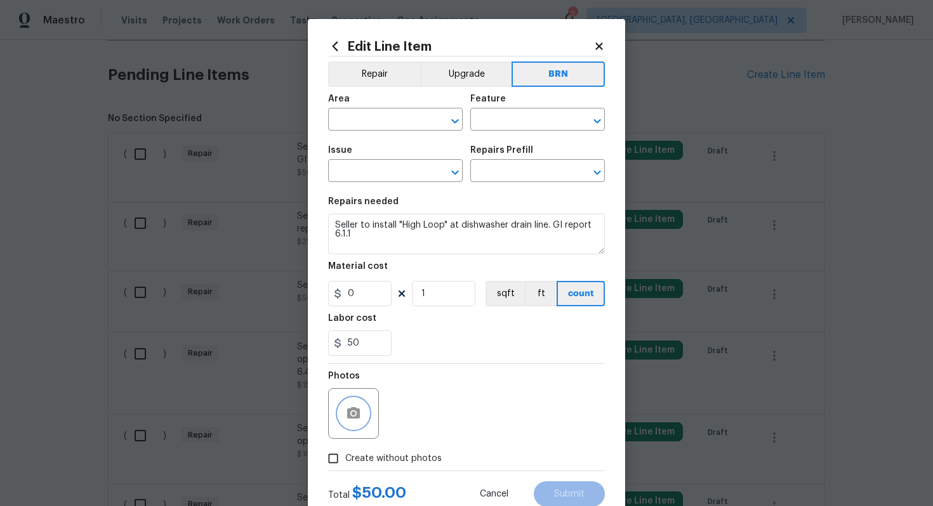
click at [357, 405] on button "button" at bounding box center [353, 413] width 30 height 30
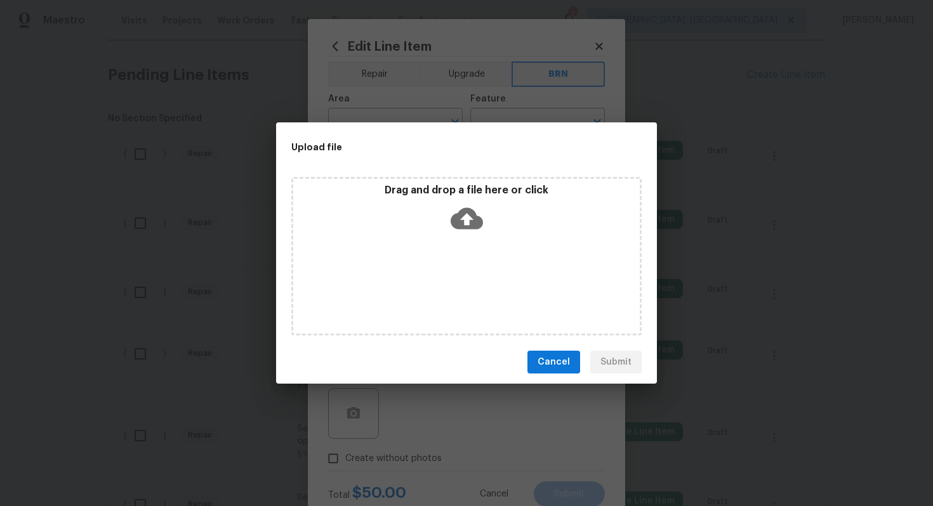
click at [452, 216] on icon at bounding box center [466, 219] width 32 height 22
click at [553, 367] on span "Cancel" at bounding box center [553, 363] width 32 height 16
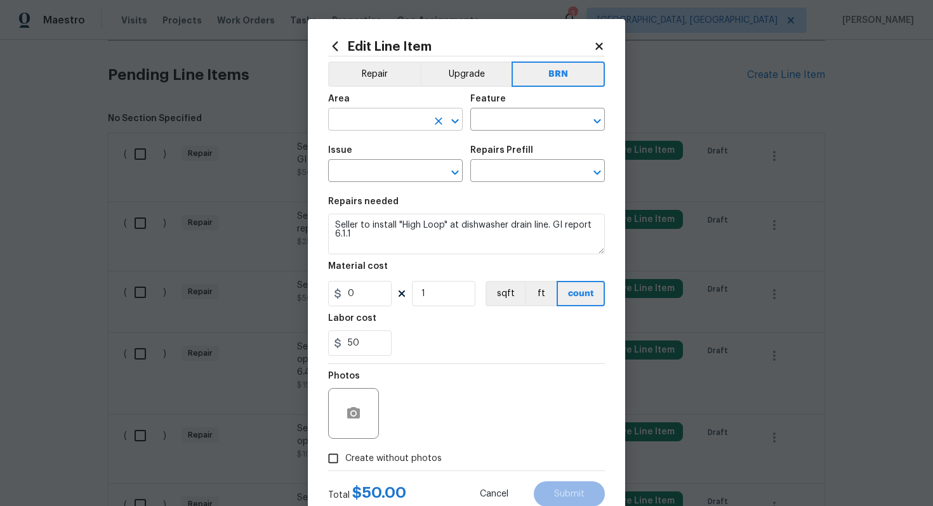
click at [373, 122] on input "text" at bounding box center [377, 121] width 99 height 20
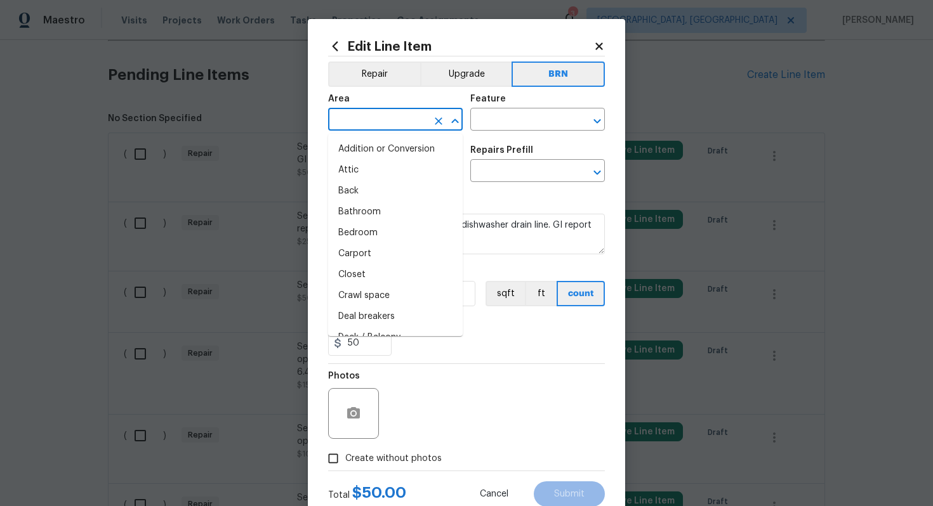
type input "d"
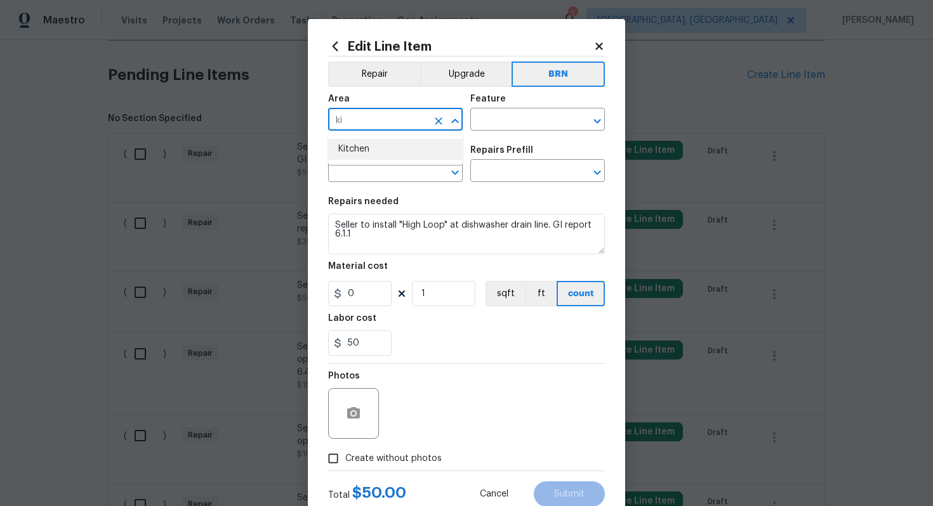
click at [354, 139] on li "Kitchen" at bounding box center [395, 149] width 134 height 21
type input "Kitchen"
click at [482, 122] on input "text" at bounding box center [519, 121] width 99 height 20
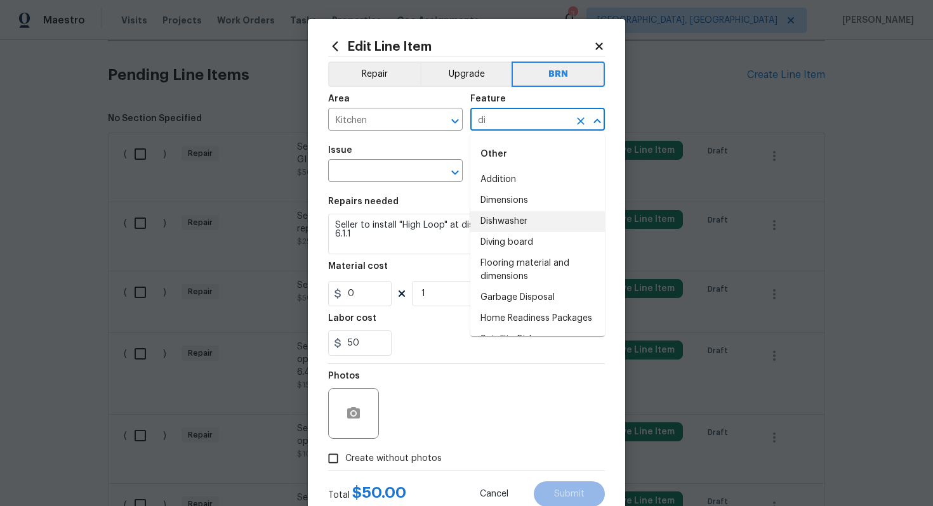
click at [508, 220] on li "Dishwasher" at bounding box center [537, 221] width 134 height 21
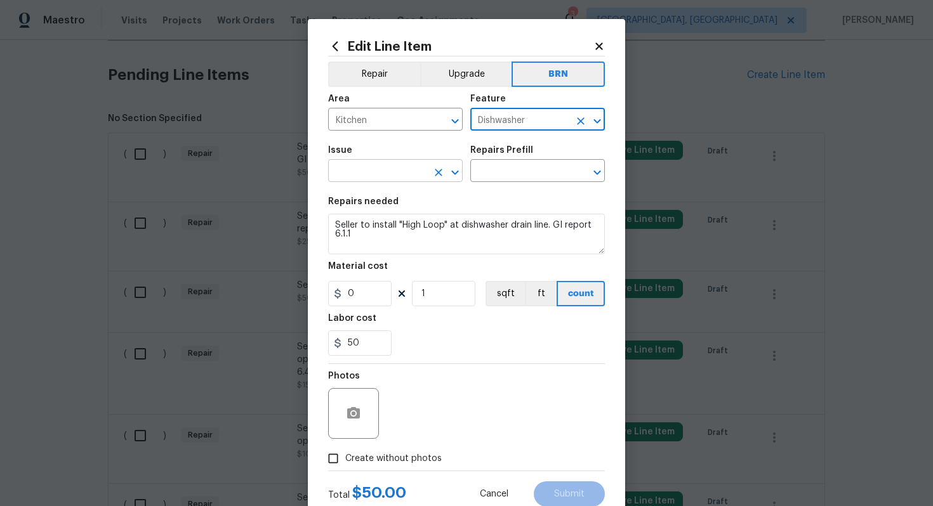
type input "Dishwasher"
click at [376, 173] on input "text" at bounding box center [377, 172] width 99 height 20
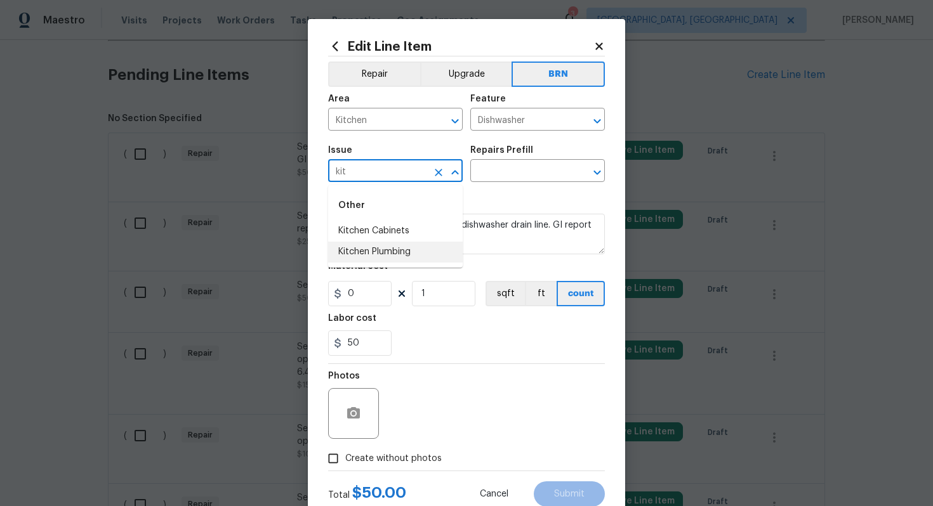
click at [381, 250] on li "Kitchen Plumbing" at bounding box center [395, 252] width 134 height 21
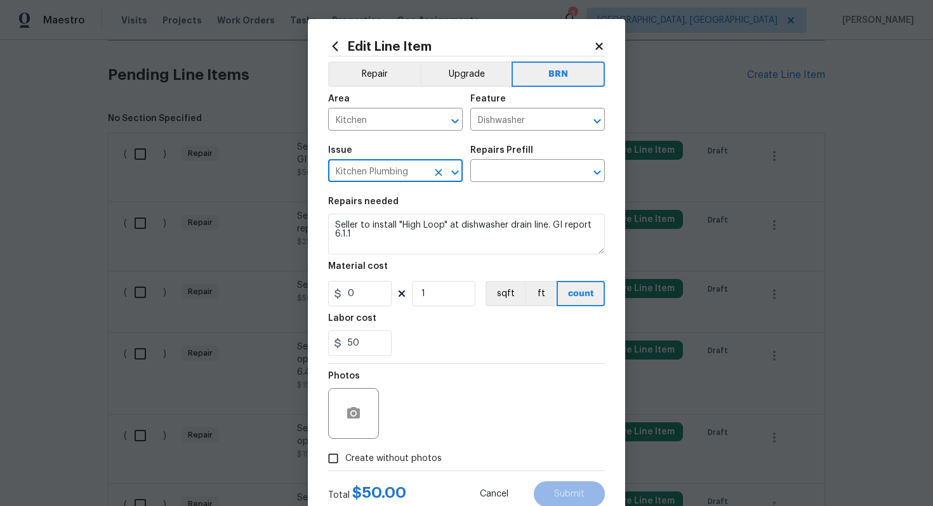
type input "Kitchen Plumbing"
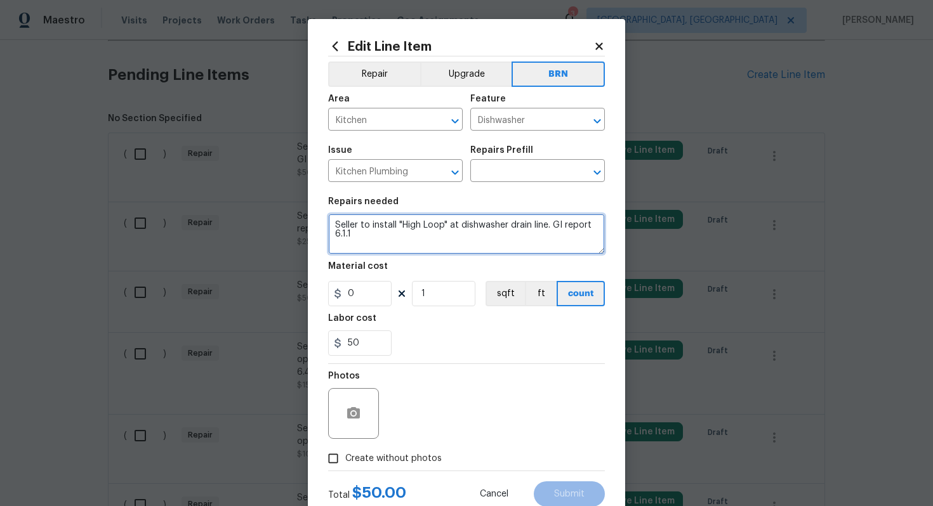
drag, startPoint x: 331, startPoint y: 224, endPoint x: 373, endPoint y: 244, distance: 46.3
click at [373, 244] on textarea "Seller to install "High Loop" at dishwasher drain line. GI report 6.1.1" at bounding box center [466, 234] width 277 height 41
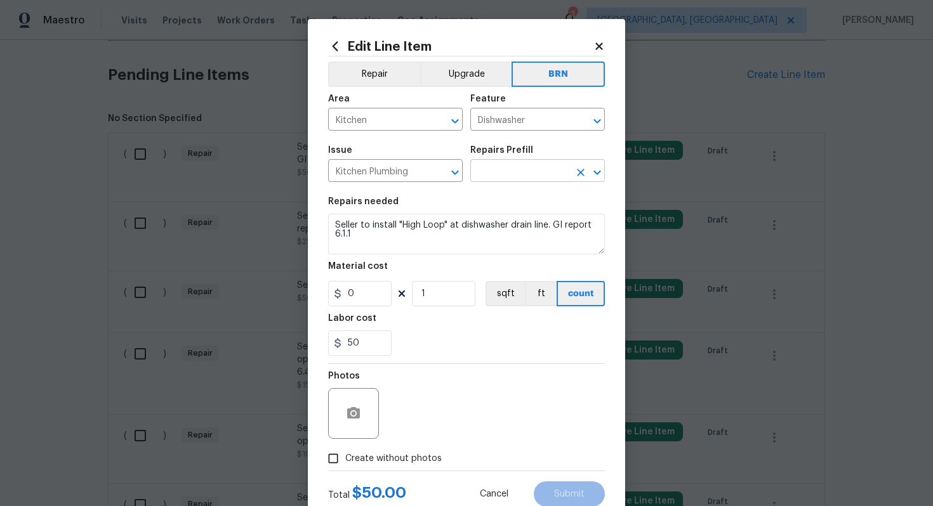
click at [497, 166] on input "text" at bounding box center [519, 172] width 99 height 20
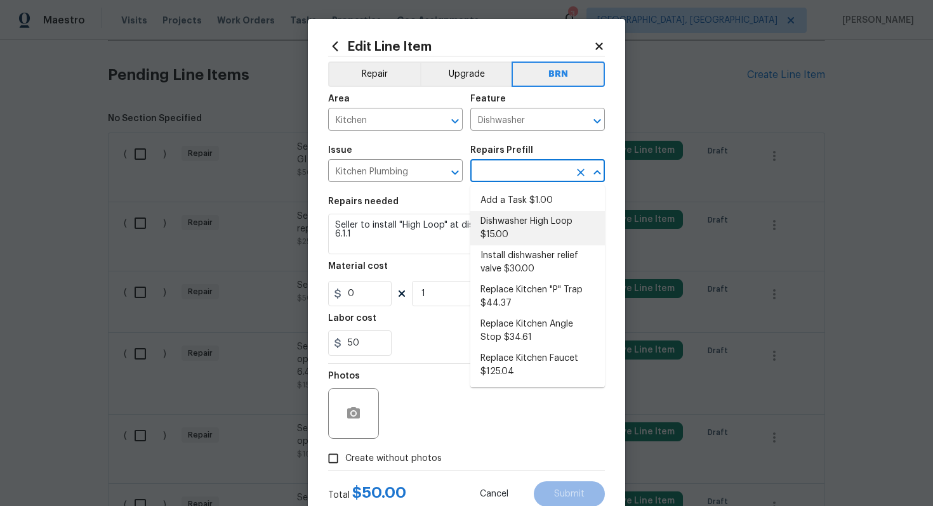
click at [521, 239] on li "Dishwasher High Loop $15.00" at bounding box center [537, 228] width 134 height 34
type input "Plumbing"
type input "Dishwasher High Loop $15.00"
type textarea "Install a high loop on the dishwasher drain line. Ensure that the dishwasher dr…"
type input "15"
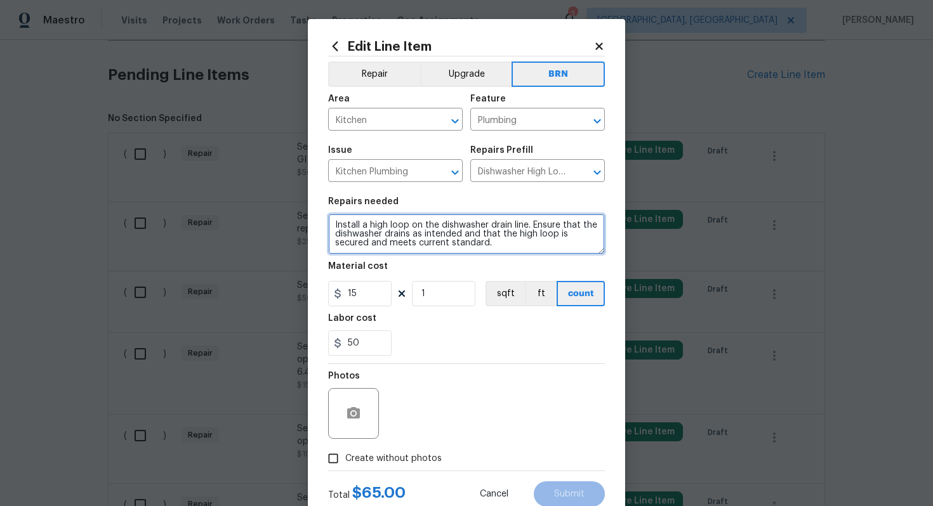
drag, startPoint x: 332, startPoint y: 224, endPoint x: 466, endPoint y: 253, distance: 137.0
click at [466, 254] on textarea "Install a high loop on the dishwasher drain line. Ensure that the dishwasher dr…" at bounding box center [466, 234] width 277 height 41
paste textarea "Seller to install "High Loop" at dishwasher drain line. GI report 6.1.1"
type textarea "Seller to install "High Loop" at dishwasher drain line. GI report 6.1.1"
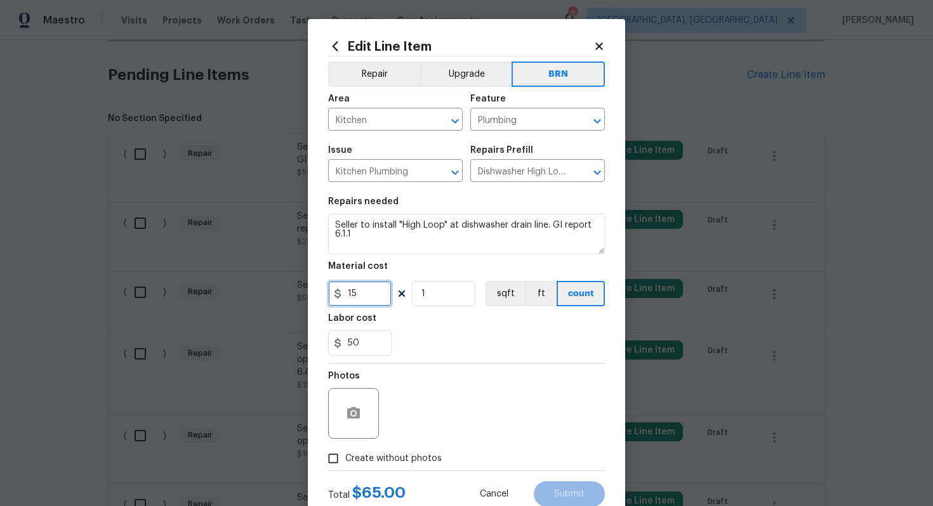
drag, startPoint x: 368, startPoint y: 299, endPoint x: 335, endPoint y: 297, distance: 33.1
click at [335, 297] on div "15" at bounding box center [359, 293] width 63 height 25
type input "0"
click at [450, 379] on div "Photos" at bounding box center [466, 405] width 277 height 82
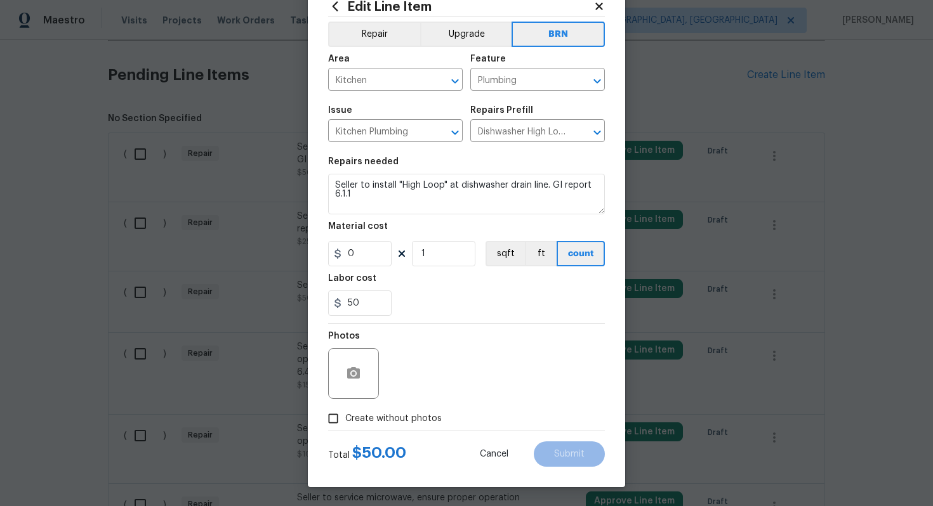
click at [407, 417] on span "Create without photos" at bounding box center [393, 418] width 96 height 13
click at [345, 417] on input "Create without photos" at bounding box center [333, 419] width 24 height 24
checkbox input "true"
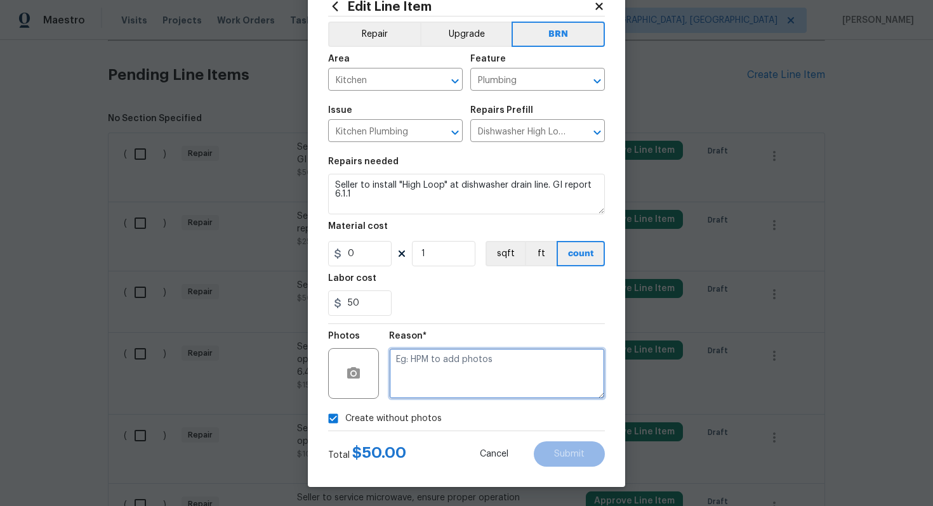
click at [478, 360] on textarea at bounding box center [497, 373] width 216 height 51
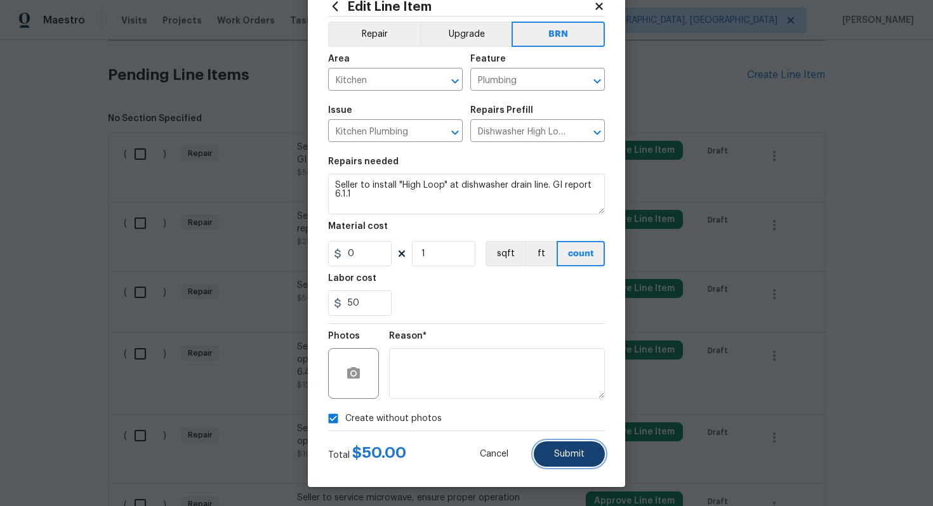
click at [573, 462] on button "Submit" at bounding box center [569, 454] width 71 height 25
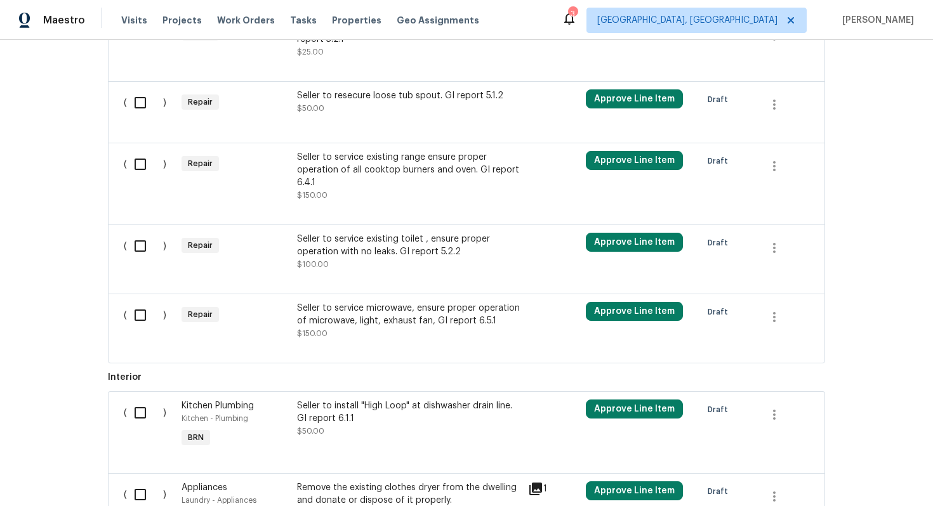
scroll to position [730, 0]
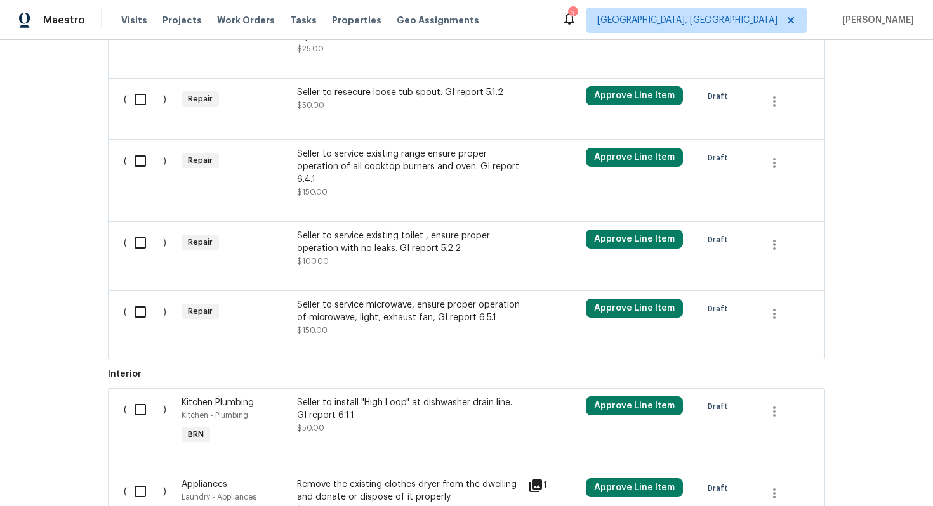
click at [440, 317] on div "Seller to service microwave, ensure proper operation of microwave, light, exhau…" at bounding box center [408, 311] width 223 height 25
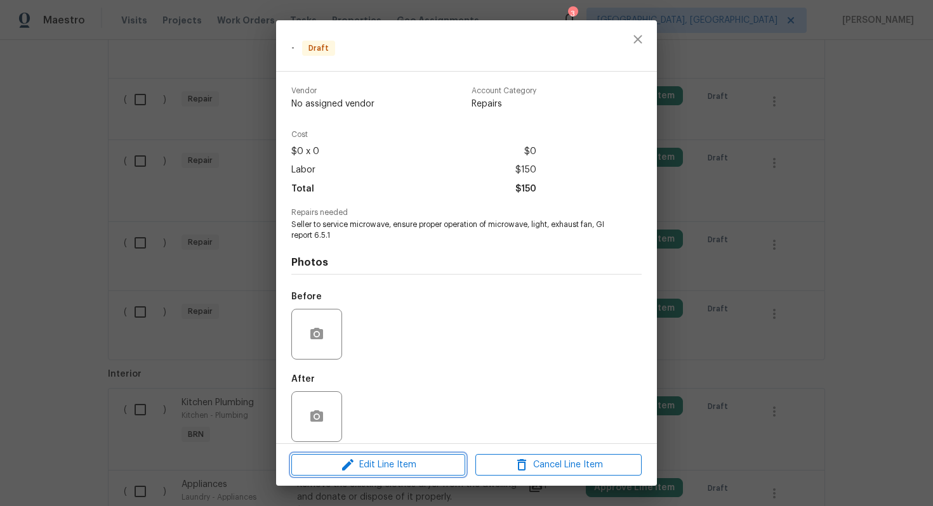
click at [379, 473] on button "Edit Line Item" at bounding box center [378, 465] width 174 height 22
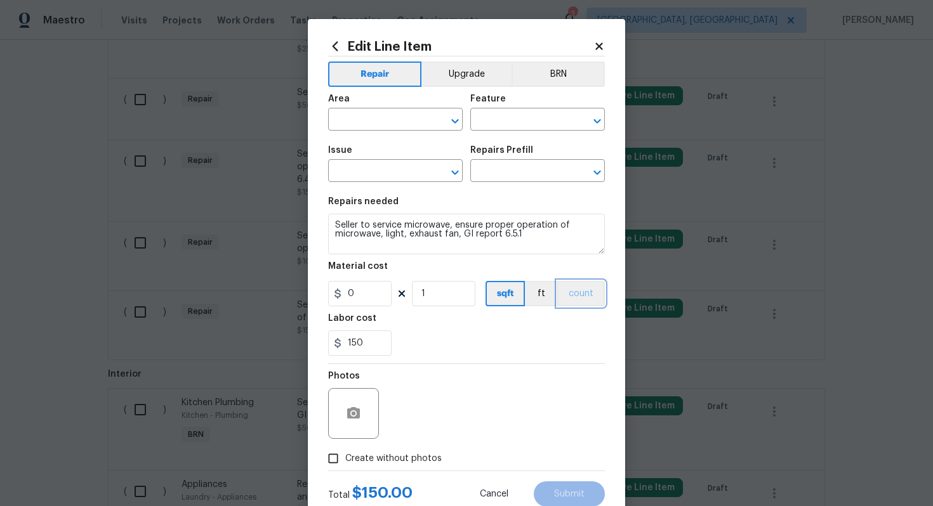
click at [580, 281] on button "count" at bounding box center [581, 293] width 48 height 25
click at [568, 80] on button "BRN" at bounding box center [557, 74] width 93 height 25
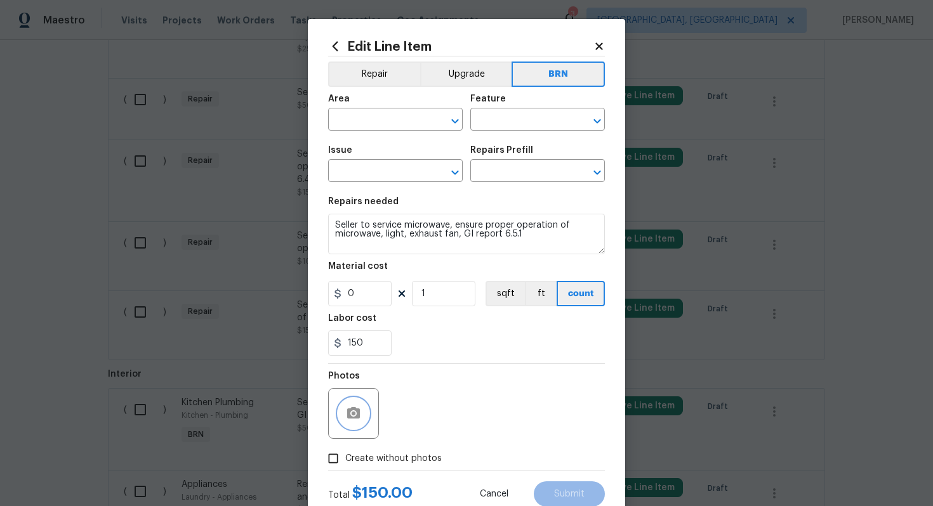
click at [348, 414] on icon "button" at bounding box center [353, 412] width 13 height 11
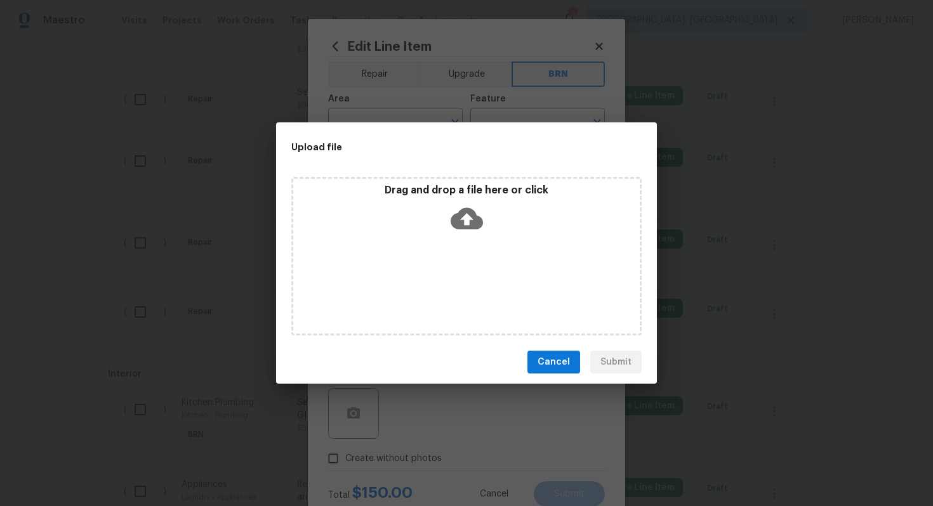
click at [468, 202] on icon at bounding box center [466, 218] width 32 height 32
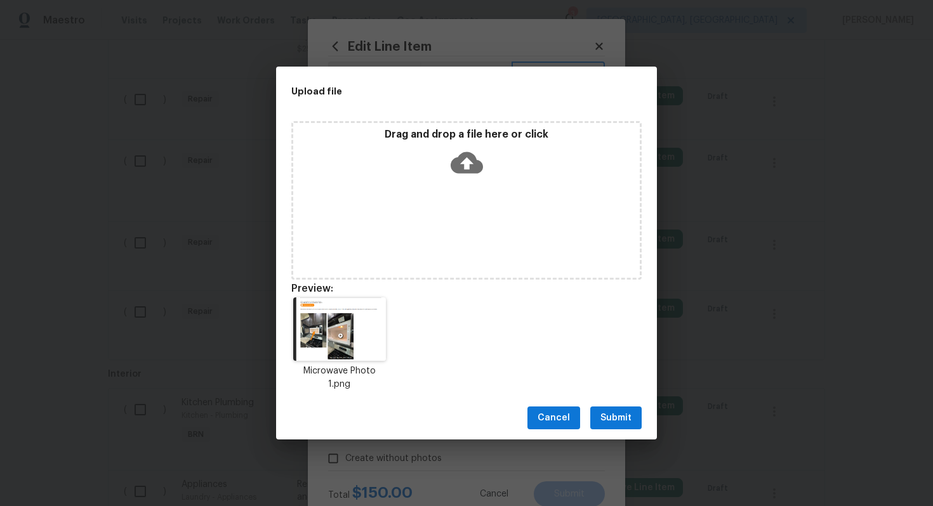
click at [627, 416] on span "Submit" at bounding box center [615, 418] width 31 height 16
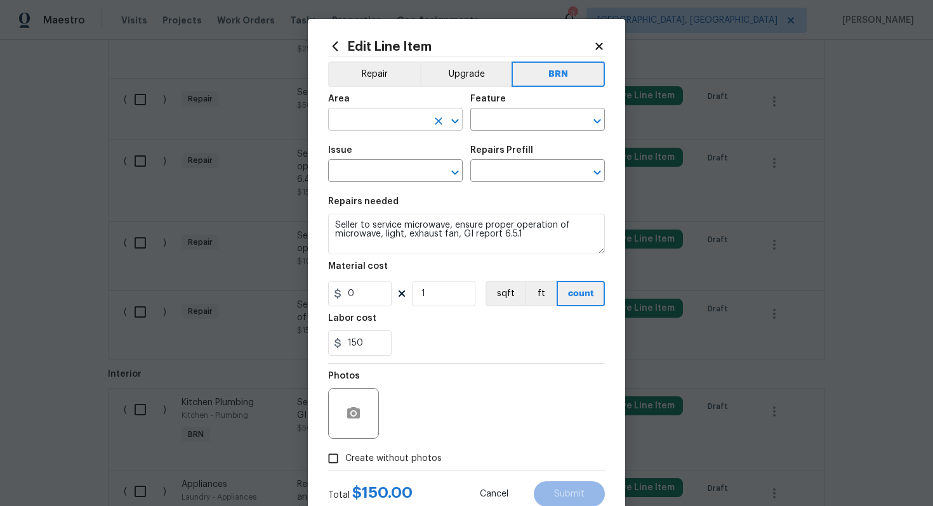
click at [388, 124] on input "text" at bounding box center [377, 121] width 99 height 20
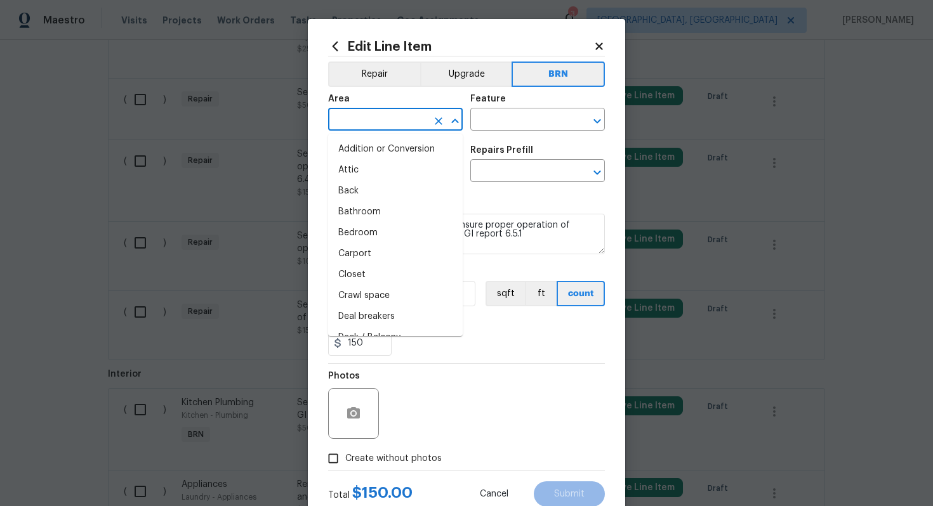
type input "k"
type input "i"
type input "t"
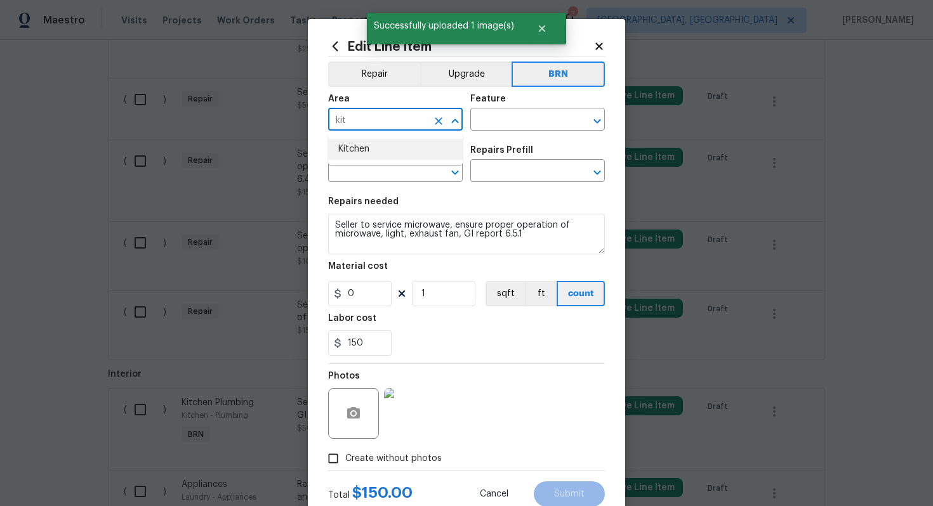
click at [359, 154] on li "Kitchen" at bounding box center [395, 149] width 134 height 21
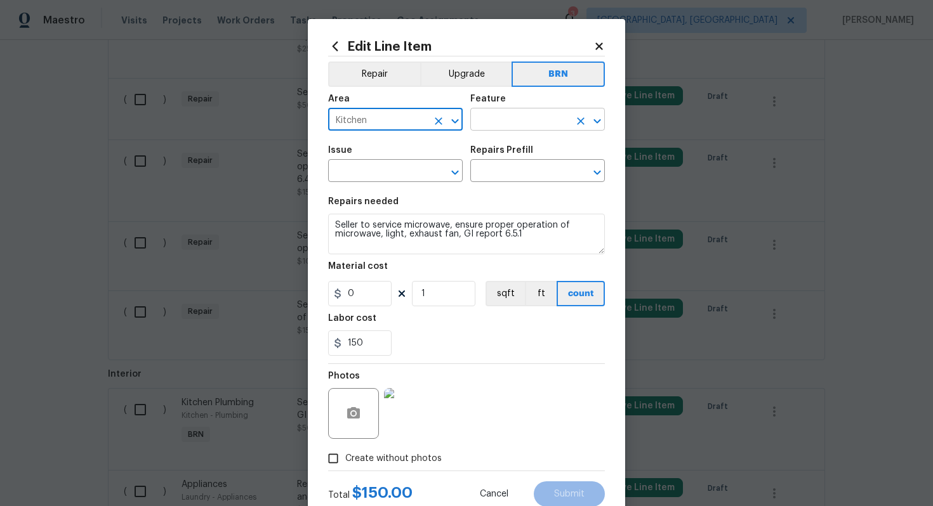
type input "Kitchen"
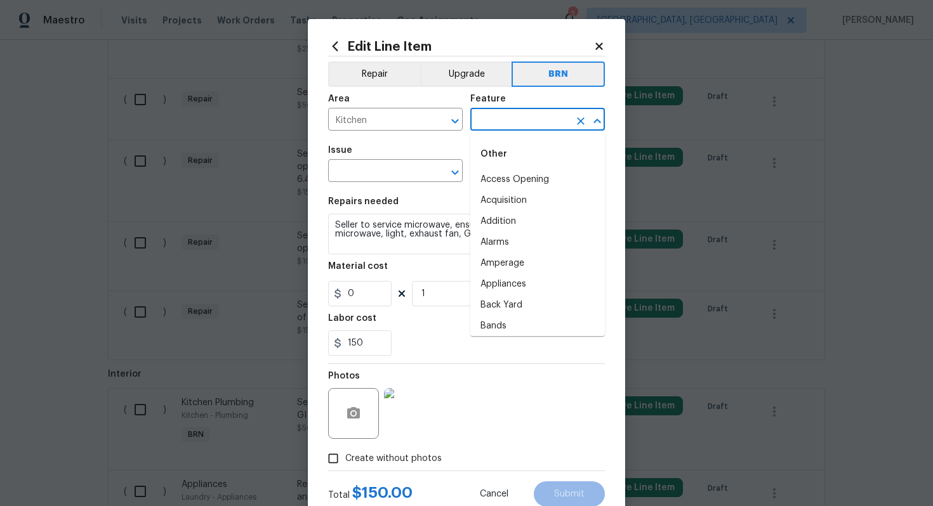
click at [497, 117] on input "text" at bounding box center [519, 121] width 99 height 20
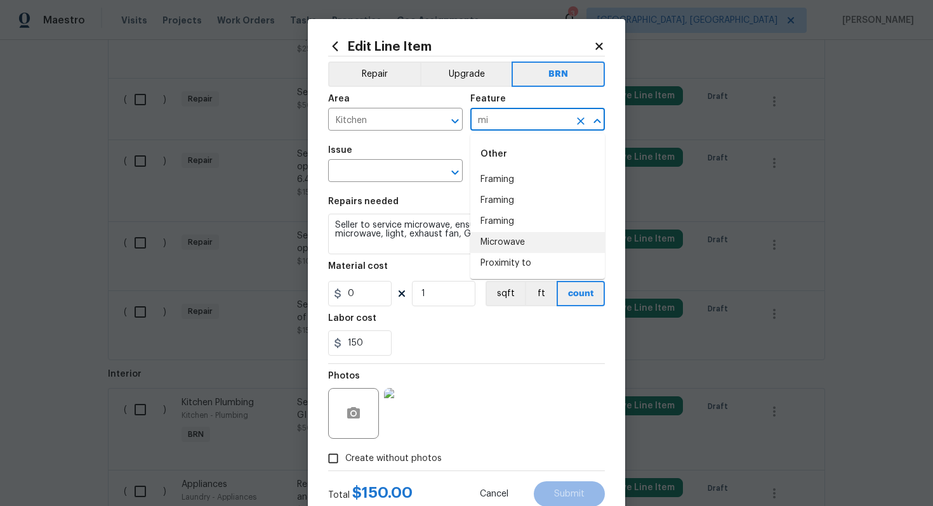
click at [509, 242] on li "Microwave" at bounding box center [537, 242] width 134 height 21
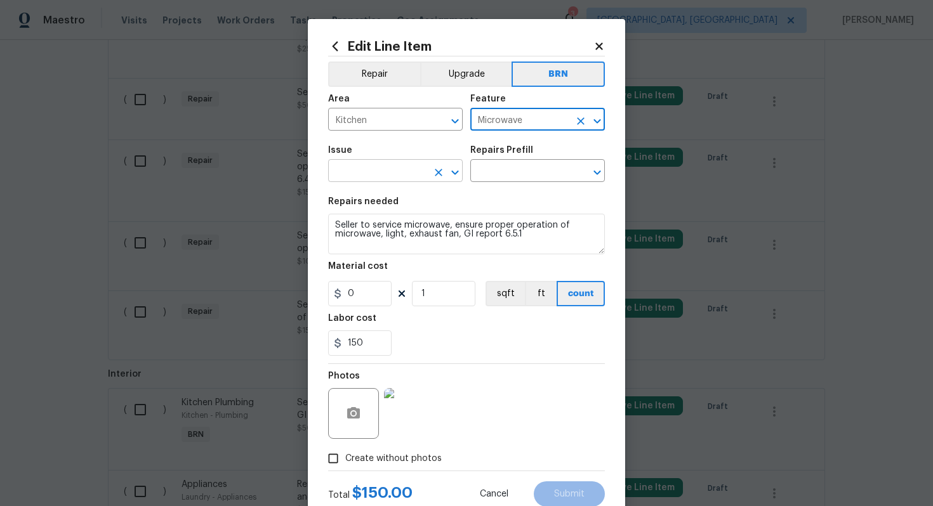
type input "Microwave"
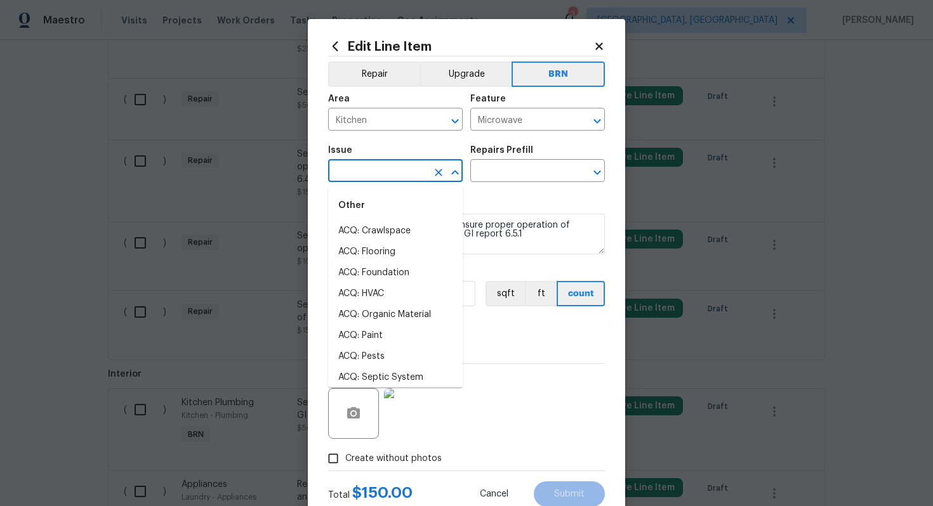
click at [391, 174] on input "text" at bounding box center [377, 172] width 99 height 20
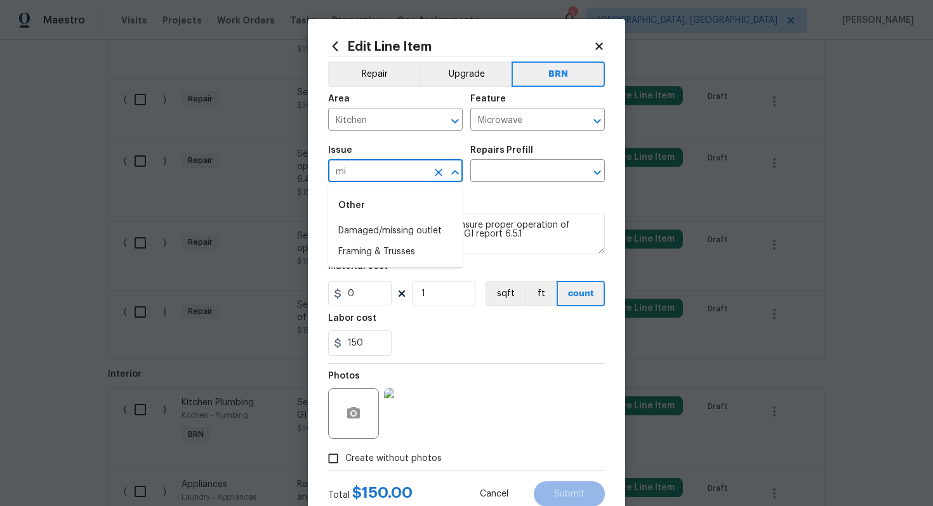
type input "m"
click at [380, 240] on li "Kitchen Cabinets" at bounding box center [395, 231] width 134 height 21
type input "Kitchen Cabinets"
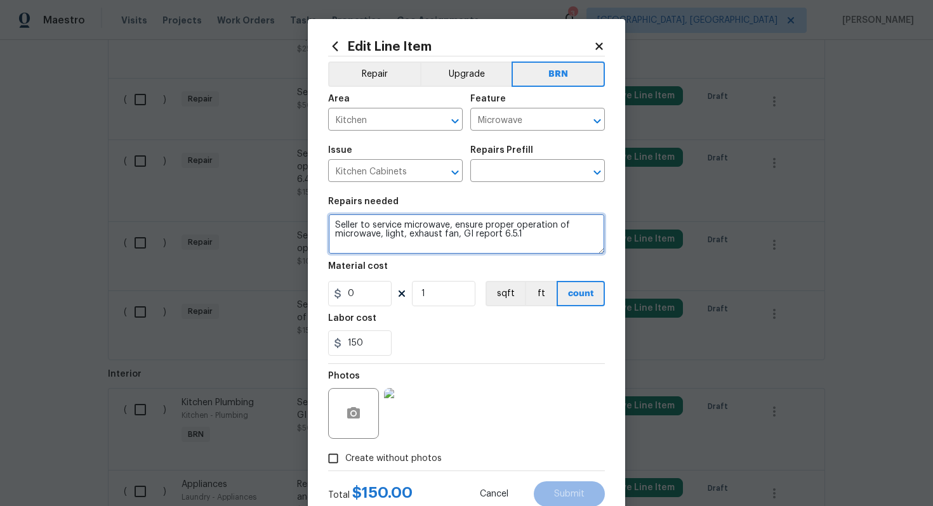
drag, startPoint x: 331, startPoint y: 228, endPoint x: 519, endPoint y: 244, distance: 189.1
click at [519, 244] on textarea "Seller to service microwave, ensure proper operation of microwave, light, exhau…" at bounding box center [466, 234] width 277 height 41
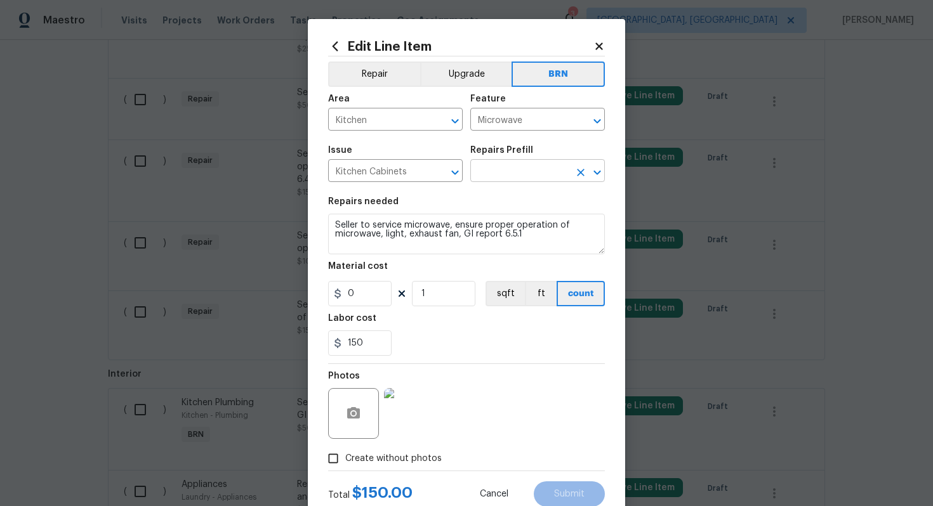
click at [539, 181] on input "text" at bounding box center [519, 172] width 99 height 20
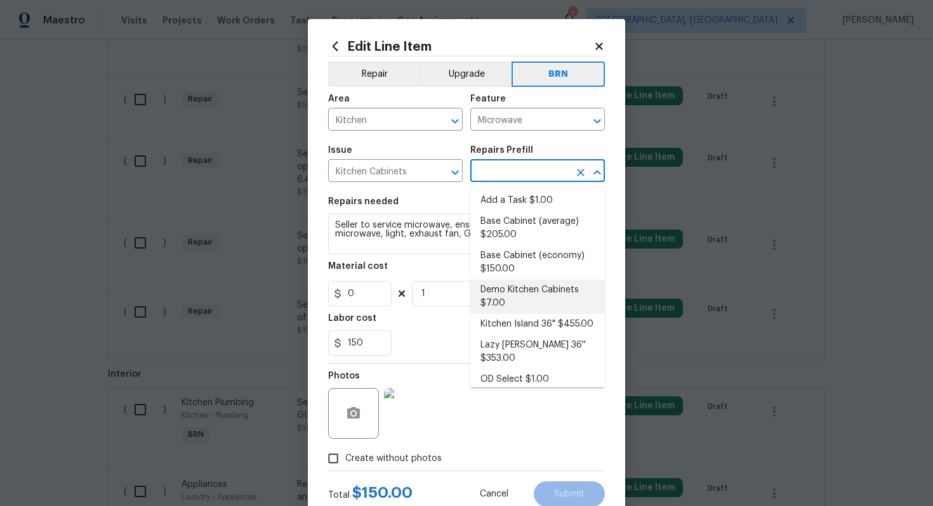
click at [528, 285] on li "Demo Kitchen Cabinets $7.00" at bounding box center [537, 297] width 134 height 34
type input "Cabinets"
type input "Demo Kitchen Cabinets $7.00"
type textarea "Mask/protect areas to be salvaged. Demo kitchen cabinets as outlined by the PM.…"
type input "7"
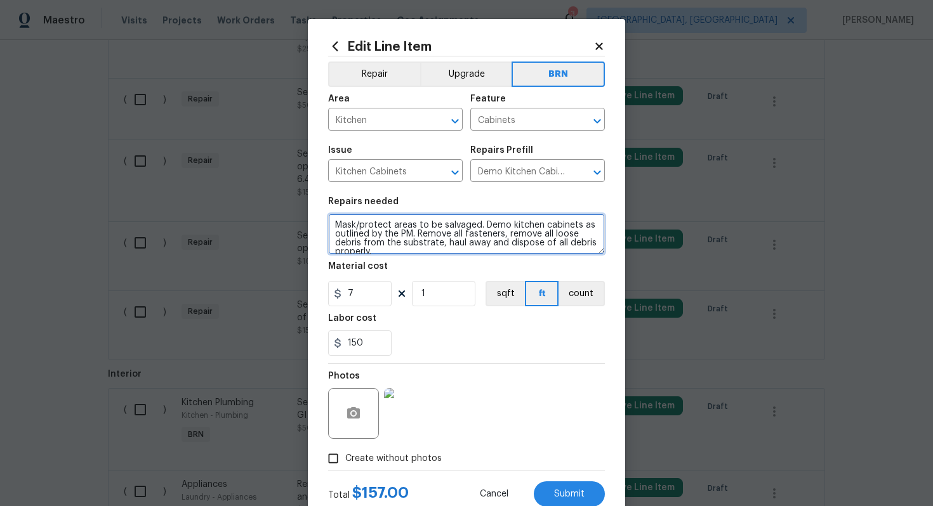
scroll to position [9, 0]
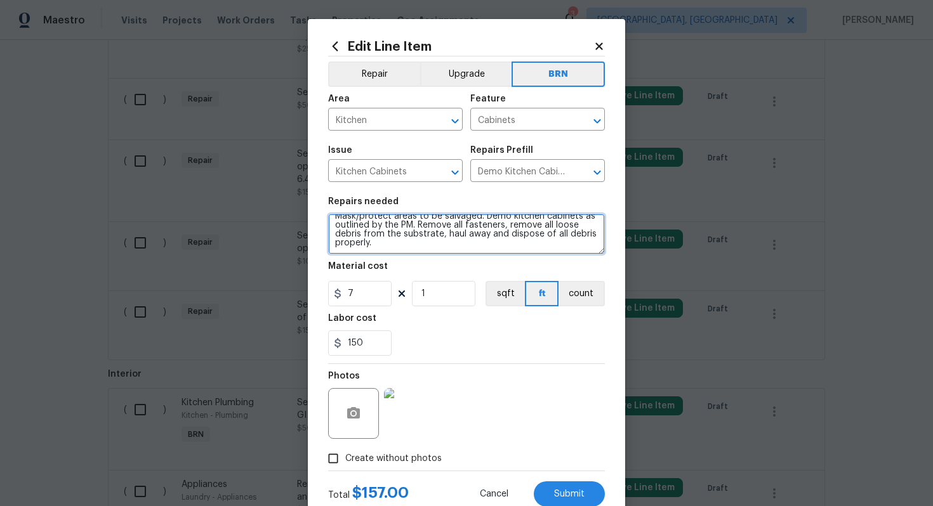
drag, startPoint x: 329, startPoint y: 224, endPoint x: 409, endPoint y: 258, distance: 86.4
click at [409, 258] on section "Repairs needed Mask/protect areas to be salvaged. Demo kitchen cabinets as outl…" at bounding box center [466, 277] width 277 height 174
paste textarea "Seller to service microwave, ensure proper operation of microwave, light, exhau…"
type textarea "Seller to service microwave, ensure proper operation of microwave, light, exhau…"
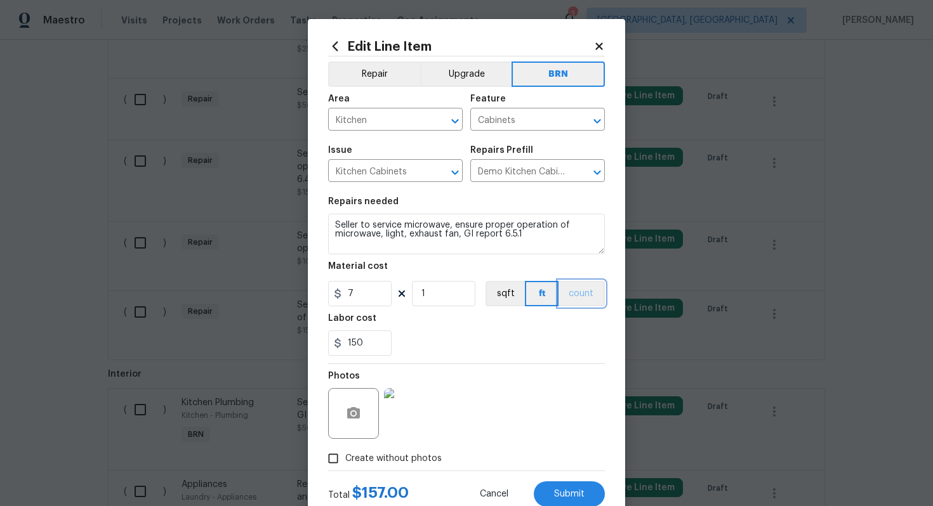
click at [575, 303] on button "count" at bounding box center [581, 293] width 46 height 25
click at [485, 362] on section "Repairs needed Seller to service microwave, ensure proper operation of microwav…" at bounding box center [466, 277] width 277 height 174
click at [356, 296] on input "7" at bounding box center [359, 293] width 63 height 25
type input "0"
click at [464, 383] on div "Photos" at bounding box center [466, 405] width 277 height 82
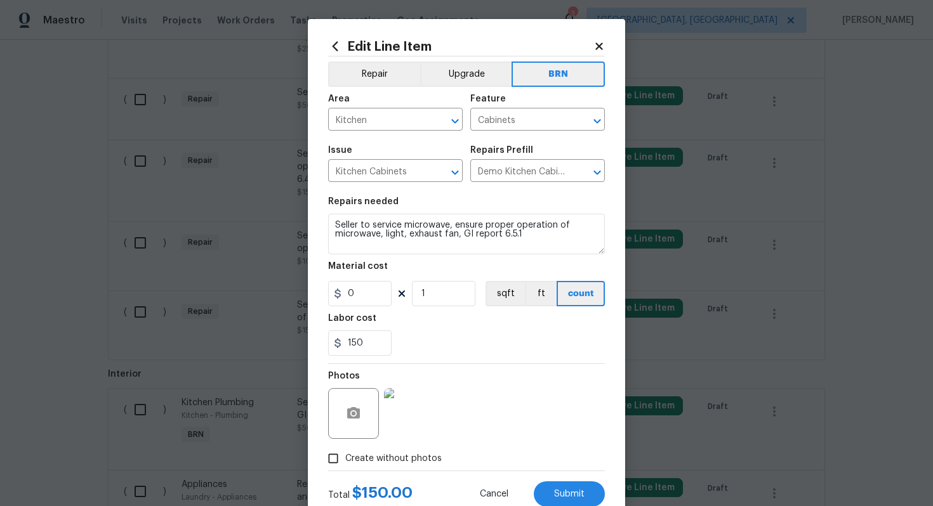
scroll to position [41, 0]
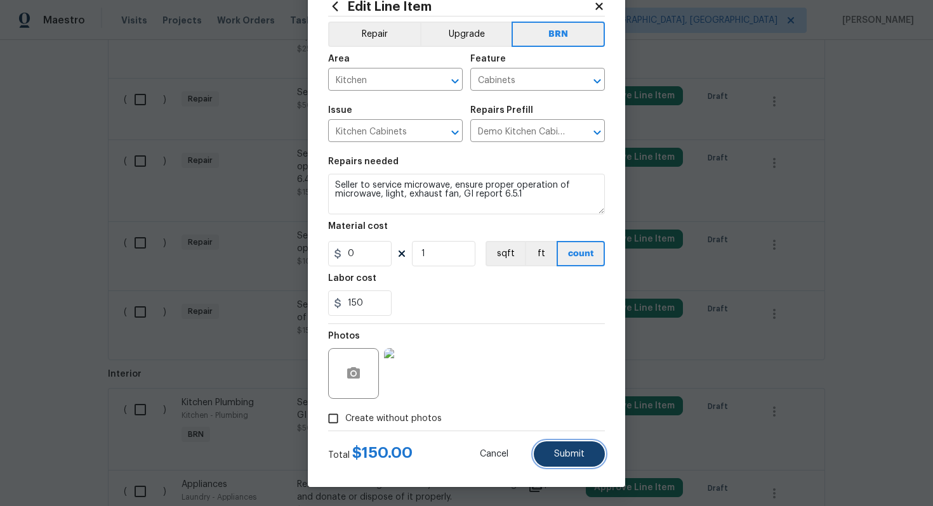
click at [560, 457] on span "Submit" at bounding box center [569, 455] width 30 height 10
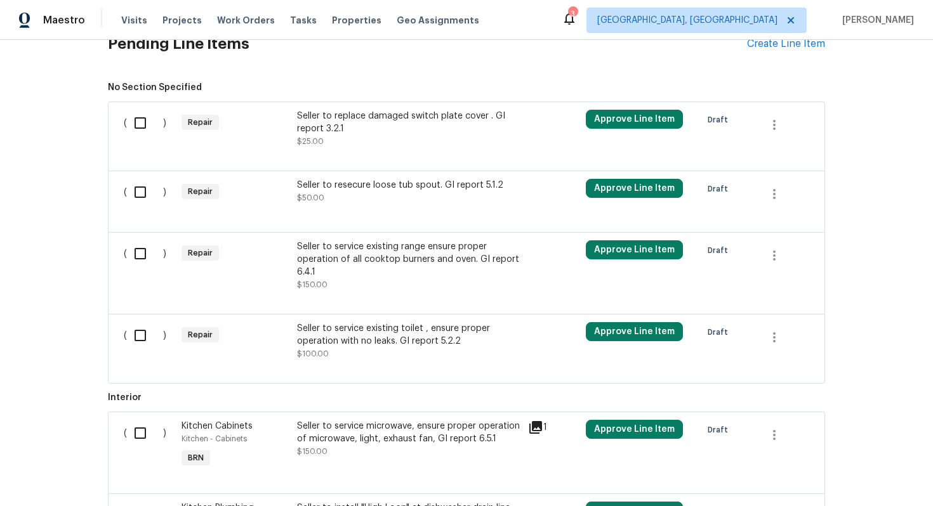
scroll to position [632, 0]
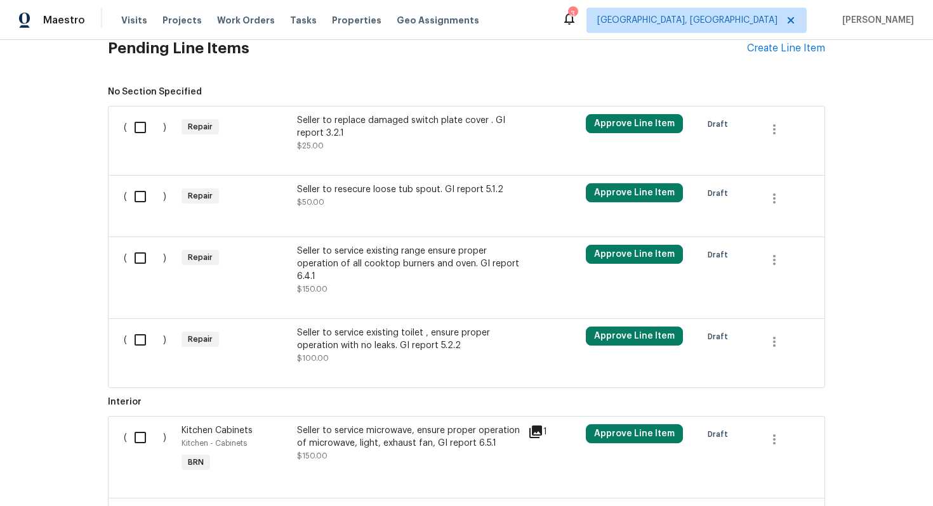
click at [430, 134] on div "Seller to replace damaged switch plate cover . GI report 3.2.1" at bounding box center [408, 126] width 223 height 25
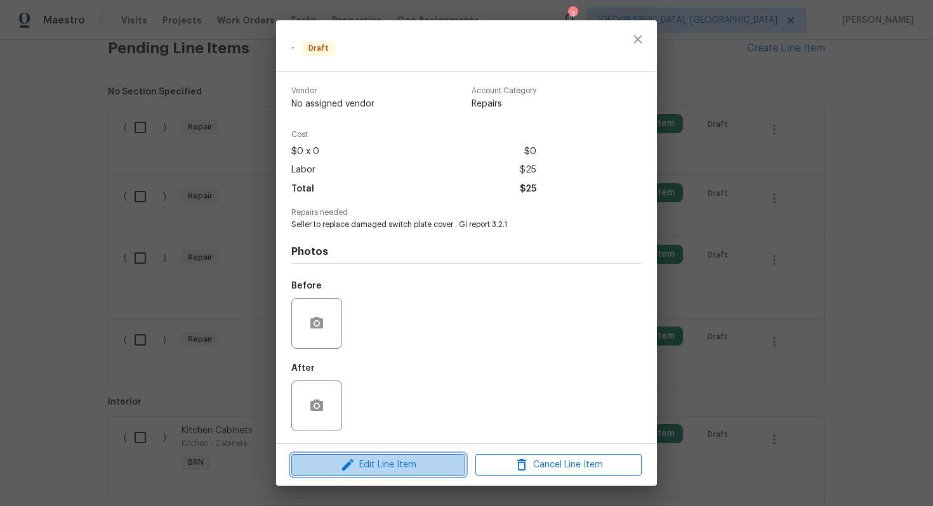
click at [345, 462] on icon "button" at bounding box center [347, 464] width 15 height 15
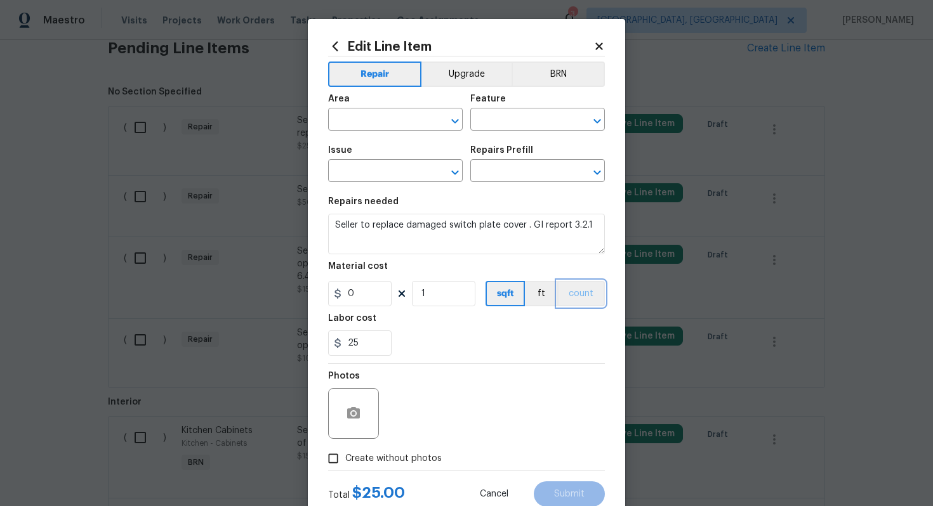
click at [587, 293] on button "count" at bounding box center [581, 293] width 48 height 25
click at [561, 77] on button "BRN" at bounding box center [557, 74] width 93 height 25
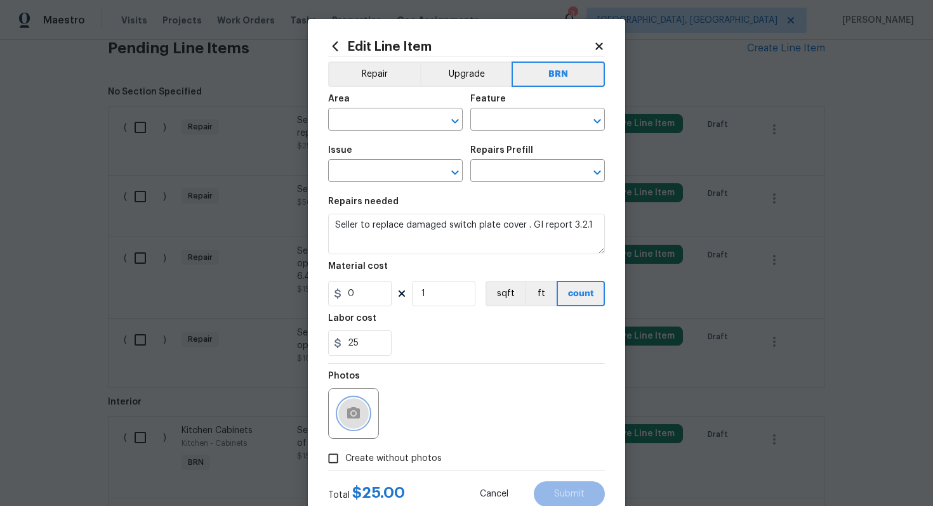
click at [358, 409] on icon "button" at bounding box center [353, 412] width 13 height 11
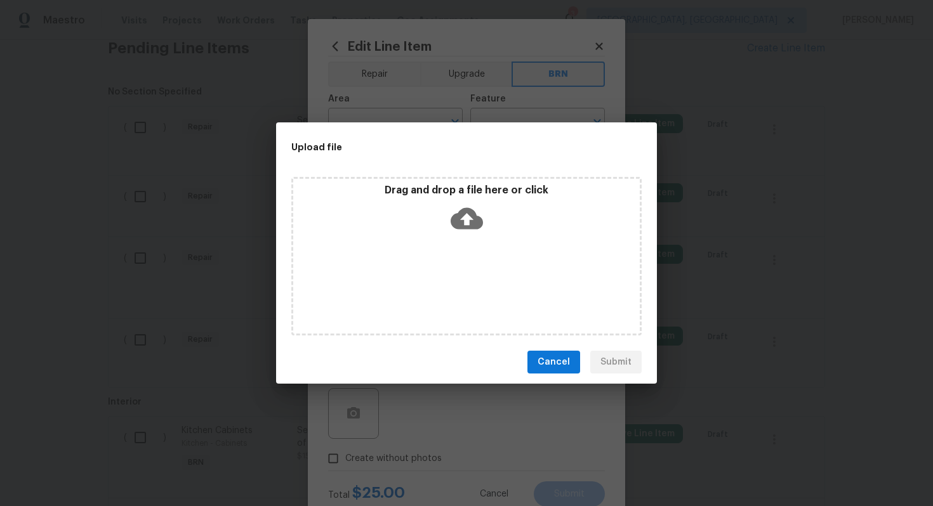
click at [475, 217] on icon at bounding box center [466, 219] width 32 height 22
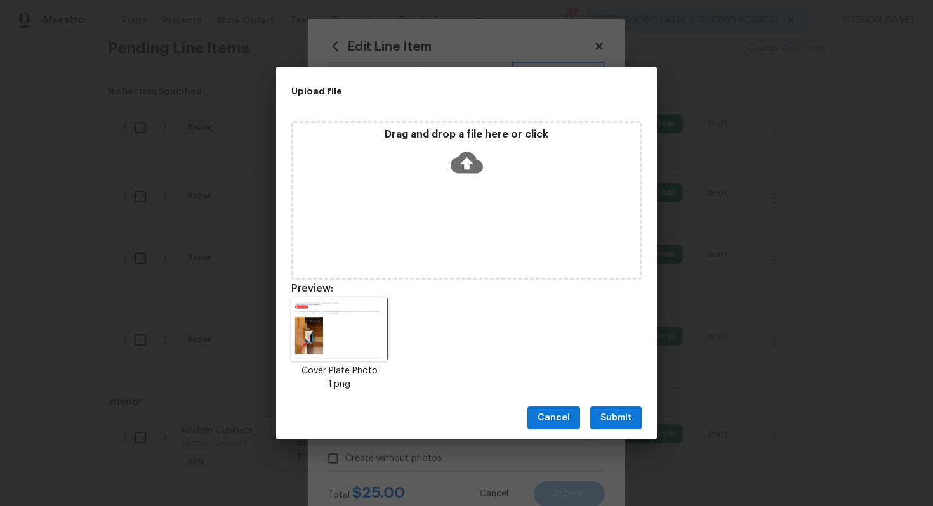
click at [619, 409] on button "Submit" at bounding box center [615, 418] width 51 height 23
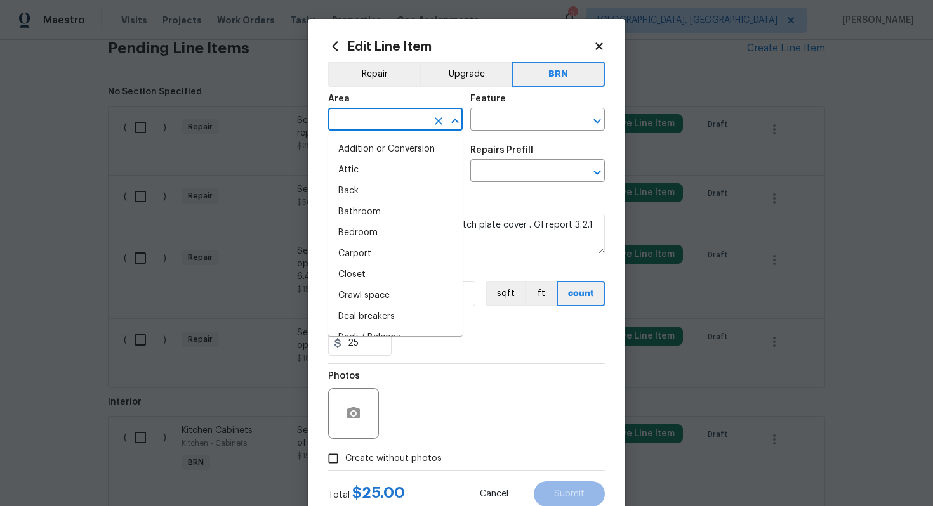
click at [388, 121] on input "text" at bounding box center [377, 121] width 99 height 20
type input "e"
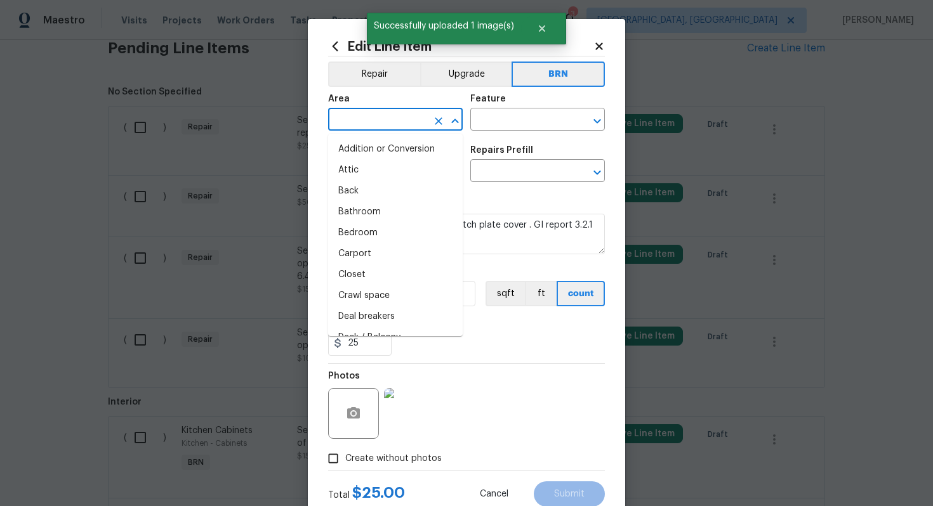
type input "l"
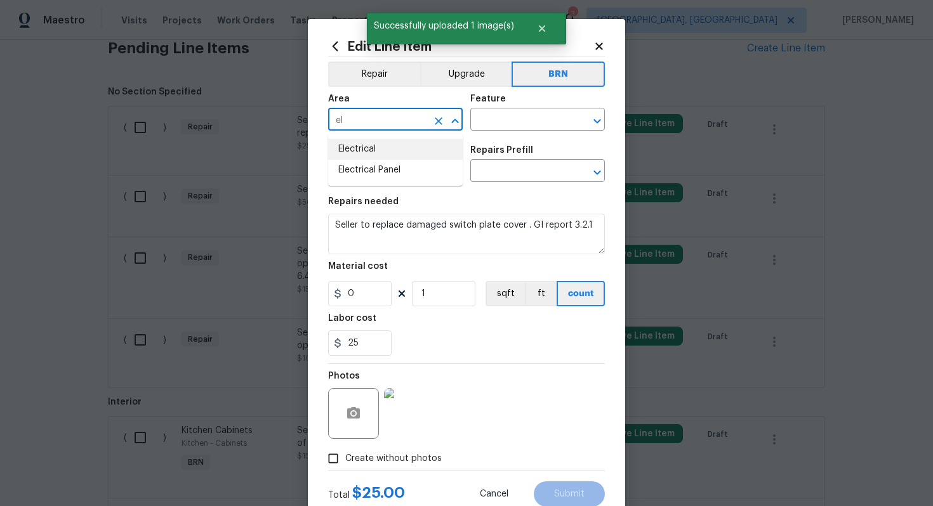
click at [384, 157] on li "Electrical" at bounding box center [395, 149] width 134 height 21
type input "Electrical"
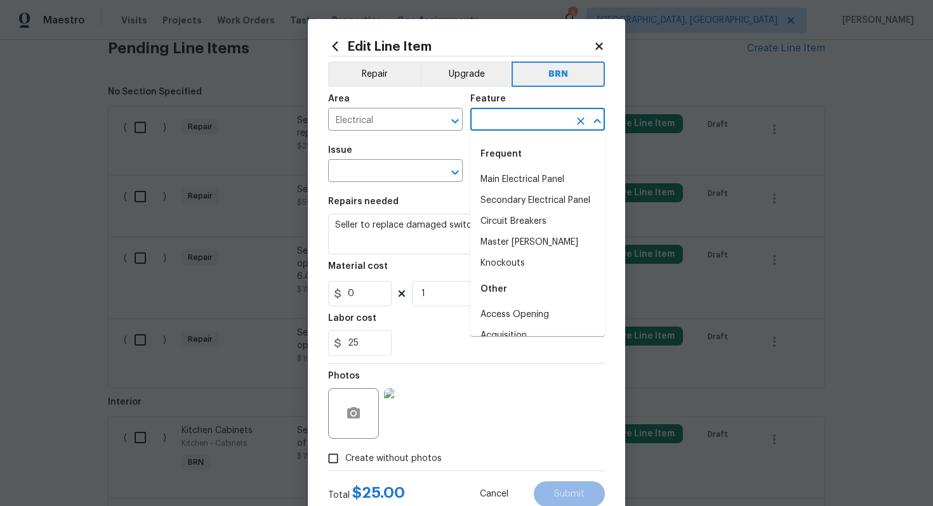
click at [488, 122] on input "text" at bounding box center [519, 121] width 99 height 20
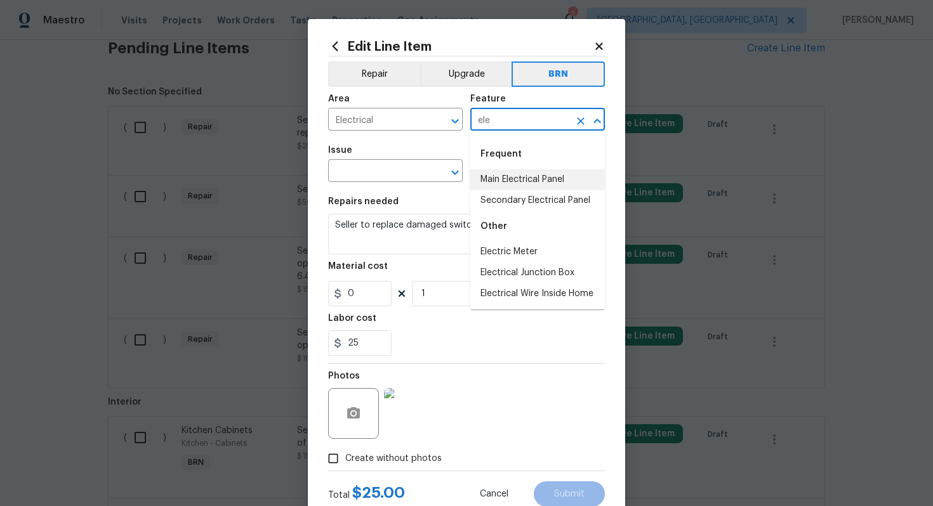
click at [509, 185] on li "Main Electrical Panel" at bounding box center [537, 179] width 134 height 21
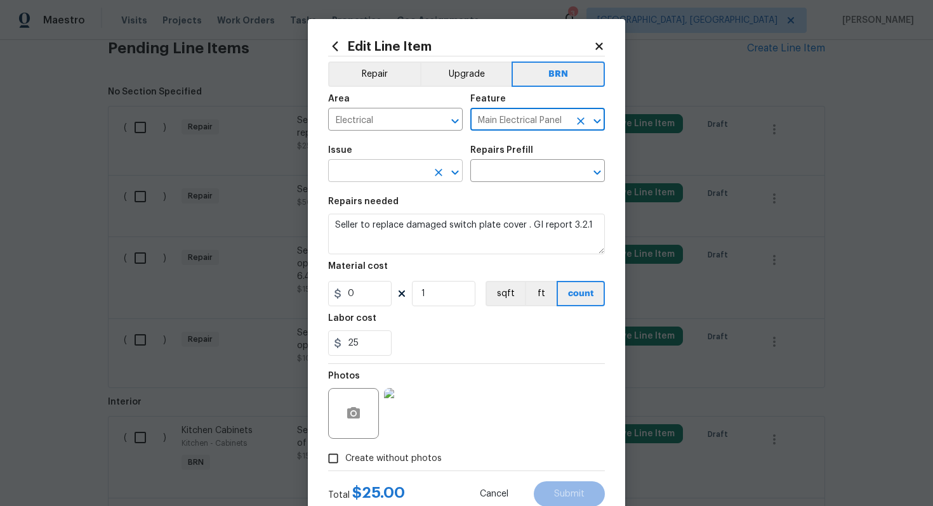
type input "Main Electrical Panel"
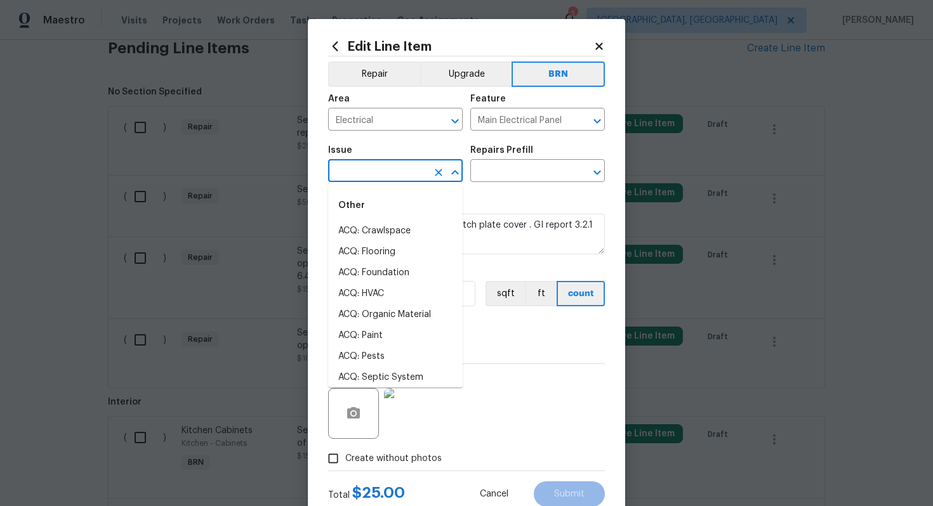
click at [372, 176] on input "text" at bounding box center [377, 172] width 99 height 20
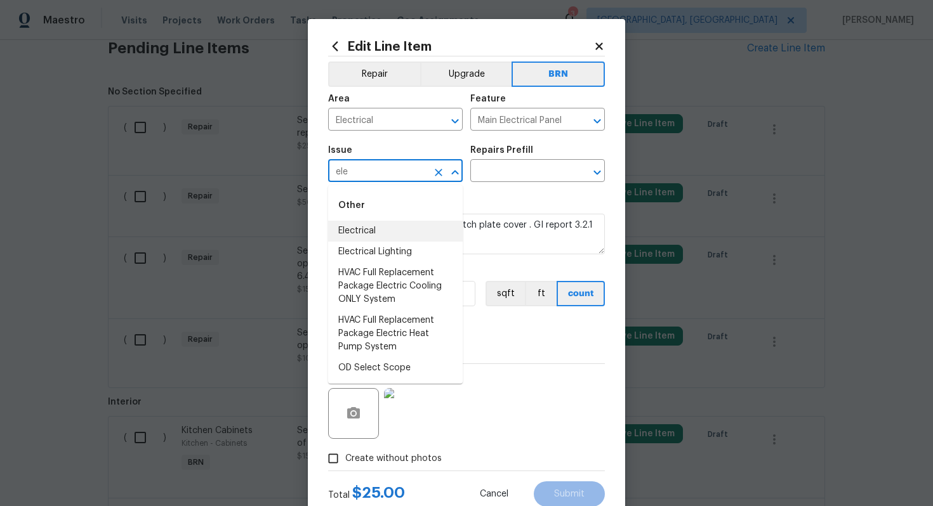
click at [357, 234] on li "Electrical" at bounding box center [395, 231] width 134 height 21
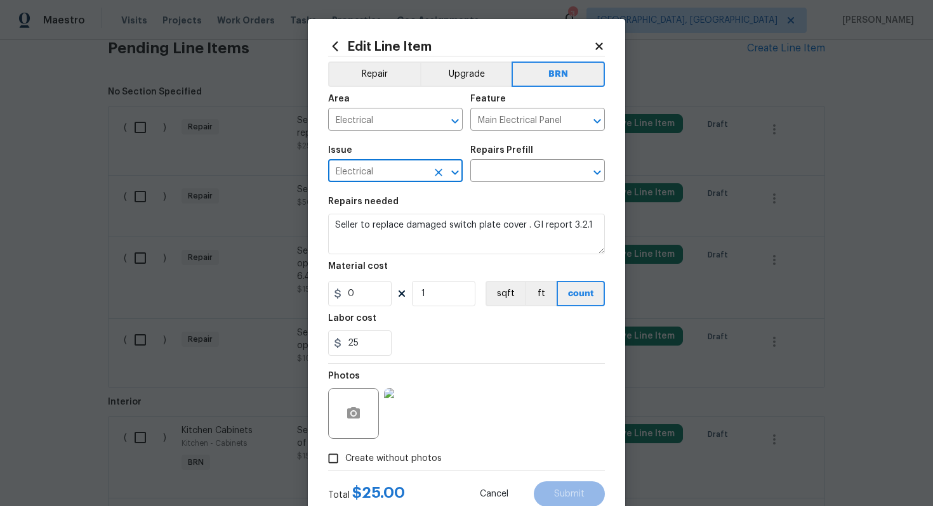
type input "Electrical"
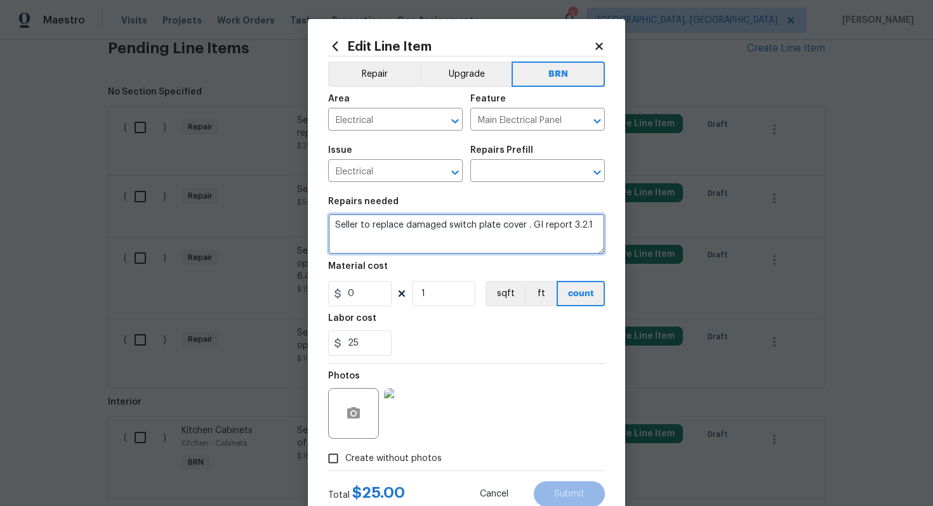
drag, startPoint x: 333, startPoint y: 228, endPoint x: 569, endPoint y: 244, distance: 236.5
click at [569, 244] on textarea "Seller to replace damaged switch plate cover . GI report 3.2.1" at bounding box center [466, 234] width 277 height 41
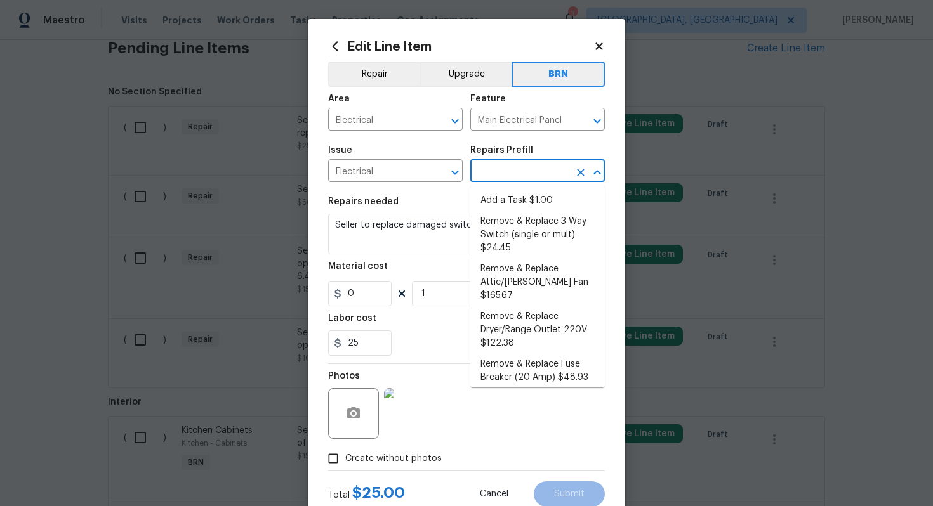
click at [525, 177] on input "text" at bounding box center [519, 172] width 99 height 20
click at [516, 306] on li "Remove & Replace Dryer/Range Outlet 220V $122.38" at bounding box center [537, 330] width 134 height 48
type input "Remove & Replace Dryer/Range Outlet 220V $122.38"
type textarea "Remove and replace the 220 AMP range/dryer outlet with new. Ensure all connecti…"
type input "122.38"
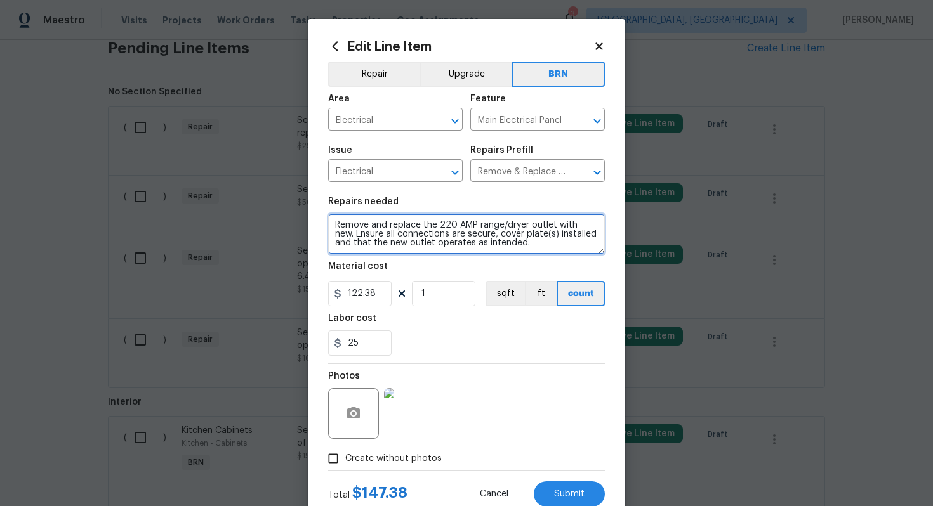
drag, startPoint x: 332, startPoint y: 223, endPoint x: 466, endPoint y: 251, distance: 137.2
click at [468, 252] on textarea "Remove and replace the 220 AMP range/dryer outlet with new. Ensure all connecti…" at bounding box center [466, 234] width 277 height 41
paste textarea "Seller to replace damaged switch plate cover . GI report 3.2.1"
type textarea "Seller to replace damaged switch plate cover . GI report 3.2.1"
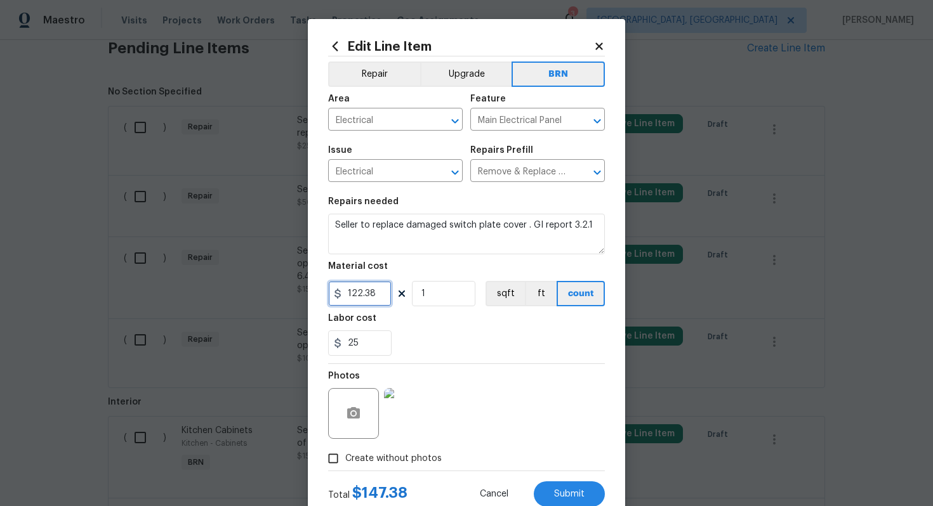
drag, startPoint x: 379, startPoint y: 291, endPoint x: 340, endPoint y: 291, distance: 38.7
click at [340, 291] on div "122.38" at bounding box center [359, 293] width 63 height 25
type input "0"
click at [474, 374] on div "Photos" at bounding box center [466, 405] width 277 height 82
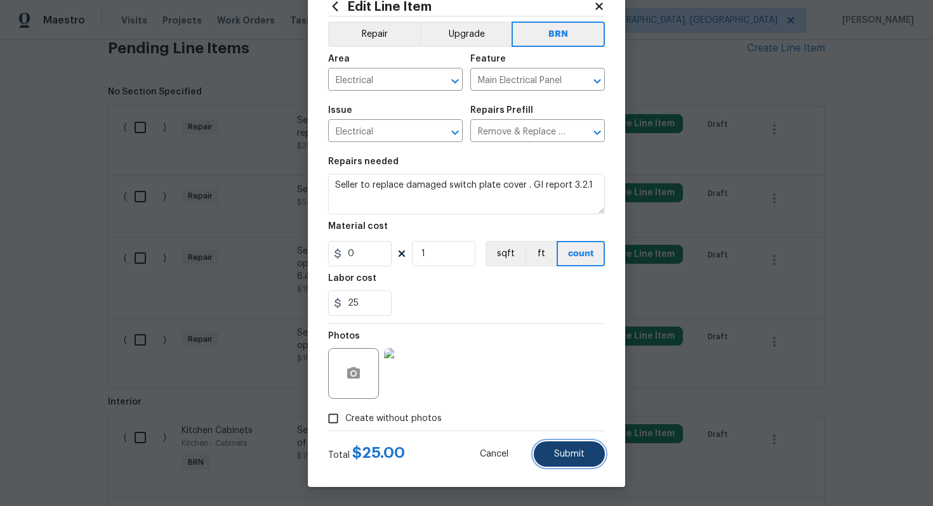
click at [566, 459] on button "Submit" at bounding box center [569, 454] width 71 height 25
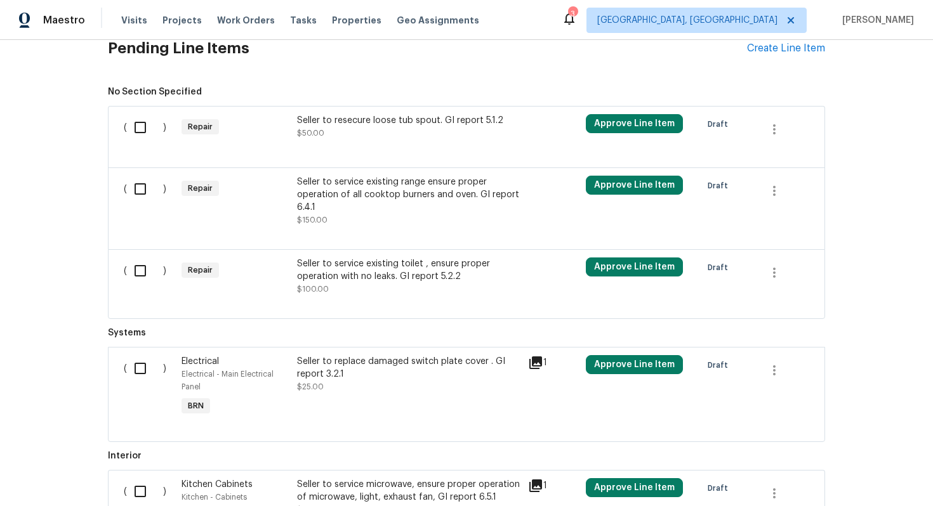
click at [409, 202] on div "Seller to service existing range ensure proper operation of all cooktop burners…" at bounding box center [408, 195] width 223 height 38
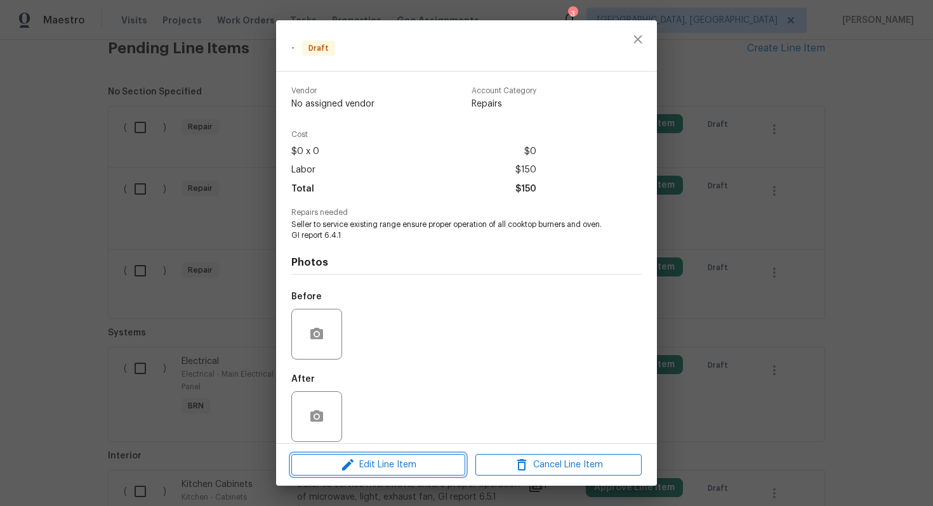
click at [364, 461] on span "Edit Line Item" at bounding box center [378, 465] width 166 height 16
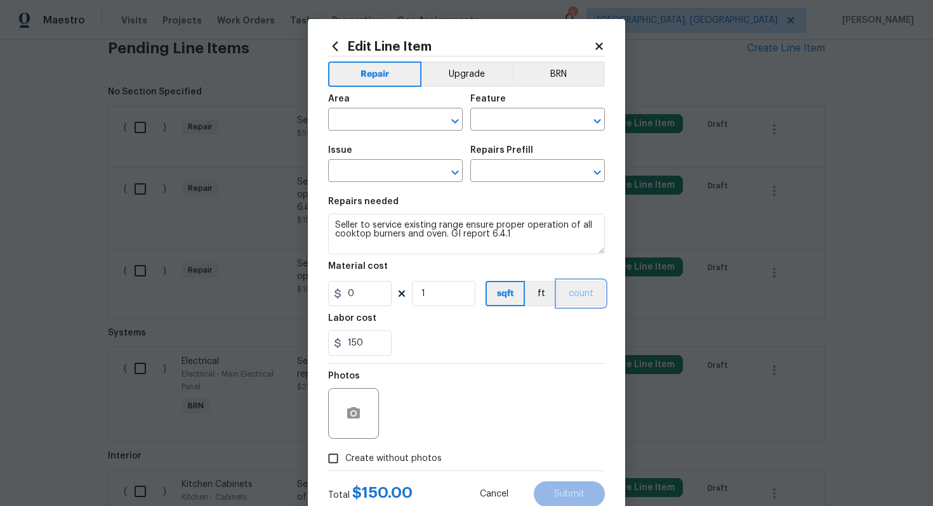
click at [580, 292] on button "count" at bounding box center [581, 293] width 48 height 25
click at [566, 65] on button "BRN" at bounding box center [557, 74] width 93 height 25
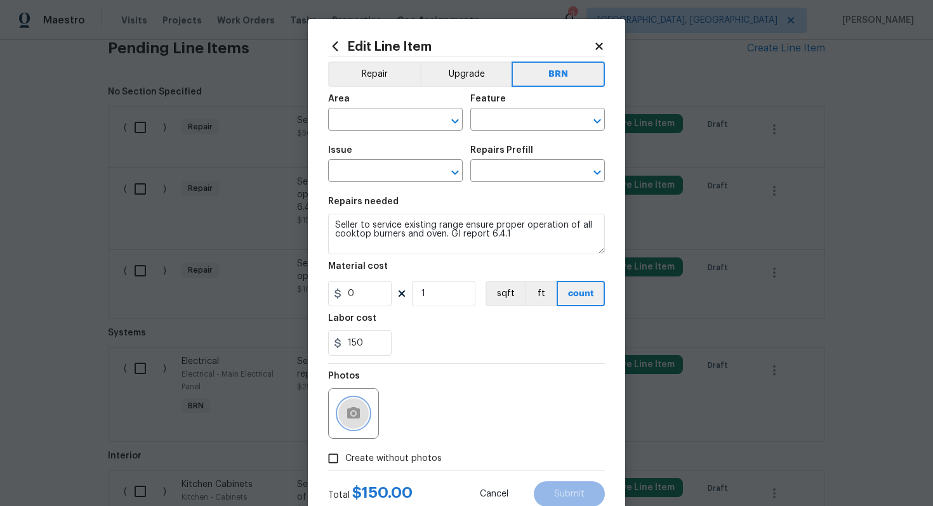
click at [359, 404] on button "button" at bounding box center [353, 413] width 30 height 30
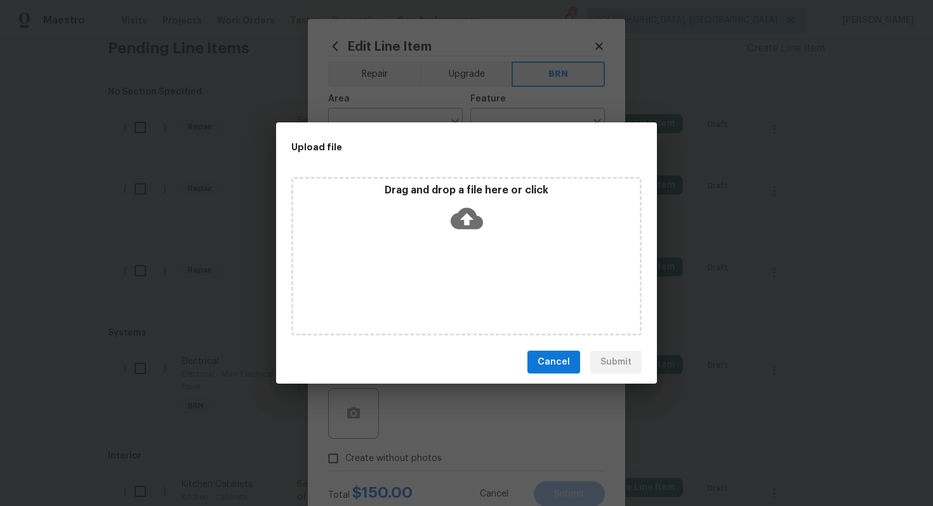
click at [464, 214] on icon at bounding box center [466, 218] width 32 height 32
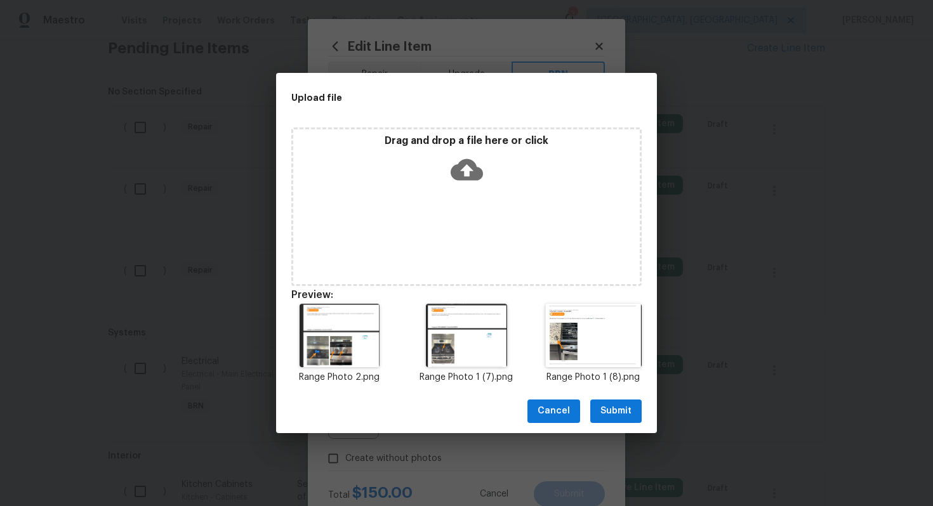
click at [614, 405] on span "Submit" at bounding box center [615, 411] width 31 height 16
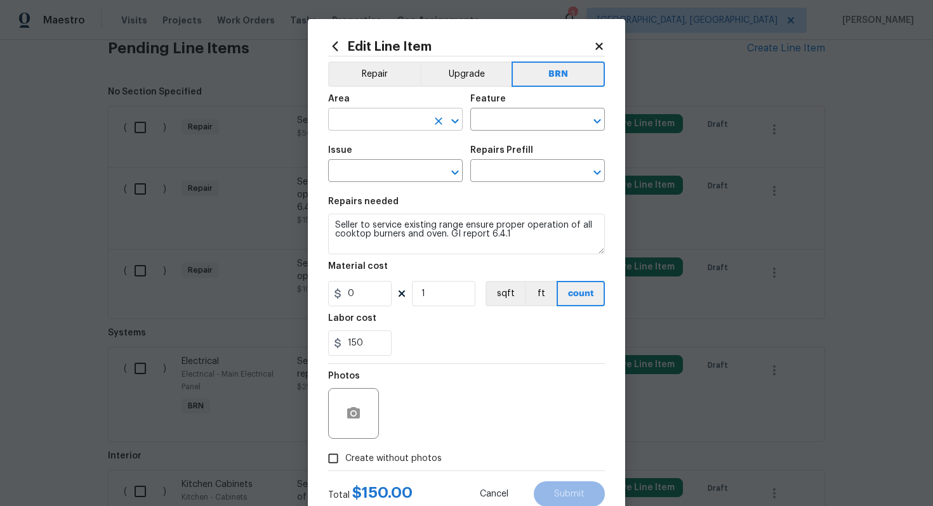
click at [388, 119] on input "text" at bounding box center [377, 121] width 99 height 20
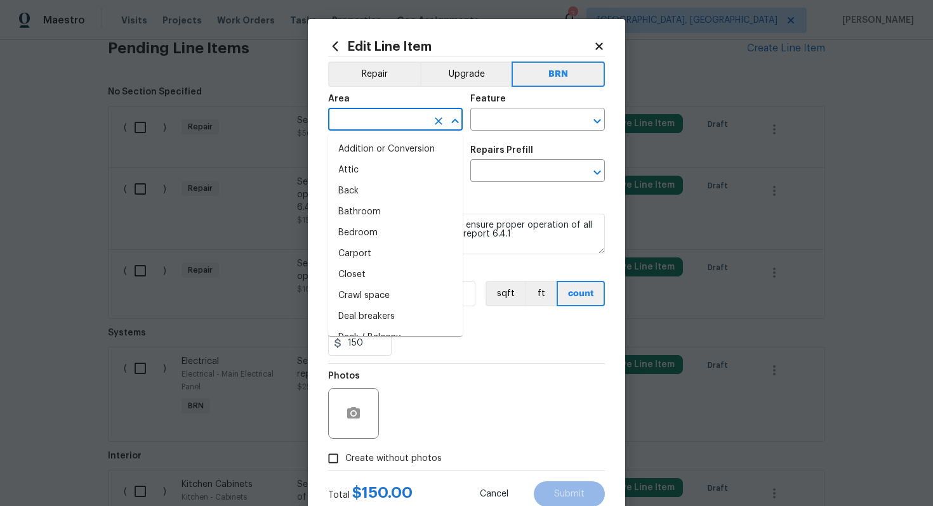
type input "k"
type input "i"
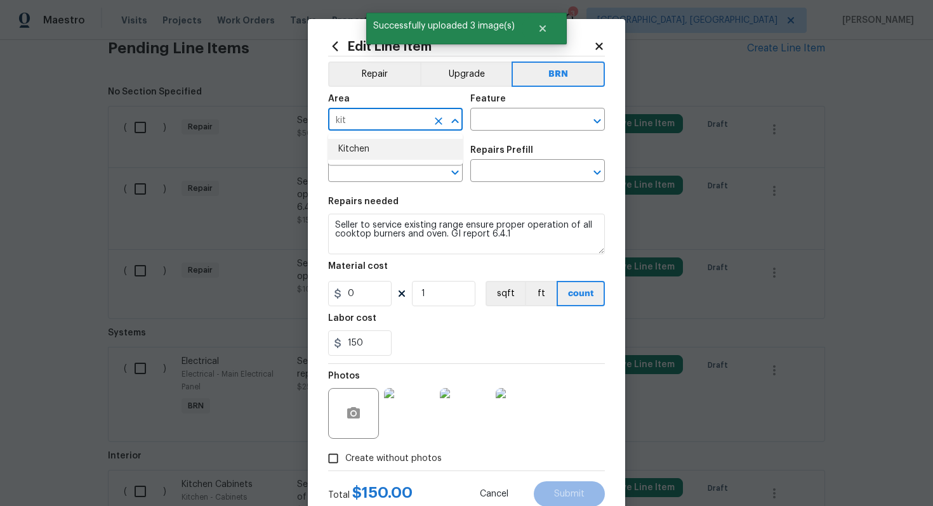
click at [379, 147] on li "Kitchen" at bounding box center [395, 149] width 134 height 21
type input "Kitchen"
click at [497, 125] on input "text" at bounding box center [519, 121] width 99 height 20
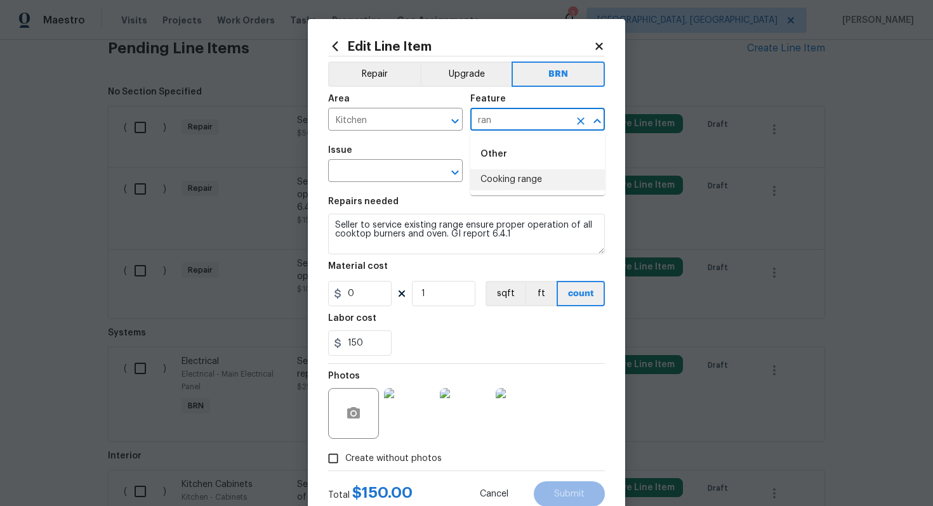
click at [513, 176] on li "Cooking range" at bounding box center [537, 179] width 134 height 21
type input "Cooking range"
click at [382, 171] on input "text" at bounding box center [377, 172] width 99 height 20
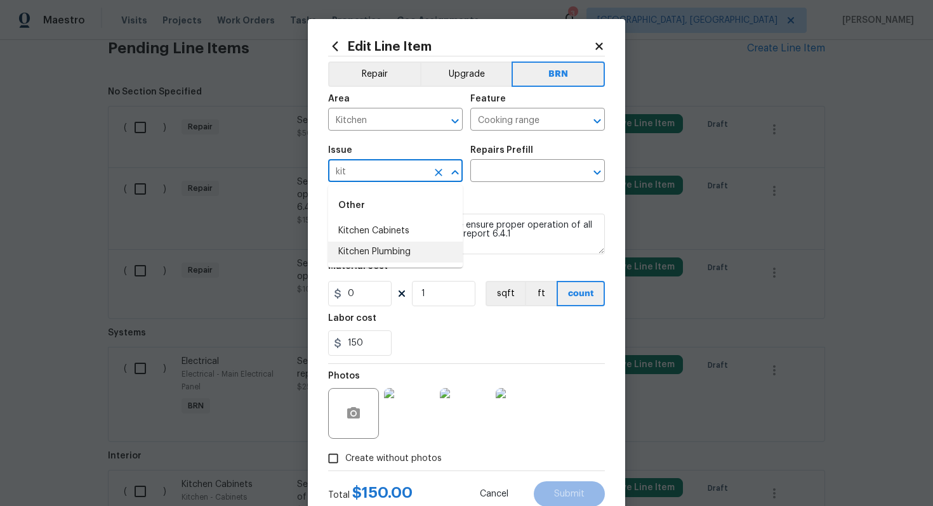
click at [376, 256] on li "Kitchen Plumbing" at bounding box center [395, 252] width 134 height 21
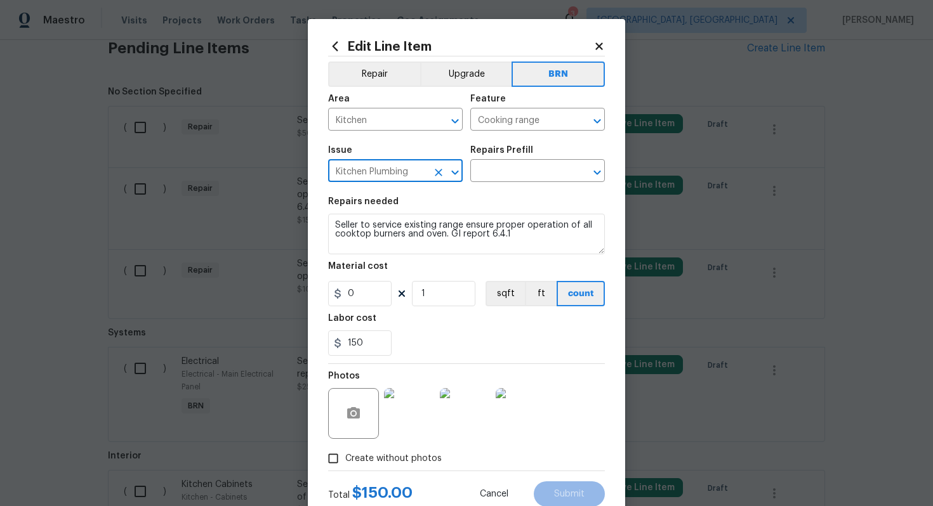
type input "Kitchen Plumbing"
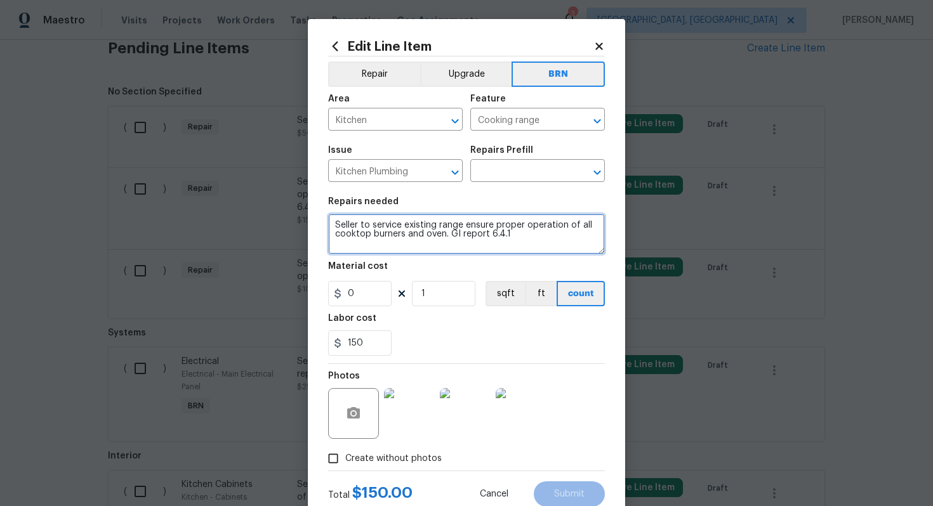
drag, startPoint x: 332, startPoint y: 225, endPoint x: 499, endPoint y: 241, distance: 168.3
click at [499, 241] on textarea "Seller to service existing range ensure proper operation of all cooktop burners…" at bounding box center [466, 234] width 277 height 41
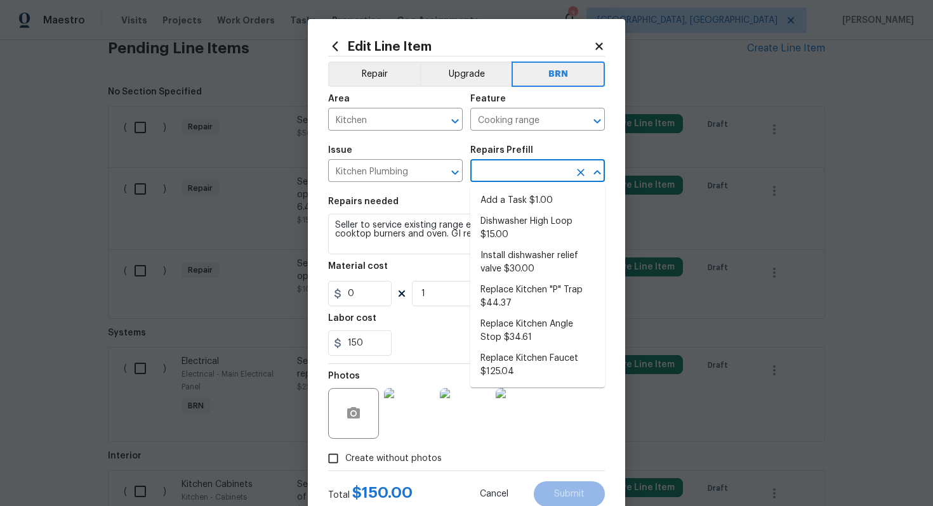
click at [513, 166] on input "text" at bounding box center [519, 172] width 99 height 20
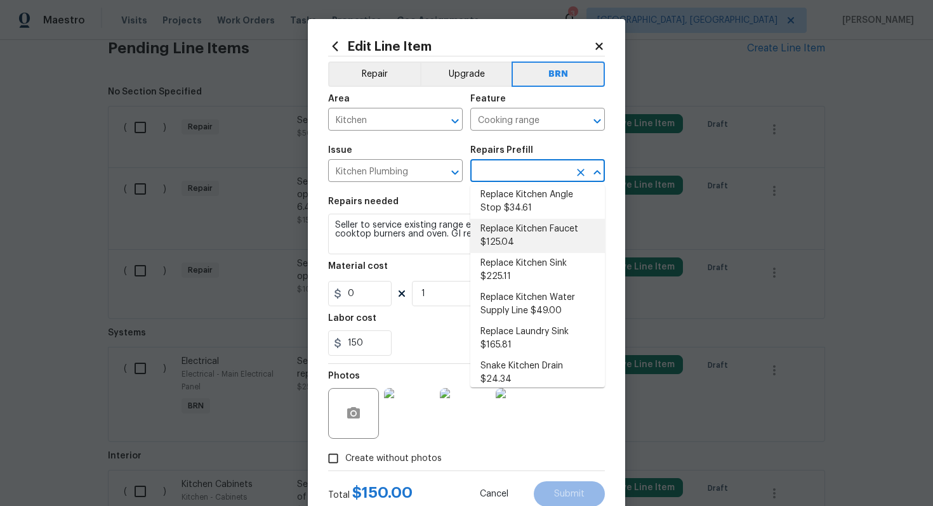
scroll to position [137, 0]
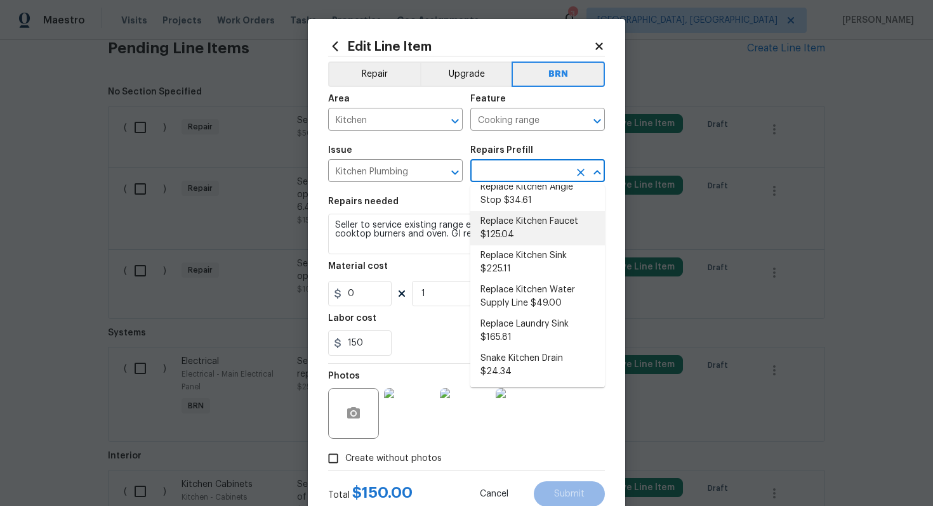
click at [534, 230] on li "Replace Kitchen Faucet $125.04" at bounding box center [537, 228] width 134 height 34
type input "Plumbing"
type input "Replace Kitchen Faucet $125.04"
type textarea "Remove the existing kitchen faucet, prep the area and install a new kitchen fau…"
type input "125.04"
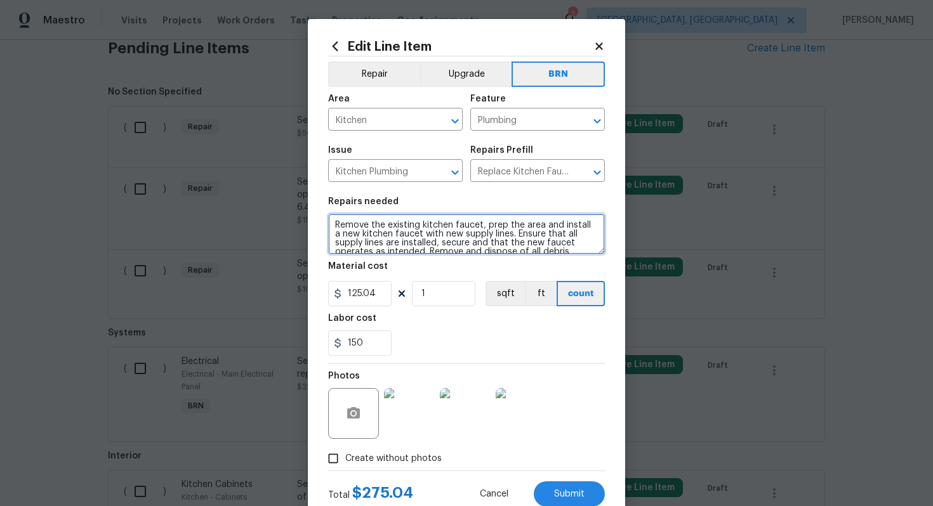
scroll to position [18, 0]
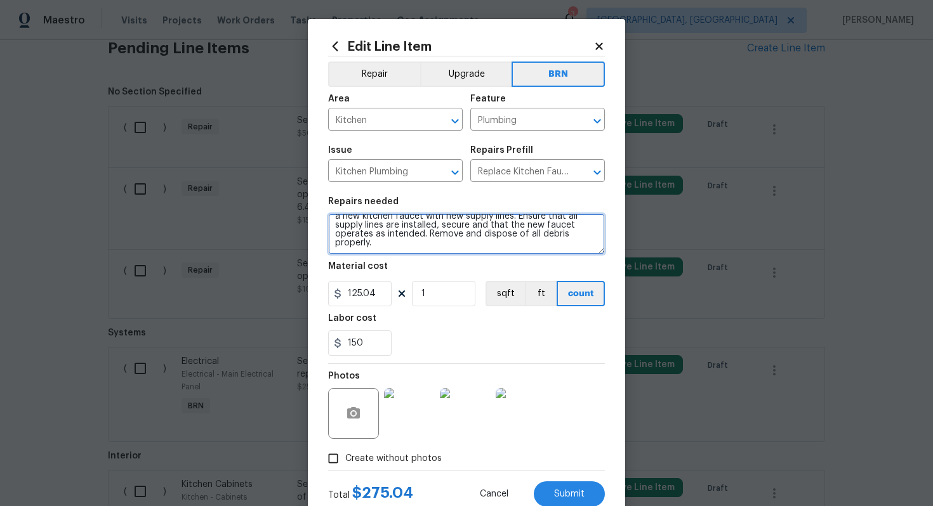
drag, startPoint x: 333, startPoint y: 225, endPoint x: 436, endPoint y: 261, distance: 109.5
click at [438, 261] on section "Repairs needed Remove the existing kitchen faucet, prep the area and install a …" at bounding box center [466, 277] width 277 height 174
paste textarea "Seller to service existing range ensure proper operation of all cooktop burners…"
type textarea "Seller to service existing range ensure proper operation of all cooktop burners…"
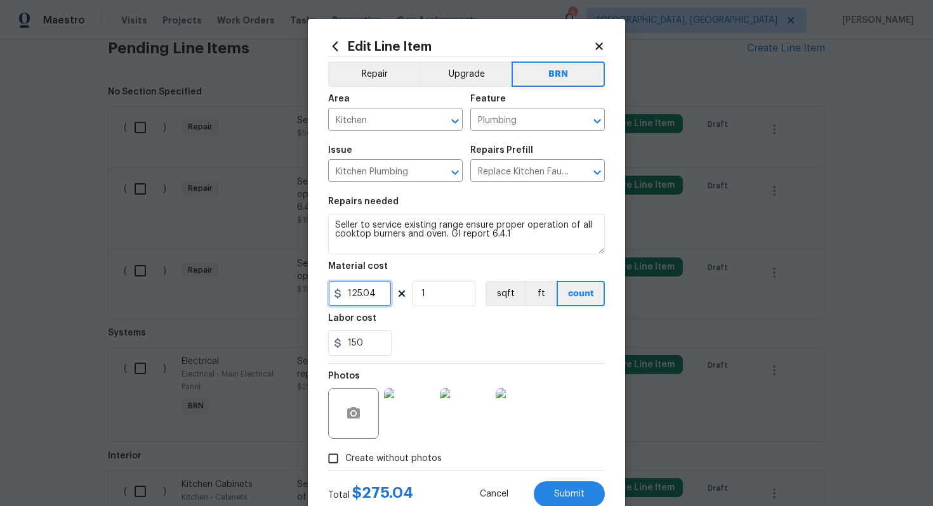
drag, startPoint x: 379, startPoint y: 300, endPoint x: 339, endPoint y: 296, distance: 39.5
click at [339, 296] on div "125.04" at bounding box center [359, 293] width 63 height 25
type input "0"
click at [468, 358] on section "Repairs needed Seller to service existing range ensure proper operation of all …" at bounding box center [466, 277] width 277 height 174
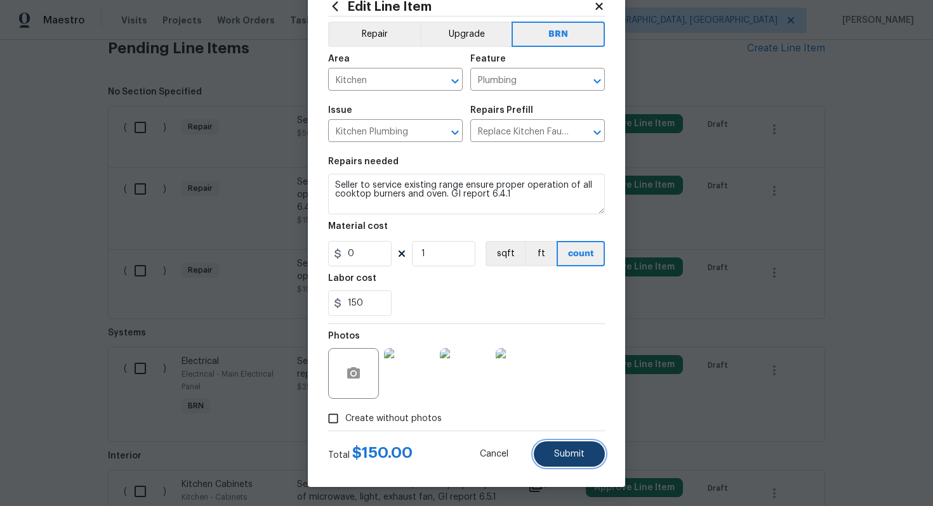
click at [549, 449] on button "Submit" at bounding box center [569, 454] width 71 height 25
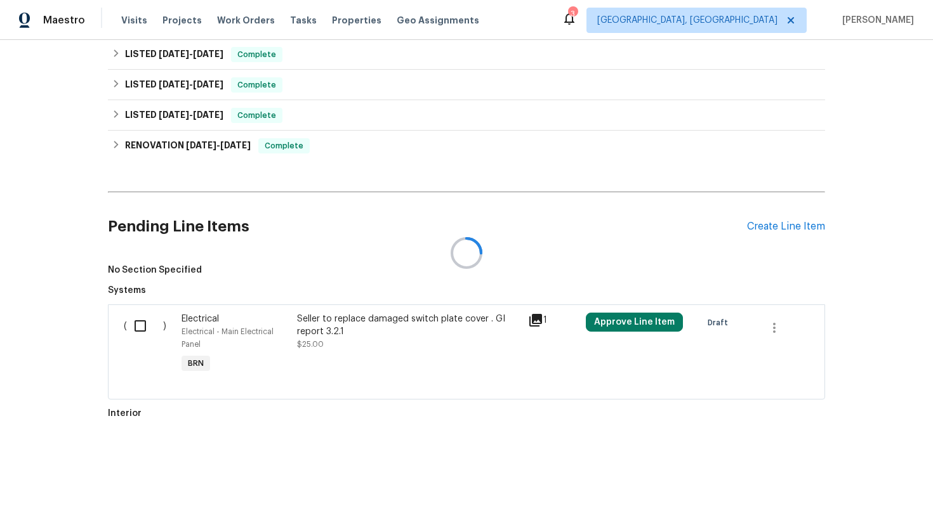
scroll to position [632, 0]
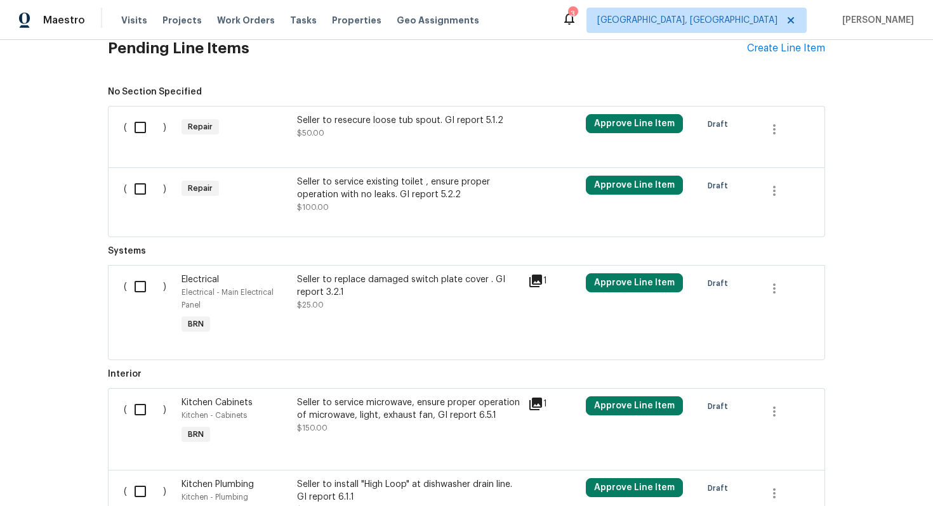
click at [431, 199] on div "Seller to service existing toilet , ensure proper operation with no leaks. GI r…" at bounding box center [408, 188] width 223 height 25
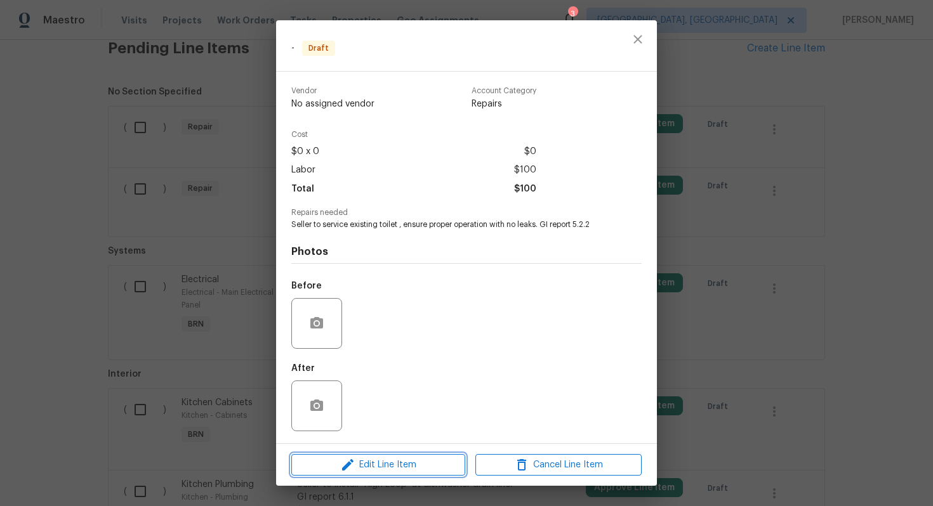
click at [378, 460] on span "Edit Line Item" at bounding box center [378, 465] width 166 height 16
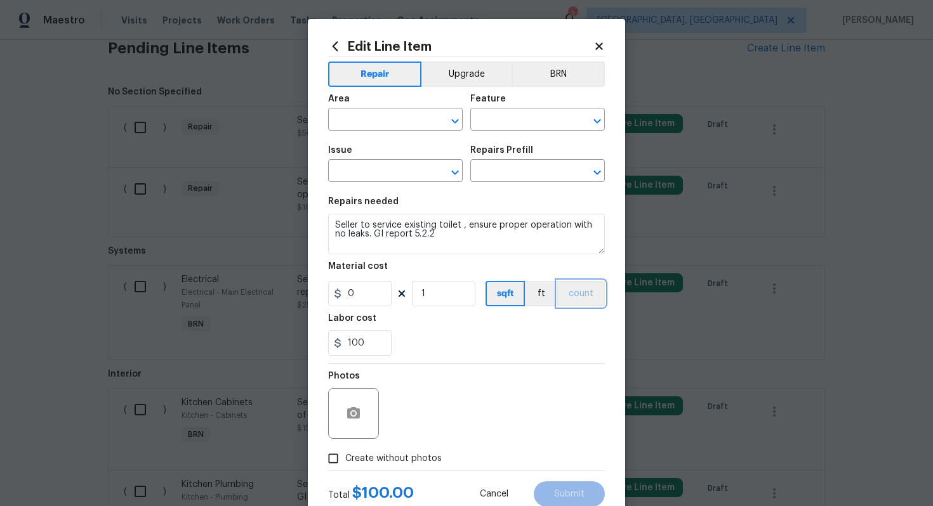
click at [583, 301] on button "count" at bounding box center [581, 293] width 48 height 25
click at [559, 62] on button "BRN" at bounding box center [557, 74] width 93 height 25
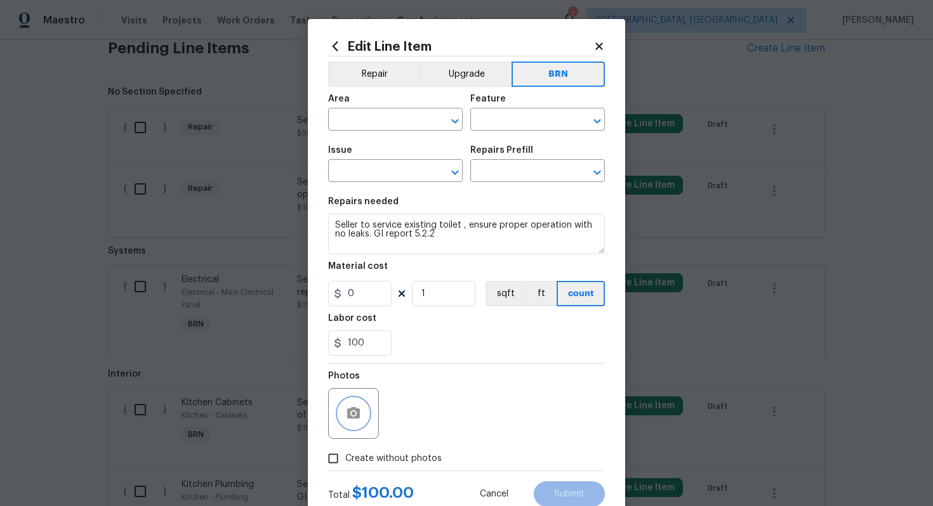
click at [355, 410] on icon "button" at bounding box center [353, 412] width 13 height 11
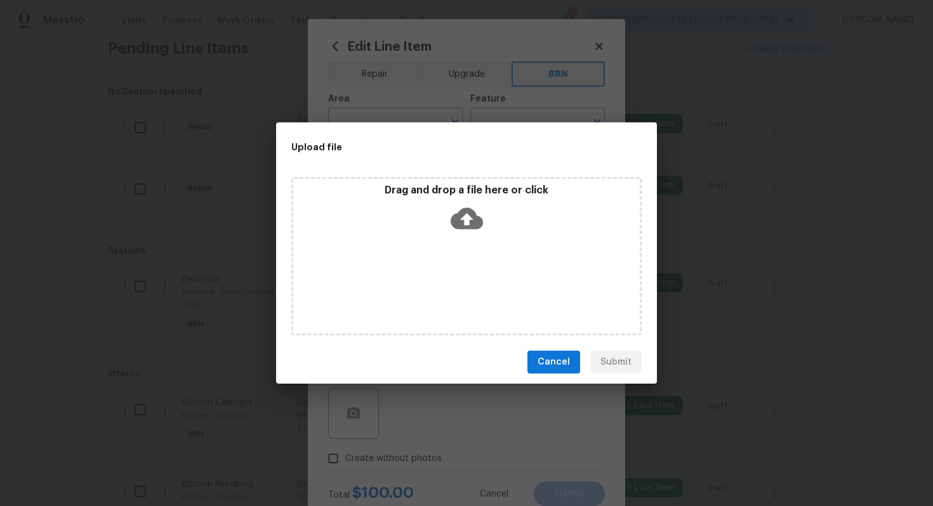
click at [461, 200] on div "Drag and drop a file here or click" at bounding box center [466, 211] width 346 height 55
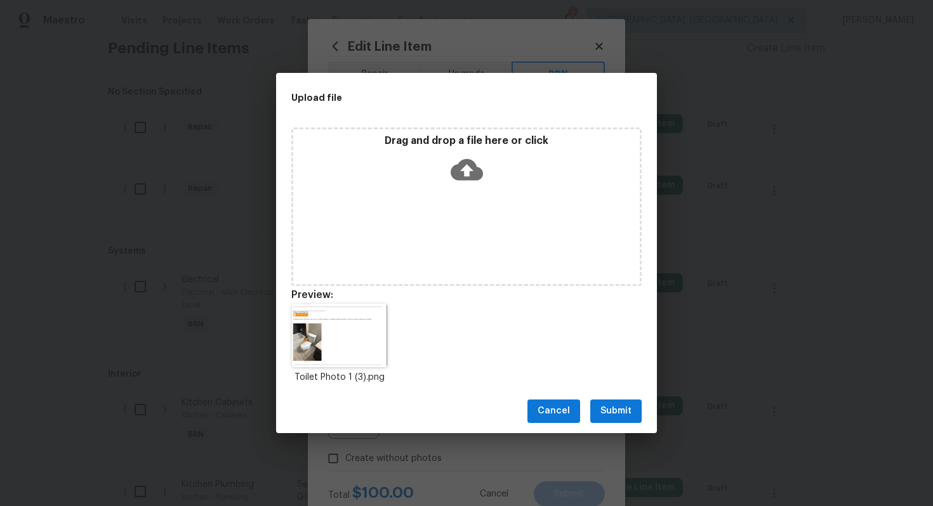
click at [615, 409] on span "Submit" at bounding box center [615, 411] width 31 height 16
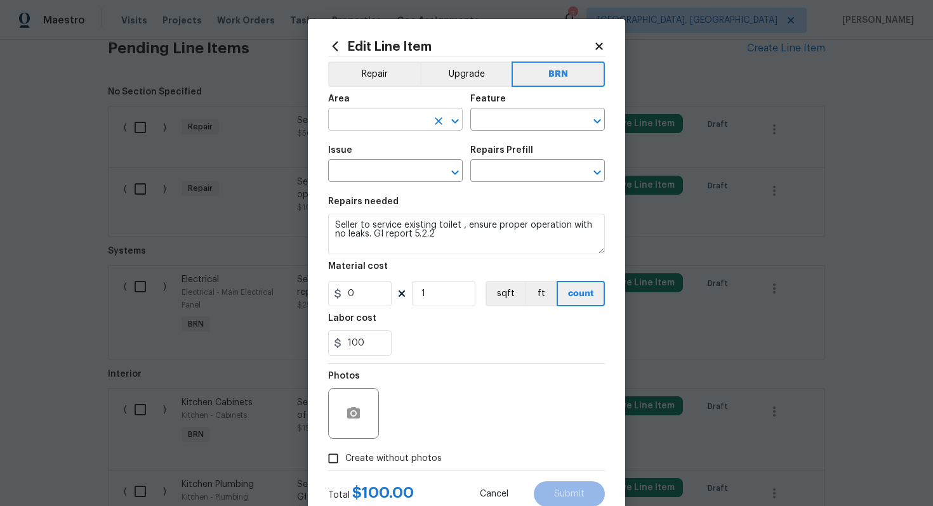
click at [390, 129] on input "text" at bounding box center [377, 121] width 99 height 20
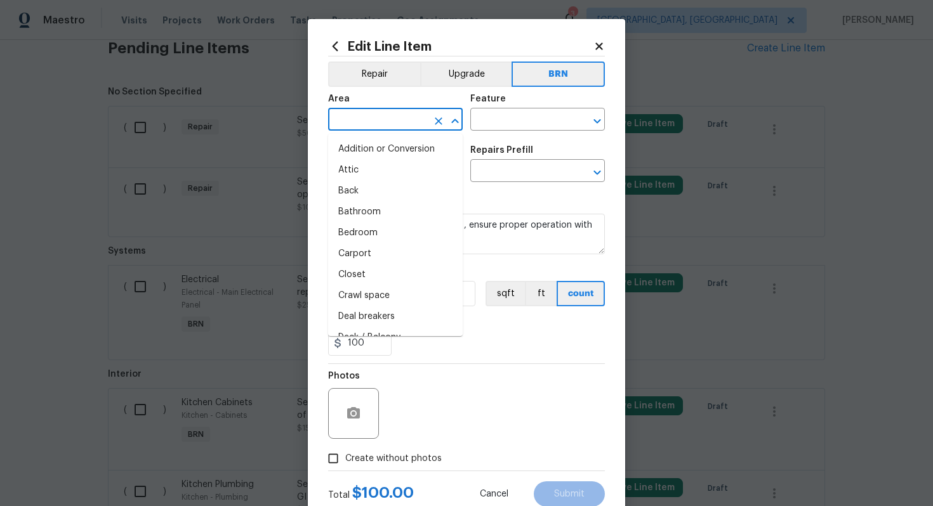
type input "t"
type input "o"
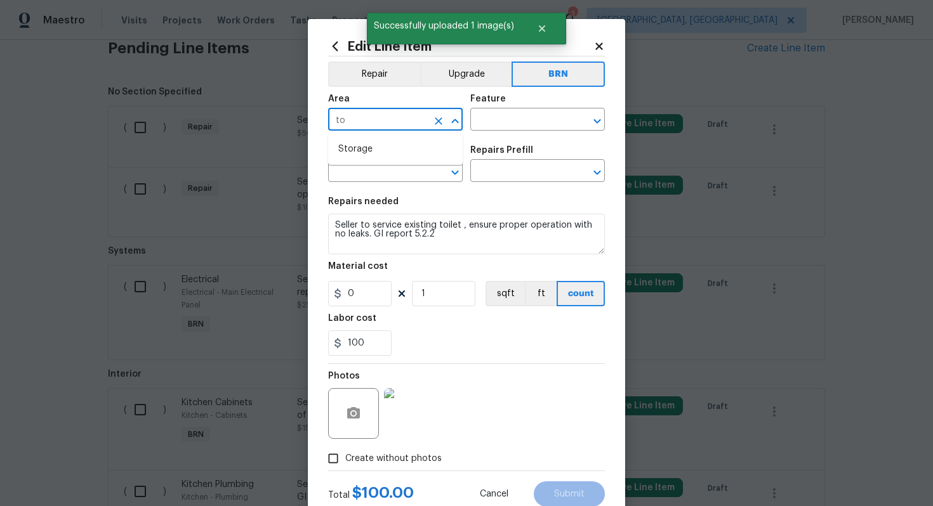
type input "t"
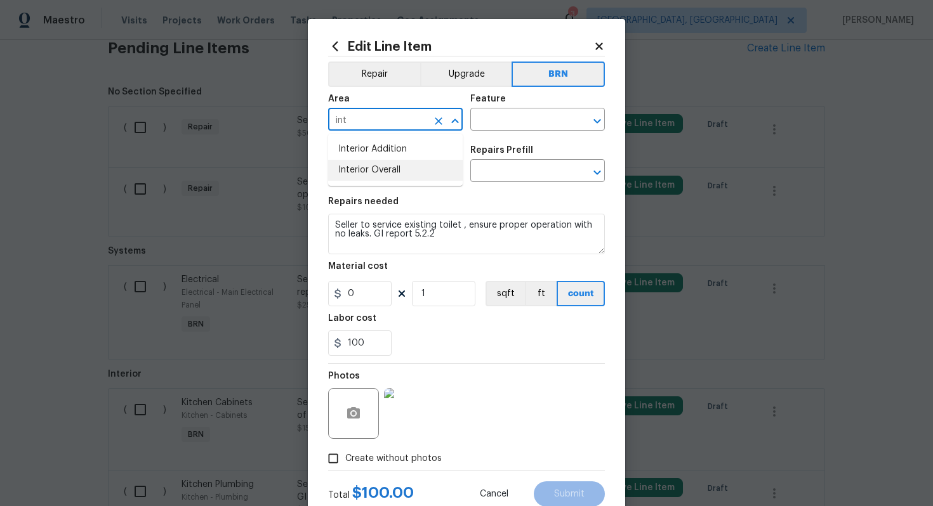
click at [384, 166] on li "Interior Overall" at bounding box center [395, 170] width 134 height 21
type input "Interior Overall"
click at [508, 119] on input "text" at bounding box center [519, 121] width 99 height 20
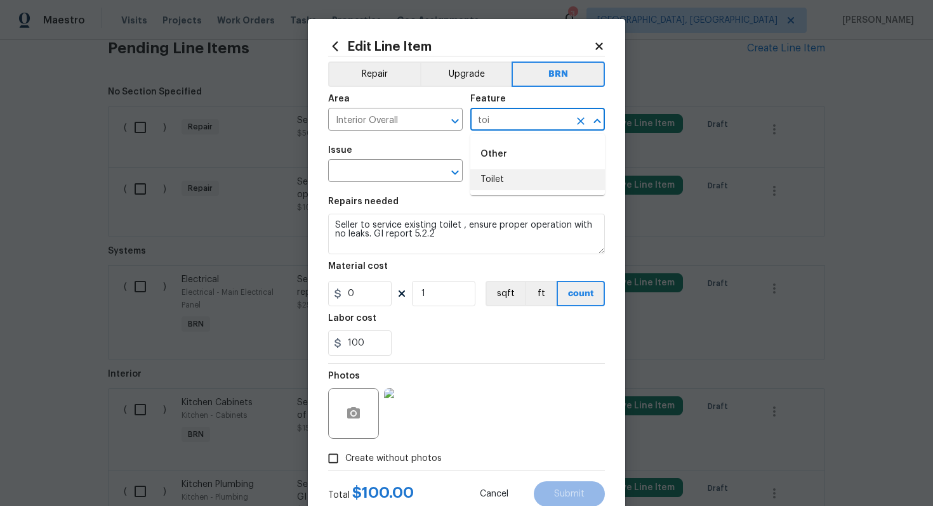
click at [514, 181] on li "Toilet" at bounding box center [537, 179] width 134 height 21
type input "Toilet"
click at [351, 174] on input "text" at bounding box center [377, 172] width 99 height 20
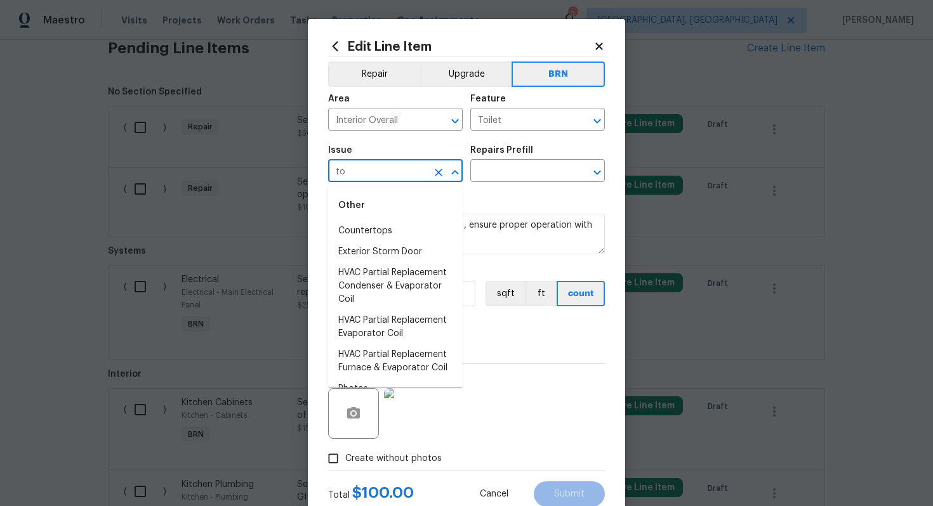
type input "t"
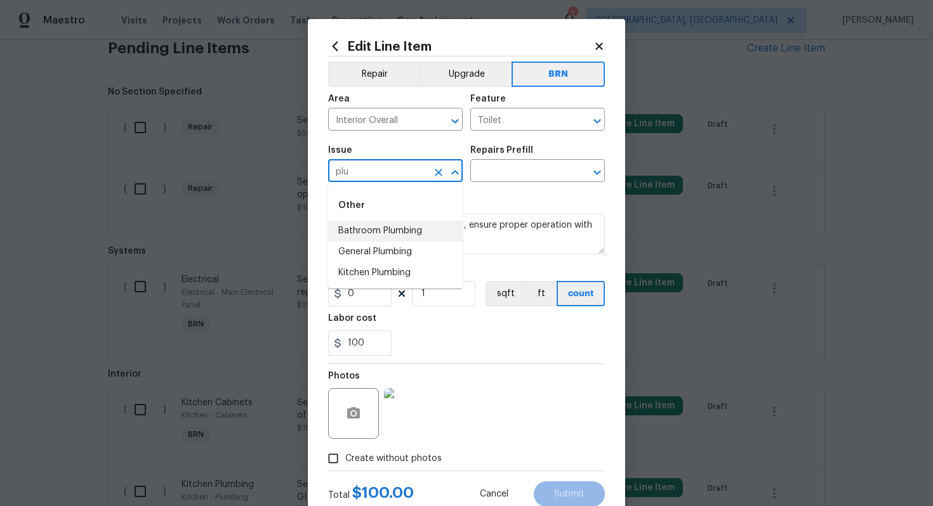
click at [377, 233] on li "Bathroom Plumbing" at bounding box center [395, 231] width 134 height 21
type input "Bathroom Plumbing"
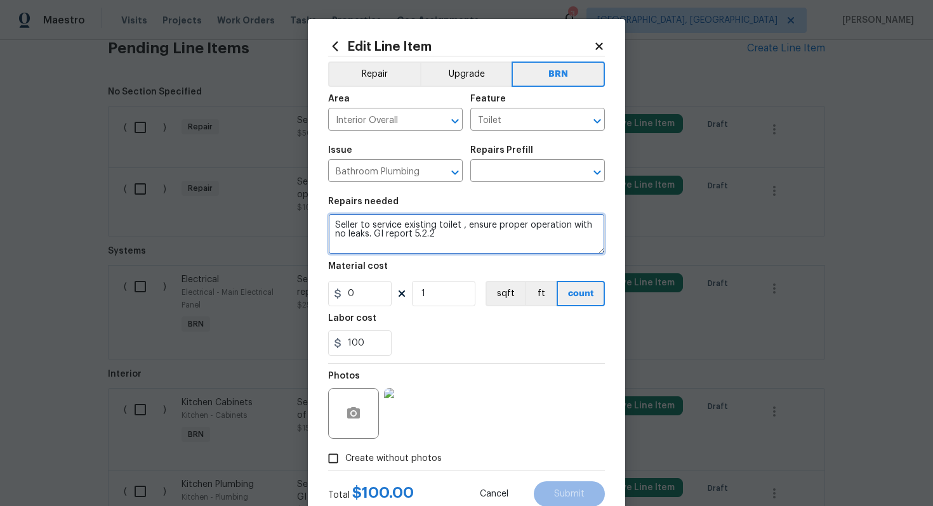
drag, startPoint x: 332, startPoint y: 225, endPoint x: 460, endPoint y: 256, distance: 131.9
click at [462, 258] on section "Repairs needed Seller to service existing toilet , ensure proper operation with…" at bounding box center [466, 277] width 277 height 174
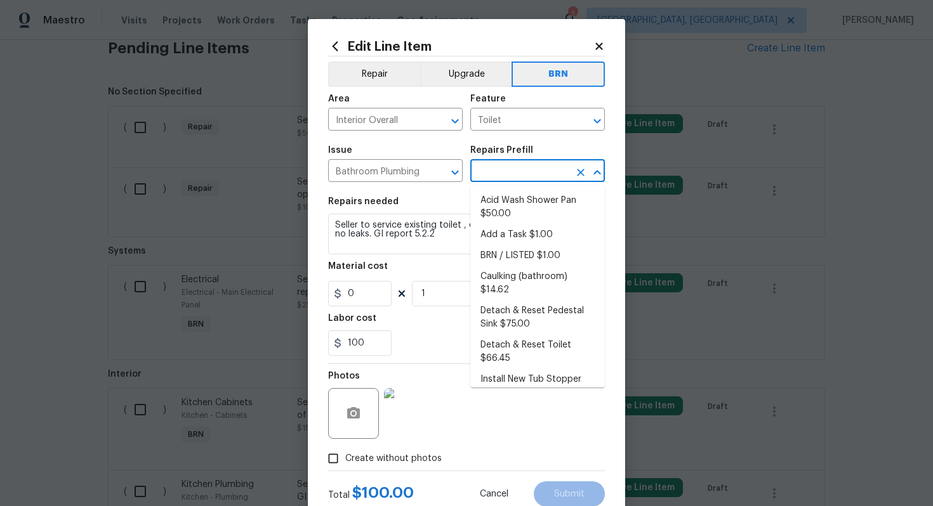
click at [519, 171] on input "text" at bounding box center [519, 172] width 99 height 20
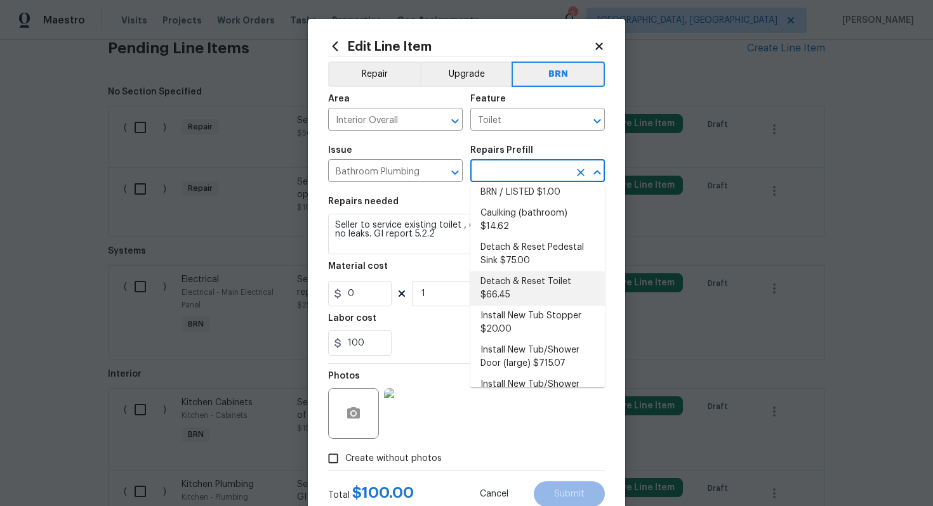
scroll to position [67, 0]
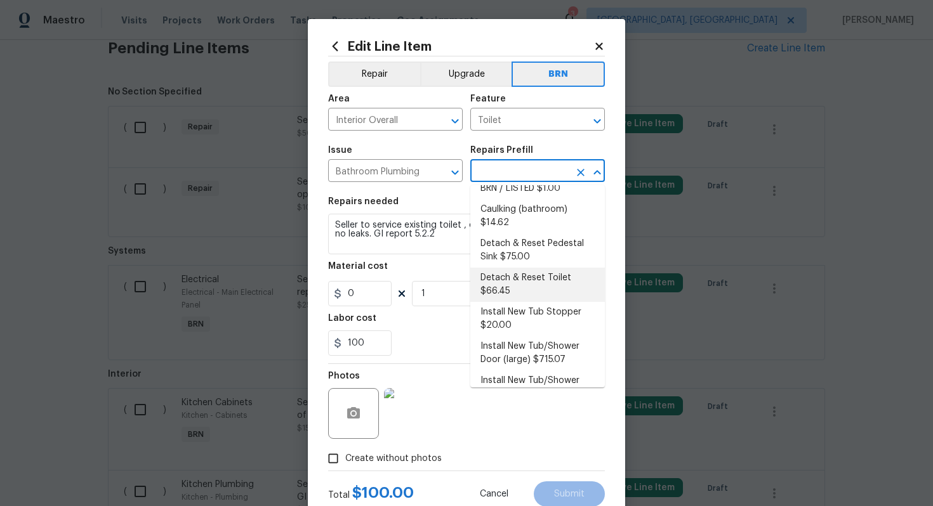
click at [523, 278] on li "Detach & Reset Toilet $66.45" at bounding box center [537, 285] width 134 height 34
type input "Plumbing"
type input "Detach & Reset Toilet $66.45"
type textarea "Detach, store and reset the toilet as needed for other repairs. Ensure that the…"
type input "66.45"
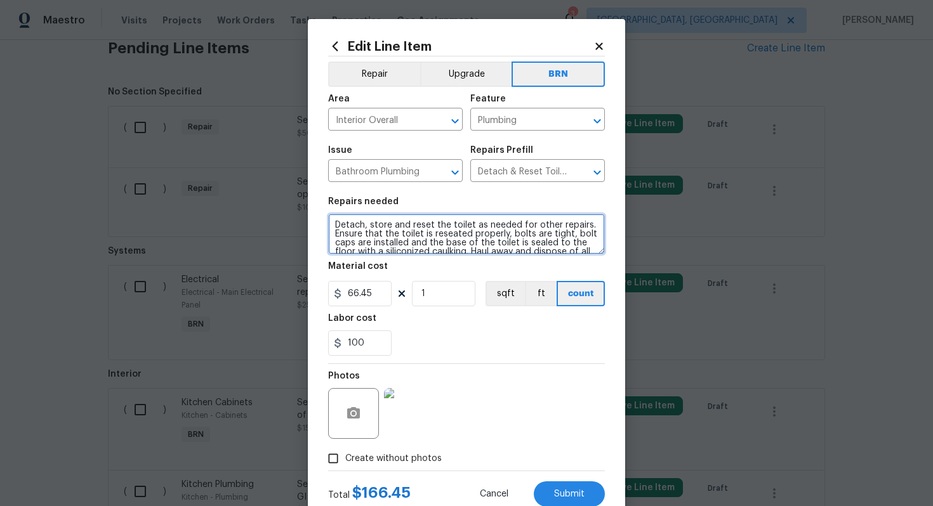
scroll to position [18, 0]
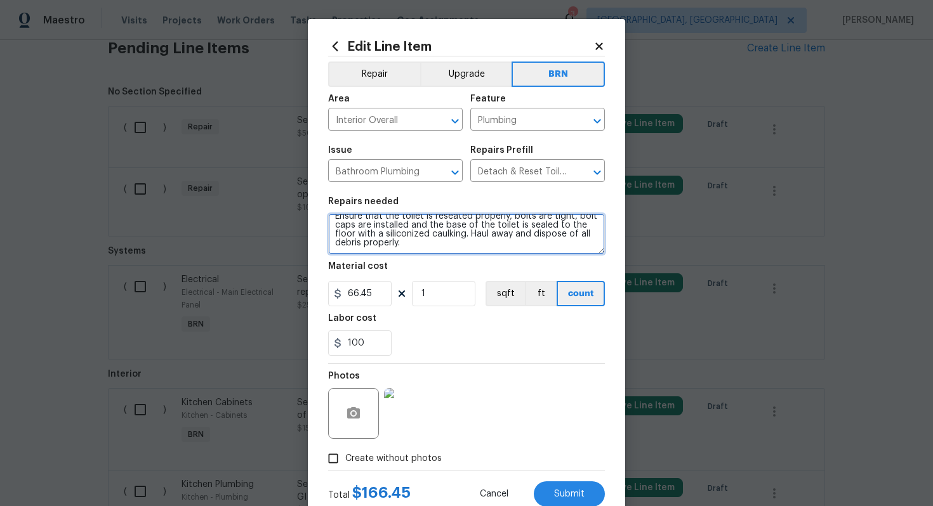
drag, startPoint x: 332, startPoint y: 225, endPoint x: 413, endPoint y: 265, distance: 90.2
click at [413, 265] on section "Repairs needed Detach, store and reset the toilet as needed for other repairs. …" at bounding box center [466, 277] width 277 height 174
paste textarea "Seller to service existing toilet , ensure proper operation with no leaks. GI r…"
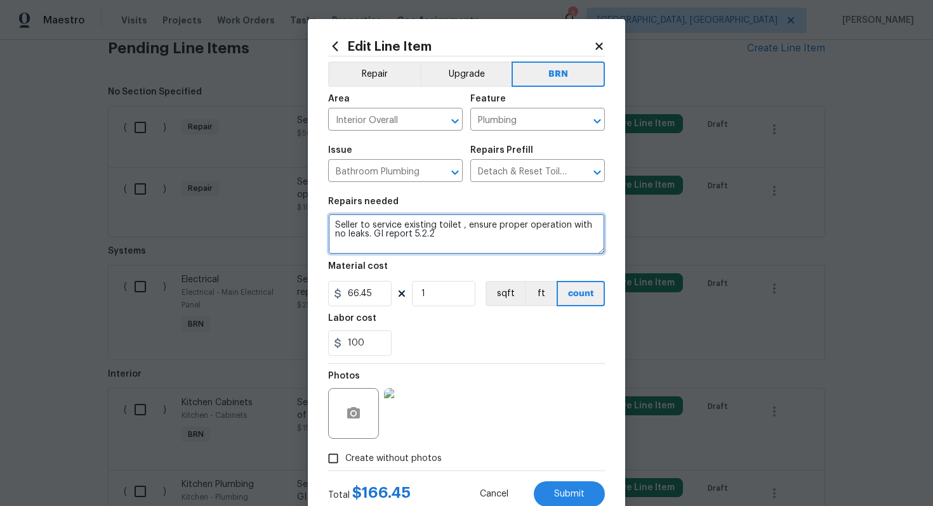
scroll to position [0, 0]
type textarea "Seller to service existing toilet , ensure proper operation with no leaks. GI r…"
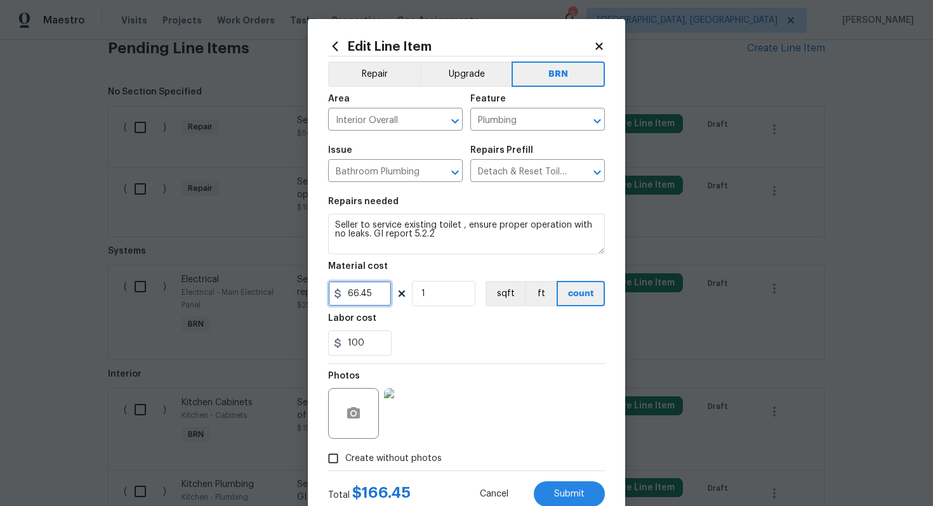
drag, startPoint x: 380, startPoint y: 297, endPoint x: 332, endPoint y: 291, distance: 48.6
click at [332, 291] on input "66.45" at bounding box center [359, 293] width 63 height 25
type input "0"
click at [473, 344] on div "100" at bounding box center [466, 343] width 277 height 25
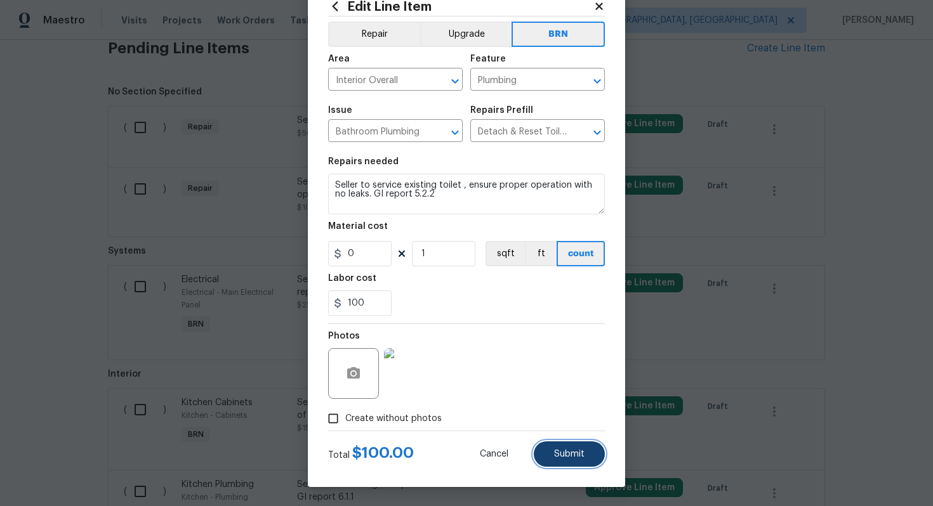
click at [563, 456] on span "Submit" at bounding box center [569, 455] width 30 height 10
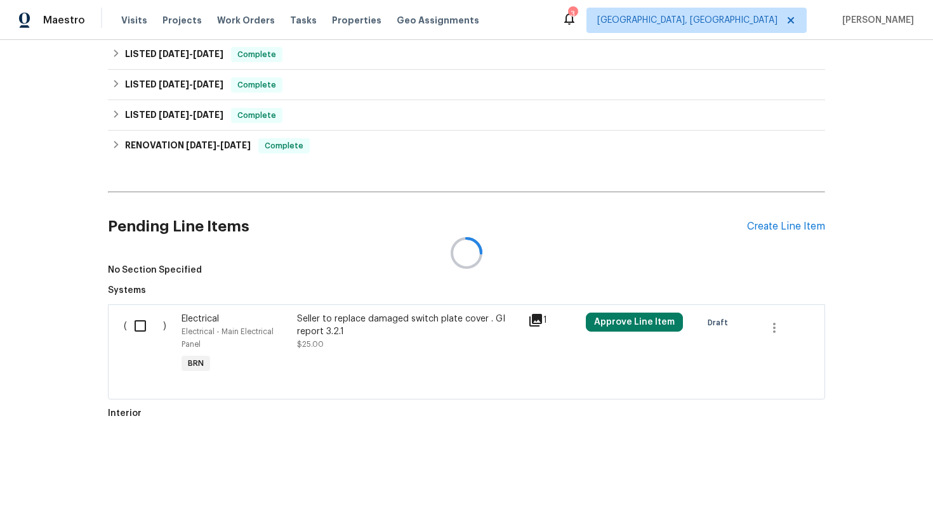
scroll to position [632, 0]
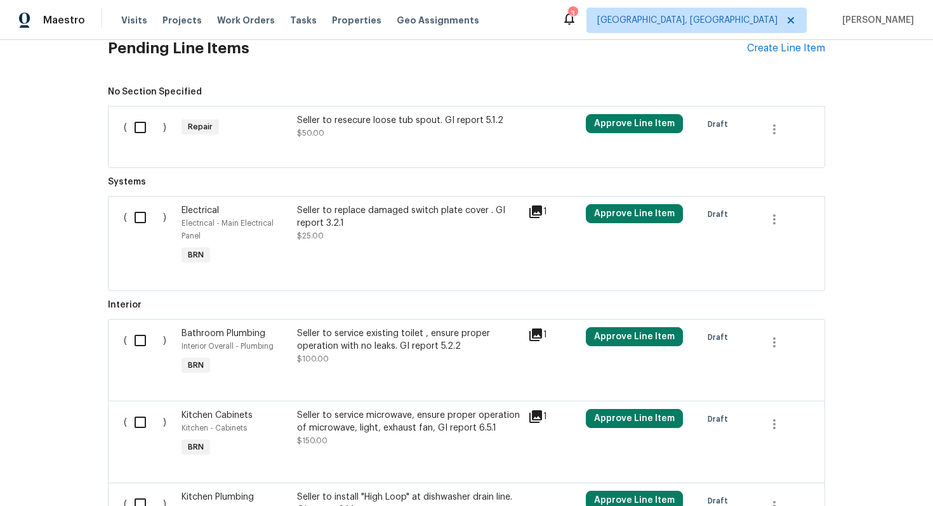
click at [414, 145] on div at bounding box center [466, 152] width 685 height 15
click at [415, 141] on div "Seller to resecure loose tub spout. GI report 5.1.2 $50.00" at bounding box center [408, 129] width 231 height 38
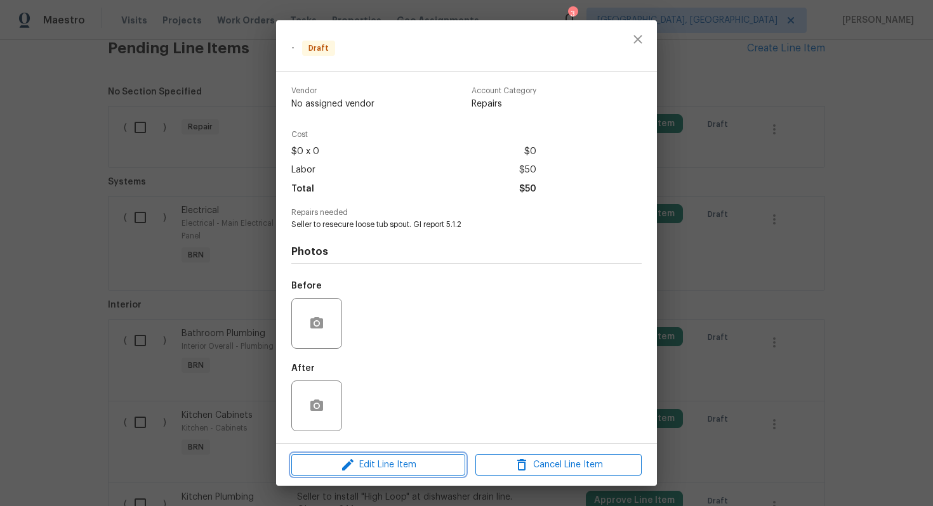
click at [389, 457] on span "Edit Line Item" at bounding box center [378, 465] width 166 height 16
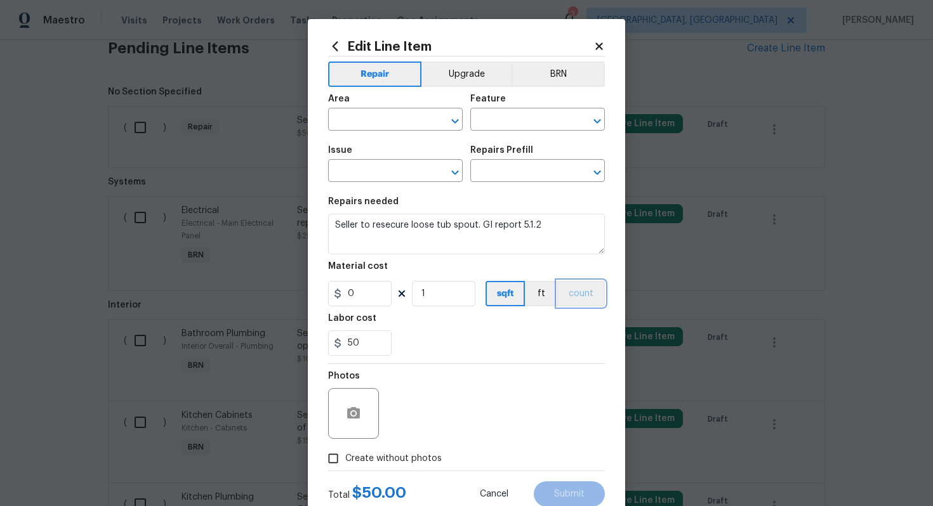
click at [589, 305] on button "count" at bounding box center [581, 293] width 48 height 25
click at [557, 71] on button "BRN" at bounding box center [557, 74] width 93 height 25
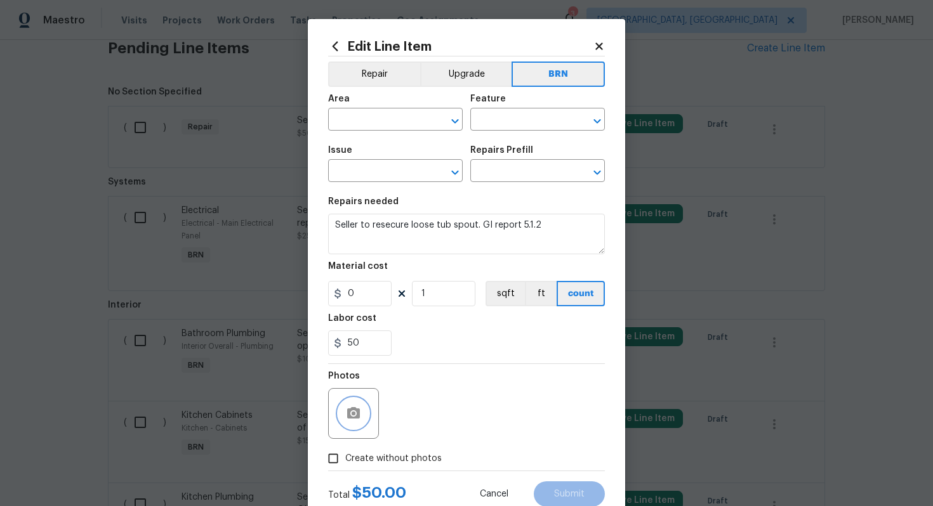
click at [355, 415] on circle "button" at bounding box center [353, 414] width 4 height 4
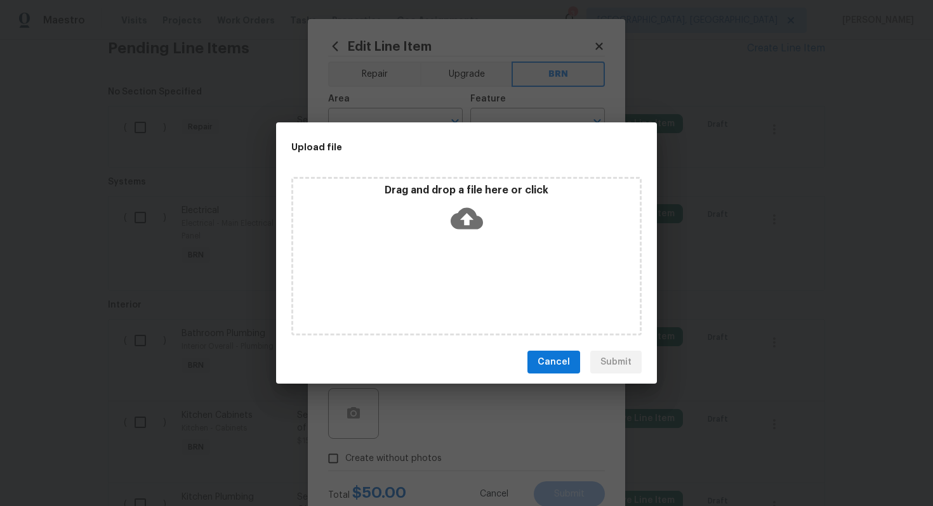
click at [457, 211] on icon at bounding box center [466, 218] width 32 height 32
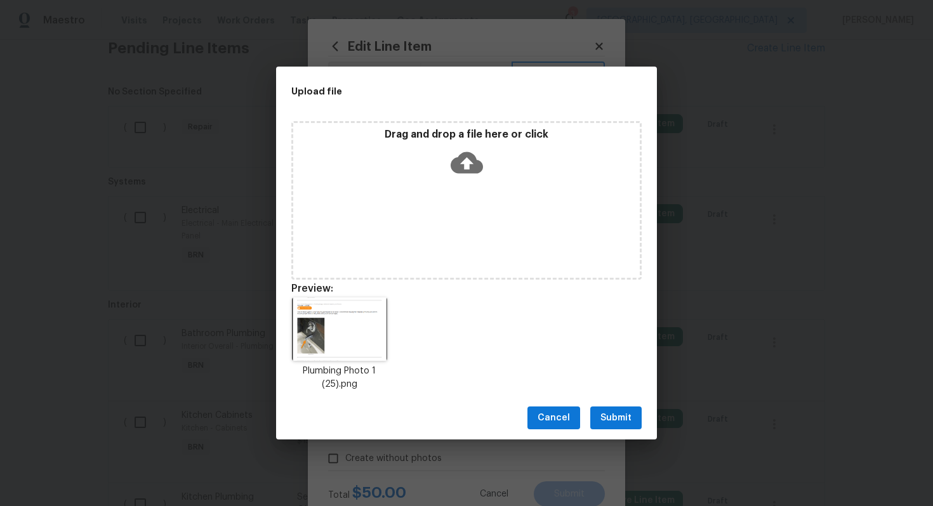
click at [615, 421] on span "Submit" at bounding box center [615, 418] width 31 height 16
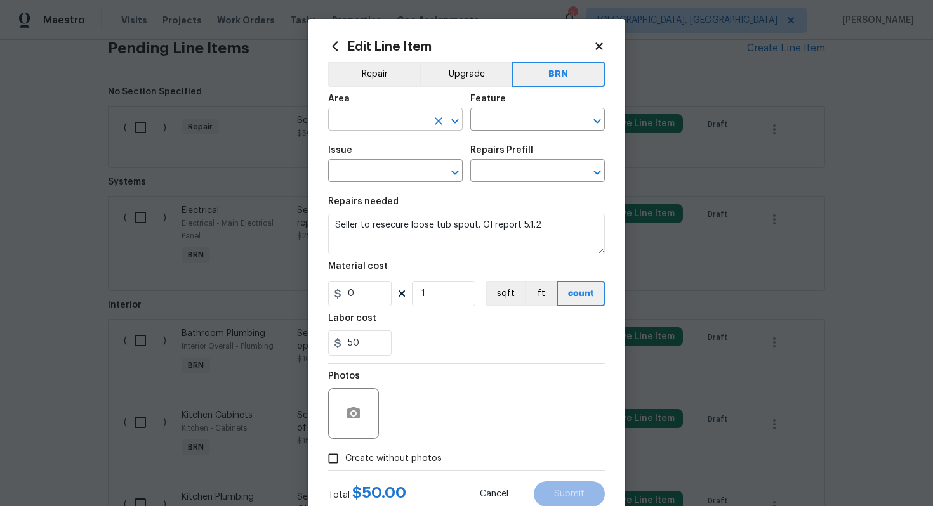
click at [386, 118] on input "text" at bounding box center [377, 121] width 99 height 20
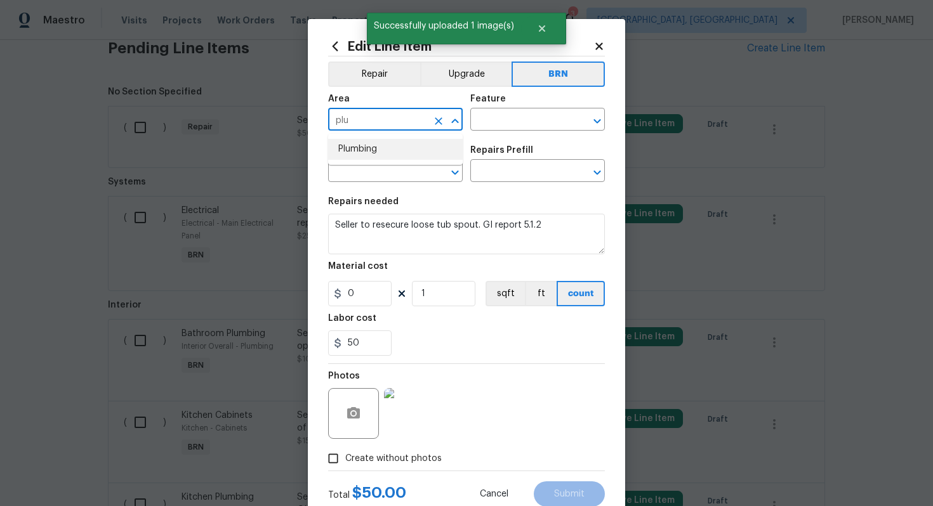
click at [375, 154] on li "Plumbing" at bounding box center [395, 149] width 134 height 21
type input "Plumbing"
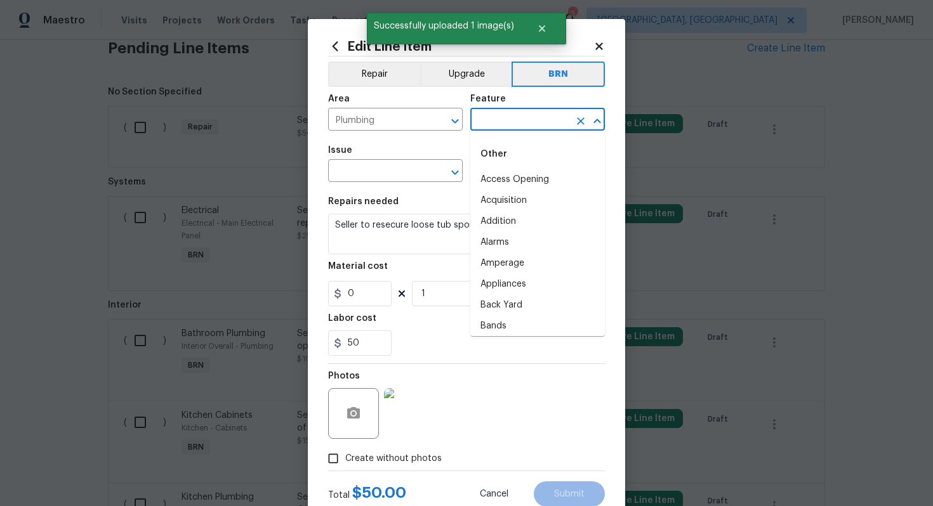
click at [507, 126] on input "text" at bounding box center [519, 121] width 99 height 20
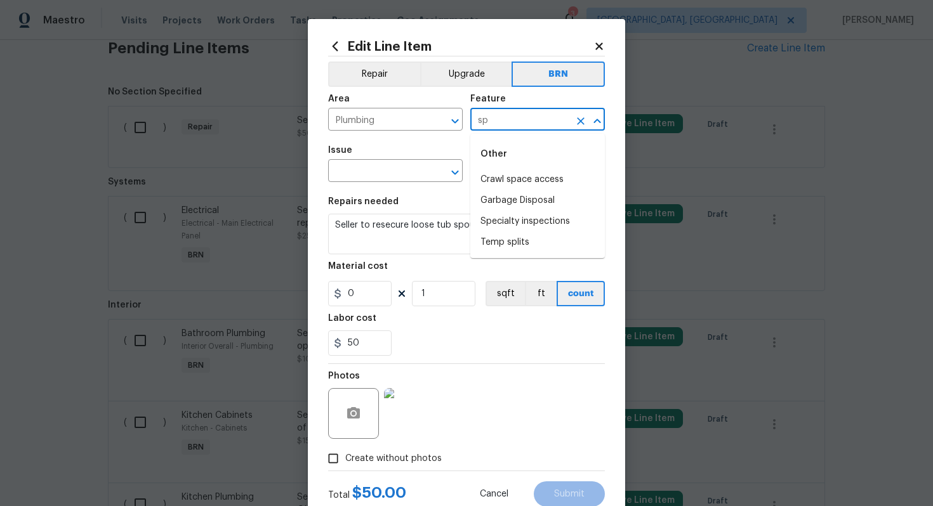
type input "s"
click at [526, 206] on li "Plumbing" at bounding box center [537, 200] width 134 height 21
type input "Plumbing"
click at [376, 174] on input "text" at bounding box center [377, 172] width 99 height 20
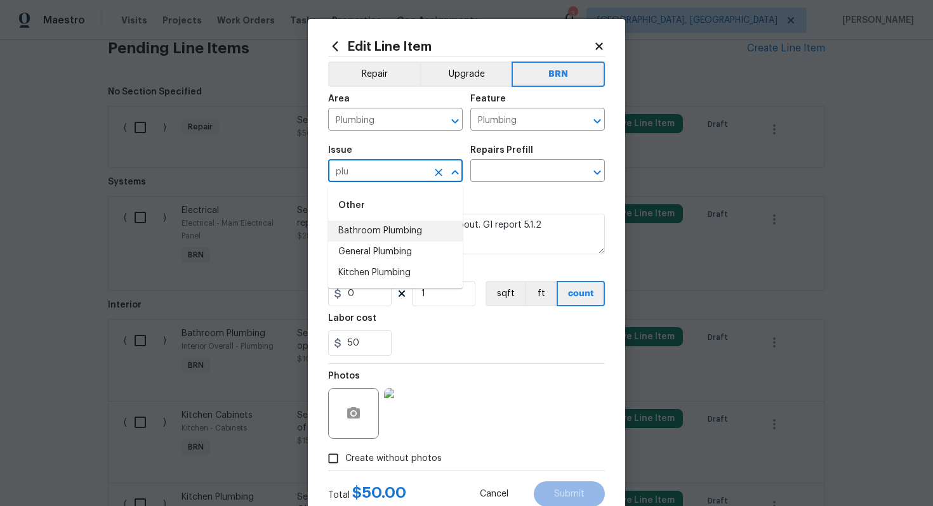
click at [396, 238] on li "Bathroom Plumbing" at bounding box center [395, 231] width 134 height 21
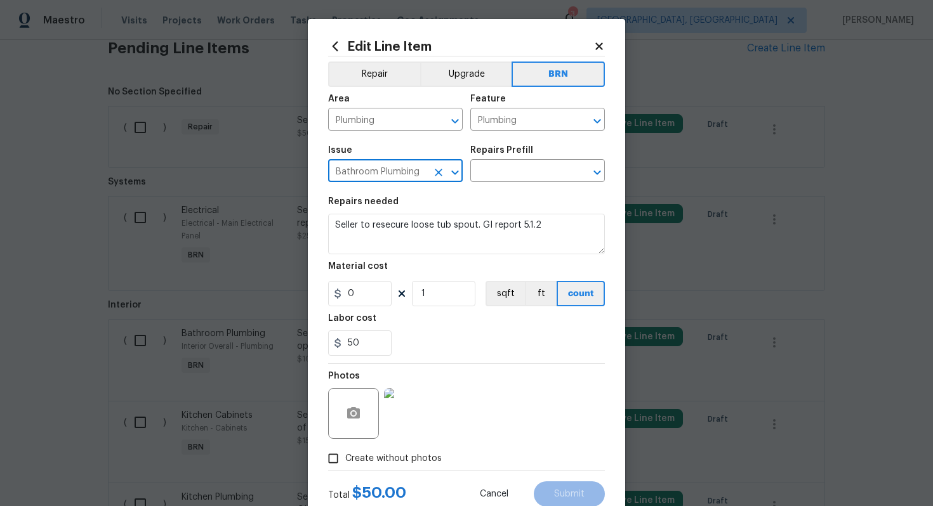
type input "Bathroom Plumbing"
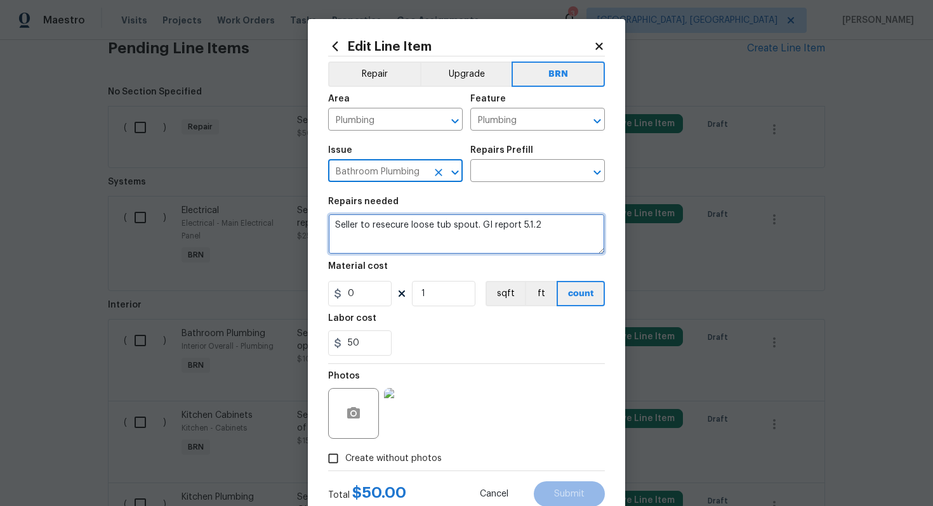
click at [379, 225] on textarea "Seller to resecure loose tub spout. GI report 5.1.2" at bounding box center [466, 234] width 277 height 41
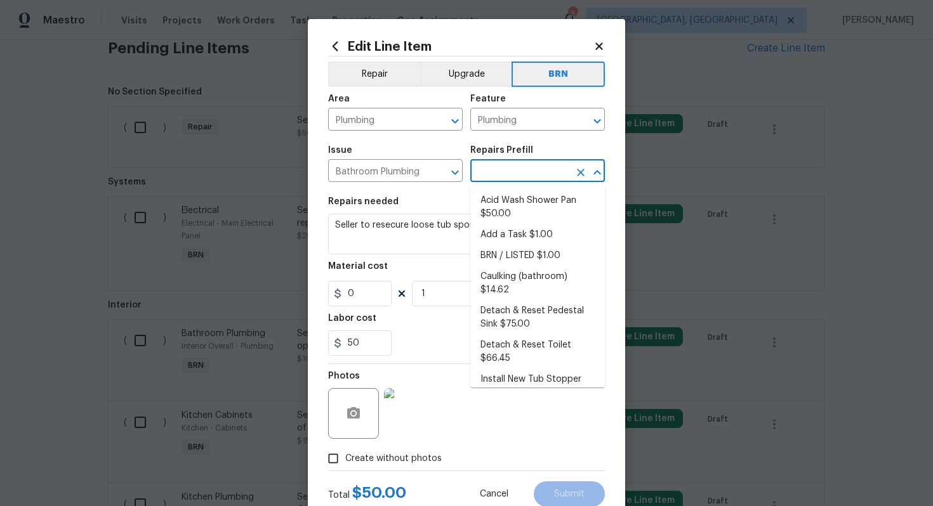
click at [492, 168] on input "text" at bounding box center [519, 172] width 99 height 20
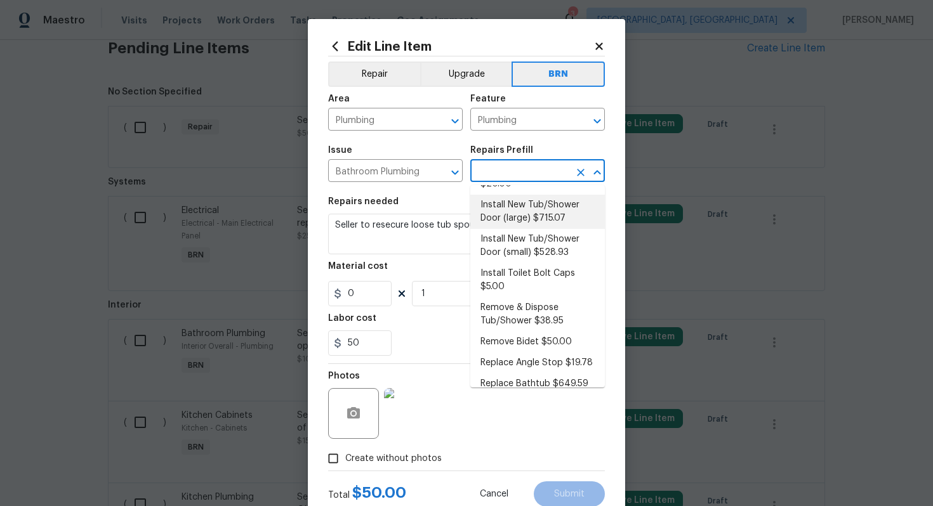
scroll to position [211, 0]
click at [514, 282] on li "Install Toilet Bolt Caps $5.00" at bounding box center [537, 278] width 134 height 34
type input "Install Toilet Bolt Caps $5.00"
type textarea "Install toilet bolt caps to match the color of the toilet."
type input "5"
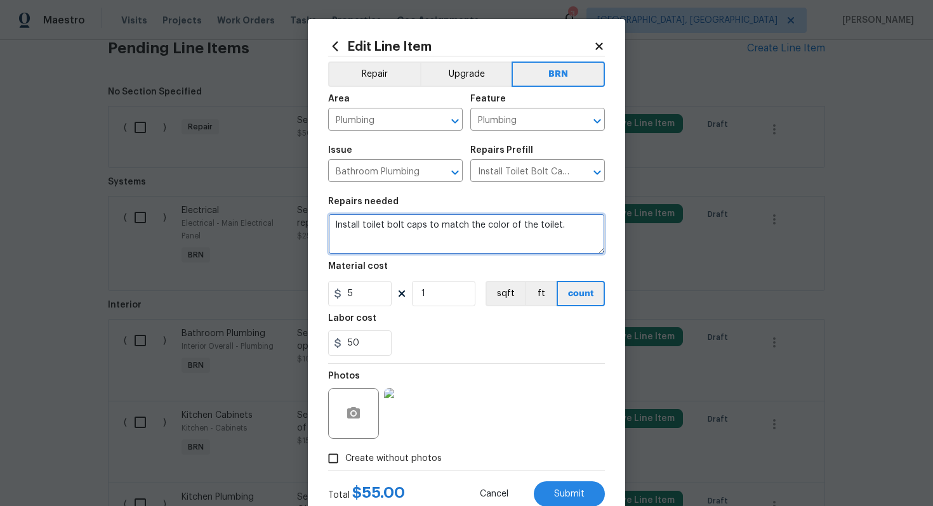
drag, startPoint x: 332, startPoint y: 225, endPoint x: 536, endPoint y: 230, distance: 204.4
click at [539, 232] on textarea "Install toilet bolt caps to match the color of the toilet." at bounding box center [466, 234] width 277 height 41
paste textarea "Seller to resecure loose tub spout. GI report 5.1.2"
type textarea "Seller to resecure loose tub spout. GI report 5.1.2"
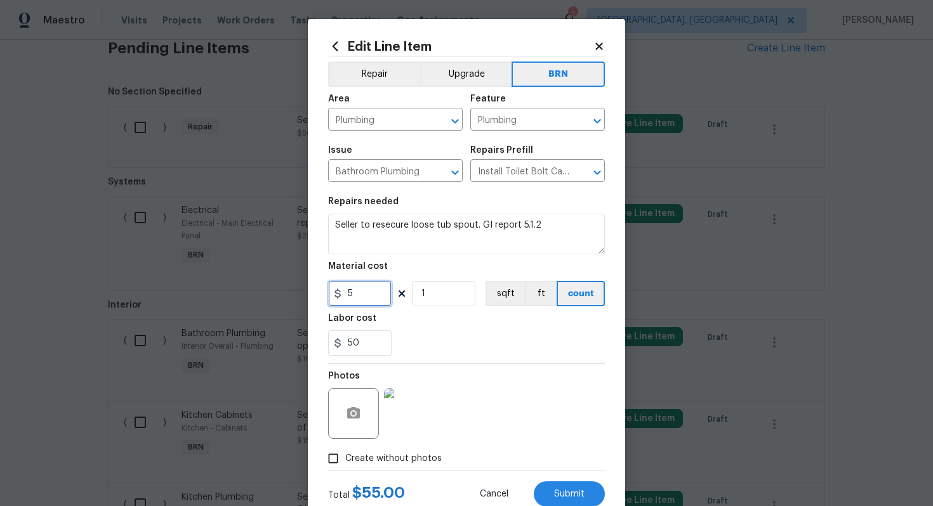
click at [377, 291] on input "5" at bounding box center [359, 293] width 63 height 25
type input "0"
click at [454, 344] on div "50" at bounding box center [466, 343] width 277 height 25
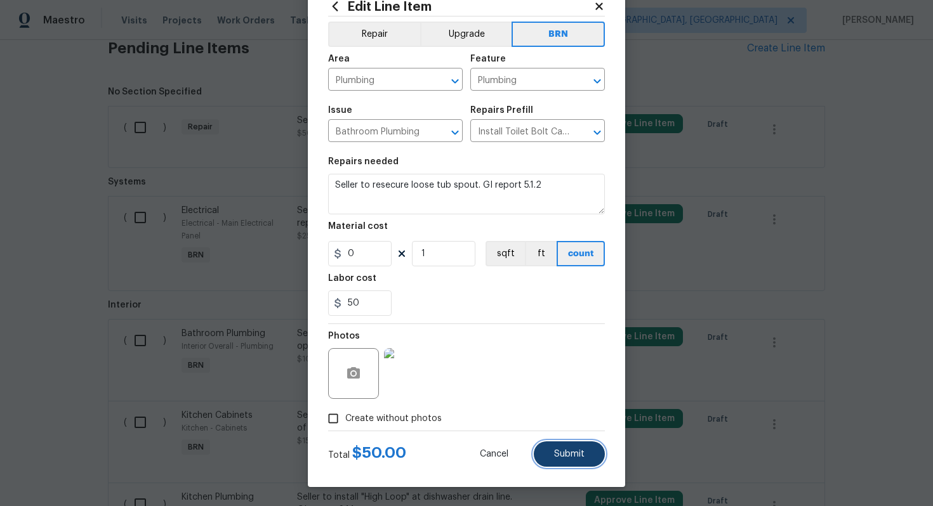
click at [556, 459] on span "Submit" at bounding box center [569, 455] width 30 height 10
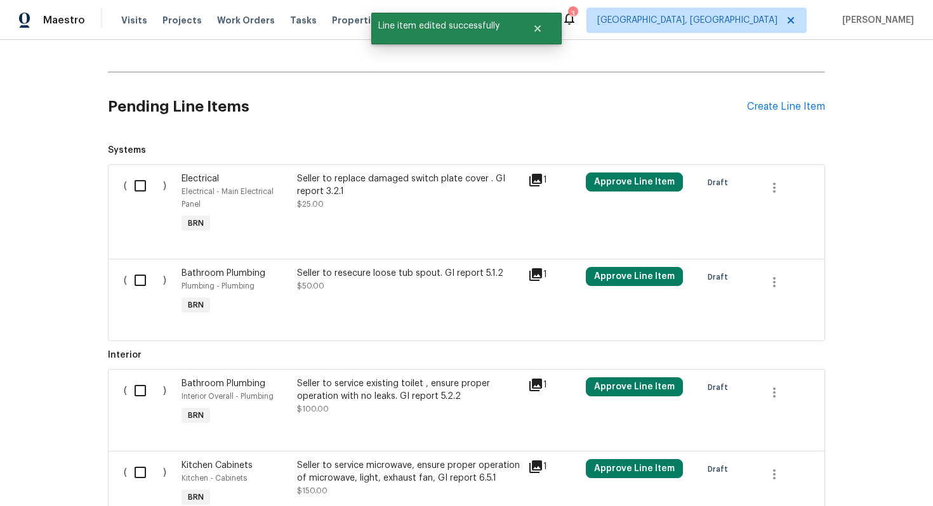
scroll to position [546, 0]
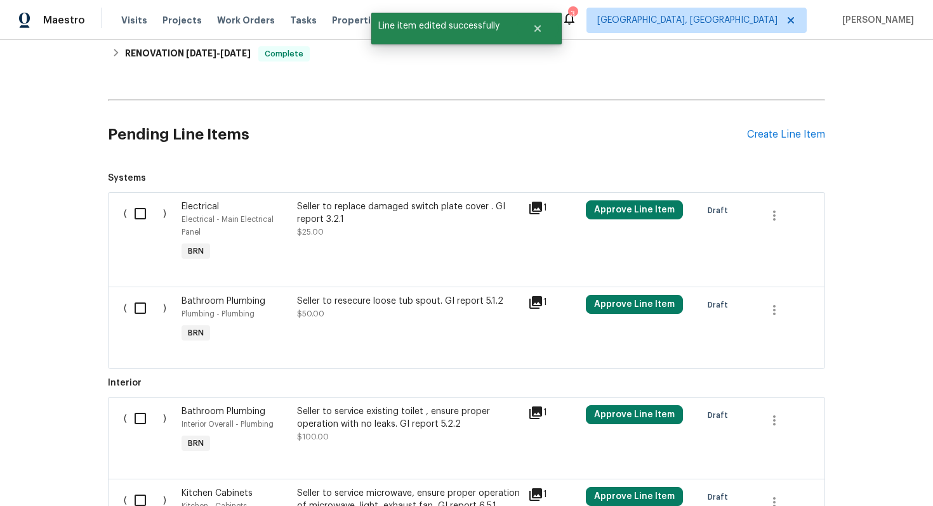
click at [142, 216] on input "checkbox" at bounding box center [145, 213] width 36 height 27
checkbox input "true"
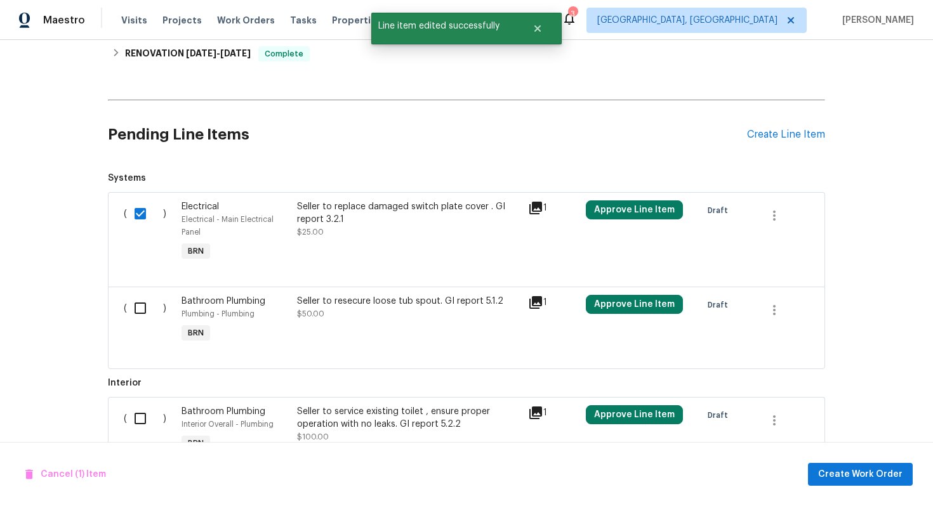
click at [143, 306] on input "checkbox" at bounding box center [145, 308] width 36 height 27
checkbox input "true"
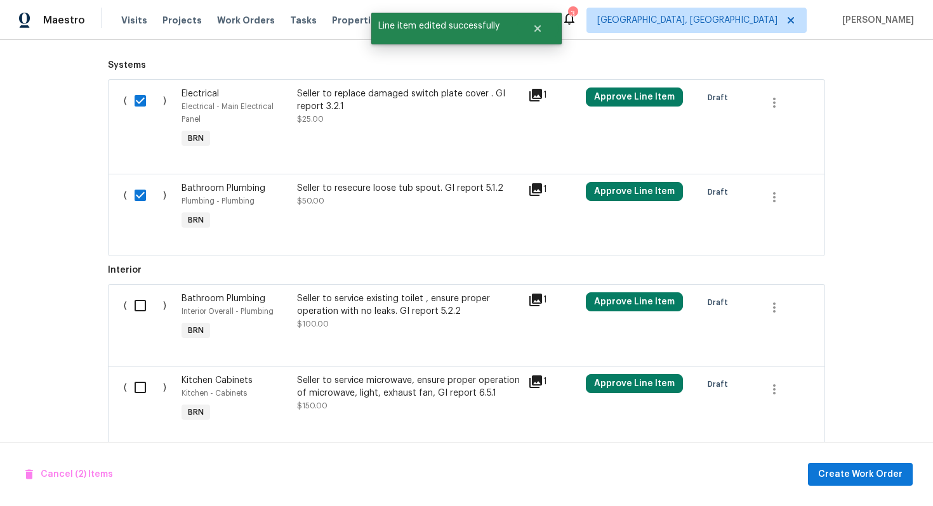
scroll to position [736, 0]
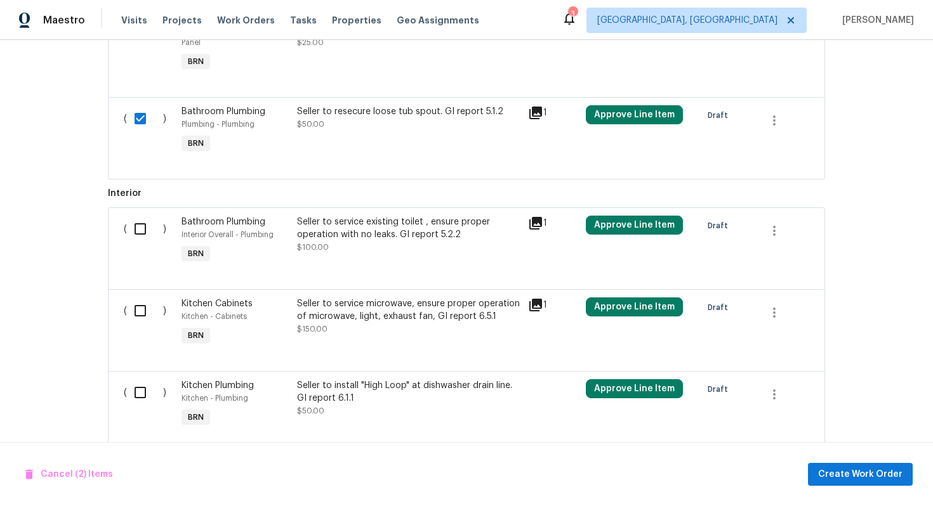
click at [140, 234] on input "checkbox" at bounding box center [145, 229] width 36 height 27
checkbox input "true"
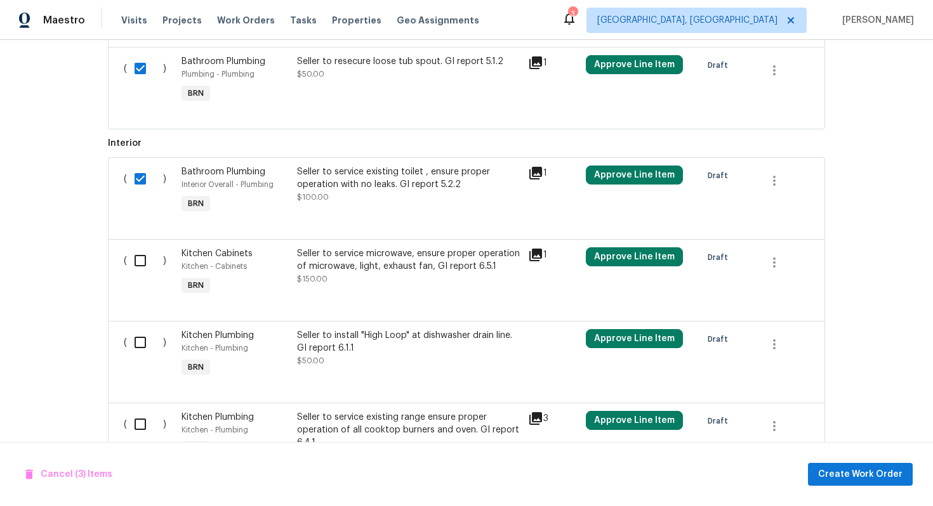
click at [140, 261] on input "checkbox" at bounding box center [145, 260] width 36 height 27
checkbox input "true"
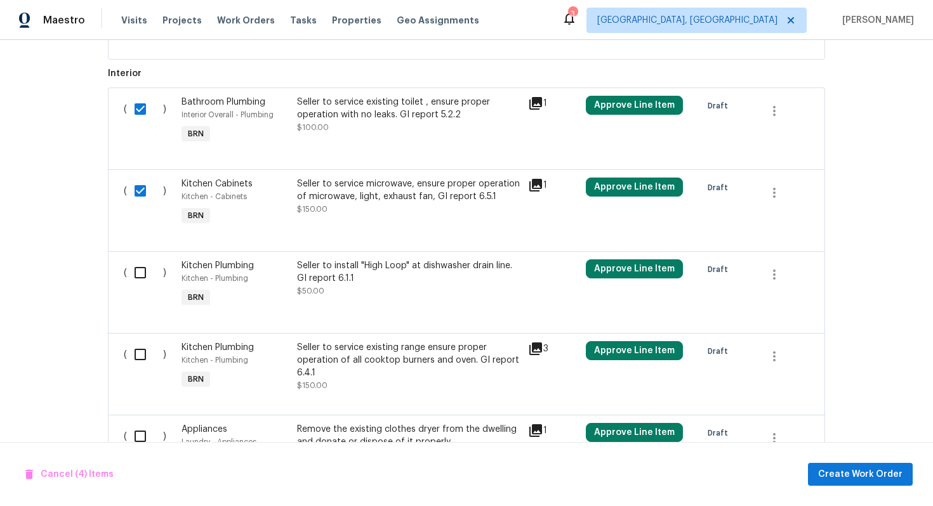
scroll to position [866, 0]
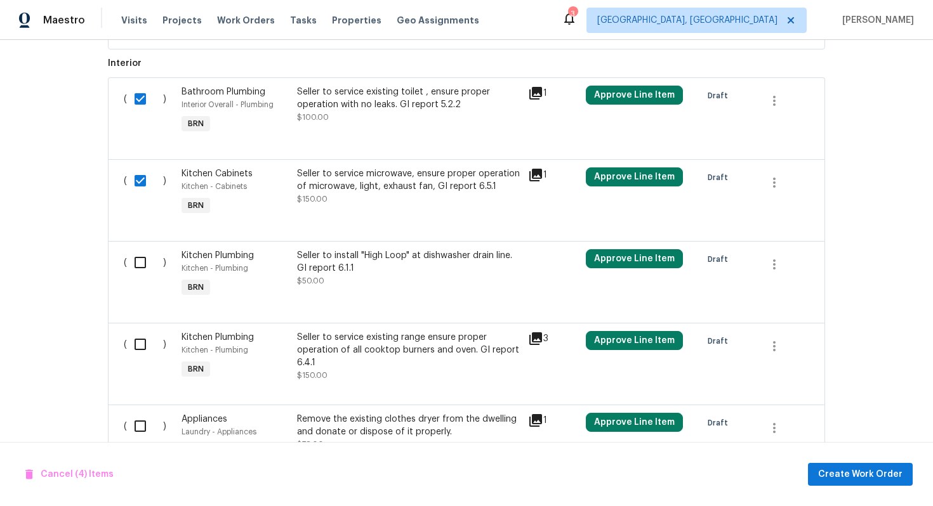
click at [134, 270] on input "checkbox" at bounding box center [145, 262] width 36 height 27
checkbox input "true"
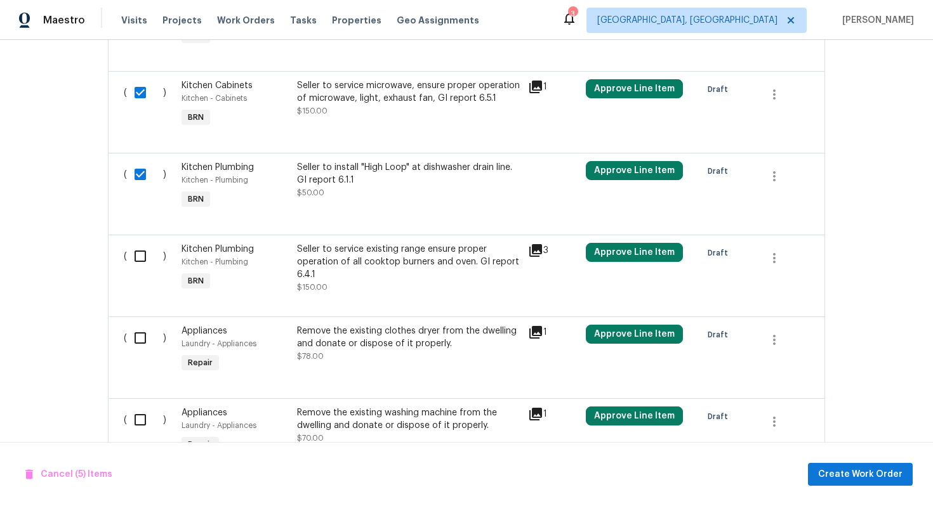
scroll to position [957, 0]
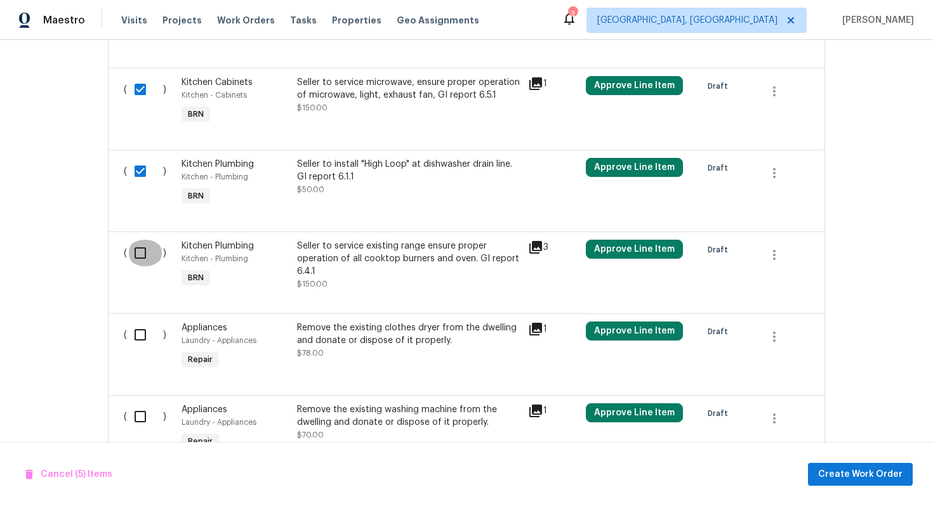
click at [148, 253] on input "checkbox" at bounding box center [145, 253] width 36 height 27
checkbox input "true"
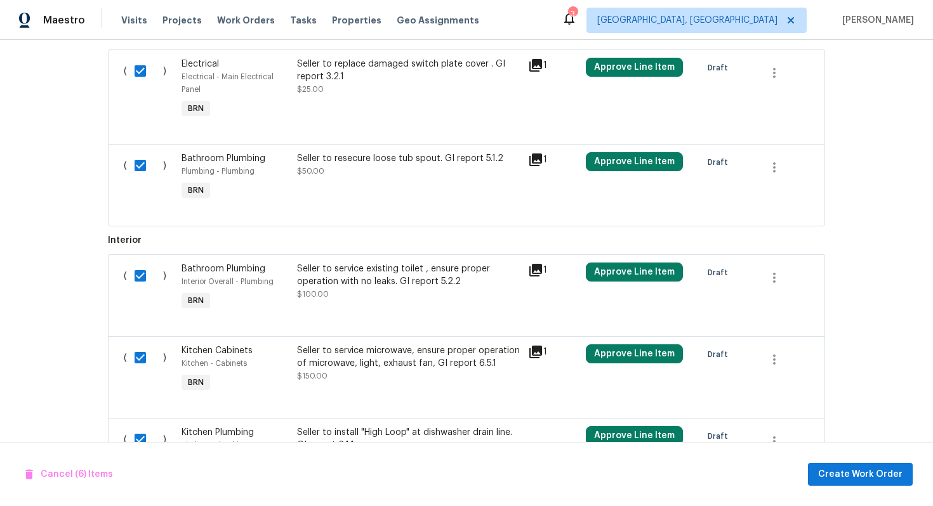
scroll to position [678, 0]
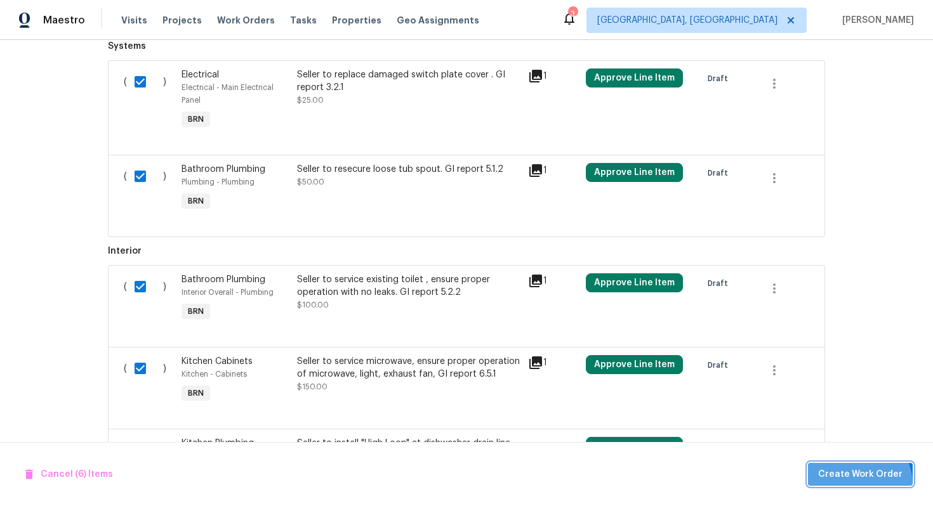
click at [855, 485] on button "Create Work Order" at bounding box center [860, 474] width 105 height 23
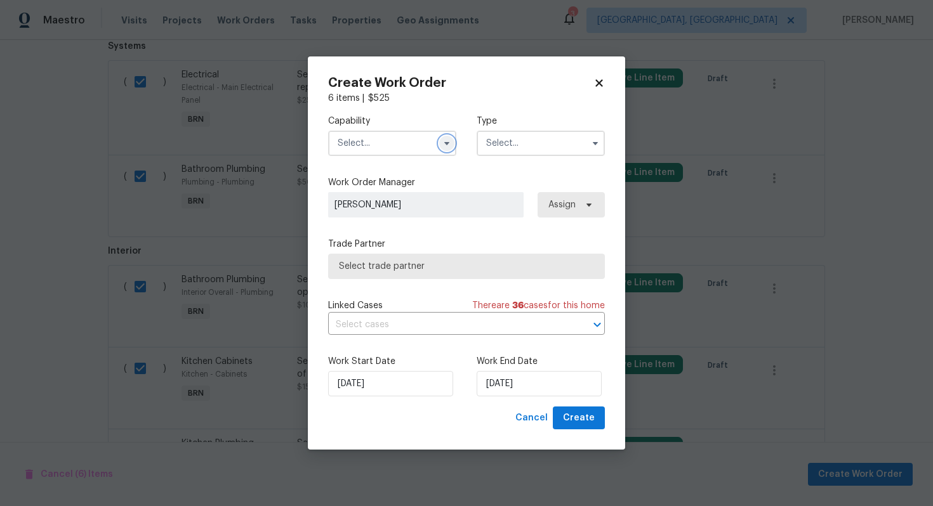
click at [448, 143] on icon "button" at bounding box center [447, 143] width 10 height 10
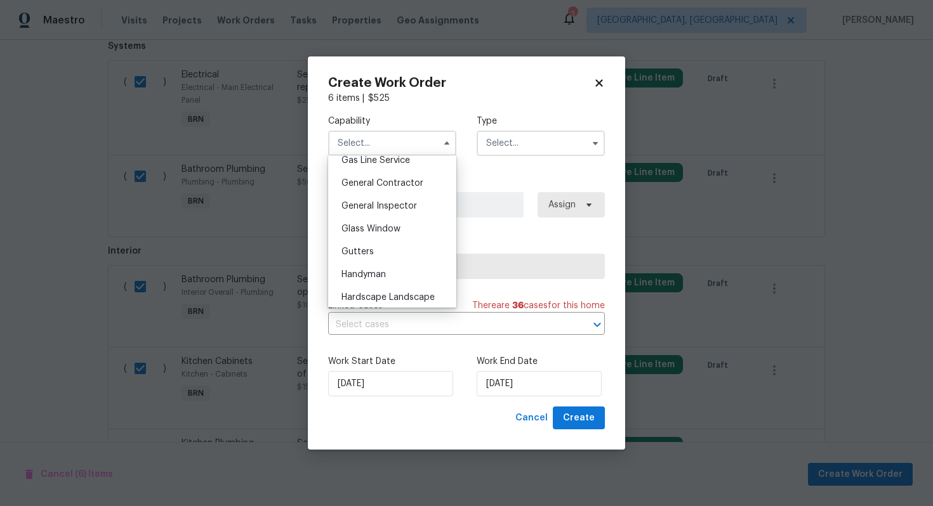
scroll to position [615, 0]
click at [412, 254] on div "Handyman" at bounding box center [392, 252] width 122 height 23
type input "Handyman"
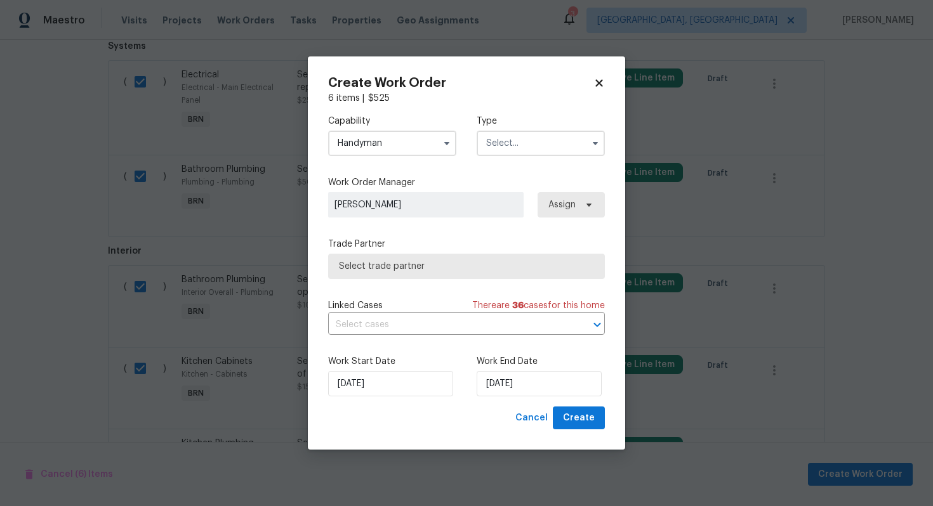
click at [516, 150] on input "text" at bounding box center [540, 143] width 128 height 25
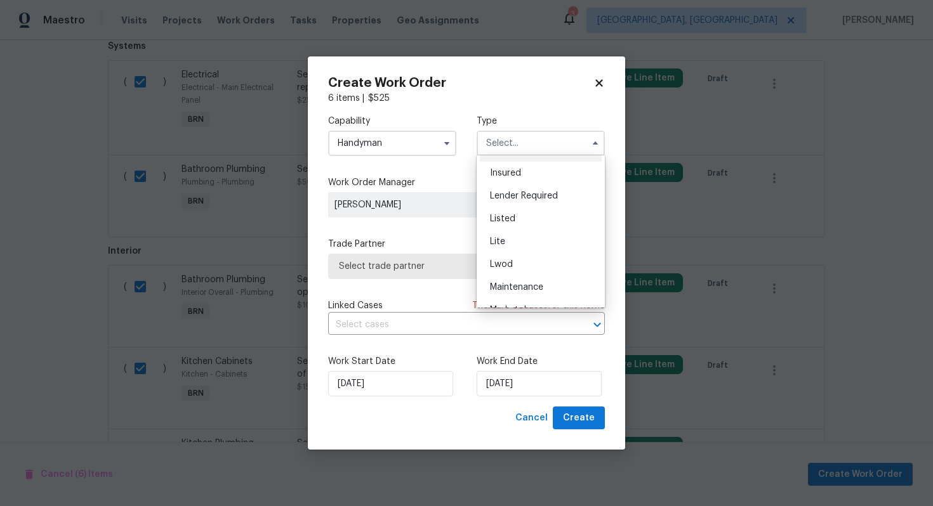
scroll to position [288, 0]
click at [526, 230] on div "Resale" at bounding box center [541, 224] width 122 height 23
type input "Resale"
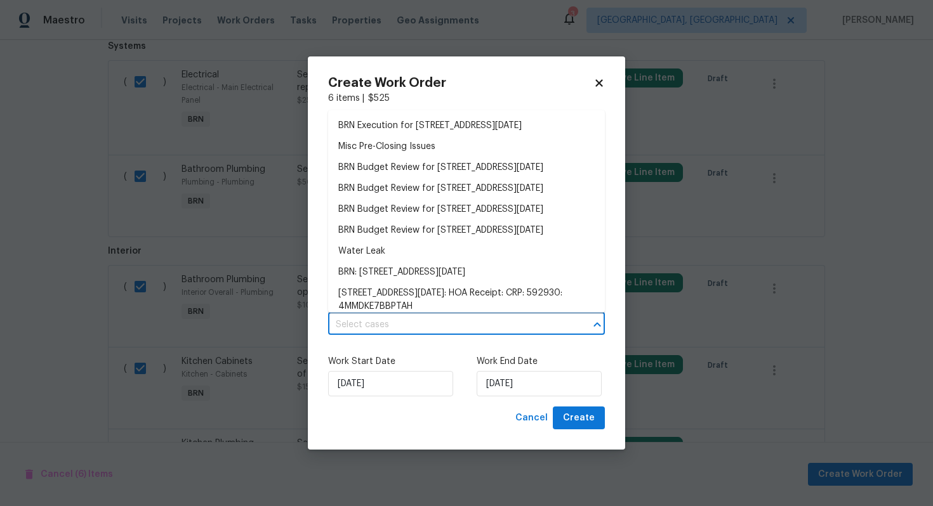
click at [445, 327] on input "text" at bounding box center [448, 325] width 241 height 20
click at [451, 130] on li "BRN Execution for [STREET_ADDRESS][DATE]" at bounding box center [466, 125] width 277 height 21
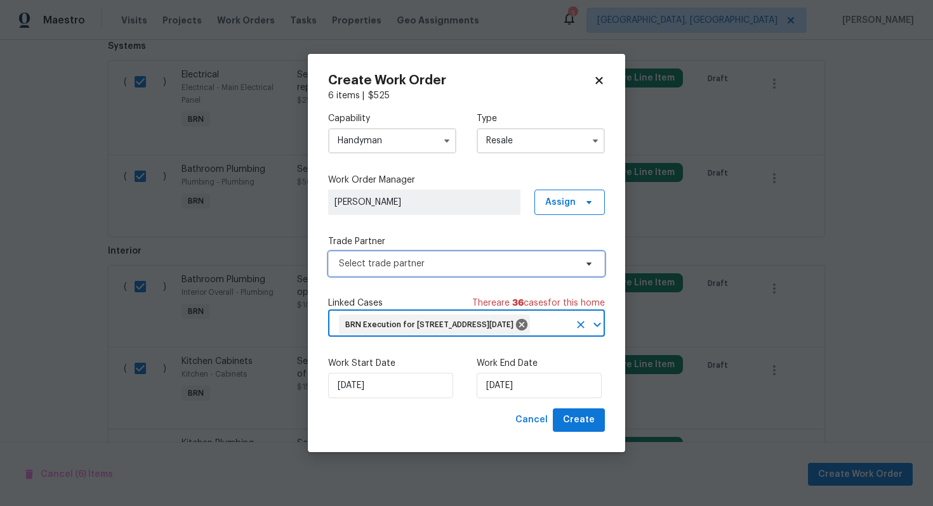
click at [423, 262] on span "Select trade partner" at bounding box center [466, 263] width 277 height 25
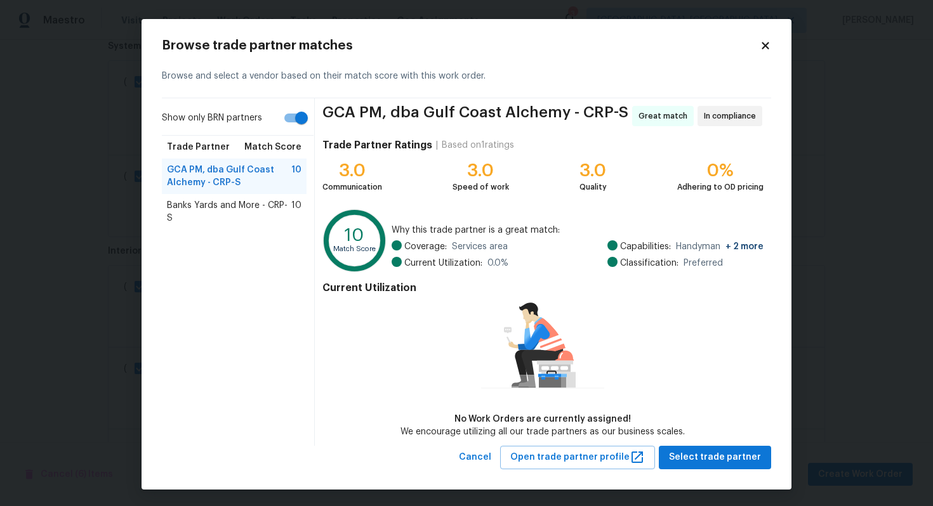
click at [287, 110] on input "Show only BRN partners" at bounding box center [301, 118] width 72 height 24
checkbox input "false"
click at [213, 201] on span "Banks Yards and More - CRP-S" at bounding box center [229, 211] width 124 height 25
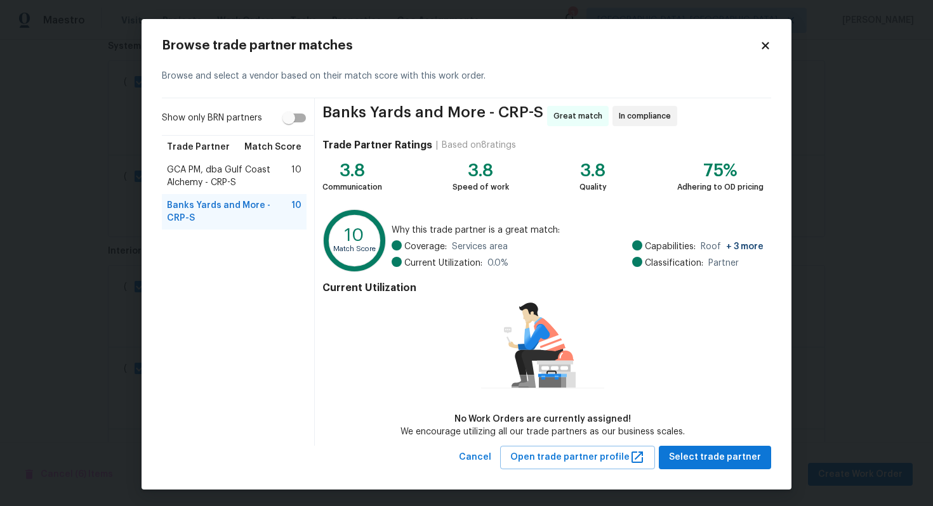
scroll to position [1, 0]
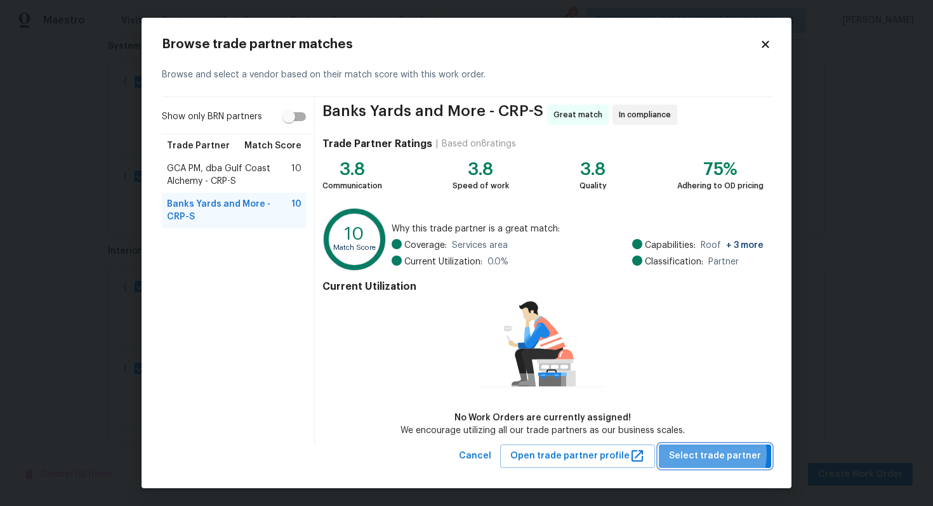
click at [712, 454] on span "Select trade partner" at bounding box center [715, 457] width 92 height 16
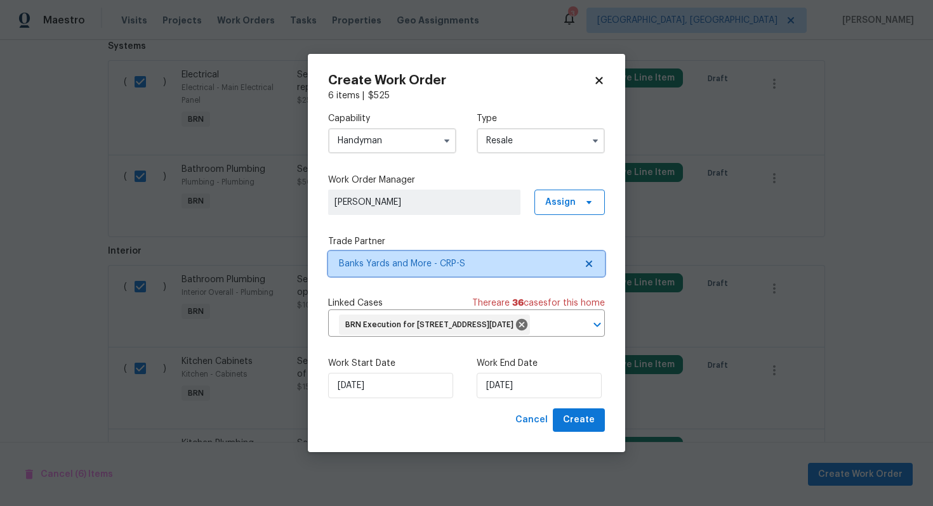
scroll to position [0, 0]
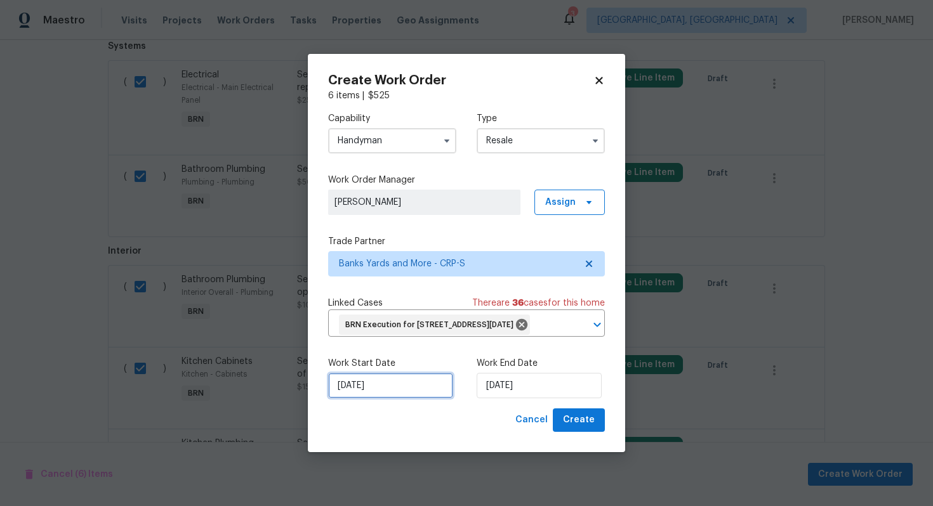
click at [360, 397] on input "[DATE]" at bounding box center [390, 385] width 125 height 25
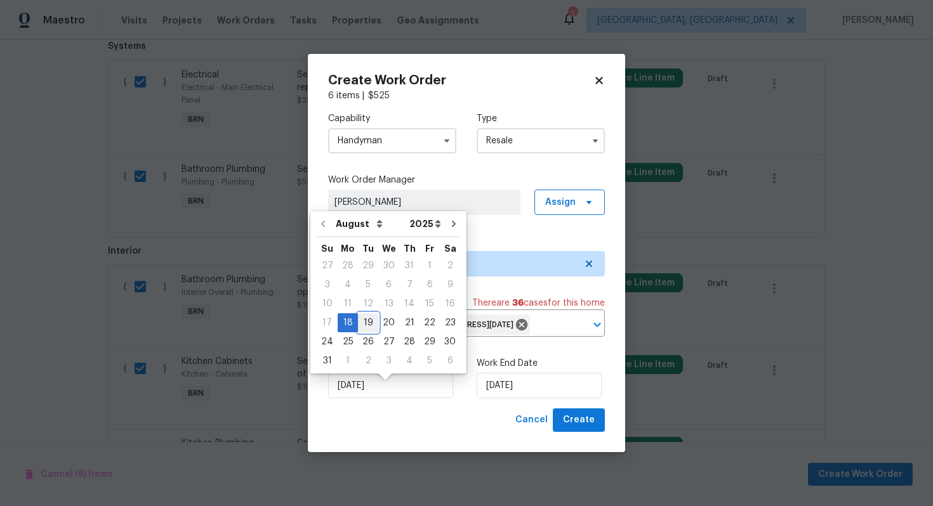
click at [366, 323] on div "19" at bounding box center [368, 323] width 20 height 18
type input "[DATE]"
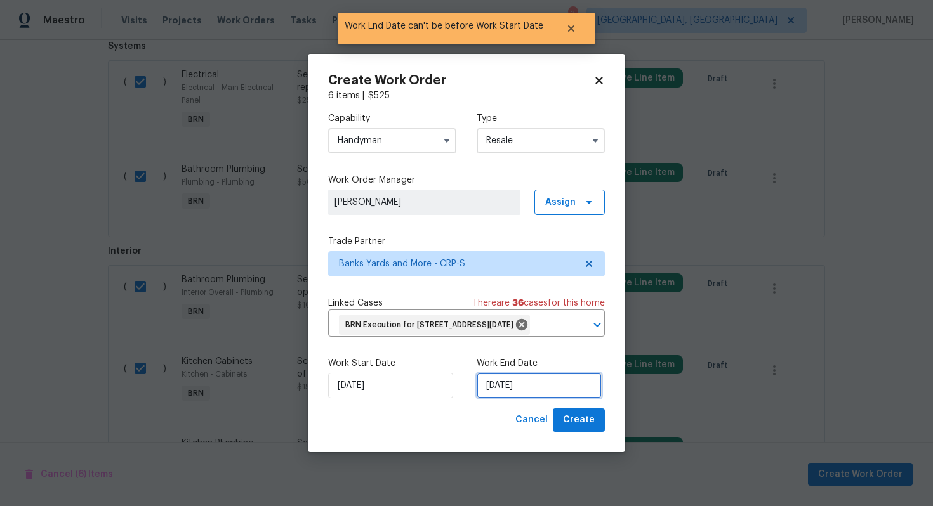
click at [512, 396] on input "[DATE]" at bounding box center [538, 385] width 125 height 25
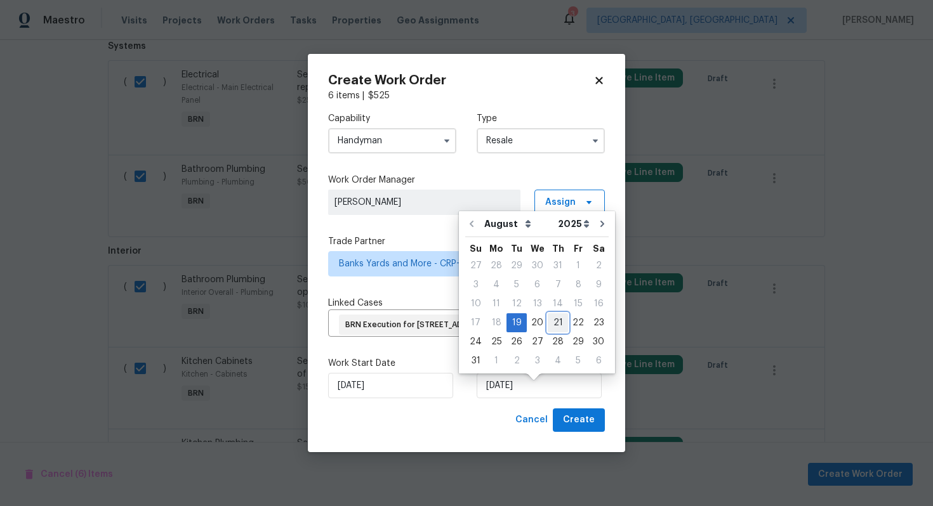
click at [554, 321] on div "21" at bounding box center [557, 323] width 20 height 18
type input "[DATE]"
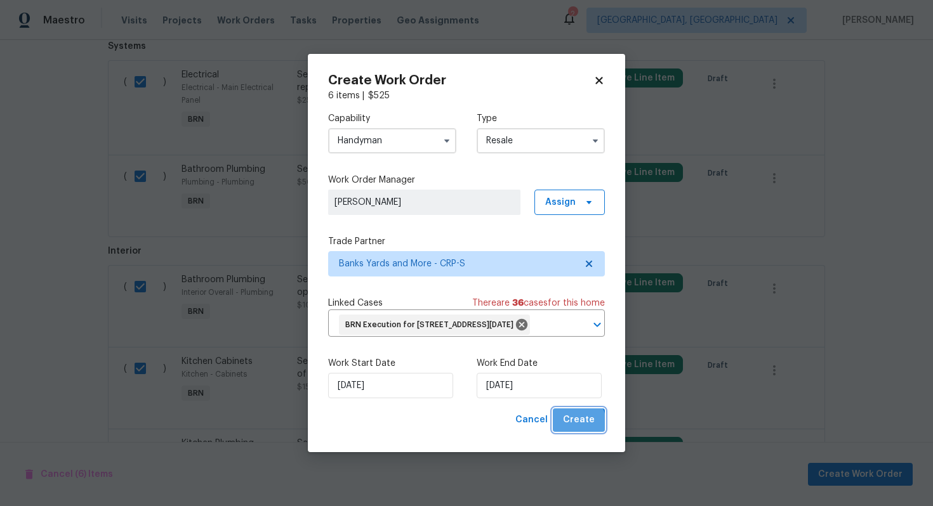
click at [579, 428] on span "Create" at bounding box center [579, 420] width 32 height 16
checkbox input "false"
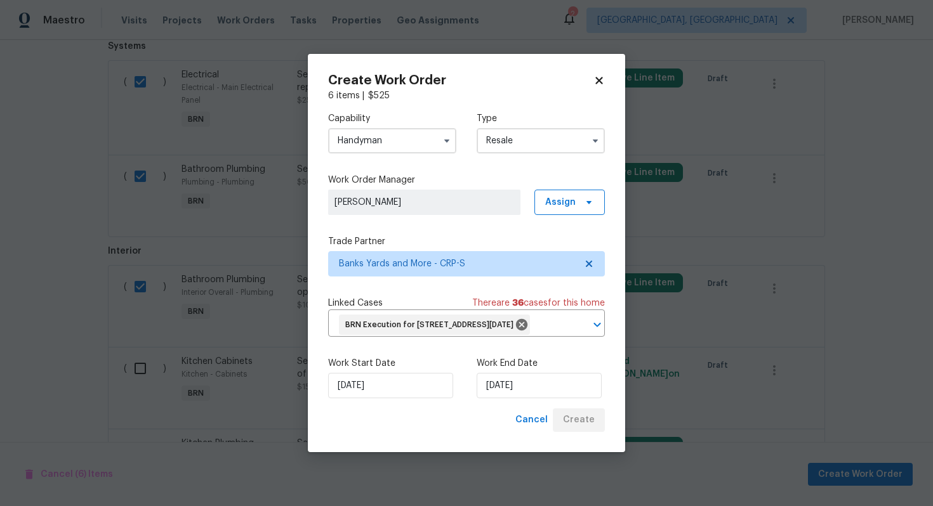
checkbox input "false"
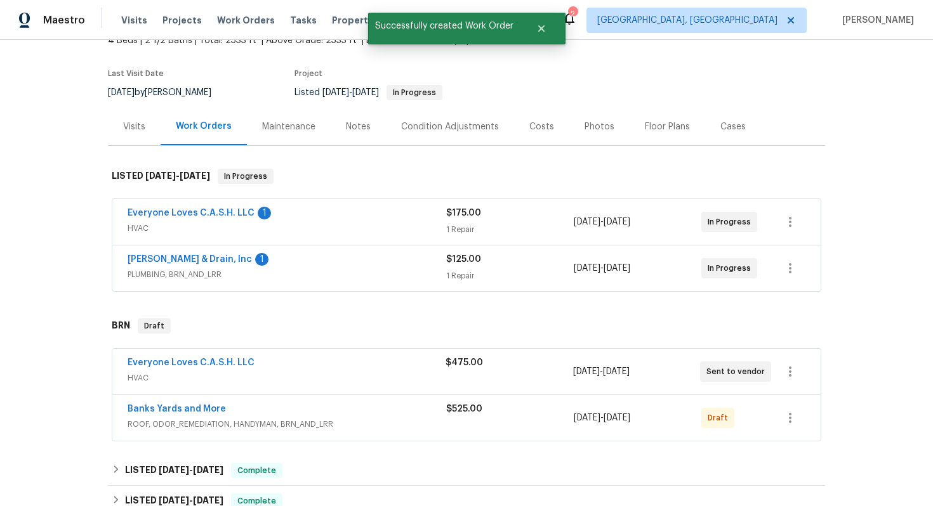
scroll to position [82, 0]
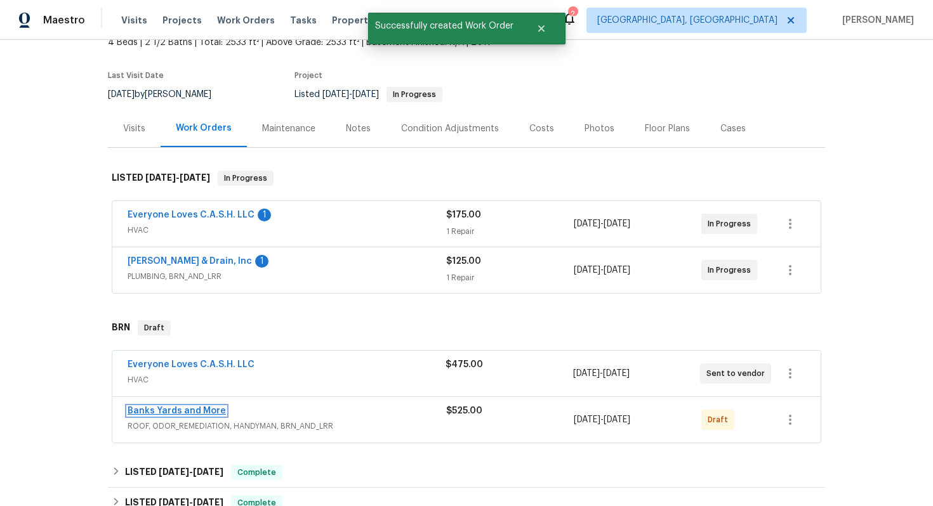
click at [169, 407] on link "Banks Yards and More" at bounding box center [177, 411] width 98 height 9
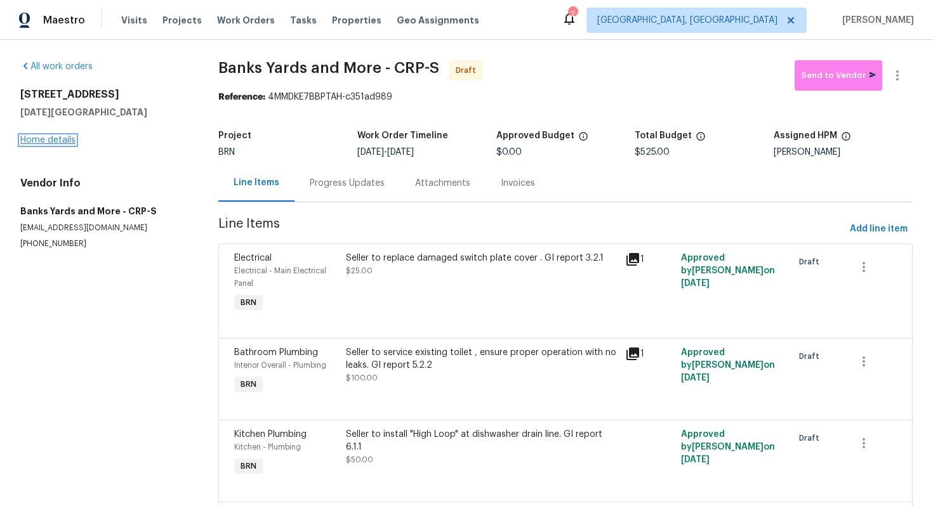
click at [72, 138] on link "Home details" at bounding box center [47, 140] width 55 height 9
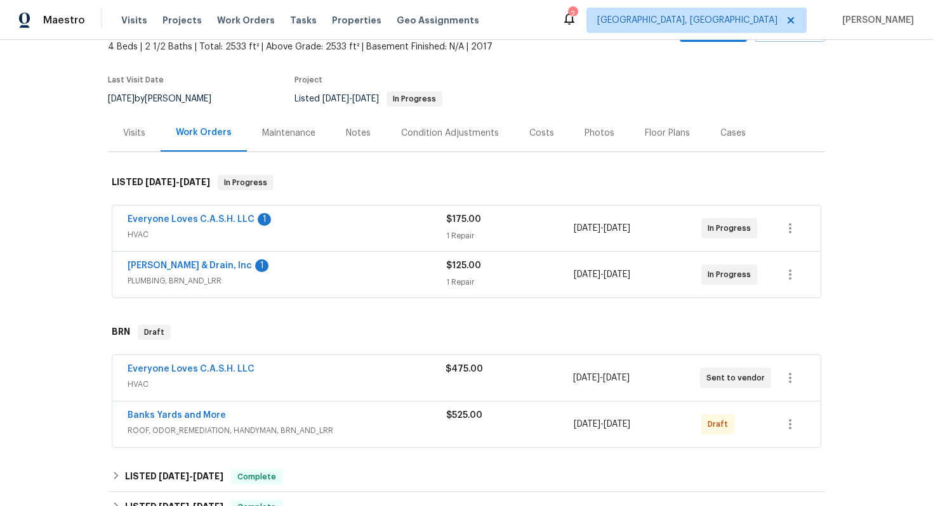
scroll to position [140, 0]
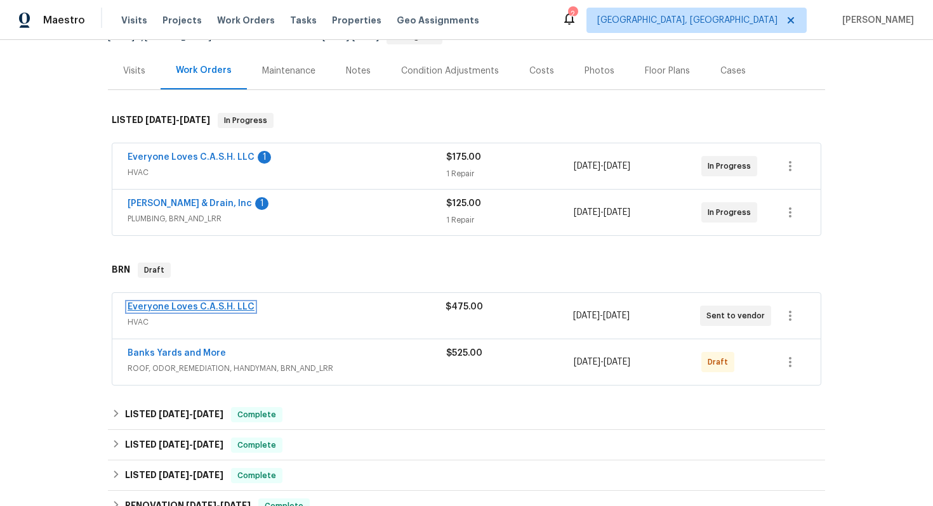
click at [194, 306] on link "Everyone Loves C.A.S.H. LLC" at bounding box center [191, 307] width 127 height 9
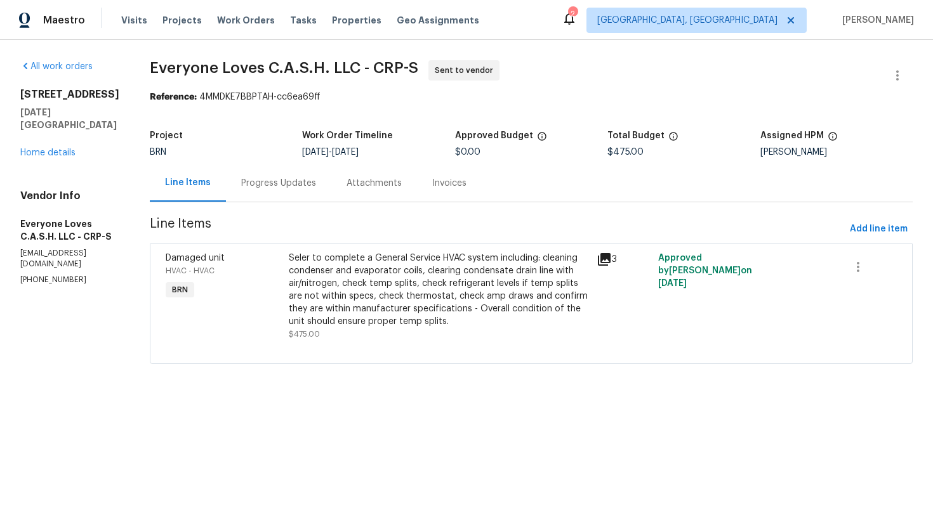
click at [298, 185] on div "Progress Updates" at bounding box center [278, 183] width 75 height 13
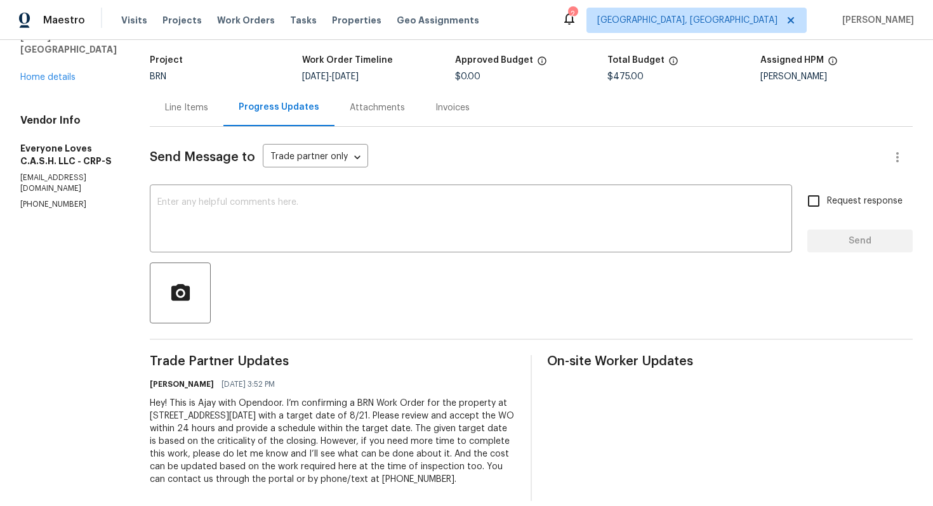
scroll to position [103, 0]
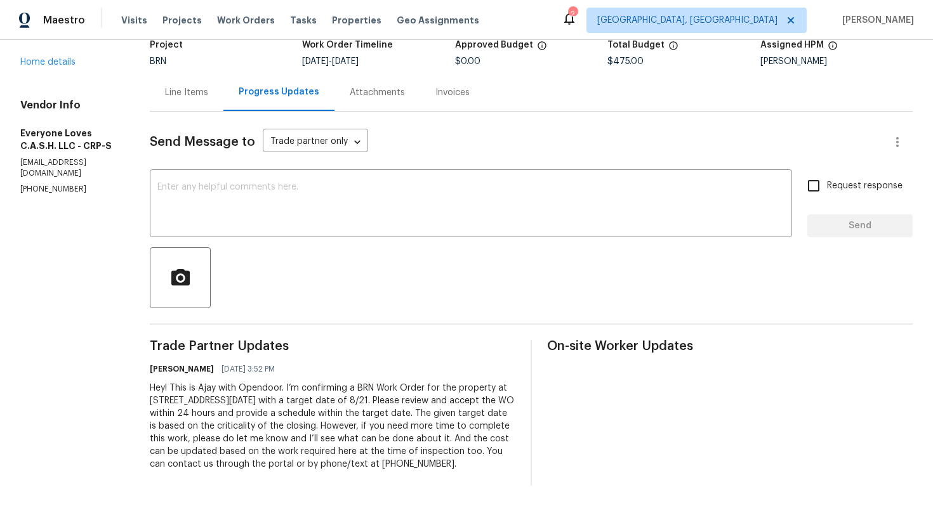
click at [312, 382] on div "Hey! This is Ajay with Opendoor. I’m confirming a BRN Work Order for the proper…" at bounding box center [332, 426] width 365 height 89
copy div "Trade Partner Updates [PERSON_NAME] [DATE] 3:52 PM"
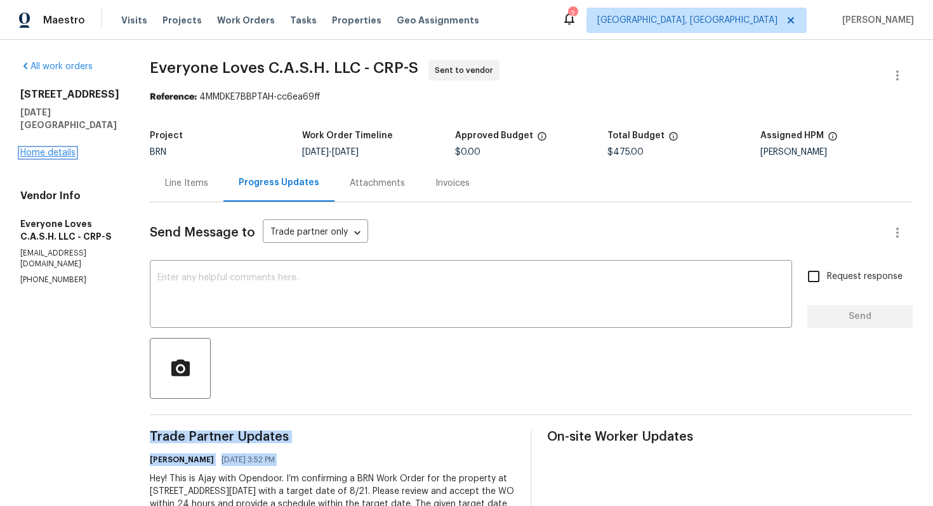
click at [62, 148] on link "Home details" at bounding box center [47, 152] width 55 height 9
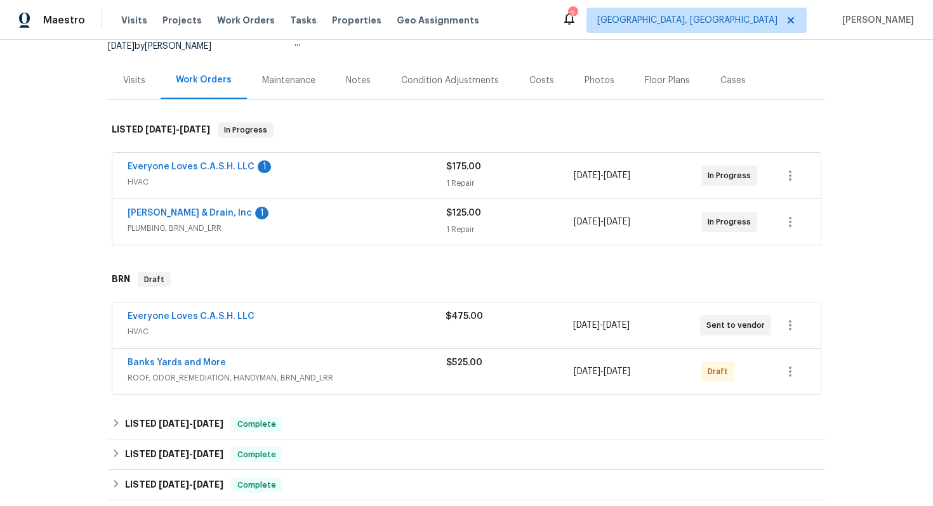
scroll to position [138, 0]
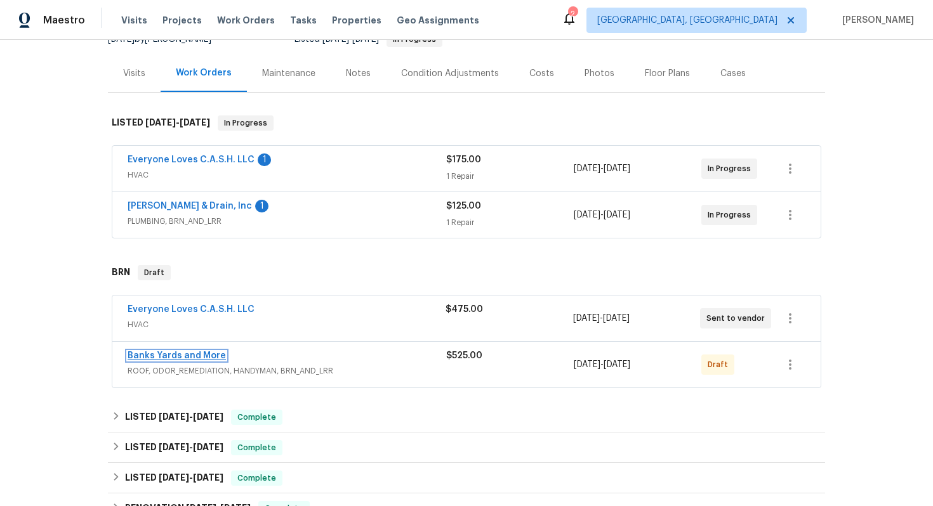
click at [187, 355] on link "Banks Yards and More" at bounding box center [177, 355] width 98 height 9
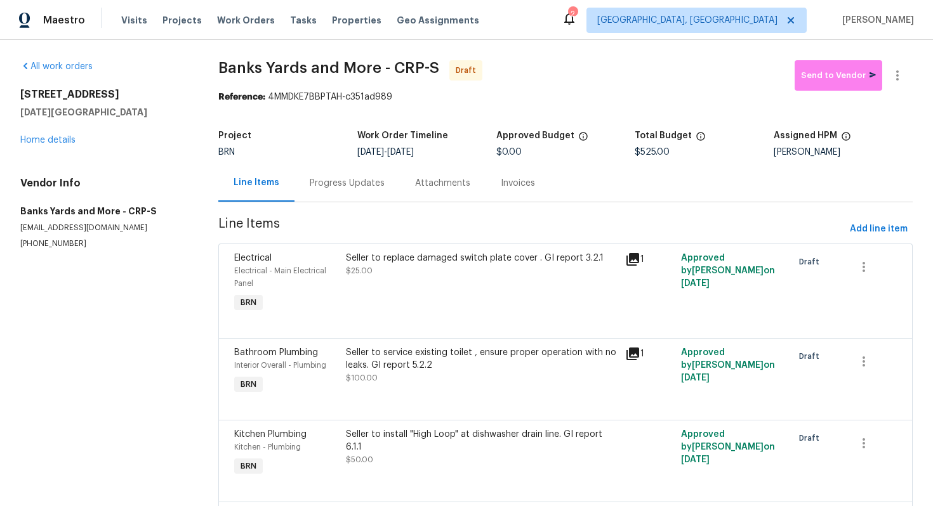
click at [324, 191] on div "Progress Updates" at bounding box center [346, 182] width 105 height 37
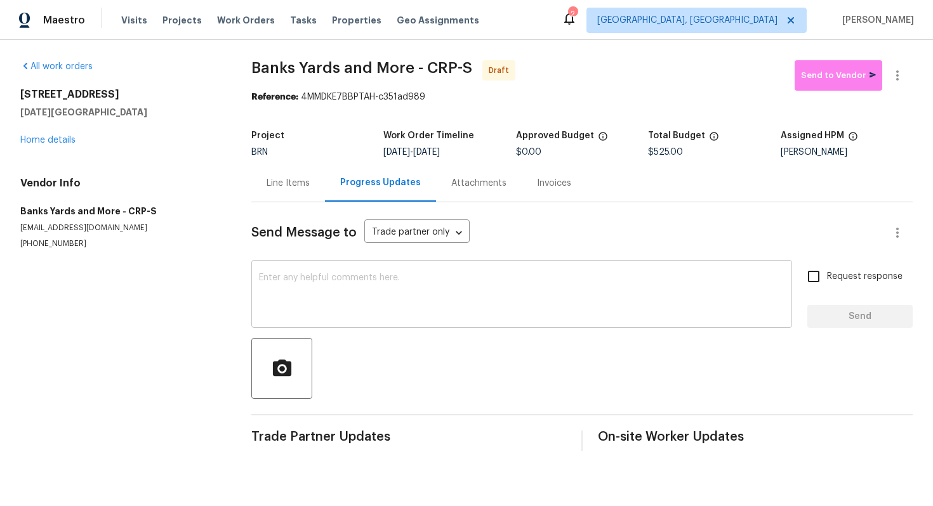
click at [332, 295] on textarea at bounding box center [521, 295] width 525 height 44
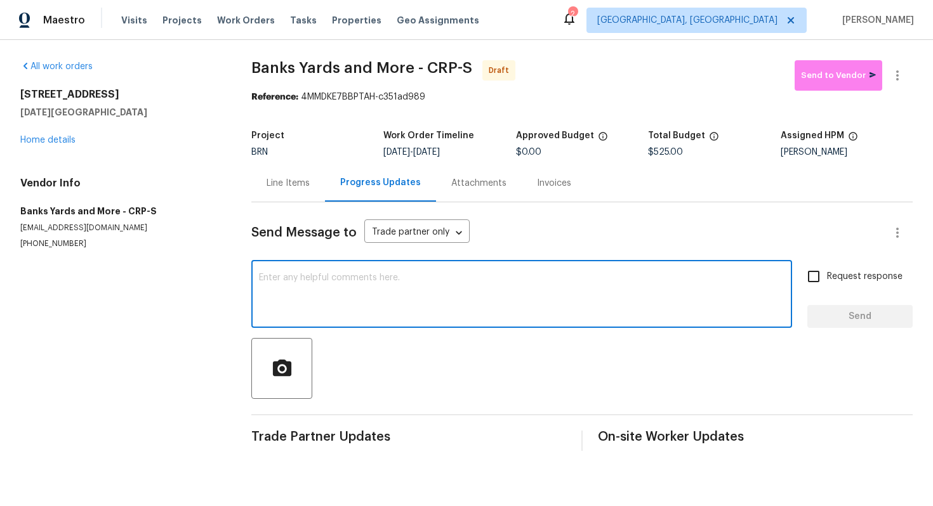
paste textarea "Hey! This is Ajay with Opendoor. I’m confirming a BRN Work Order for the proper…"
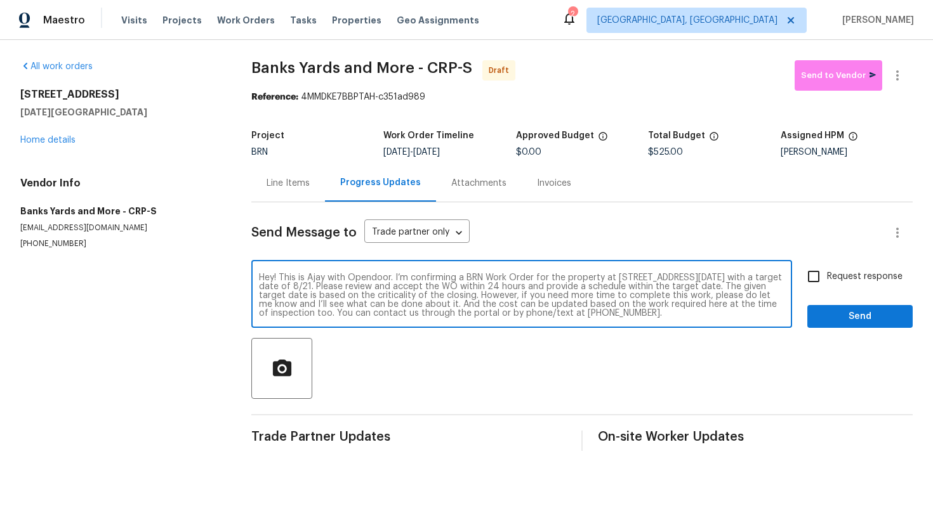
type textarea "Hey! This is Ajay with Opendoor. I’m confirming a BRN Work Order for the proper…"
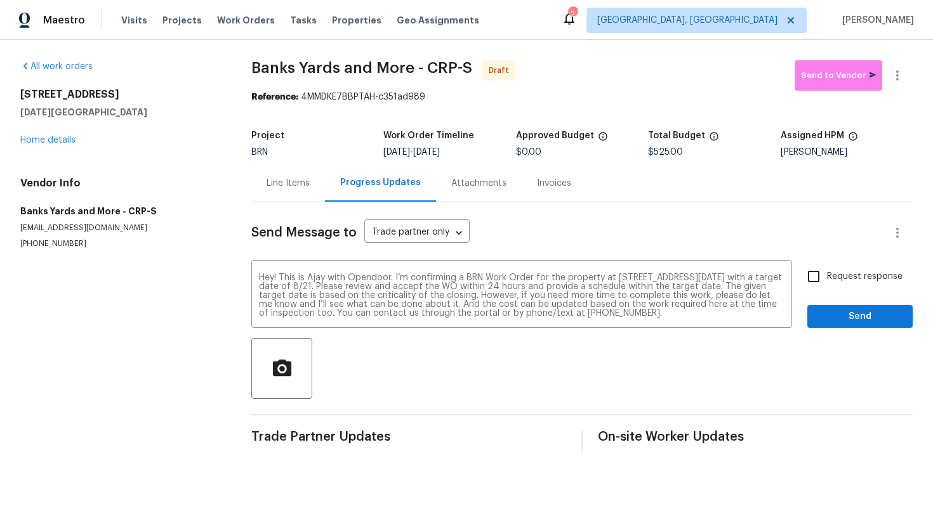
click at [842, 266] on label "Request response" at bounding box center [851, 276] width 102 height 27
click at [827, 266] on input "Request response" at bounding box center [813, 276] width 27 height 27
checkbox input "true"
click at [841, 307] on button "Send" at bounding box center [859, 316] width 105 height 23
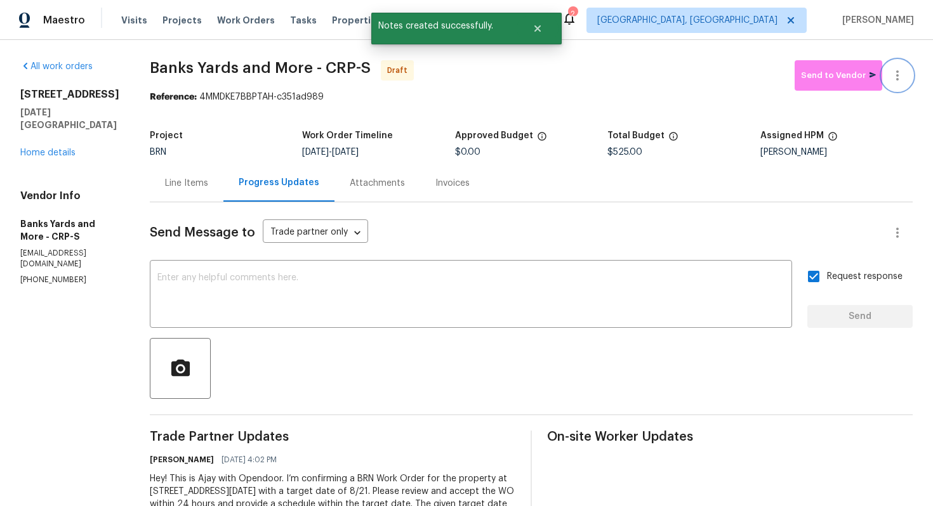
click at [897, 86] on button "button" at bounding box center [897, 75] width 30 height 30
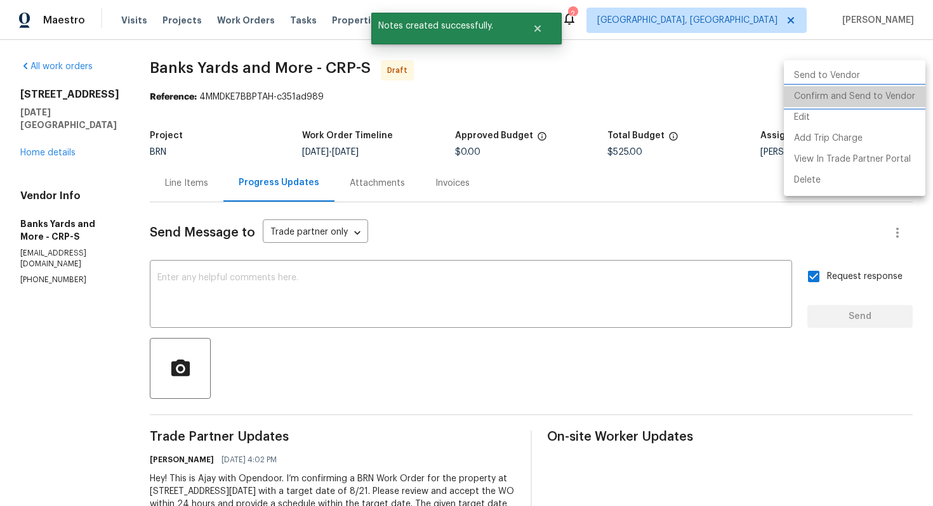
click at [884, 103] on li "Confirm and Send to Vendor" at bounding box center [853, 96] width 141 height 21
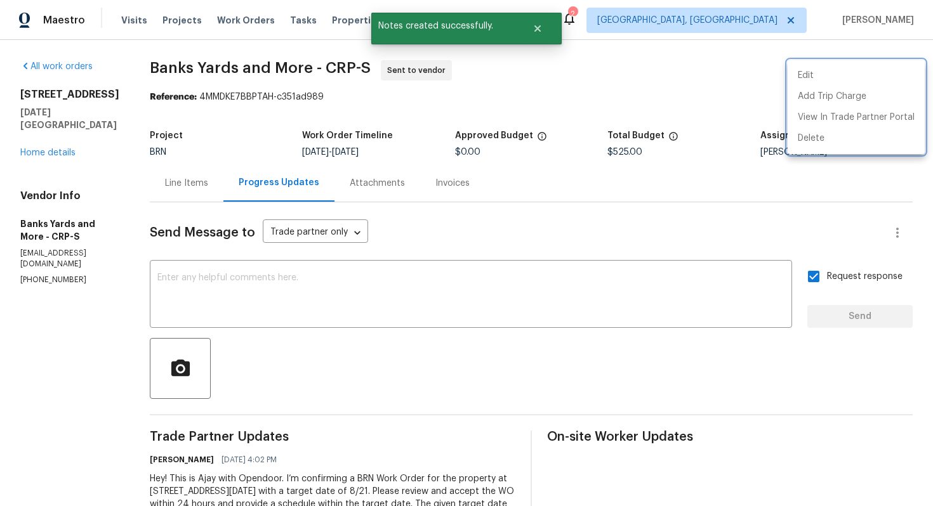
click at [556, 235] on div at bounding box center [466, 253] width 933 height 506
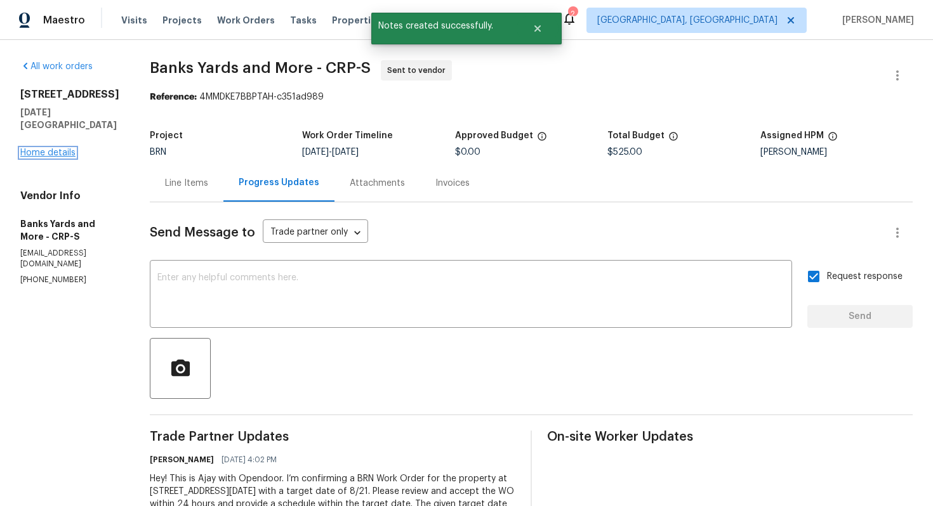
click at [29, 154] on link "Home details" at bounding box center [47, 152] width 55 height 9
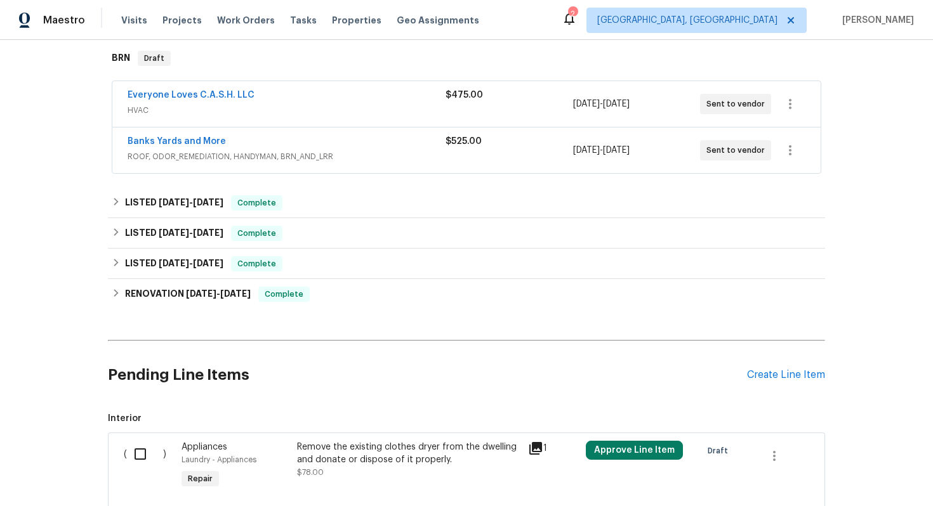
scroll to position [349, 0]
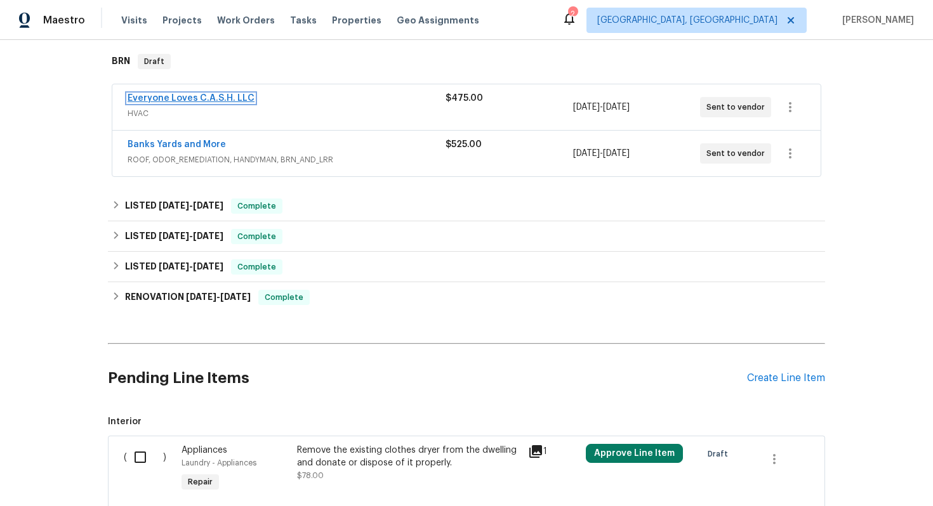
click at [202, 97] on link "Everyone Loves C.A.S.H. LLC" at bounding box center [191, 98] width 127 height 9
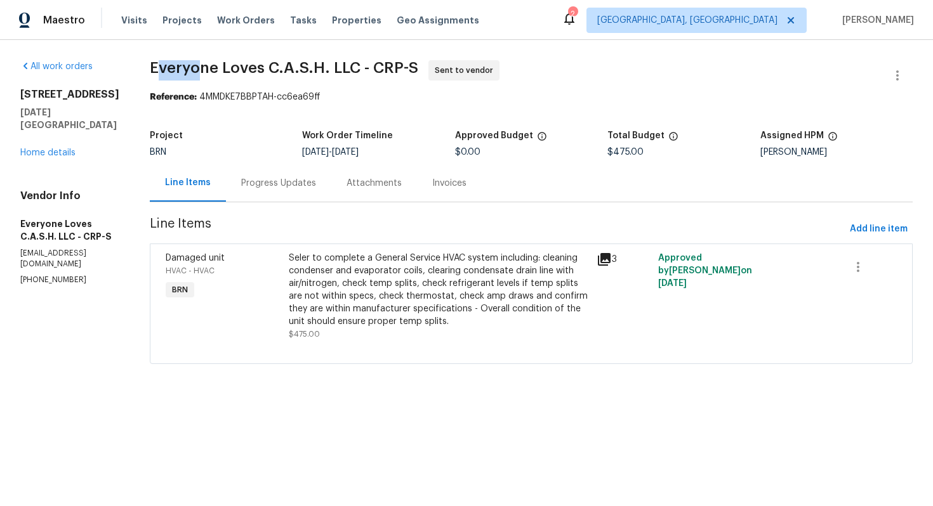
drag, startPoint x: 178, startPoint y: 68, endPoint x: 218, endPoint y: 63, distance: 40.2
click at [218, 63] on span "Everyone Loves C.A.S.H. LLC - CRP-S" at bounding box center [284, 67] width 268 height 15
drag, startPoint x: 173, startPoint y: 70, endPoint x: 379, endPoint y: 63, distance: 206.3
click at [379, 63] on span "Everyone Loves C.A.S.H. LLC - CRP-S" at bounding box center [284, 67] width 268 height 15
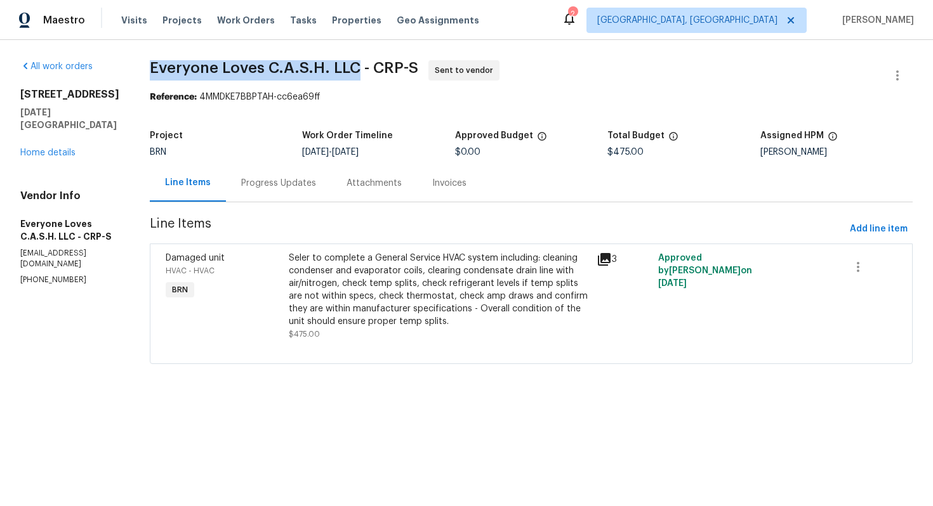
copy span "Everyone Loves C.A.S.H. LLC"
click at [68, 148] on link "Home details" at bounding box center [47, 152] width 55 height 9
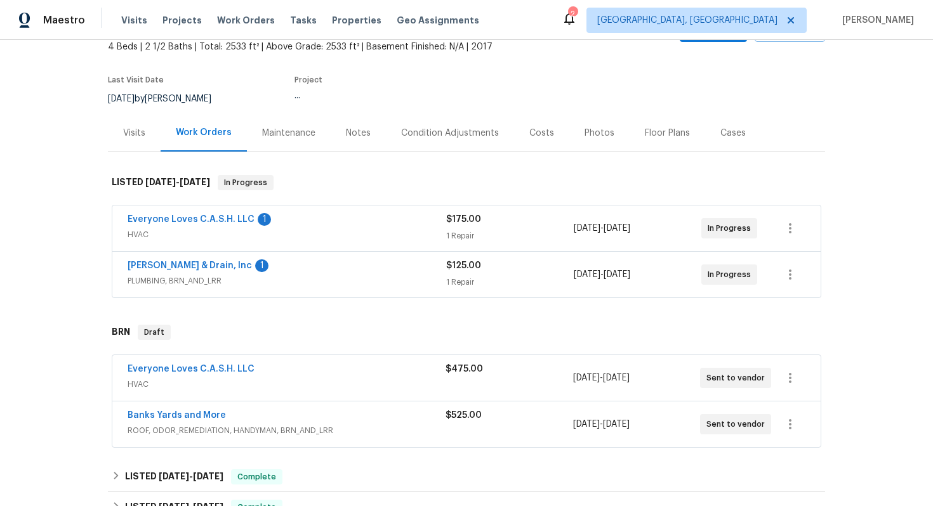
scroll to position [85, 0]
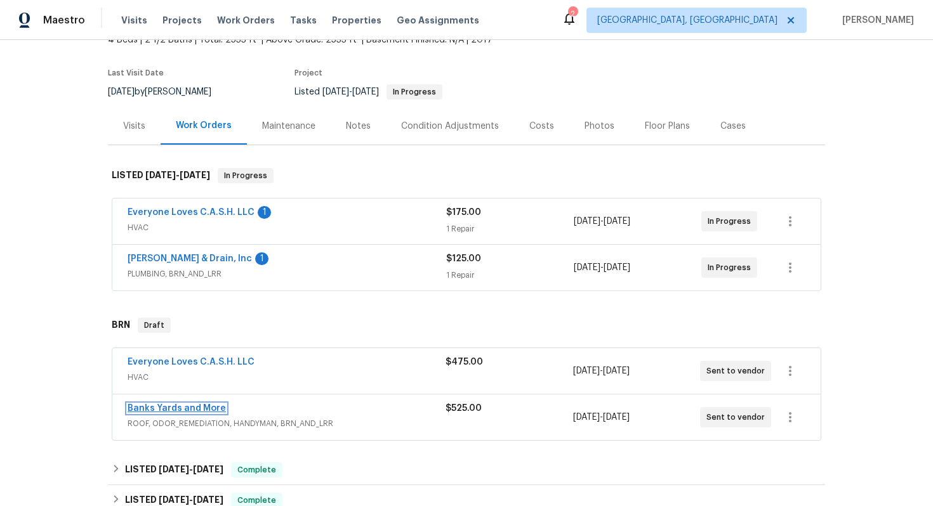
click at [172, 407] on link "Banks Yards and More" at bounding box center [177, 408] width 98 height 9
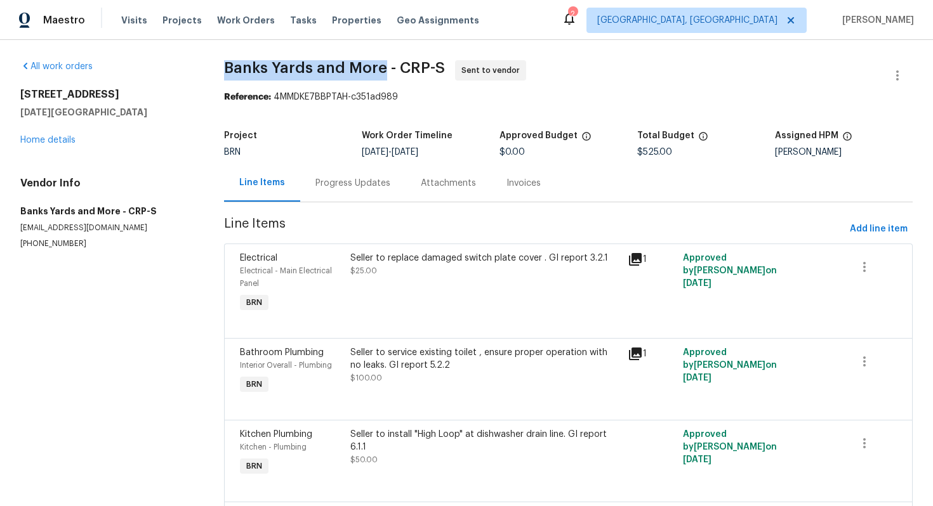
drag, startPoint x: 214, startPoint y: 68, endPoint x: 382, endPoint y: 64, distance: 167.5
click at [382, 64] on div "All work orders [STREET_ADDRESS][DATE] Home details Vendor Info Banks Yards and…" at bounding box center [466, 412] width 933 height 744
copy span "Banks Yards and More"
